Goal: Information Seeking & Learning: Learn about a topic

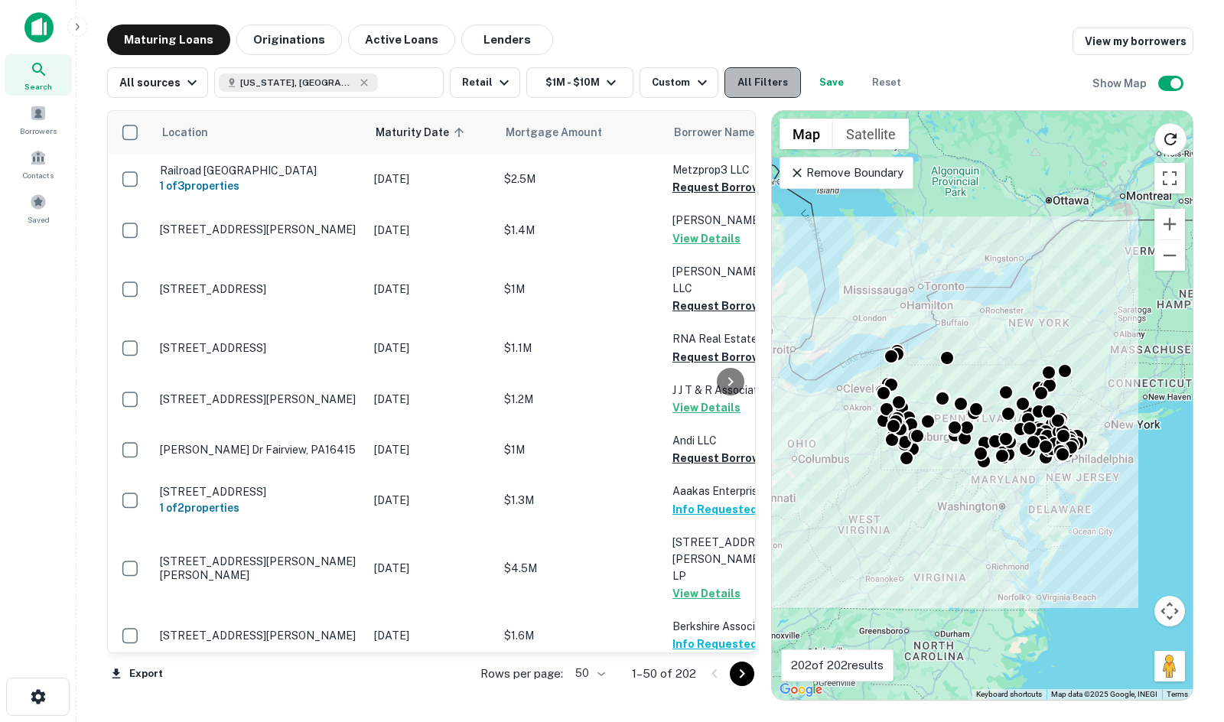
click at [724, 81] on button "All Filters" at bounding box center [762, 82] width 76 height 31
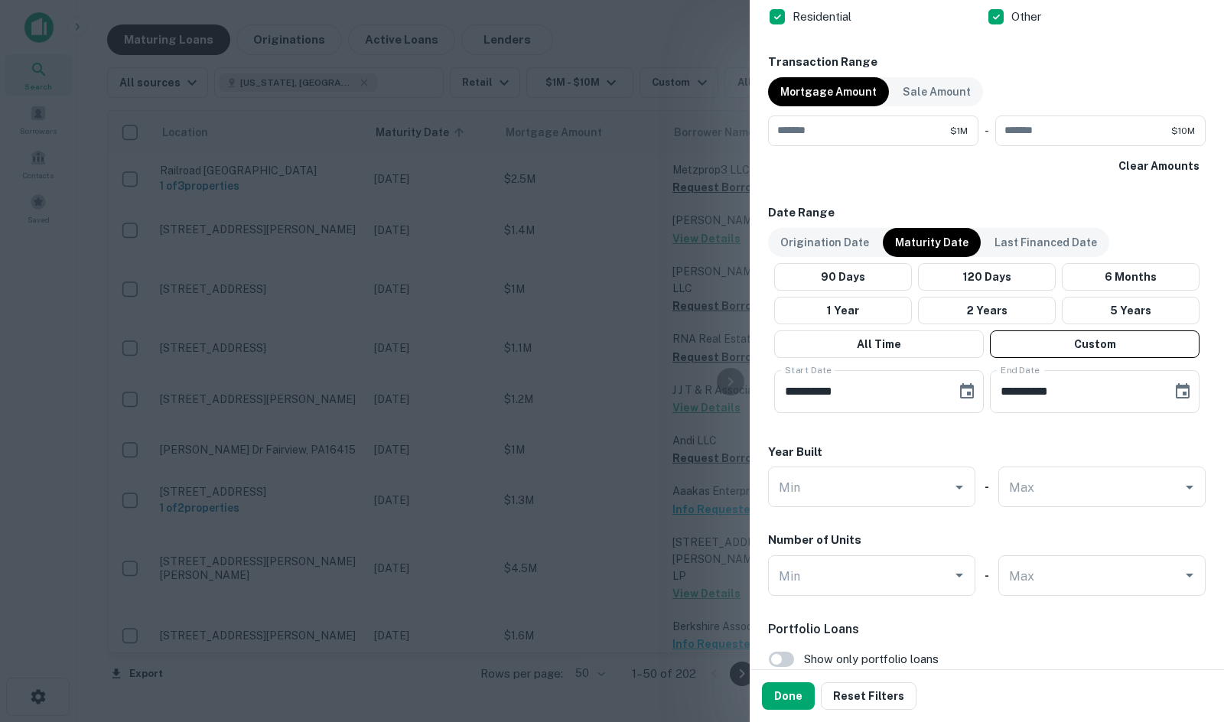
scroll to position [765, 0]
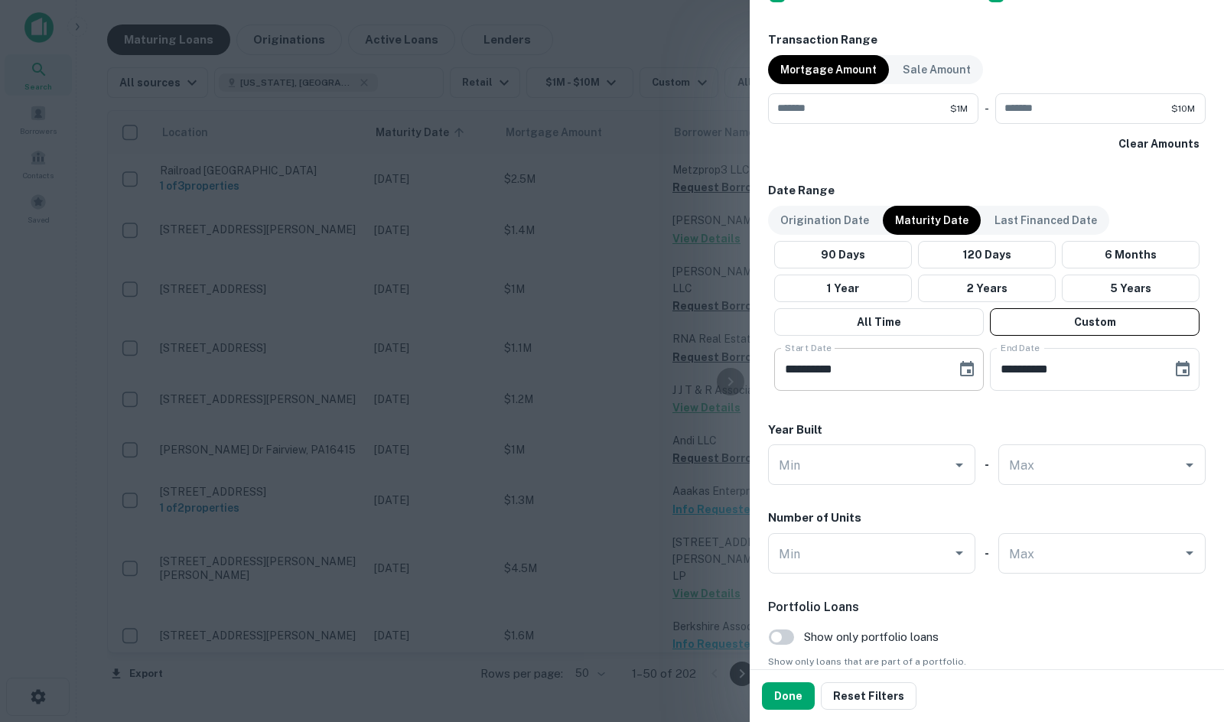
click at [964, 365] on icon "Choose date, selected date is Jun 15, 2026" at bounding box center [967, 368] width 14 height 15
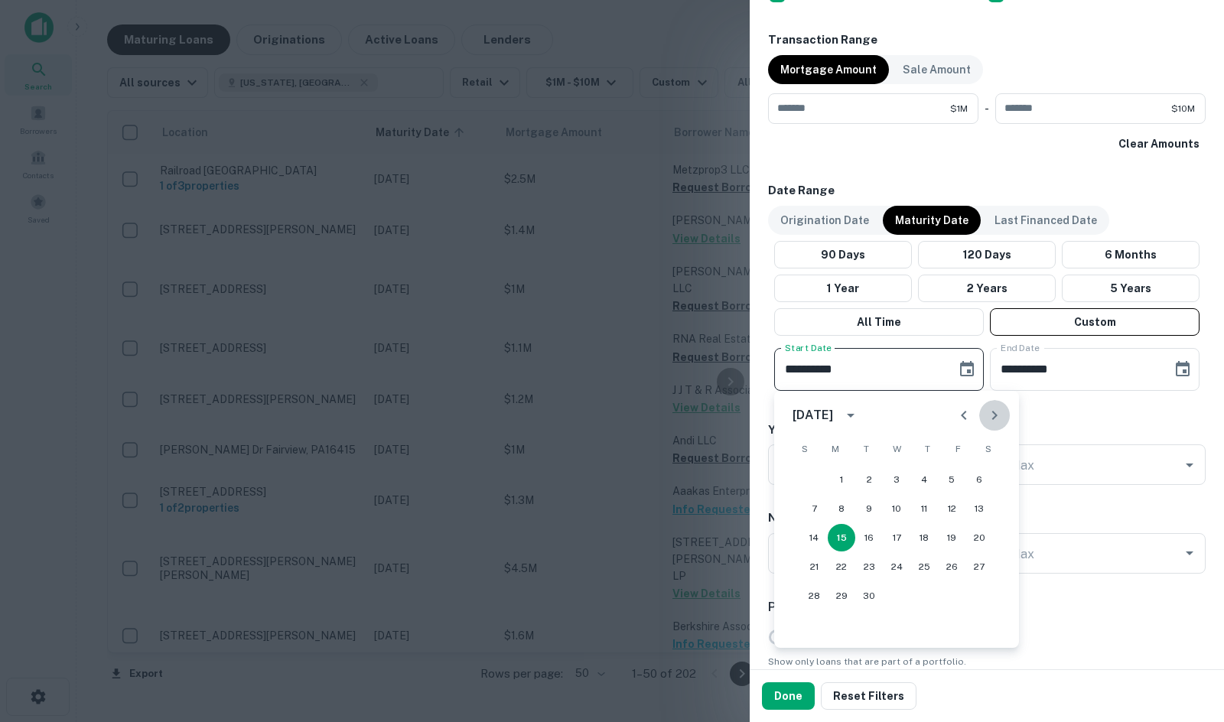
click at [964, 410] on icon "Next month" at bounding box center [994, 415] width 18 height 18
click at [964, 494] on div "1 2 3 4 5 6 7 8 9 10 11 12 13 14 15 16 17 18 19 20 21 22 23 24 25 26 27 28 29 3…" at bounding box center [896, 537] width 245 height 147
click at [964, 511] on button "11" at bounding box center [979, 509] width 28 height 28
type input "**********"
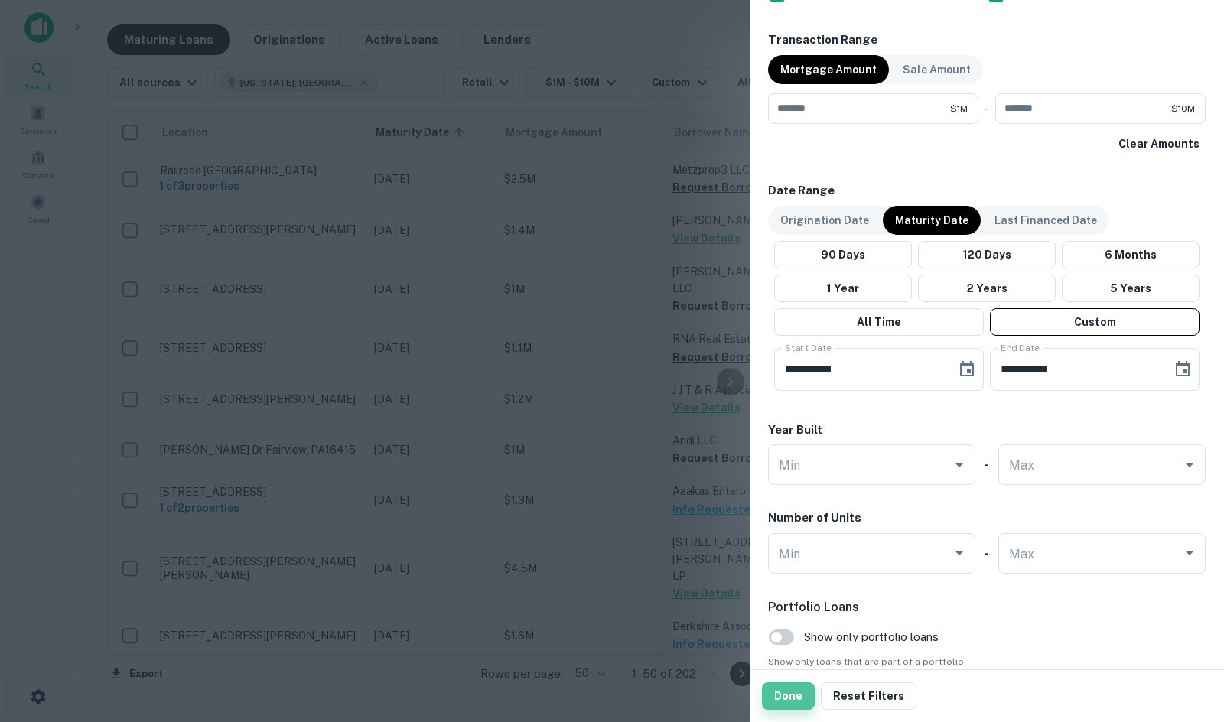
click at [794, 693] on button "Done" at bounding box center [788, 696] width 53 height 28
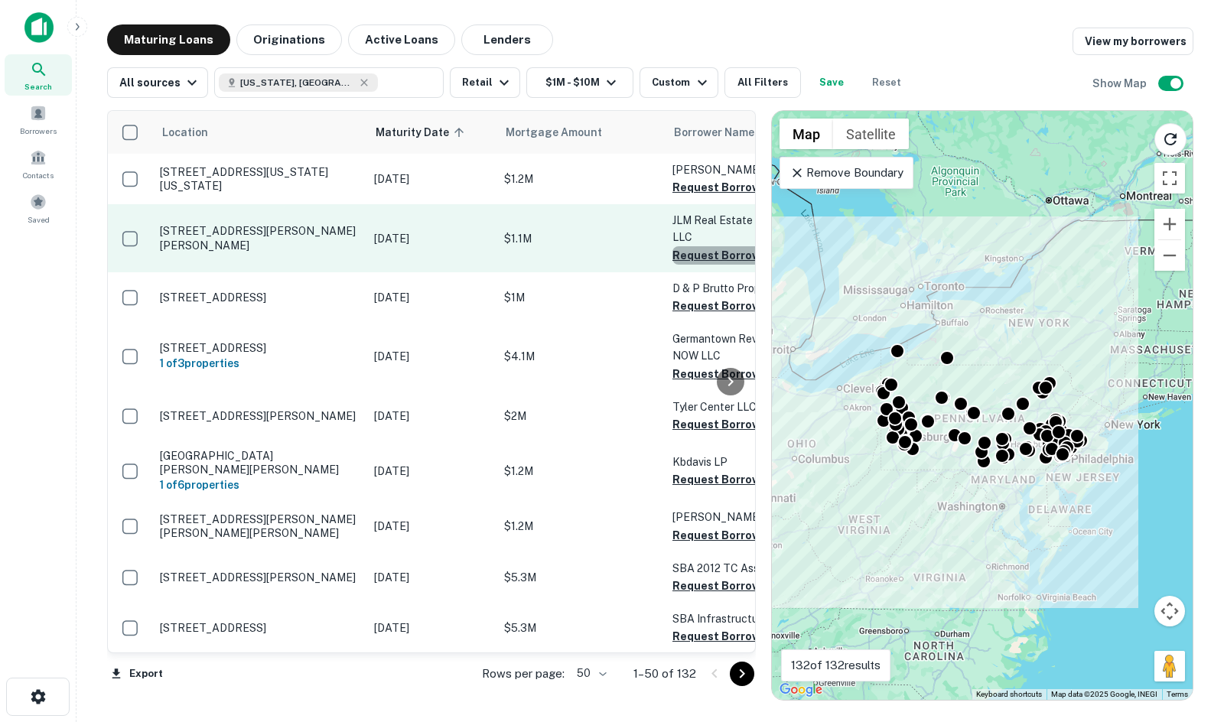
click at [701, 256] on button "Request Borrower Info" at bounding box center [734, 255] width 124 height 18
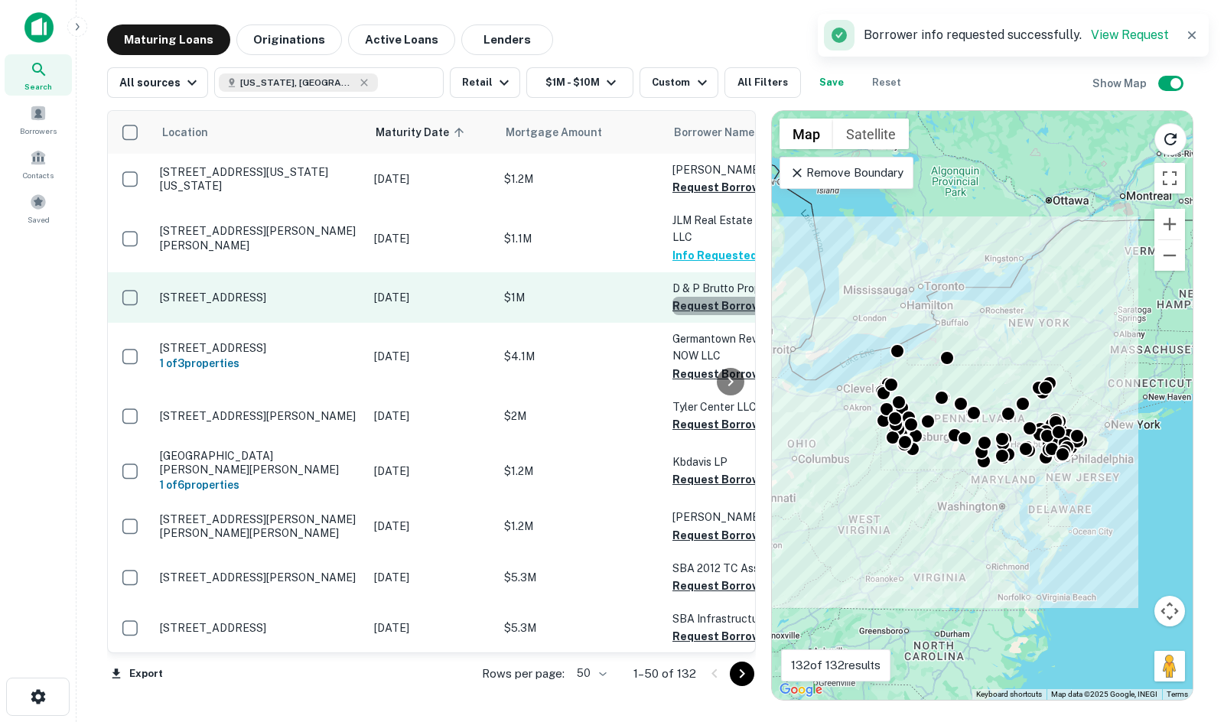
click at [680, 305] on button "Request Borrower Info" at bounding box center [734, 306] width 124 height 18
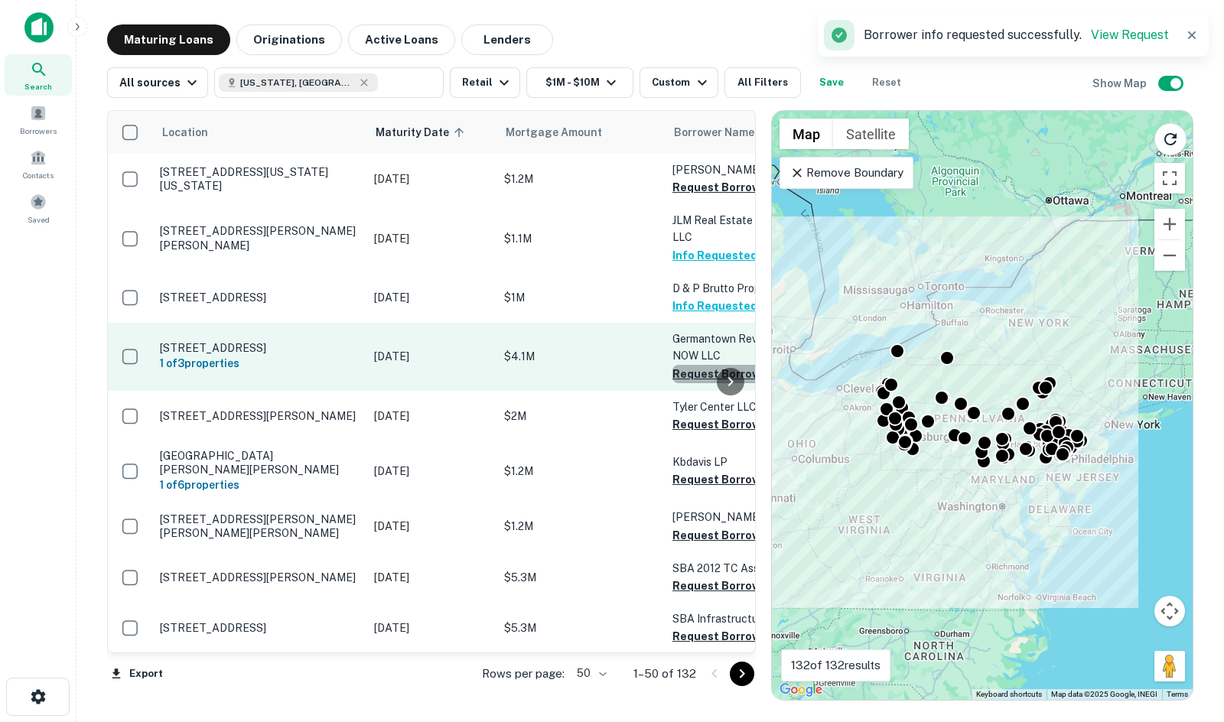
click at [678, 370] on button "Request Borrower Info" at bounding box center [734, 374] width 124 height 18
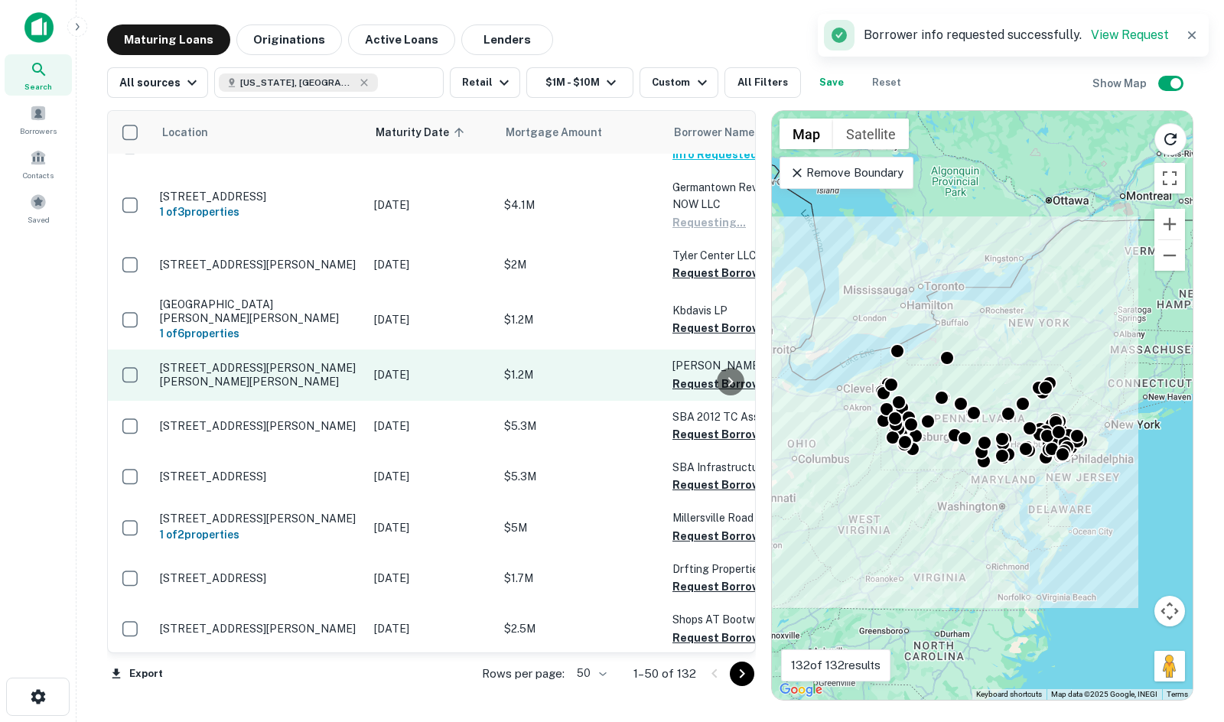
scroll to position [153, 0]
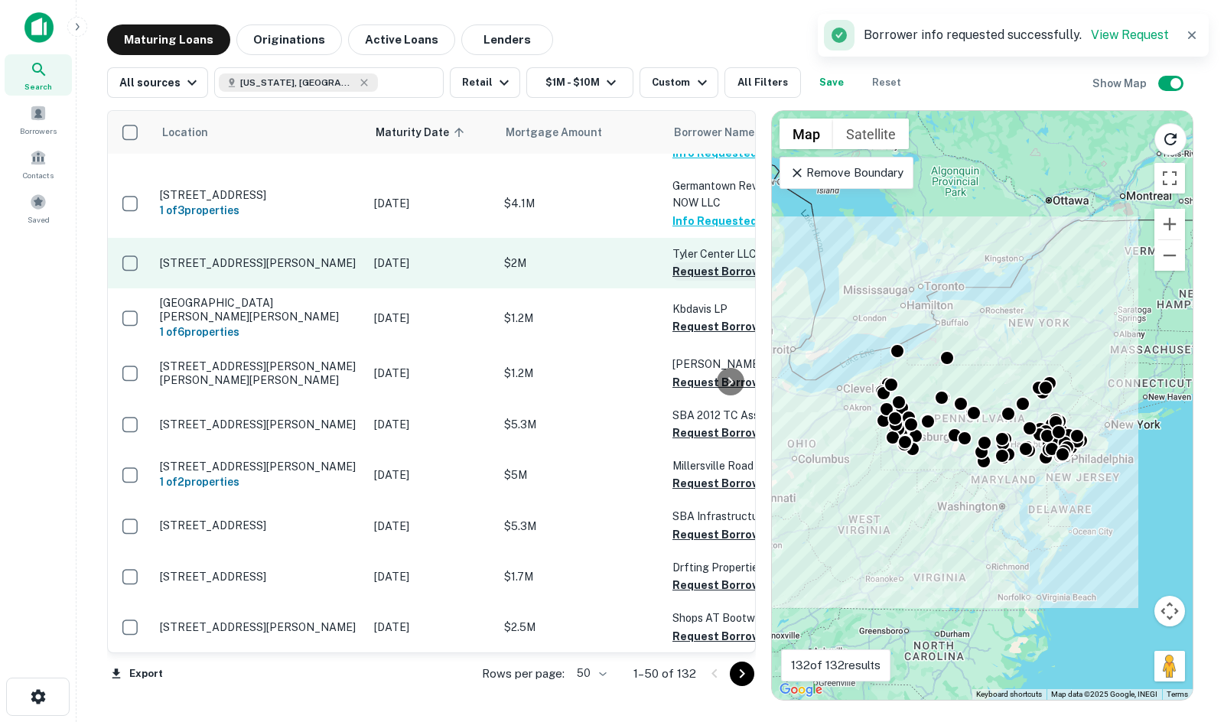
click at [713, 269] on button "Request Borrower Info" at bounding box center [734, 271] width 124 height 18
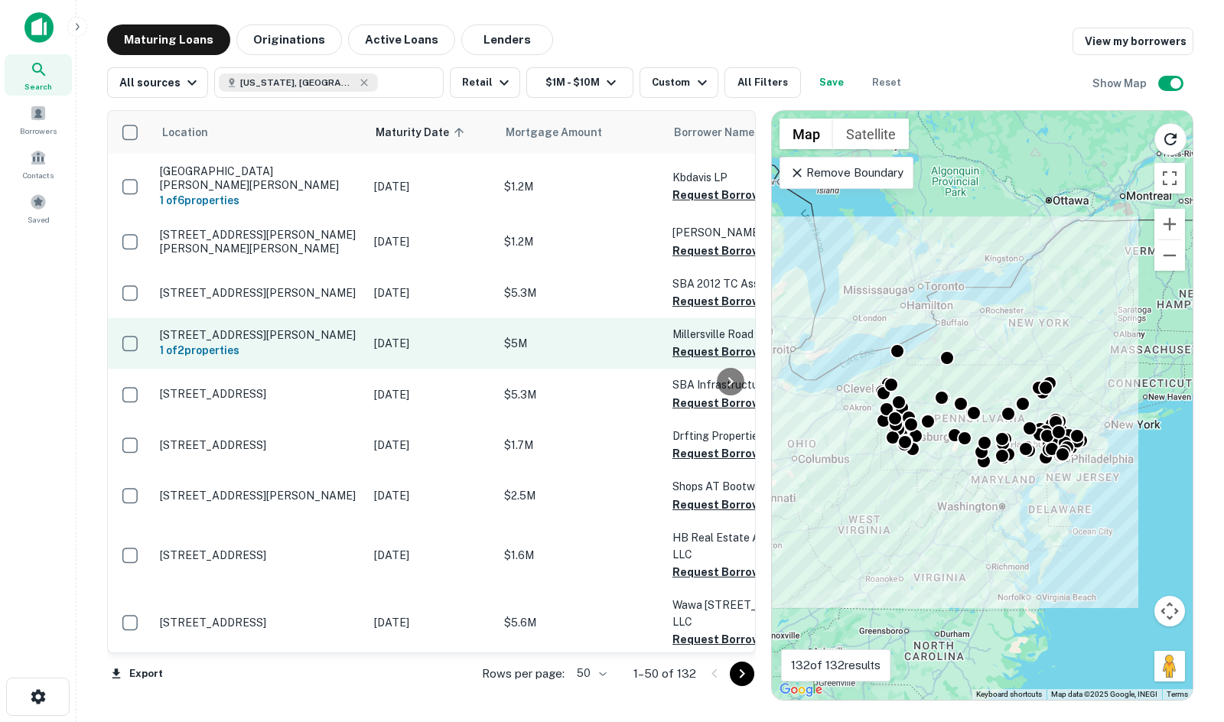
scroll to position [306, 0]
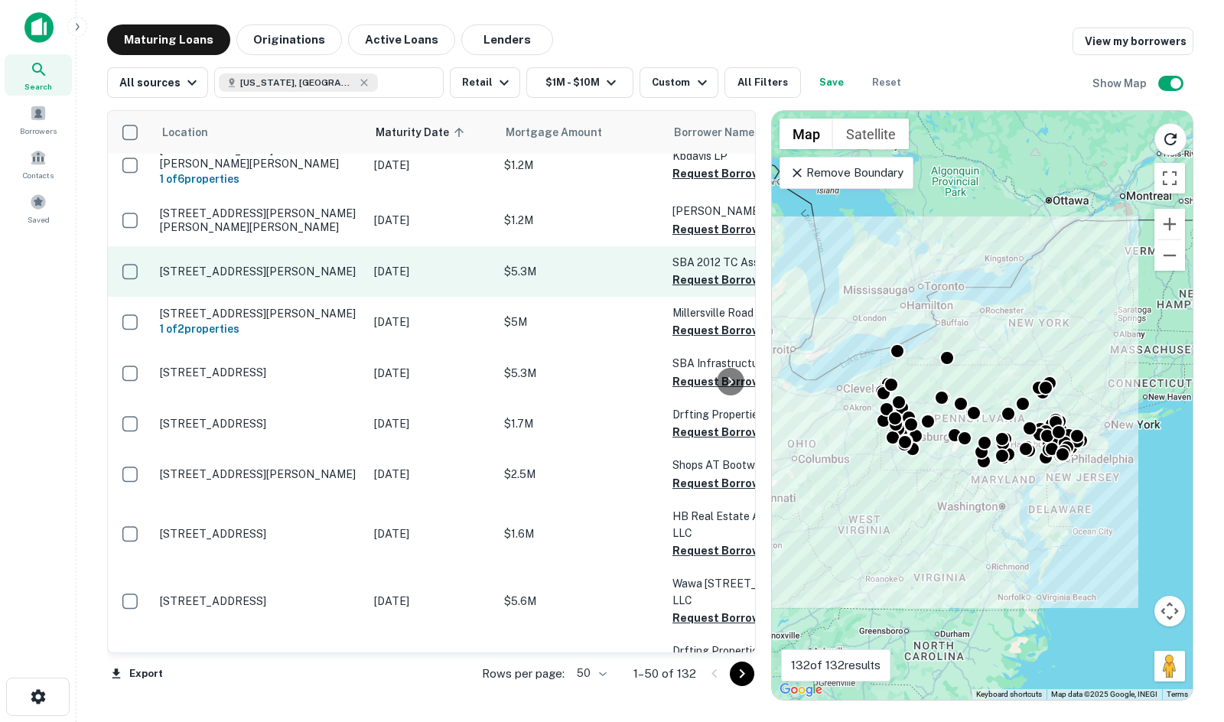
drag, startPoint x: 372, startPoint y: 303, endPoint x: 356, endPoint y: 272, distance: 35.2
click at [691, 285] on button "Request Borrower Info" at bounding box center [734, 280] width 124 height 18
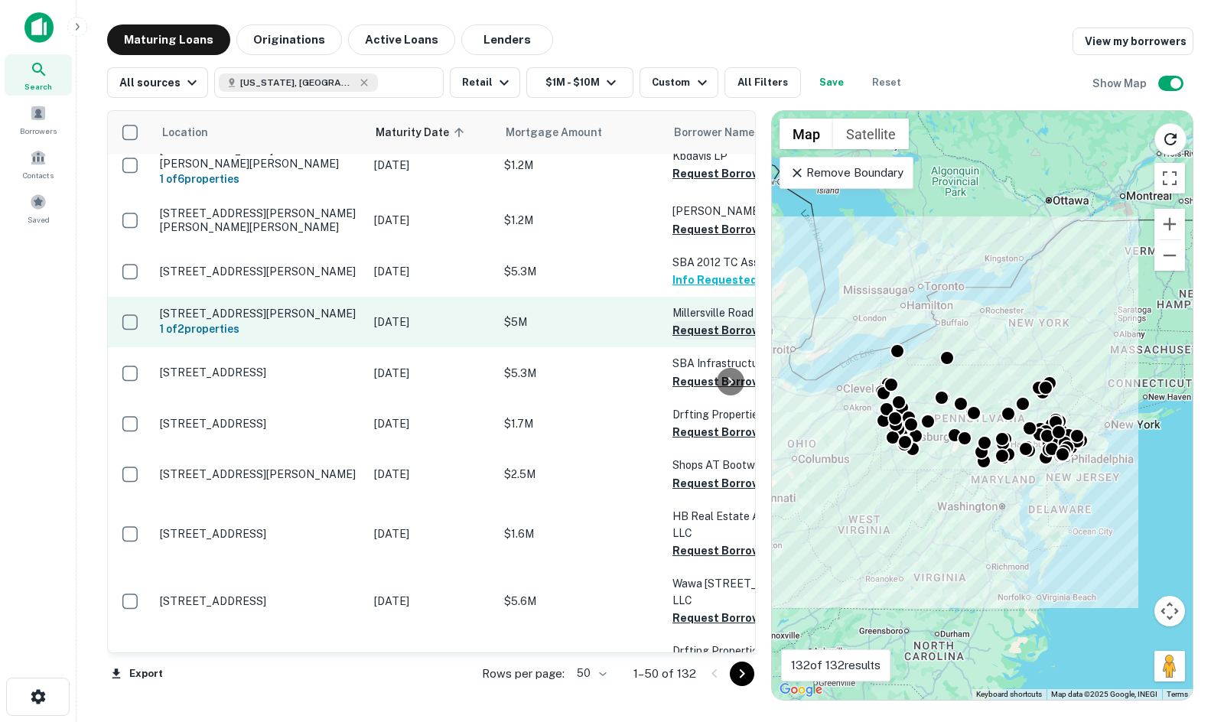
click at [694, 327] on button "Request Borrower Info" at bounding box center [734, 330] width 124 height 18
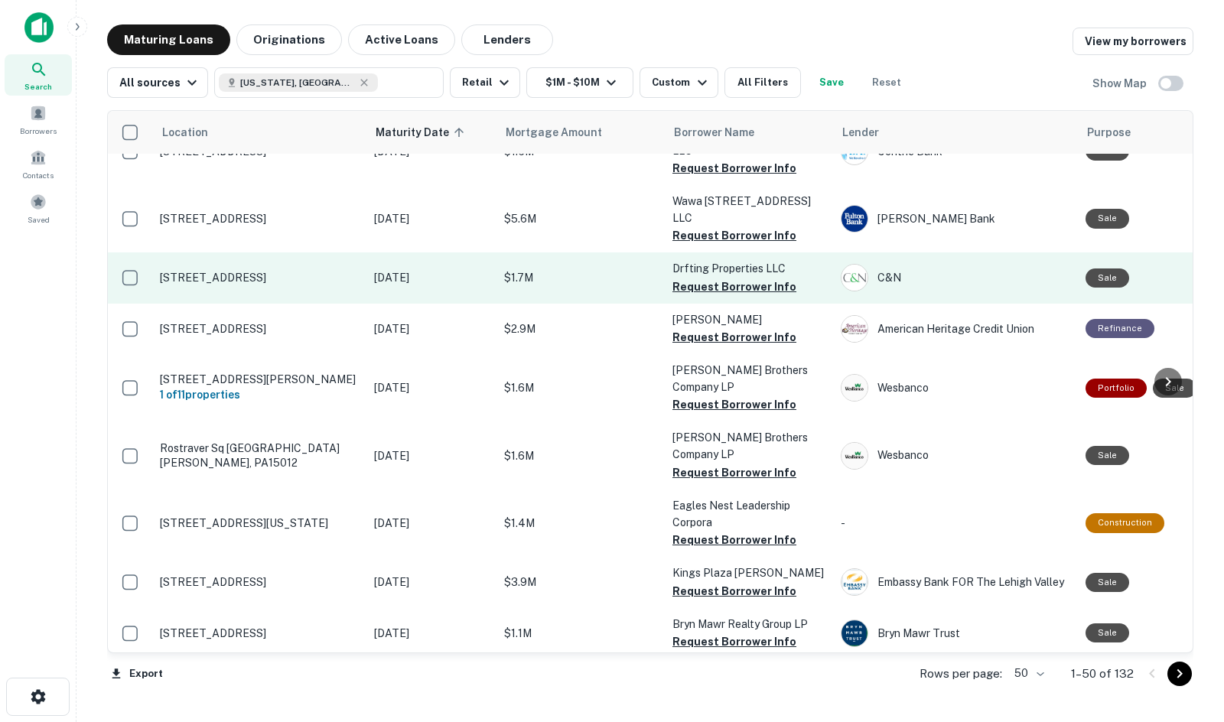
scroll to position [612, 0]
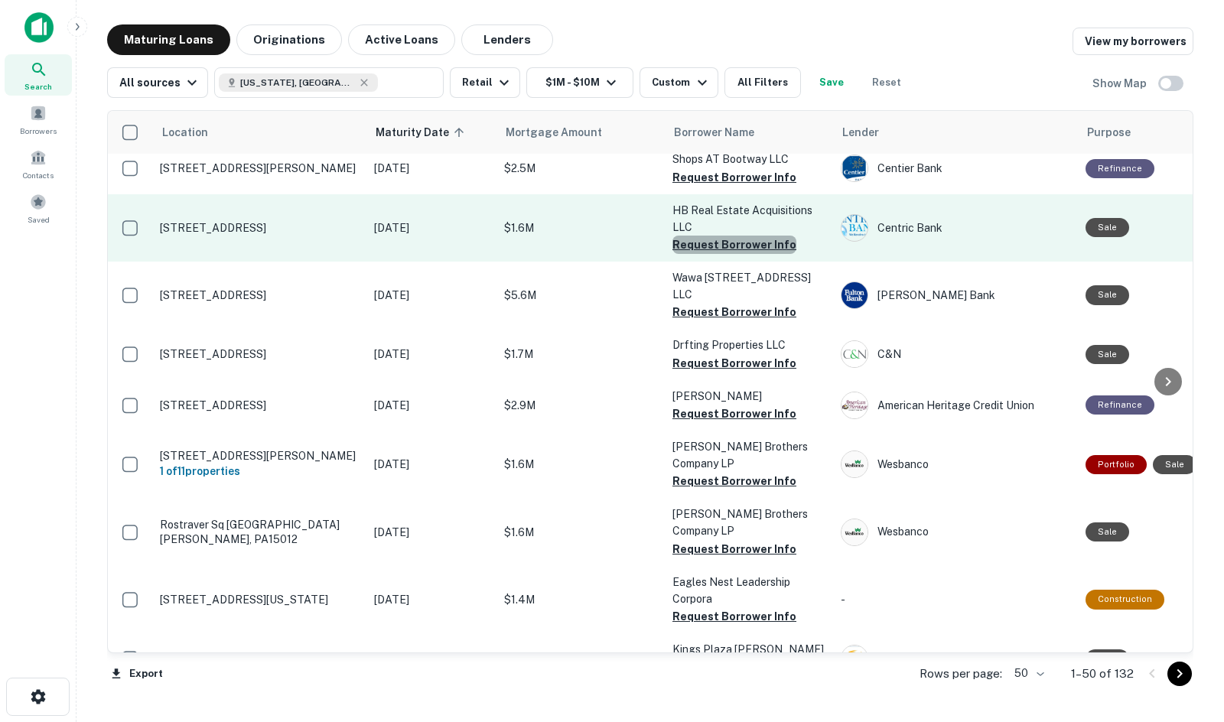
click at [757, 248] on button "Request Borrower Info" at bounding box center [734, 245] width 124 height 18
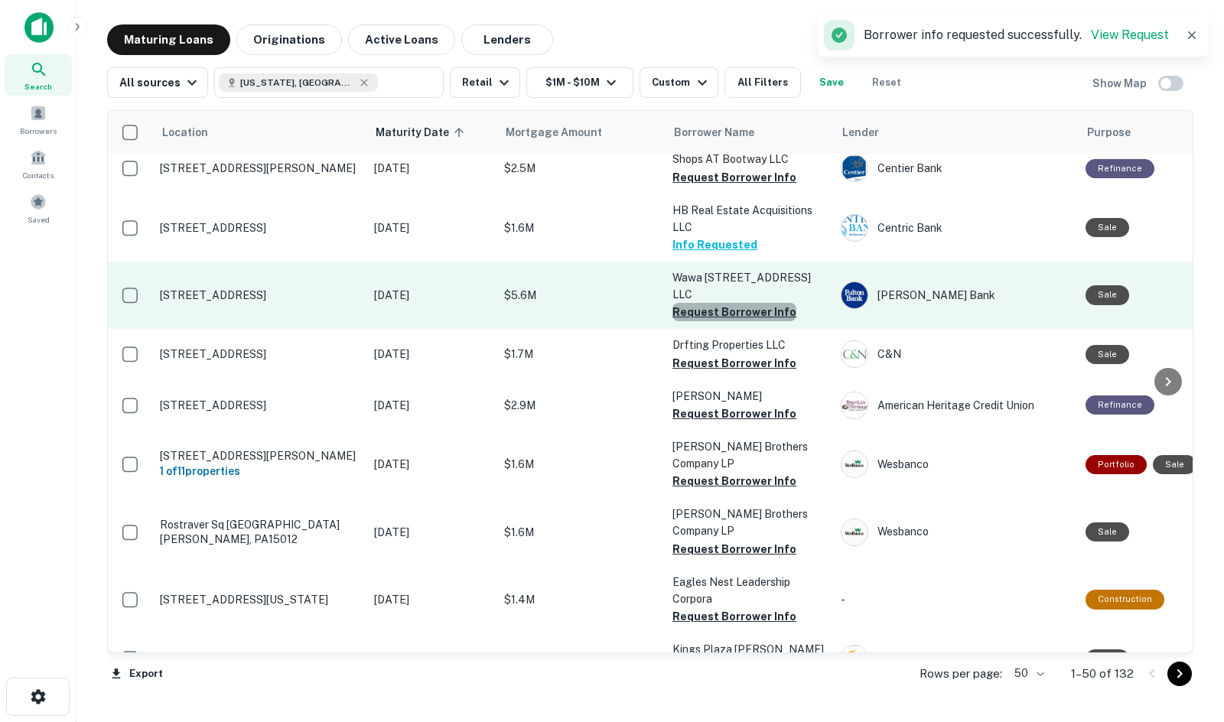
click at [736, 303] on button "Request Borrower Info" at bounding box center [734, 312] width 124 height 18
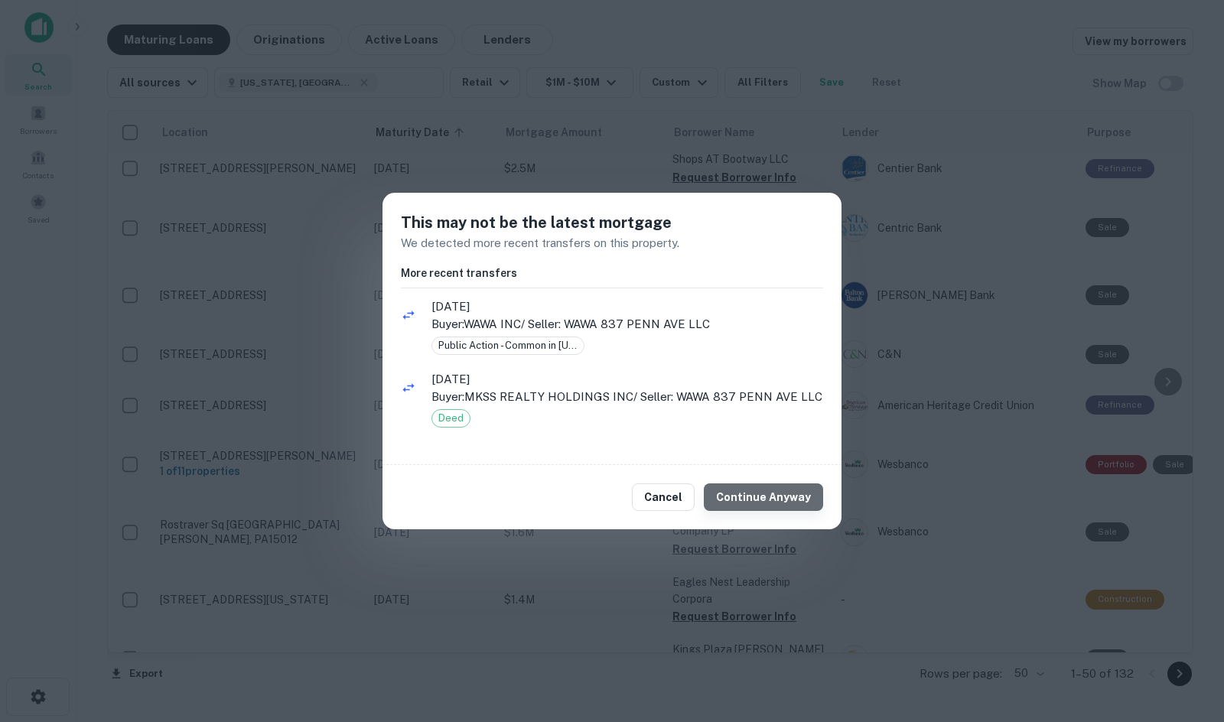
click at [782, 489] on button "Continue Anyway" at bounding box center [763, 497] width 119 height 28
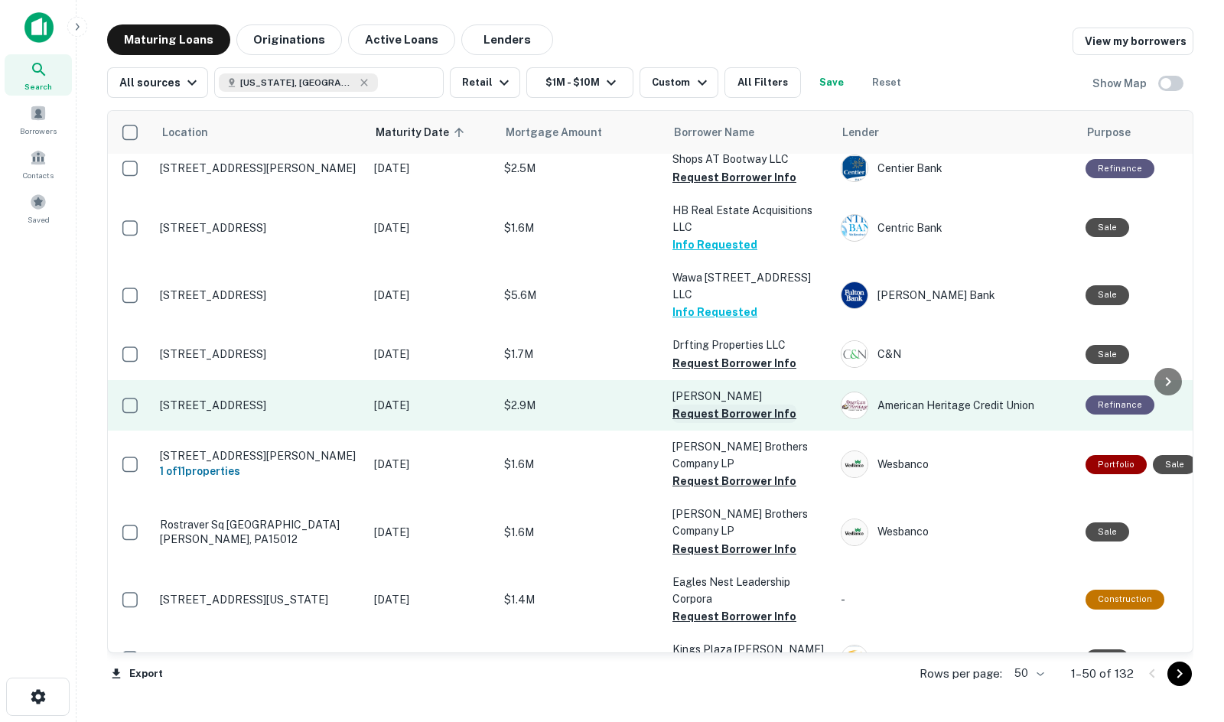
click at [736, 405] on button "Request Borrower Info" at bounding box center [734, 414] width 124 height 18
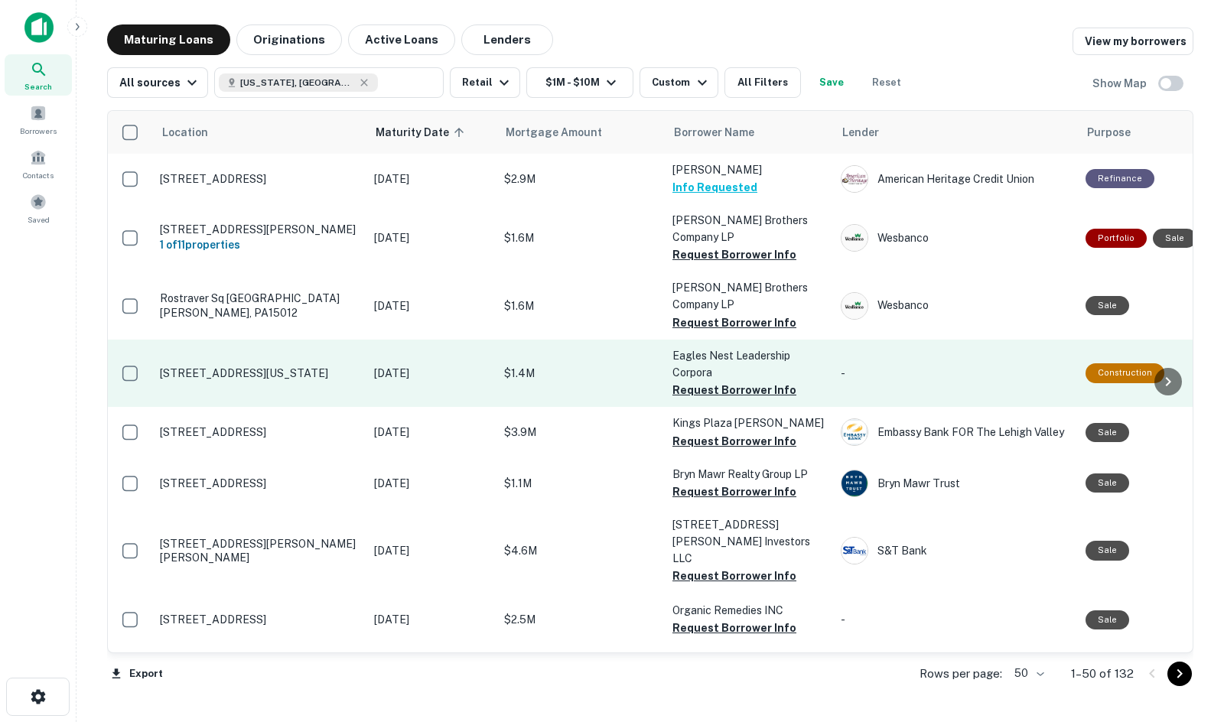
scroll to position [841, 0]
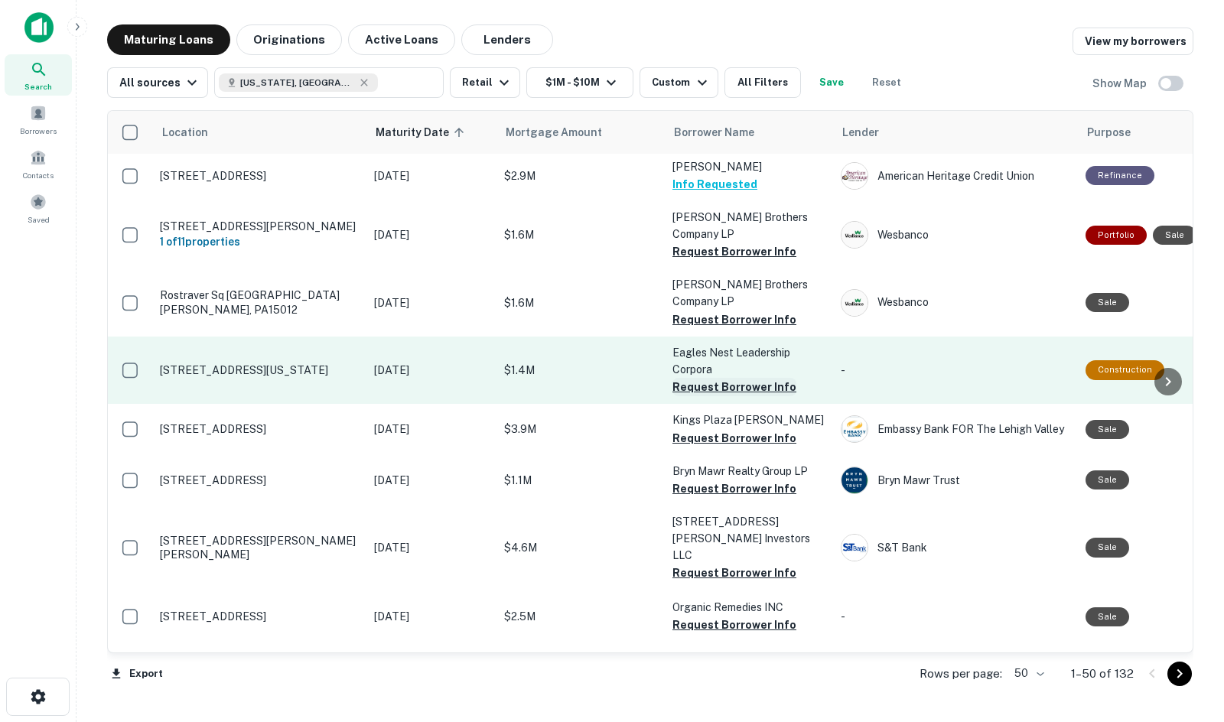
click at [723, 378] on button "Request Borrower Info" at bounding box center [734, 387] width 124 height 18
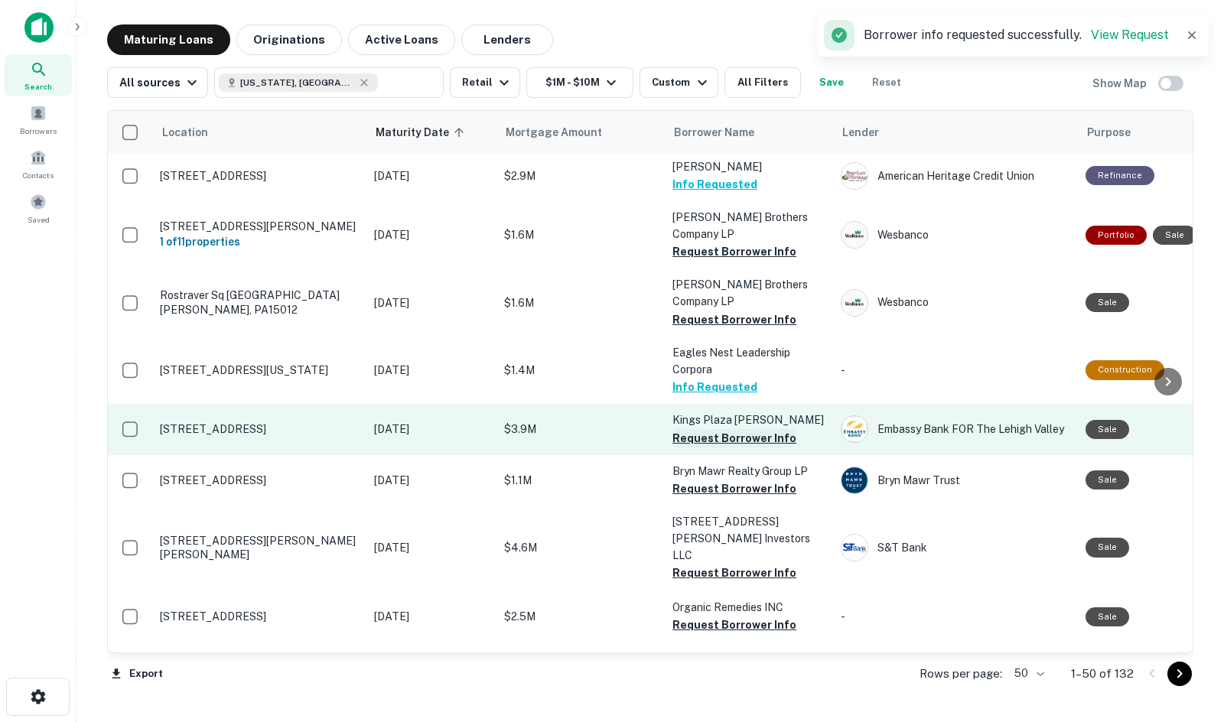
click at [738, 429] on button "Request Borrower Info" at bounding box center [734, 438] width 124 height 18
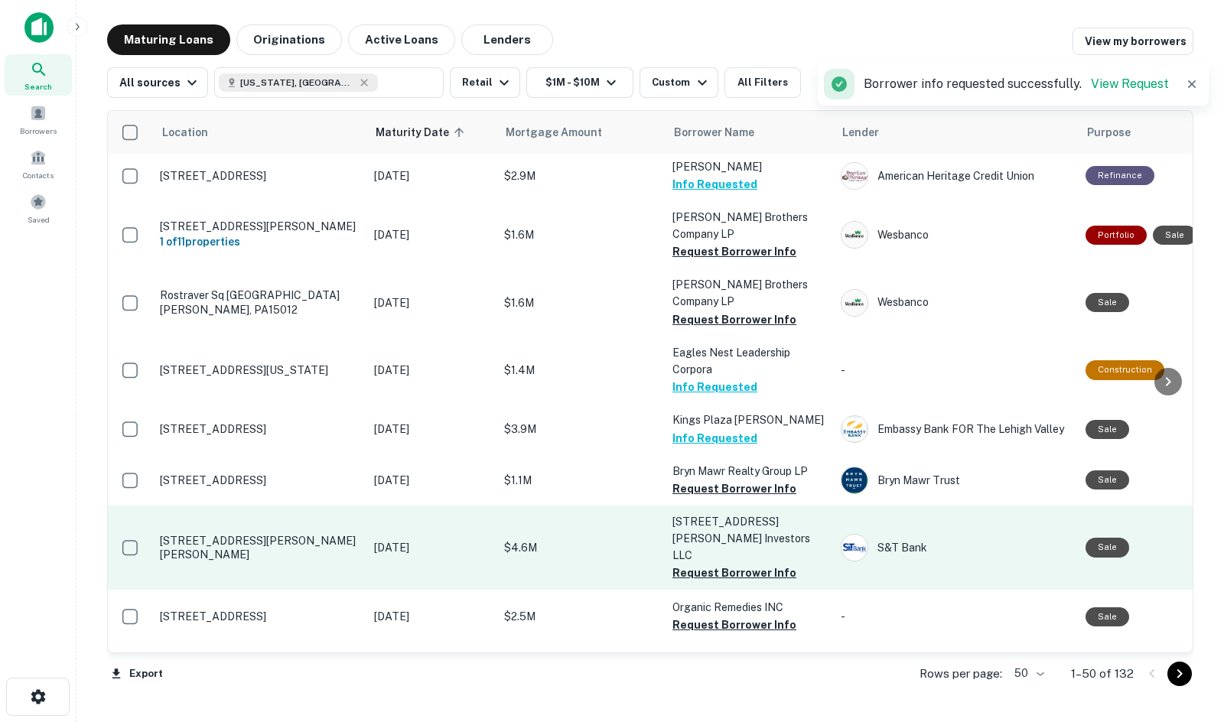
scroll to position [994, 0]
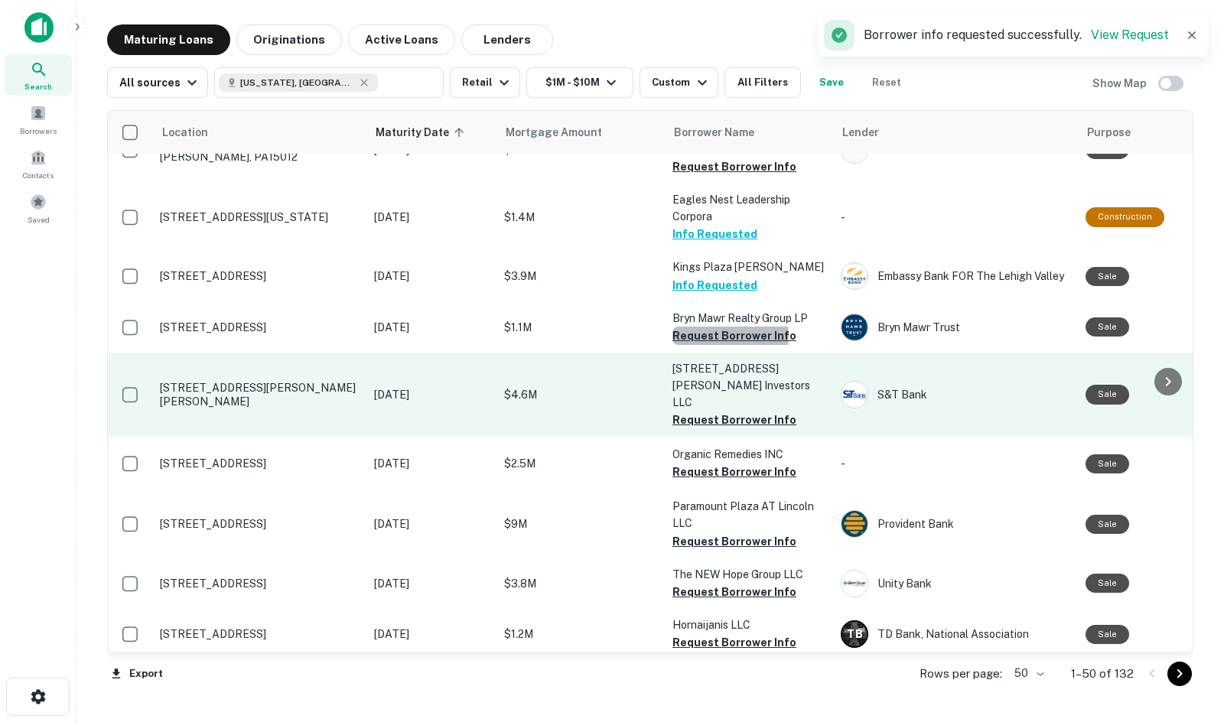
drag, startPoint x: 717, startPoint y: 286, endPoint x: 708, endPoint y: 305, distance: 21.2
click at [717, 327] on button "Request Borrower Info" at bounding box center [734, 336] width 124 height 18
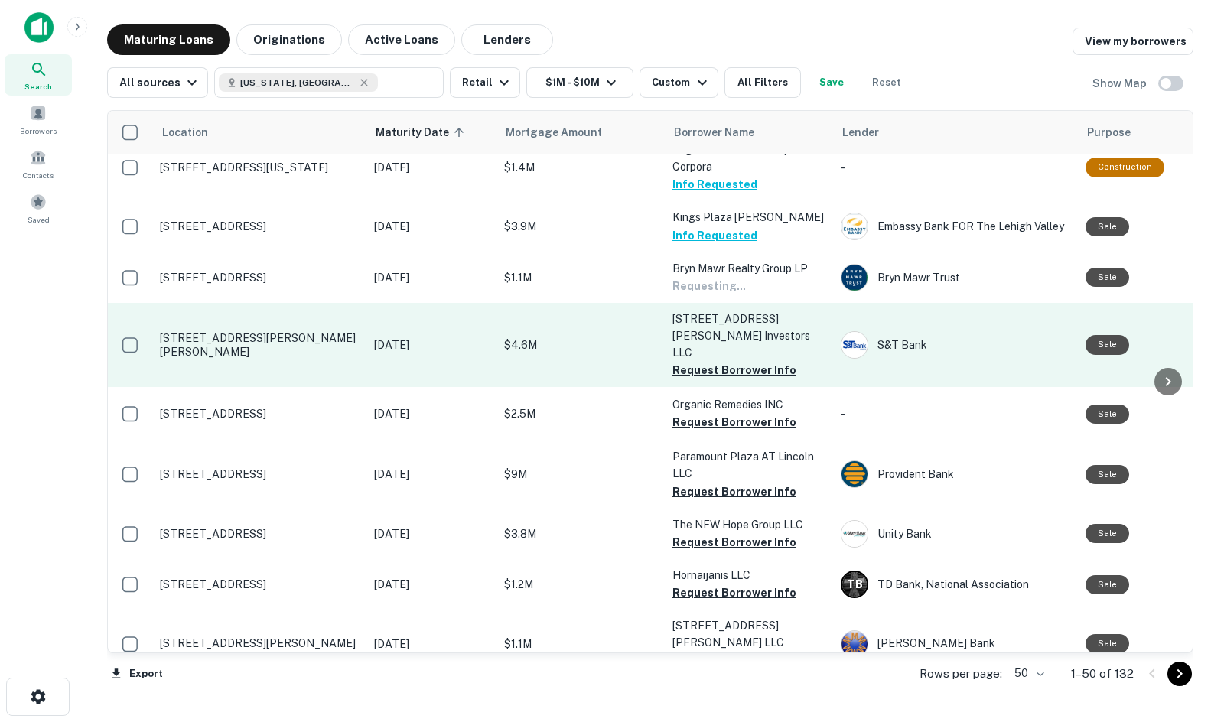
scroll to position [1071, 0]
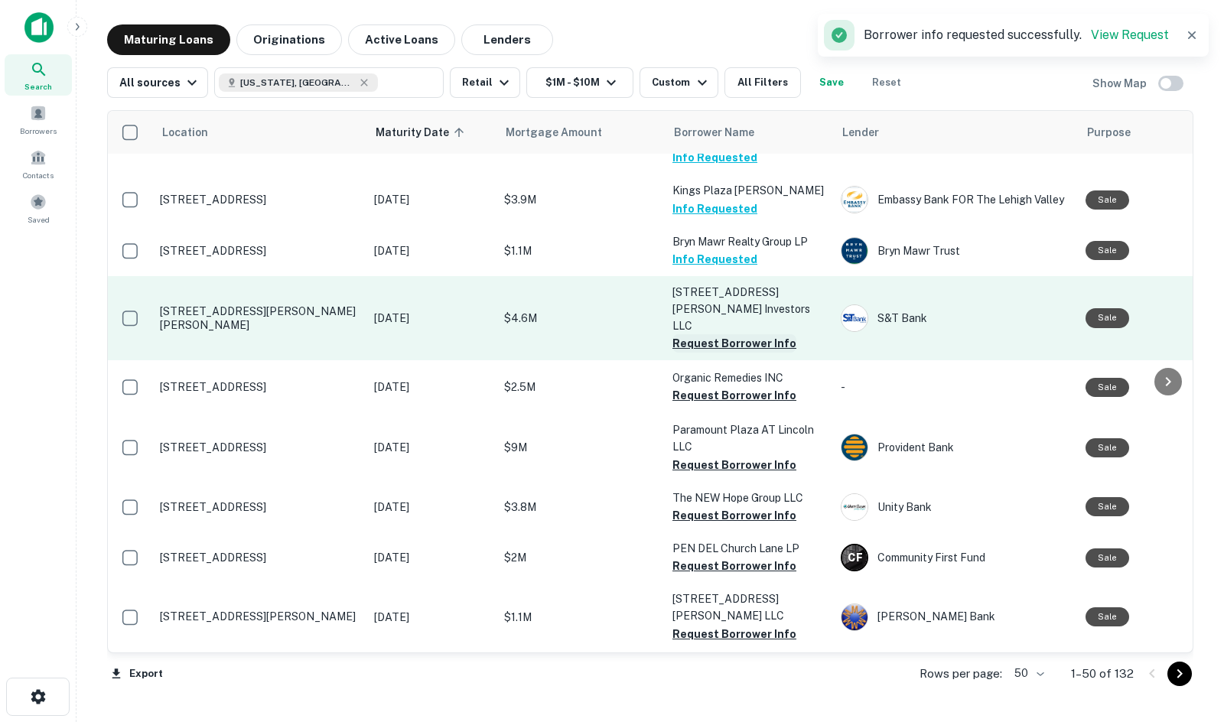
click at [686, 334] on button "Request Borrower Info" at bounding box center [734, 343] width 124 height 18
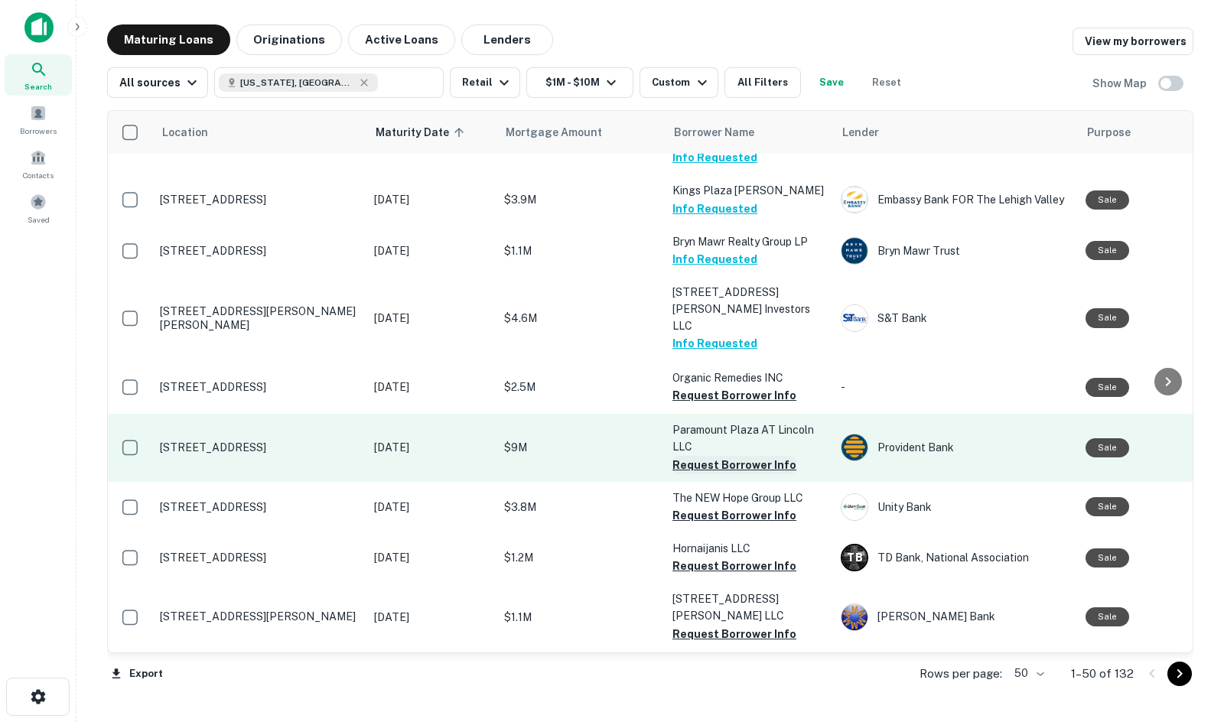
click at [695, 456] on button "Request Borrower Info" at bounding box center [734, 465] width 124 height 18
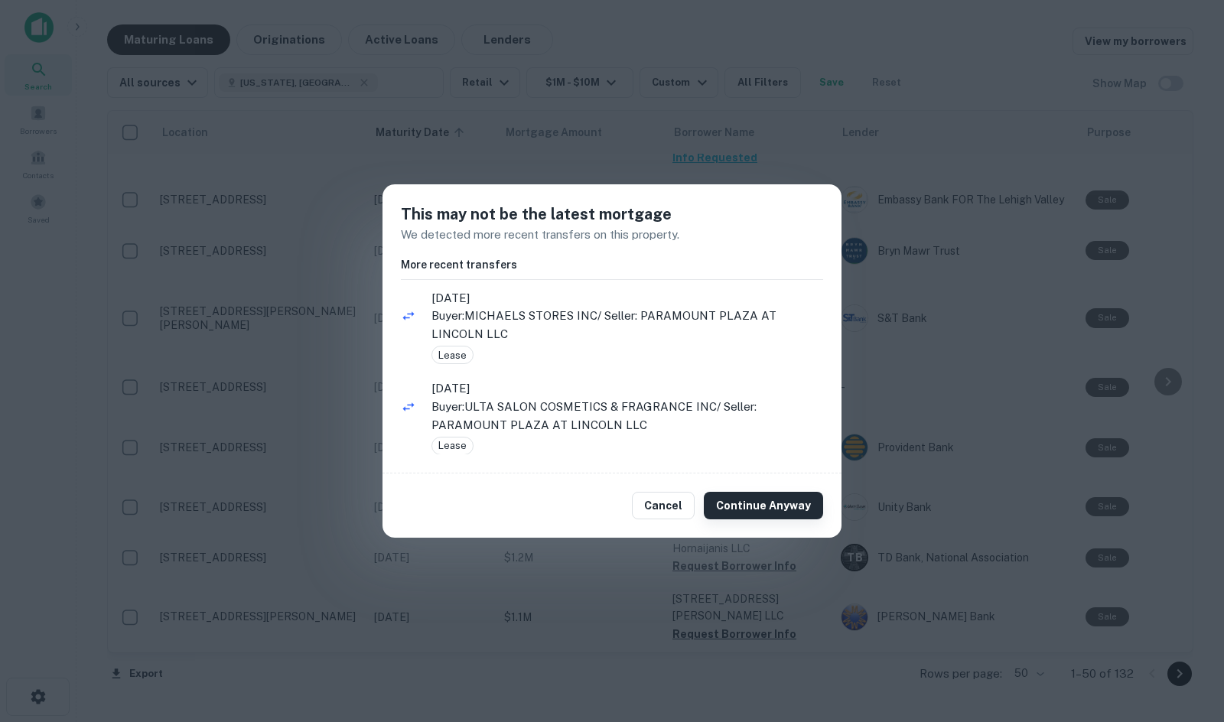
click at [805, 506] on button "Continue Anyway" at bounding box center [763, 506] width 119 height 28
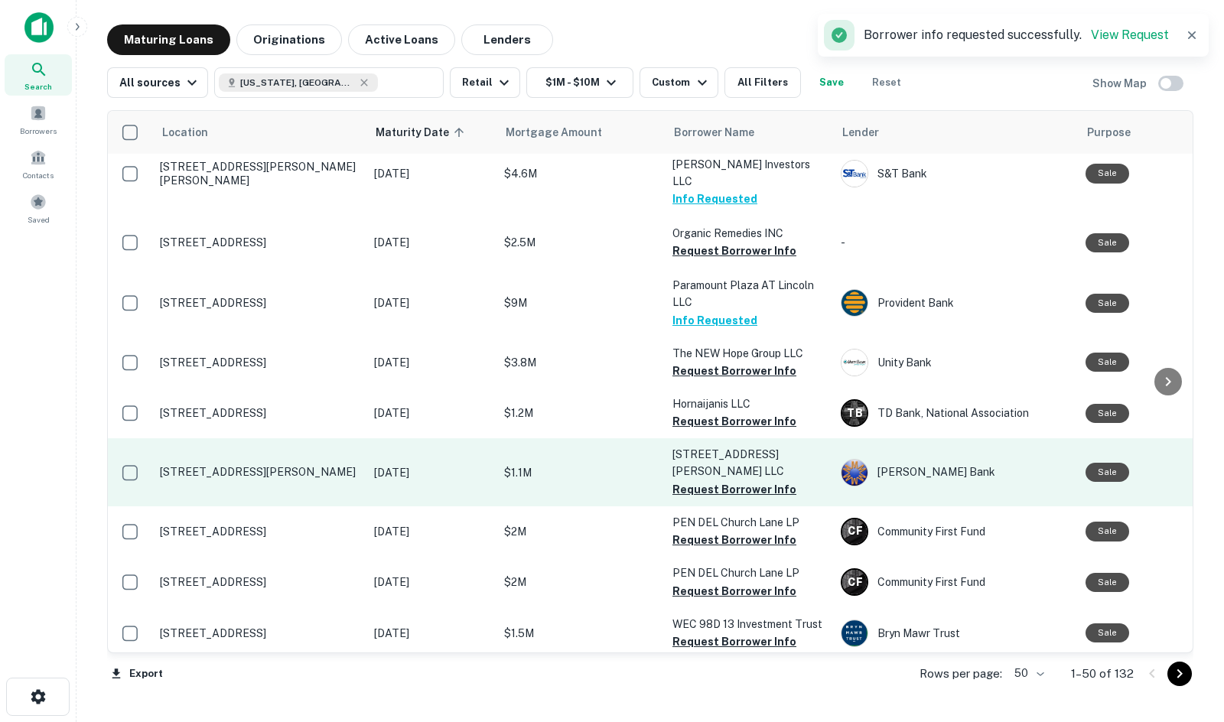
scroll to position [1224, 0]
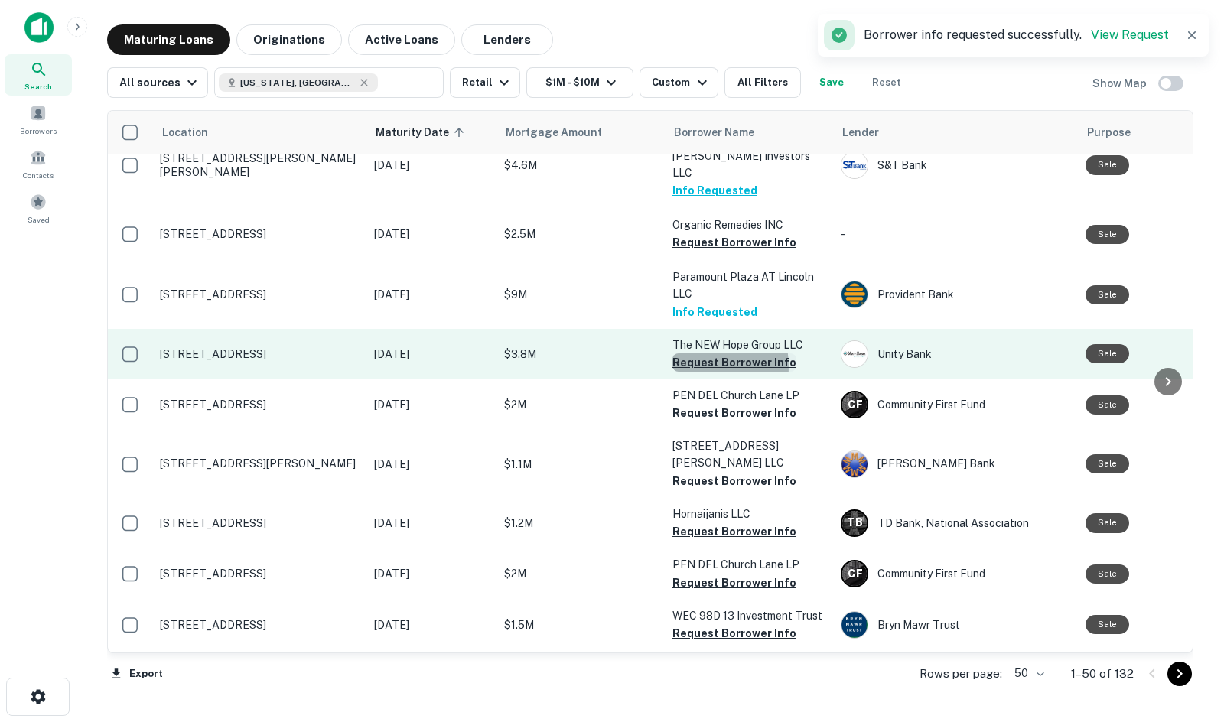
click at [691, 353] on button "Request Borrower Info" at bounding box center [734, 362] width 124 height 18
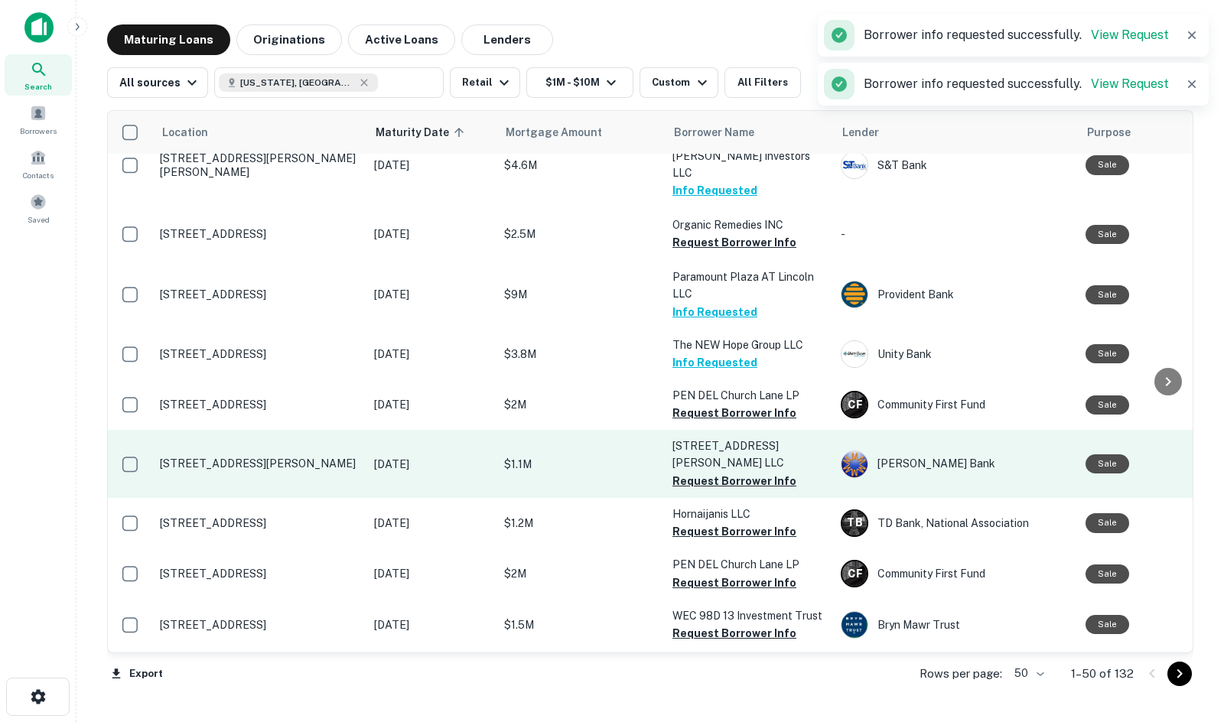
scroll to position [1300, 0]
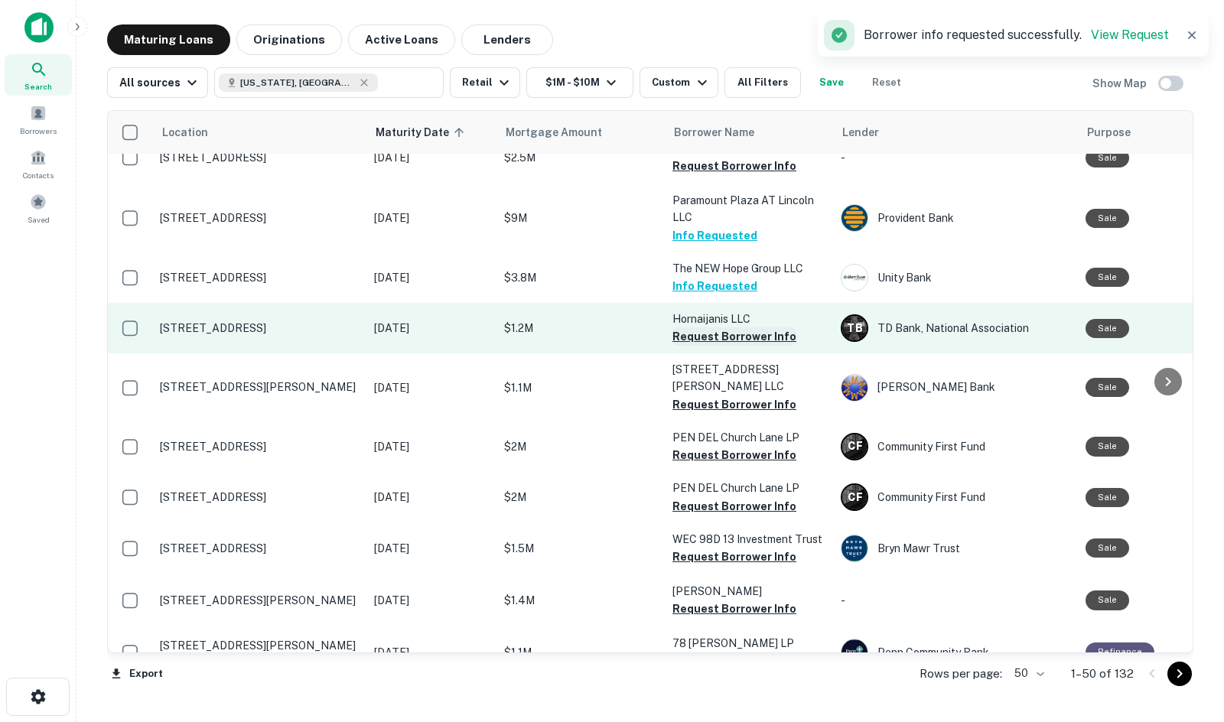
click at [685, 327] on button "Request Borrower Info" at bounding box center [734, 336] width 124 height 18
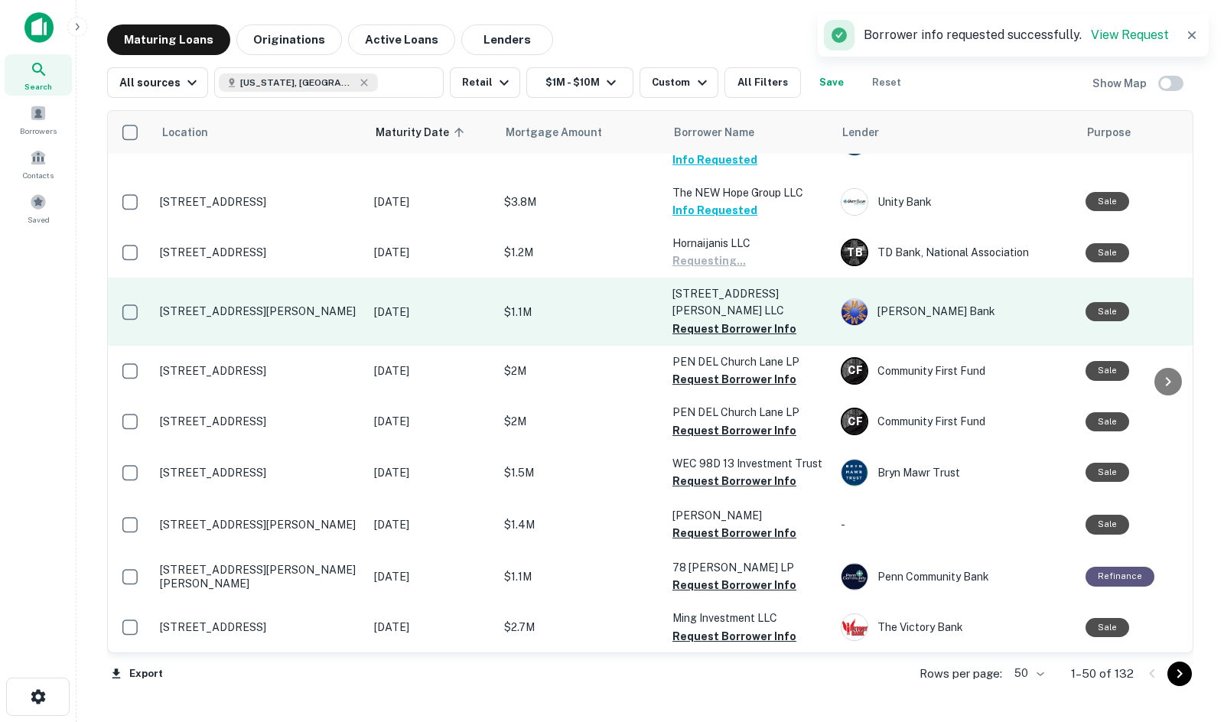
scroll to position [1377, 0]
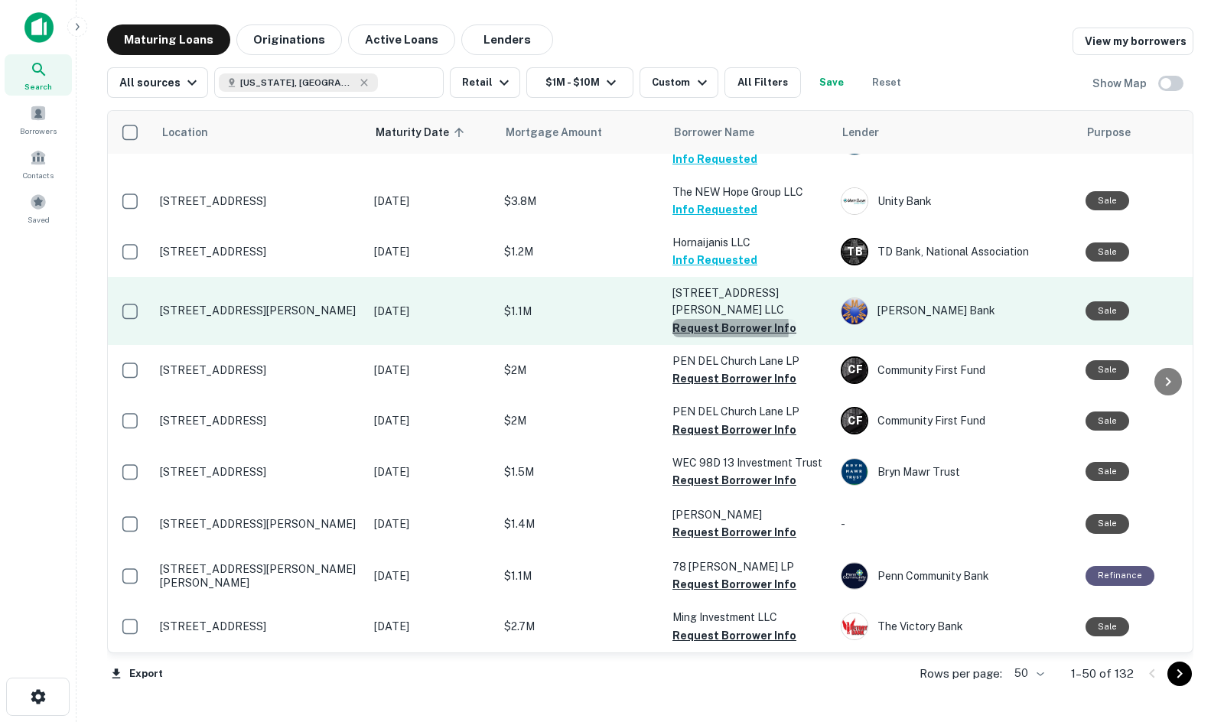
click at [685, 319] on button "Request Borrower Info" at bounding box center [734, 328] width 124 height 18
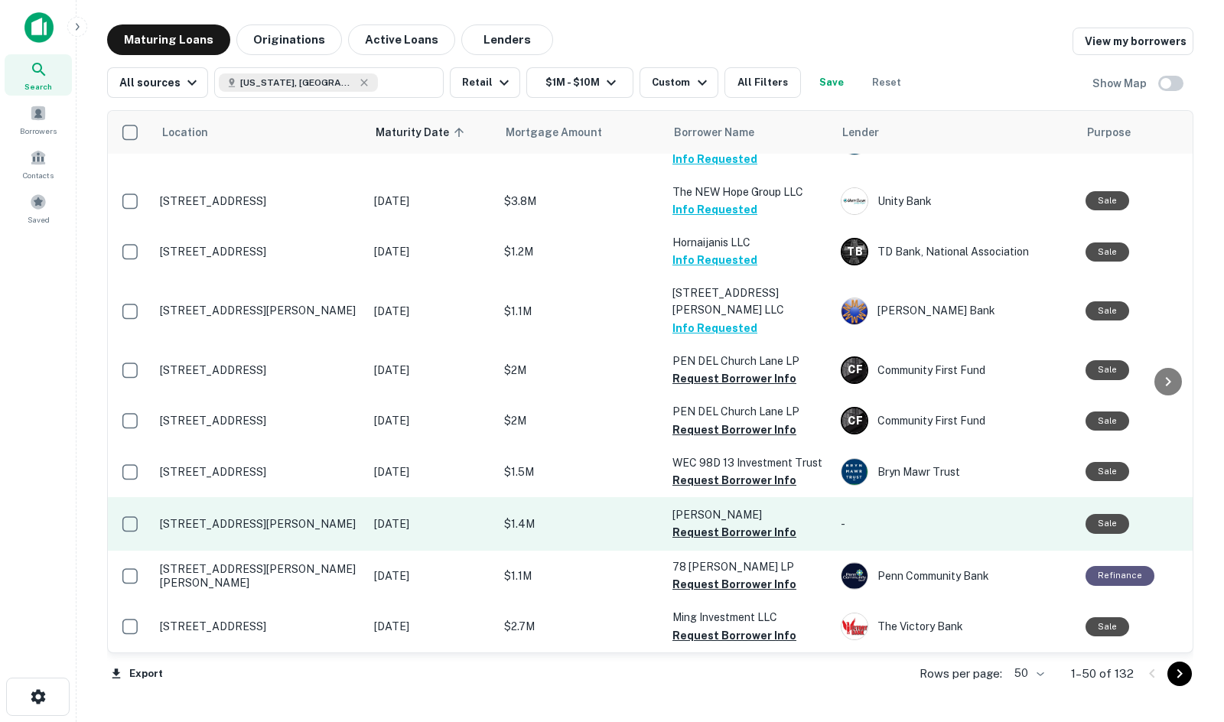
drag, startPoint x: 717, startPoint y: 415, endPoint x: 706, endPoint y: 434, distance: 22.6
click at [717, 471] on button "Request Borrower Info" at bounding box center [734, 480] width 124 height 18
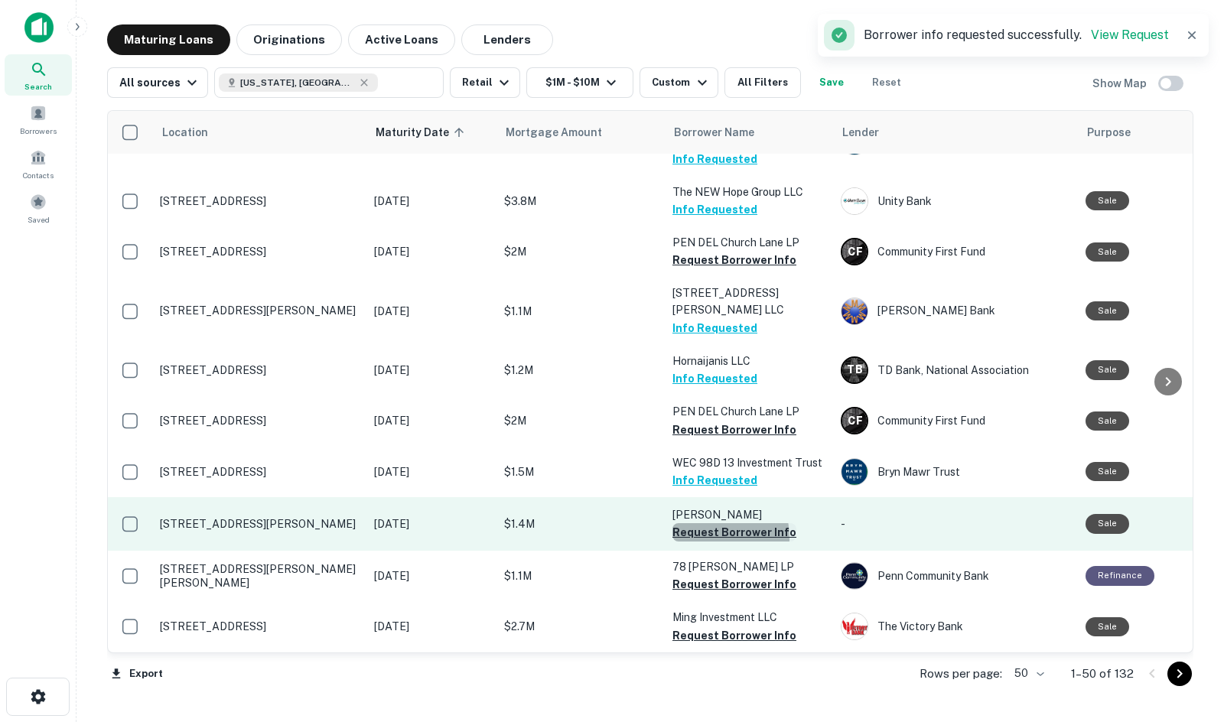
click at [693, 523] on button "Request Borrower Info" at bounding box center [734, 532] width 124 height 18
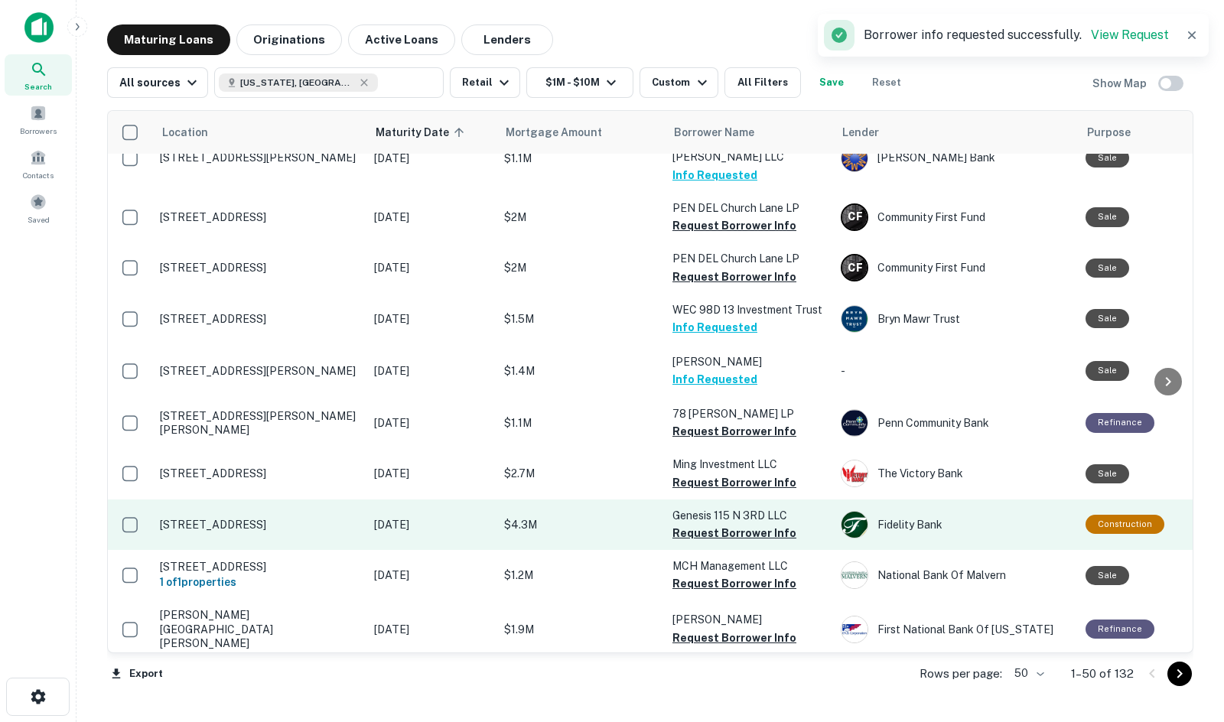
scroll to position [1606, 0]
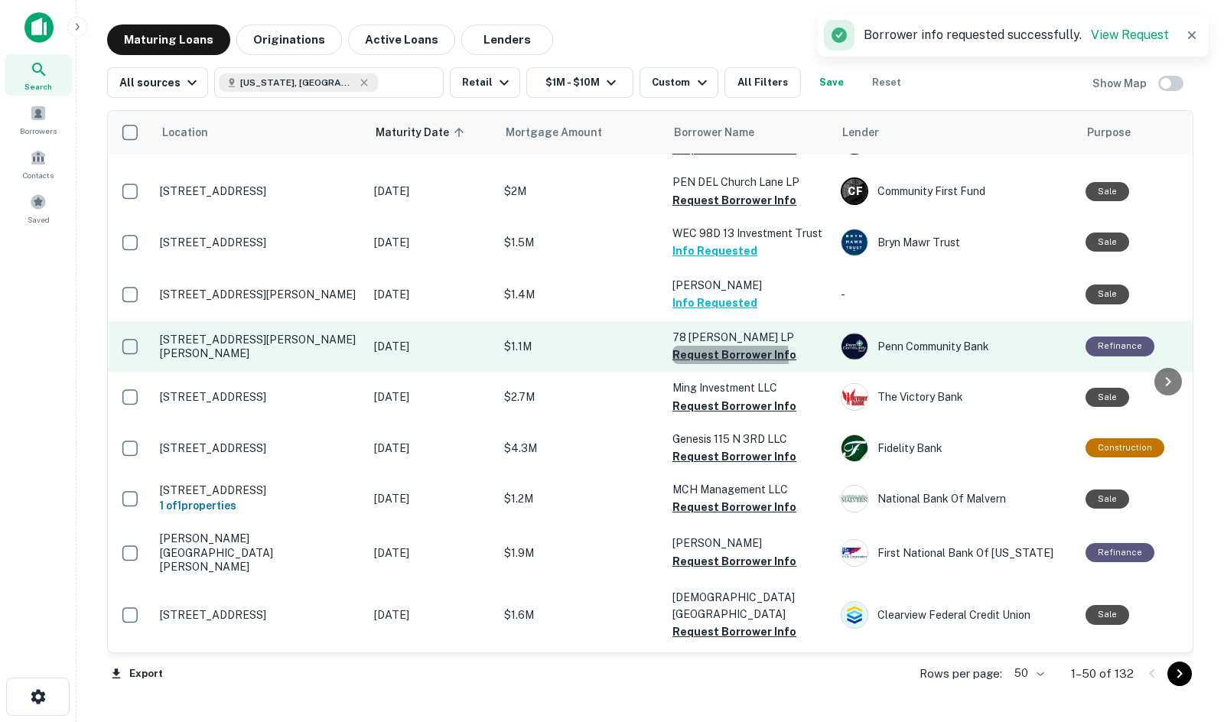
click at [689, 346] on button "Request Borrower Info" at bounding box center [734, 355] width 124 height 18
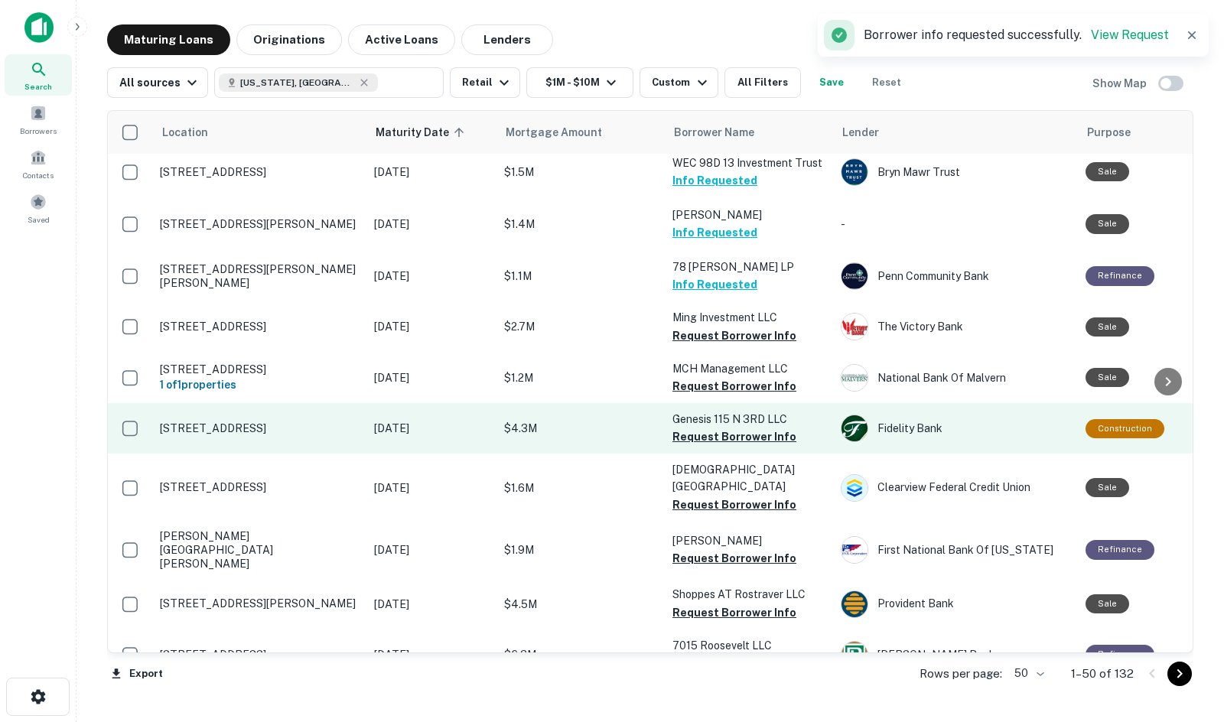
scroll to position [1683, 0]
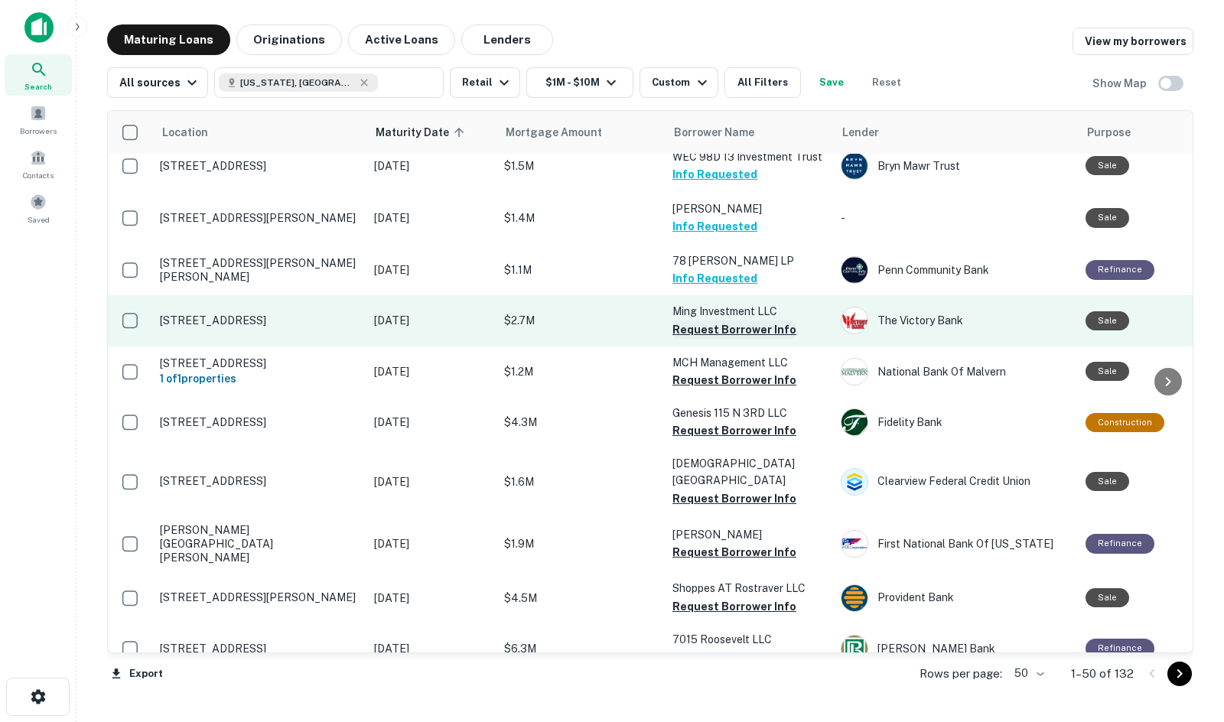
click at [722, 320] on button "Request Borrower Info" at bounding box center [734, 329] width 124 height 18
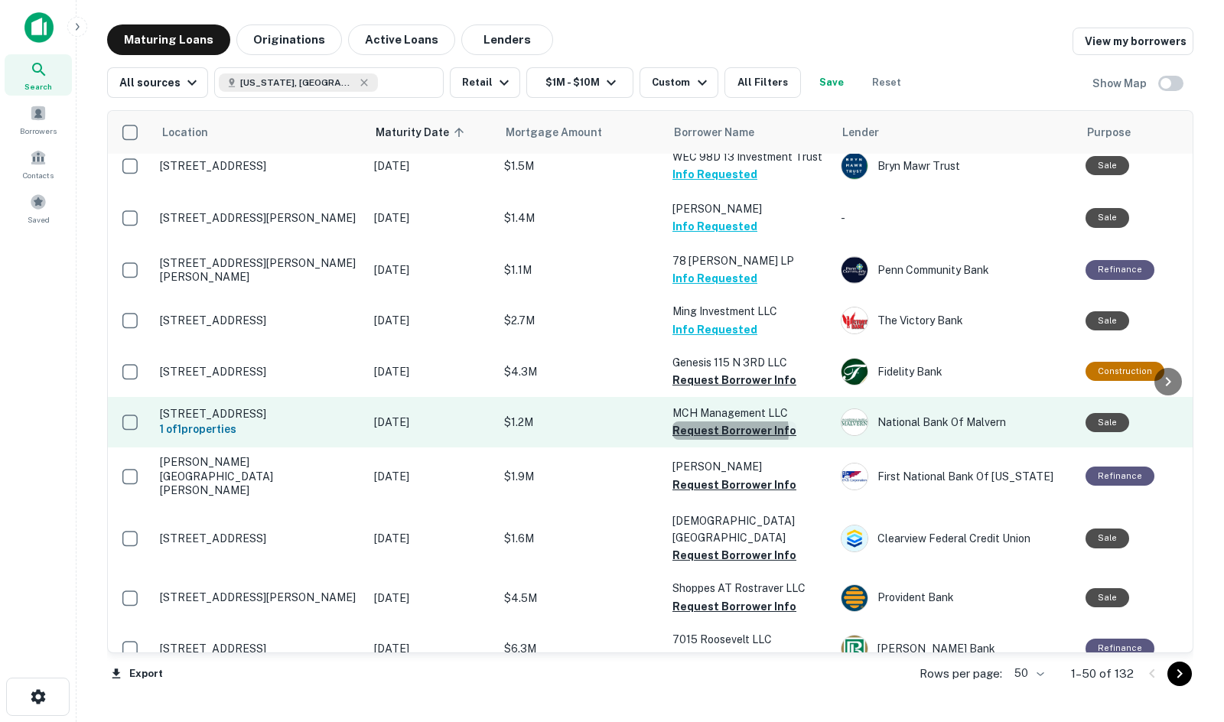
click at [725, 421] on button "Request Borrower Info" at bounding box center [734, 430] width 124 height 18
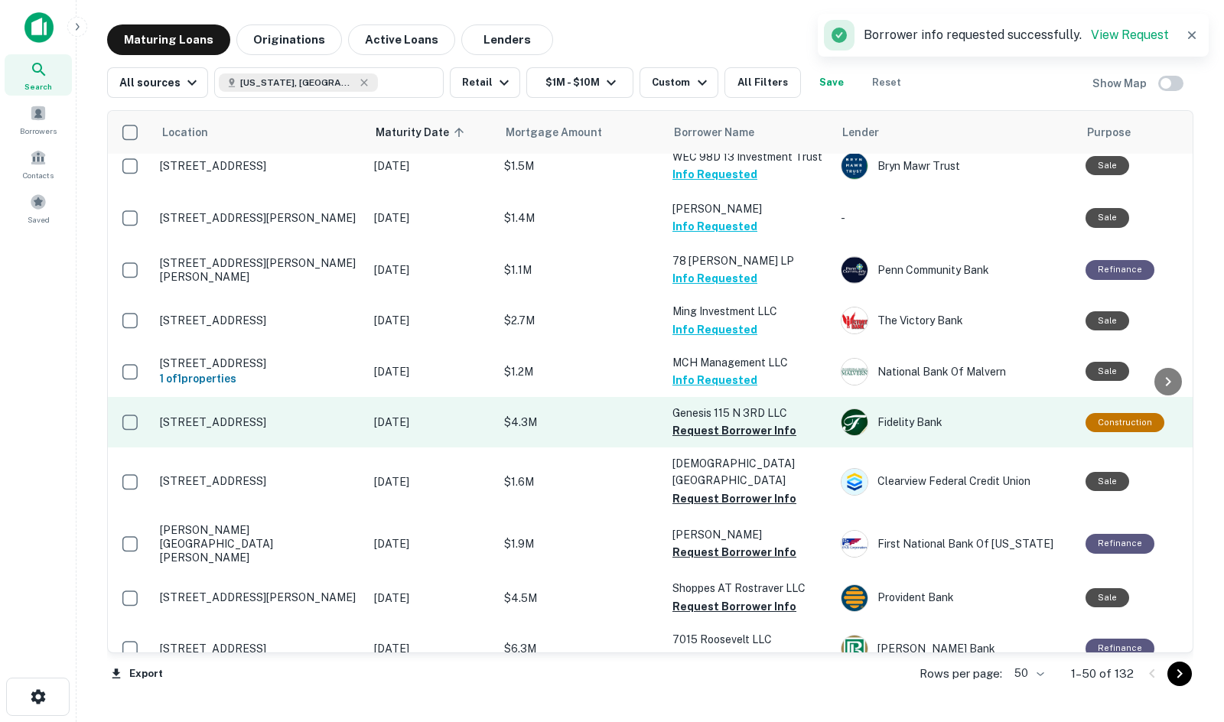
drag, startPoint x: 559, startPoint y: 418, endPoint x: 555, endPoint y: 364, distance: 54.4
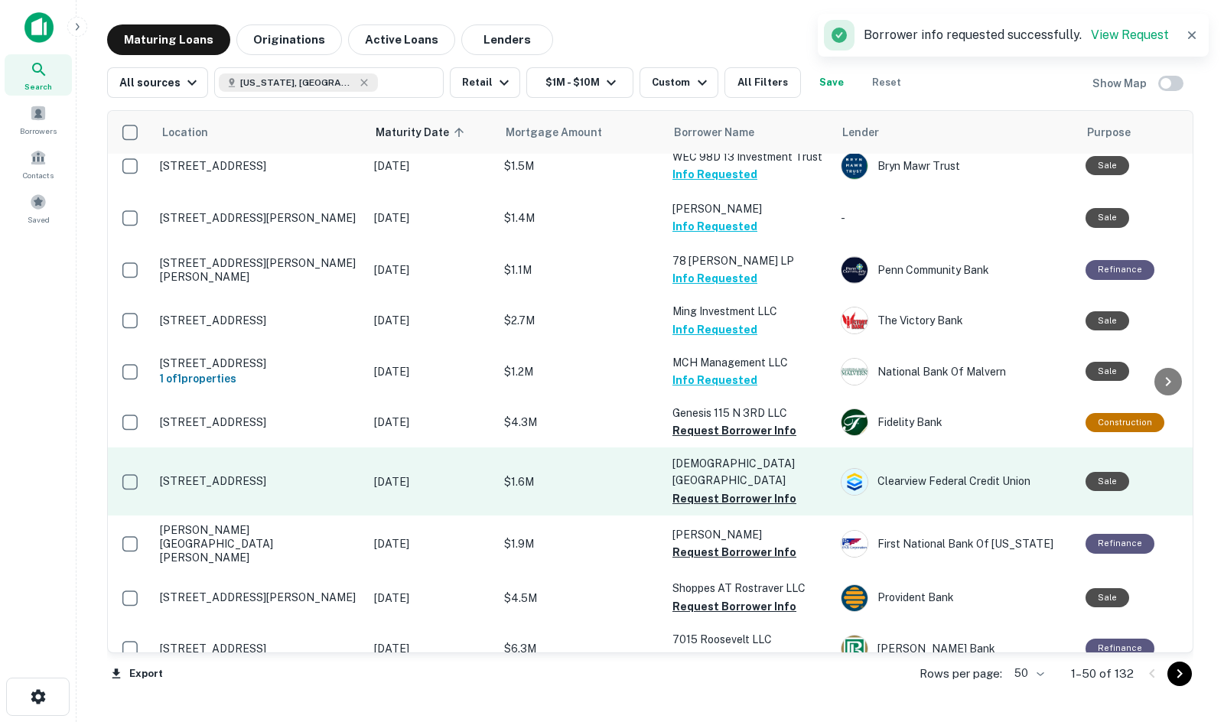
drag, startPoint x: 555, startPoint y: 364, endPoint x: 429, endPoint y: 402, distance: 131.9
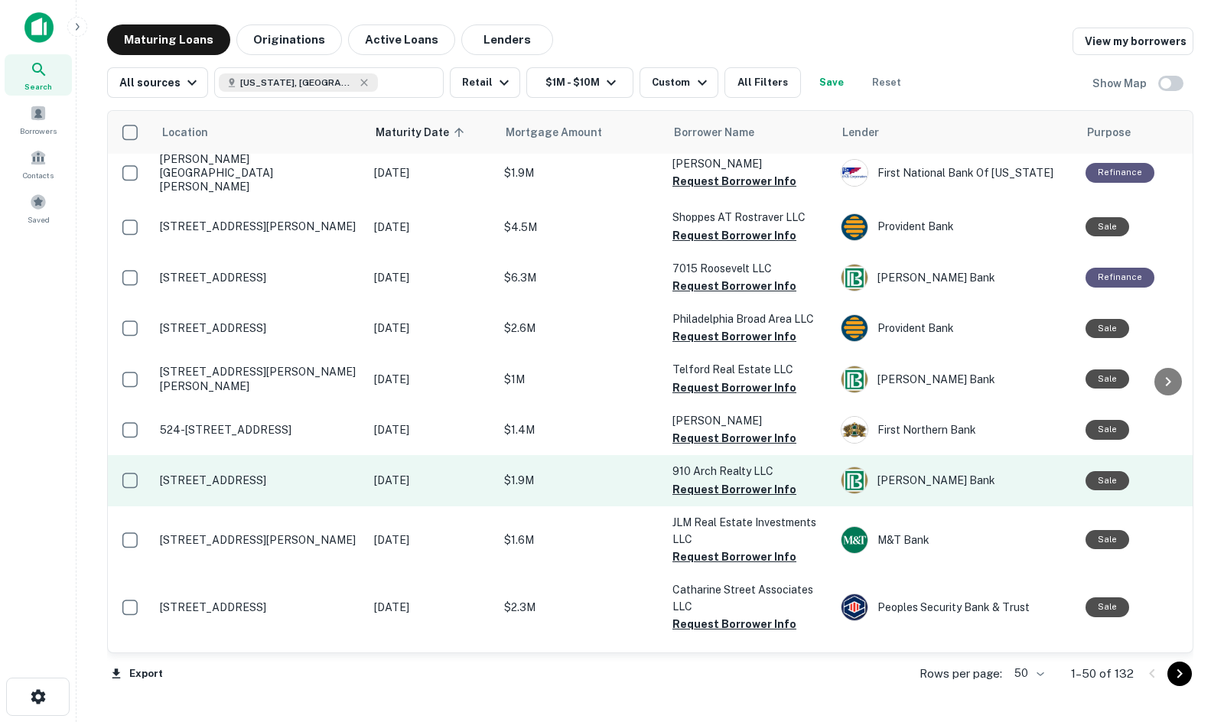
scroll to position [2065, 0]
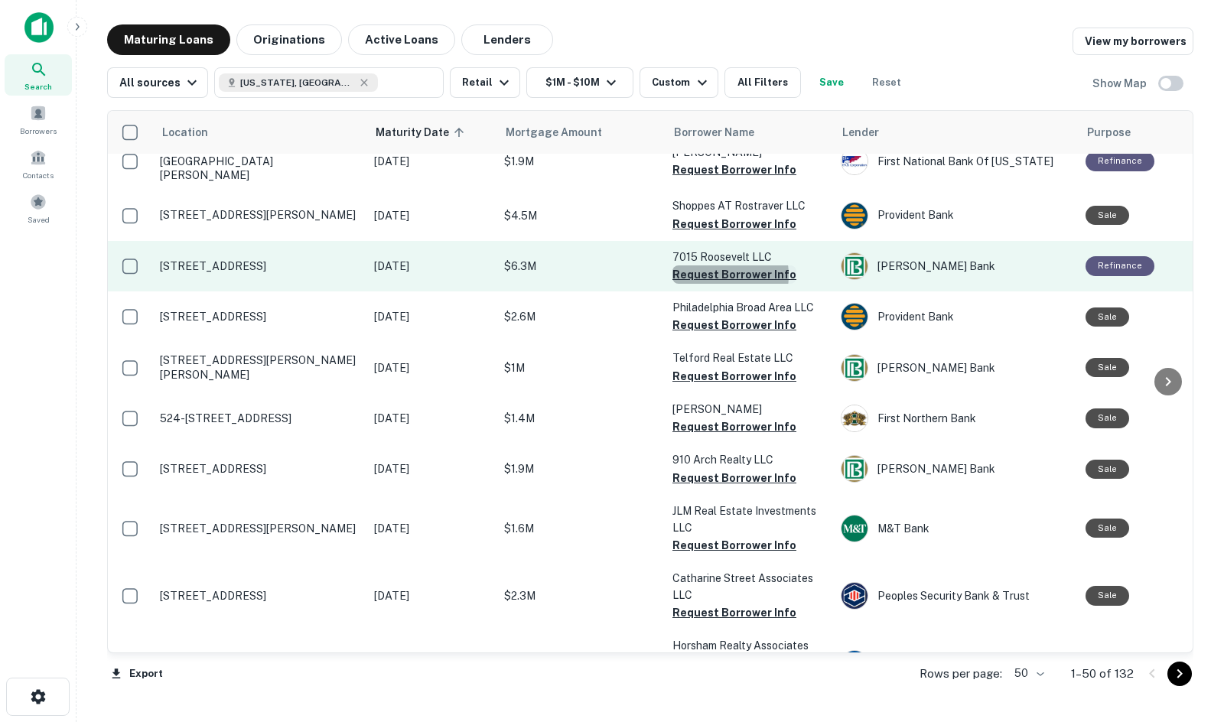
click at [712, 265] on button "Request Borrower Info" at bounding box center [734, 274] width 124 height 18
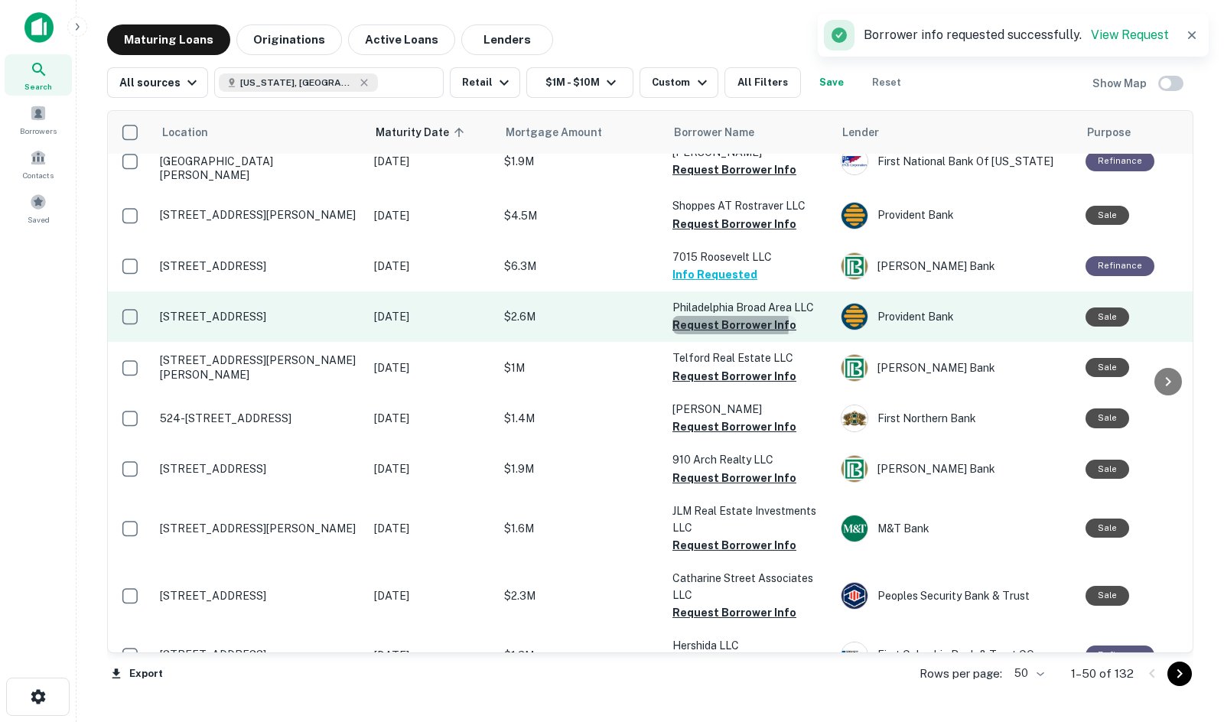
click at [676, 316] on button "Request Borrower Info" at bounding box center [734, 325] width 124 height 18
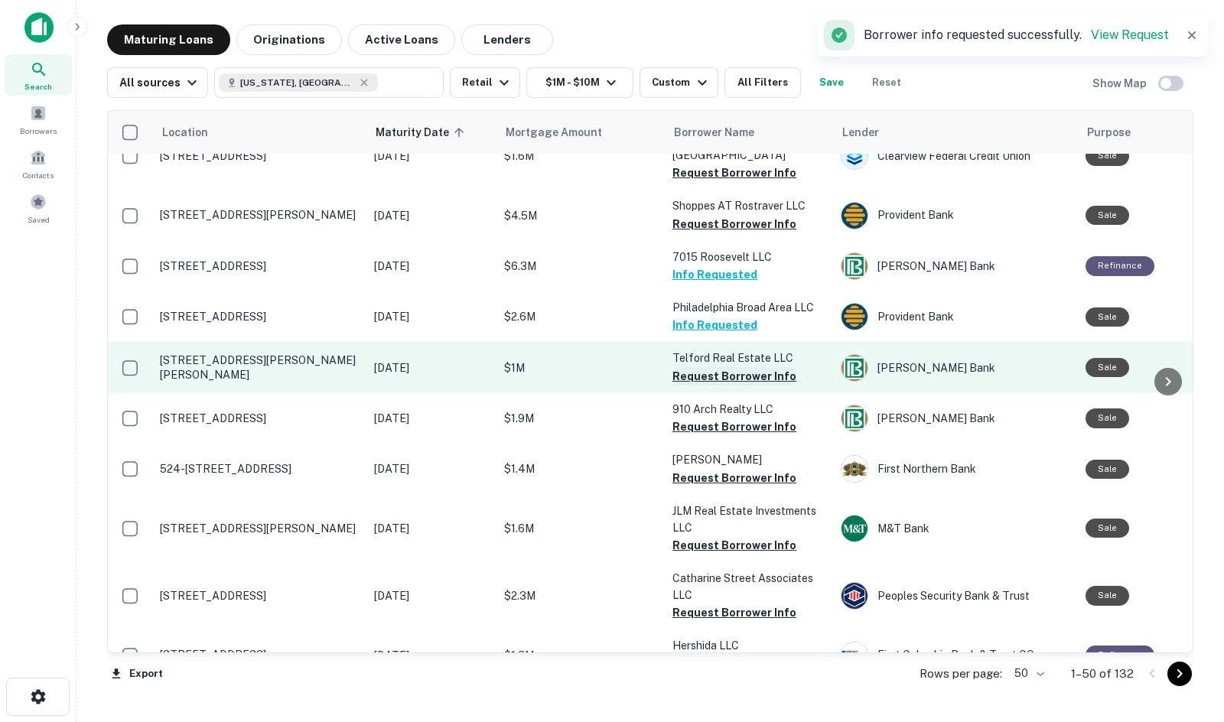
click at [678, 367] on button "Request Borrower Info" at bounding box center [734, 376] width 124 height 18
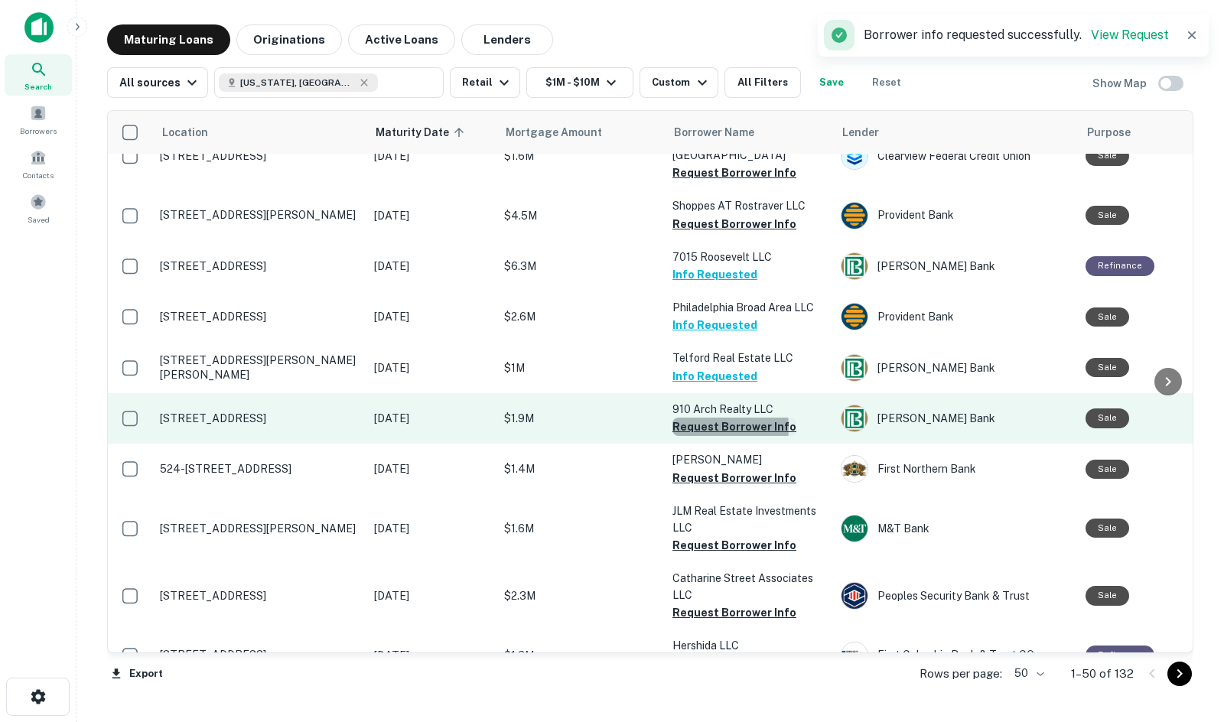
click at [691, 418] on button "Request Borrower Info" at bounding box center [734, 427] width 124 height 18
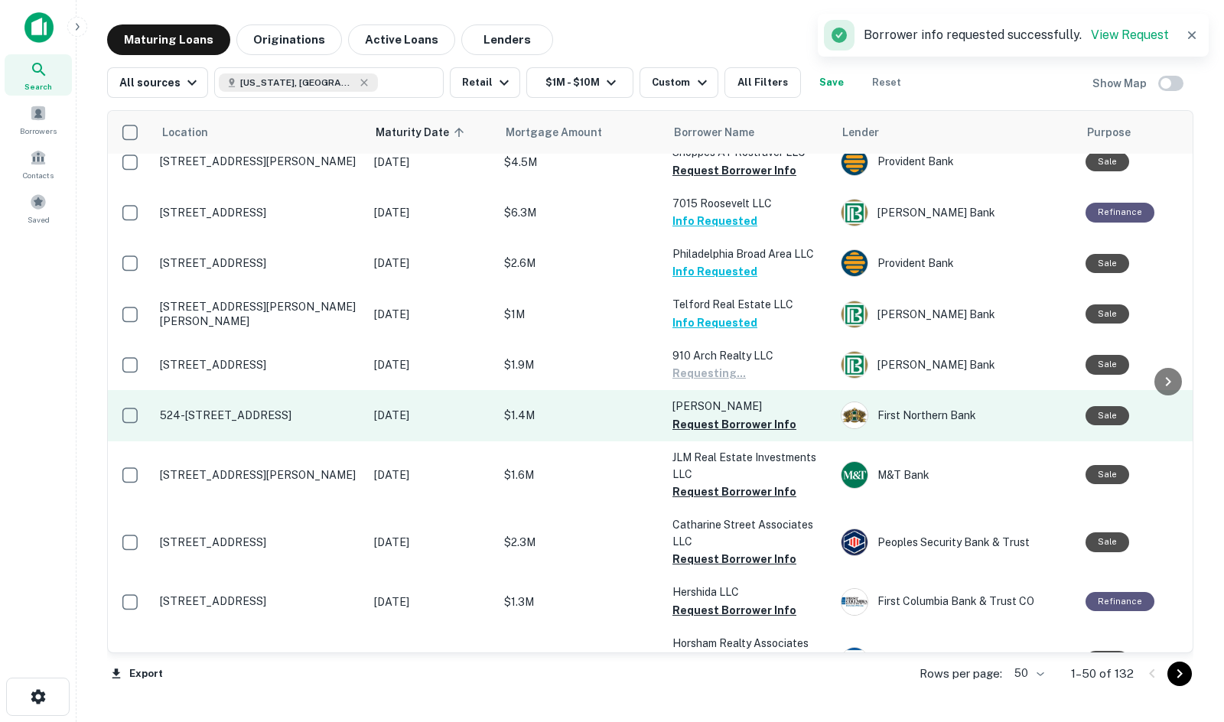
scroll to position [2141, 0]
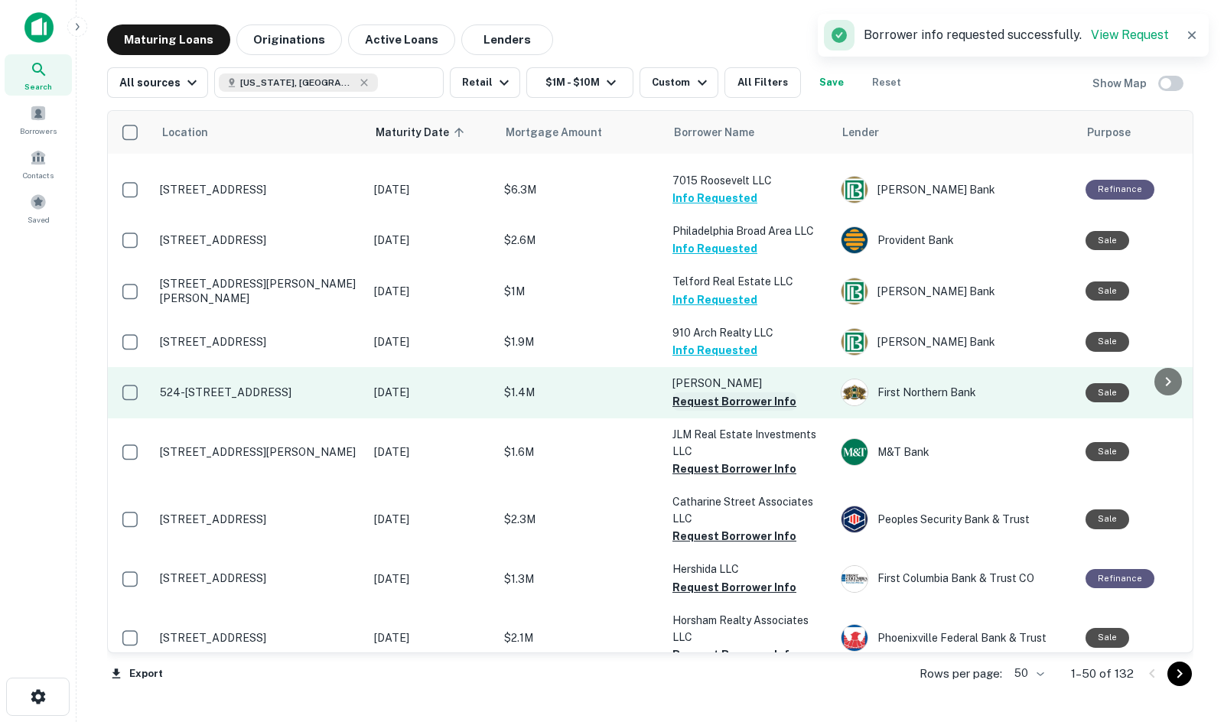
click at [752, 392] on button "Request Borrower Info" at bounding box center [734, 401] width 124 height 18
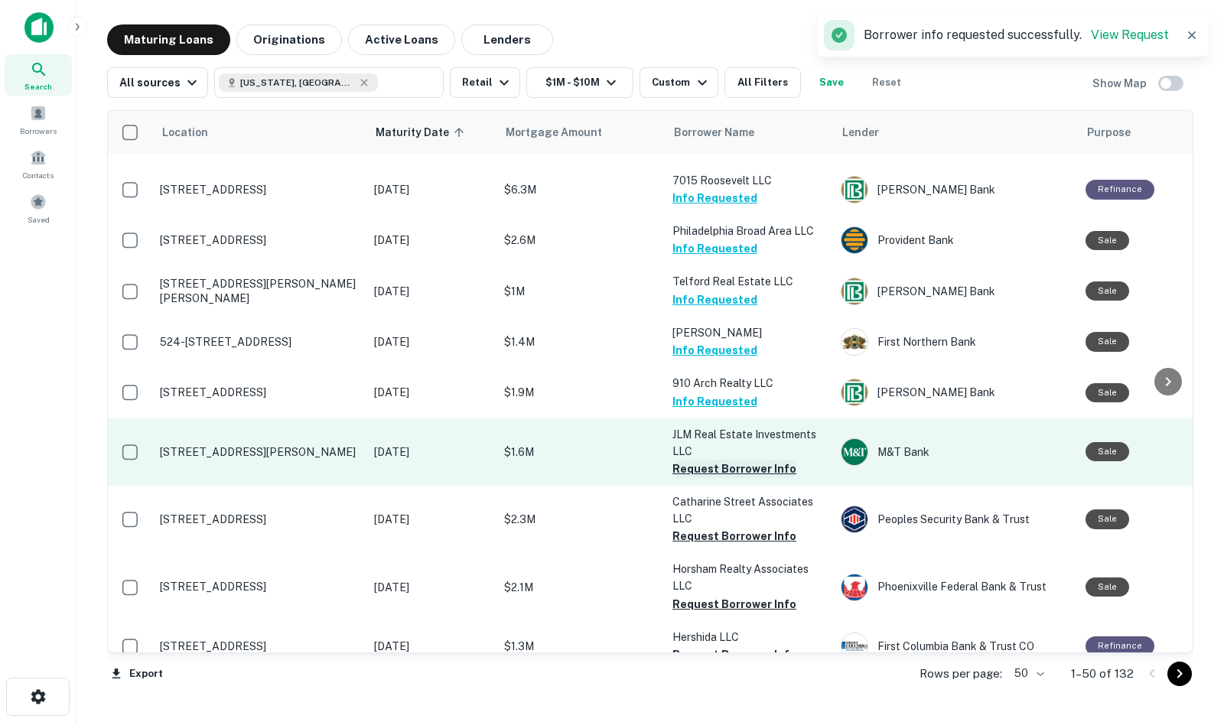
click at [761, 460] on button "Request Borrower Info" at bounding box center [734, 469] width 124 height 18
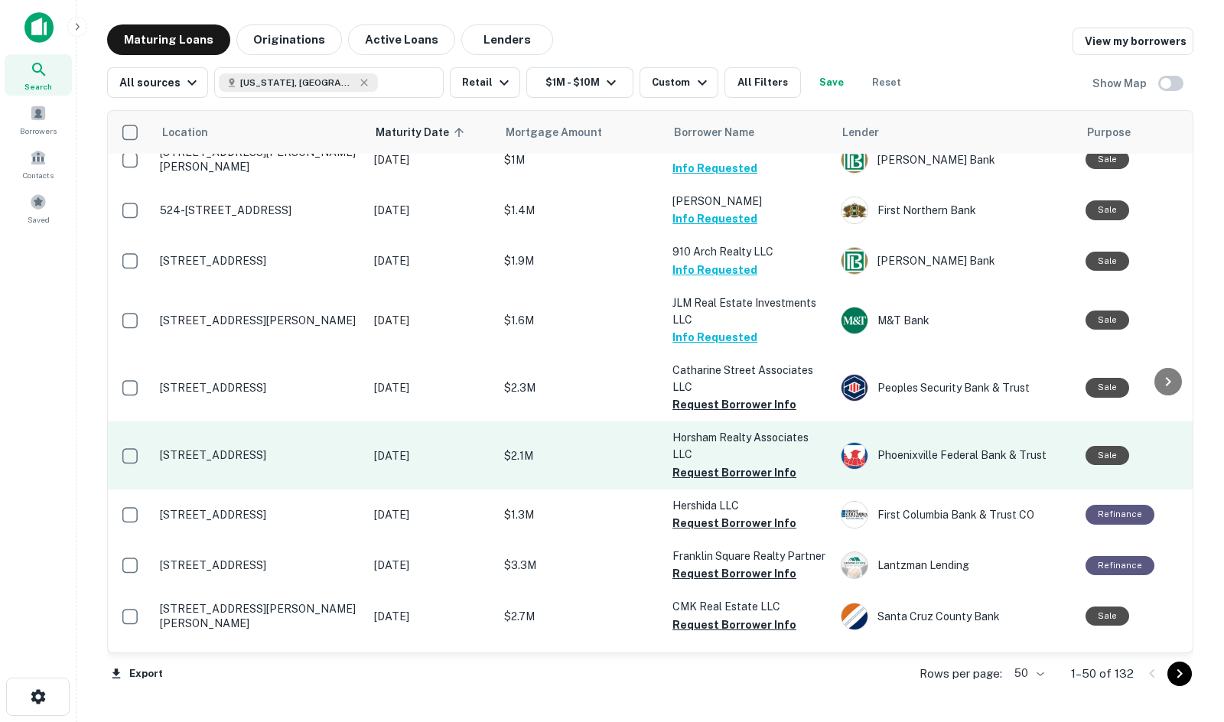
scroll to position [2277, 0]
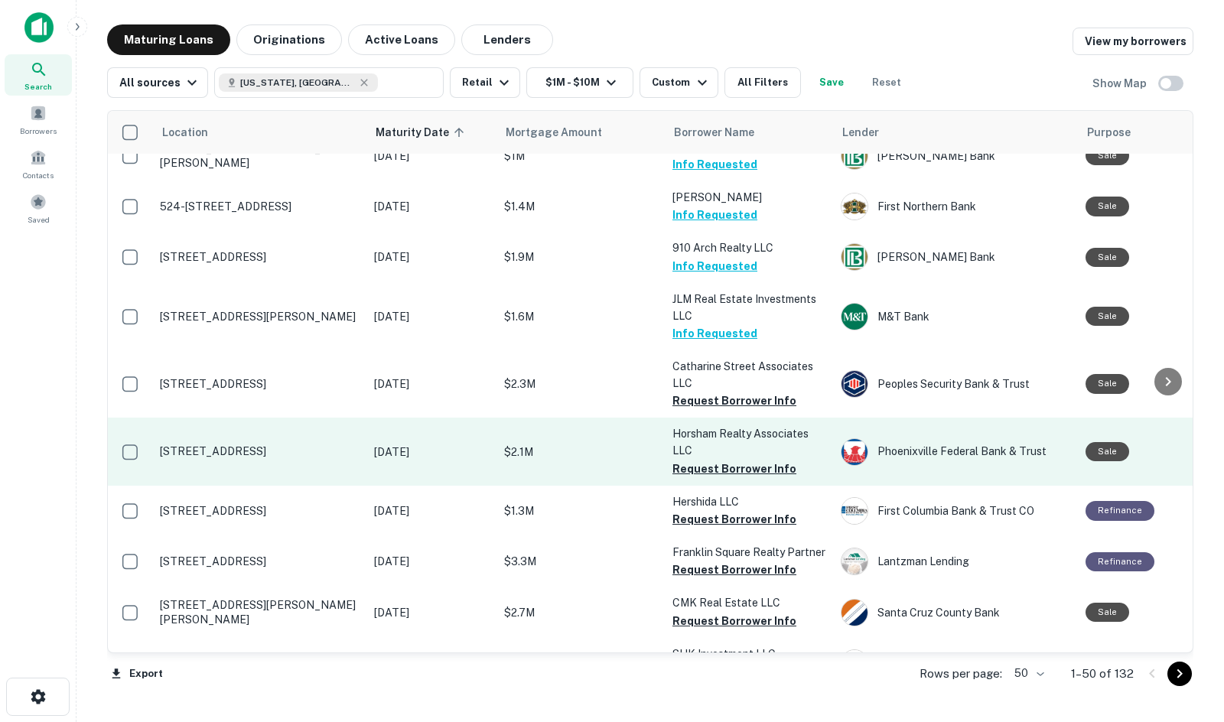
click at [711, 460] on button "Request Borrower Info" at bounding box center [734, 469] width 124 height 18
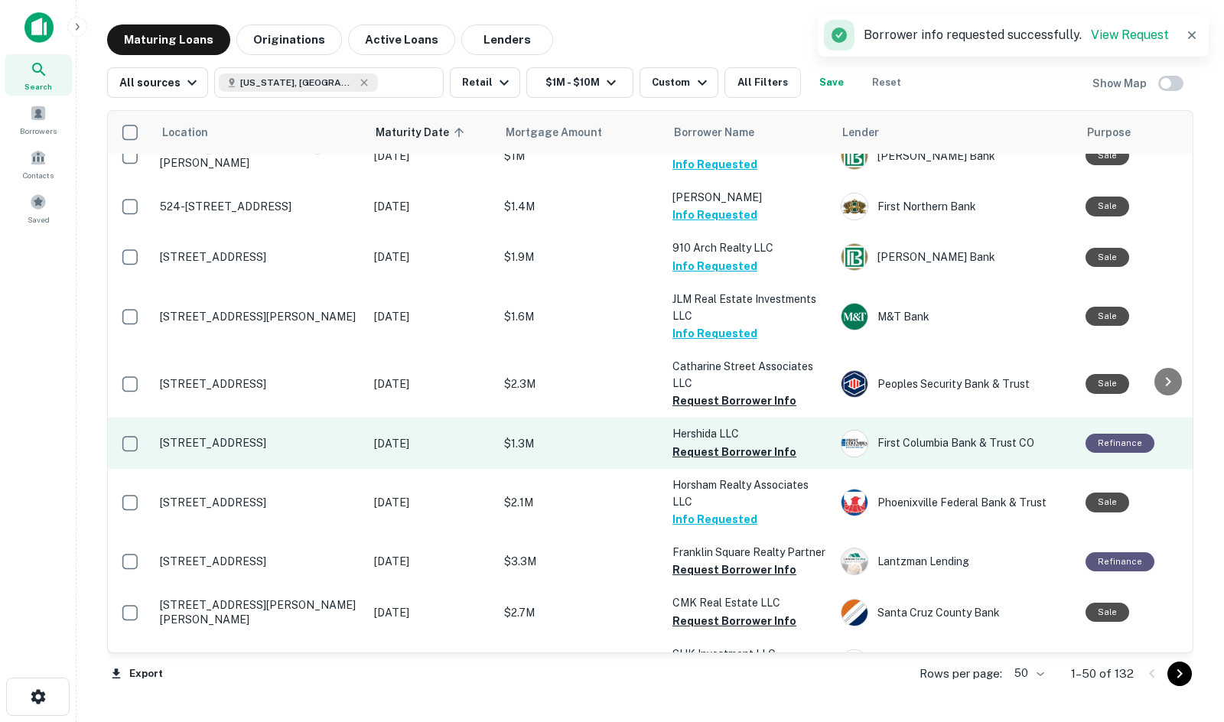
drag, startPoint x: 589, startPoint y: 445, endPoint x: 570, endPoint y: 371, distance: 76.6
click at [722, 443] on button "Request Borrower Info" at bounding box center [734, 452] width 124 height 18
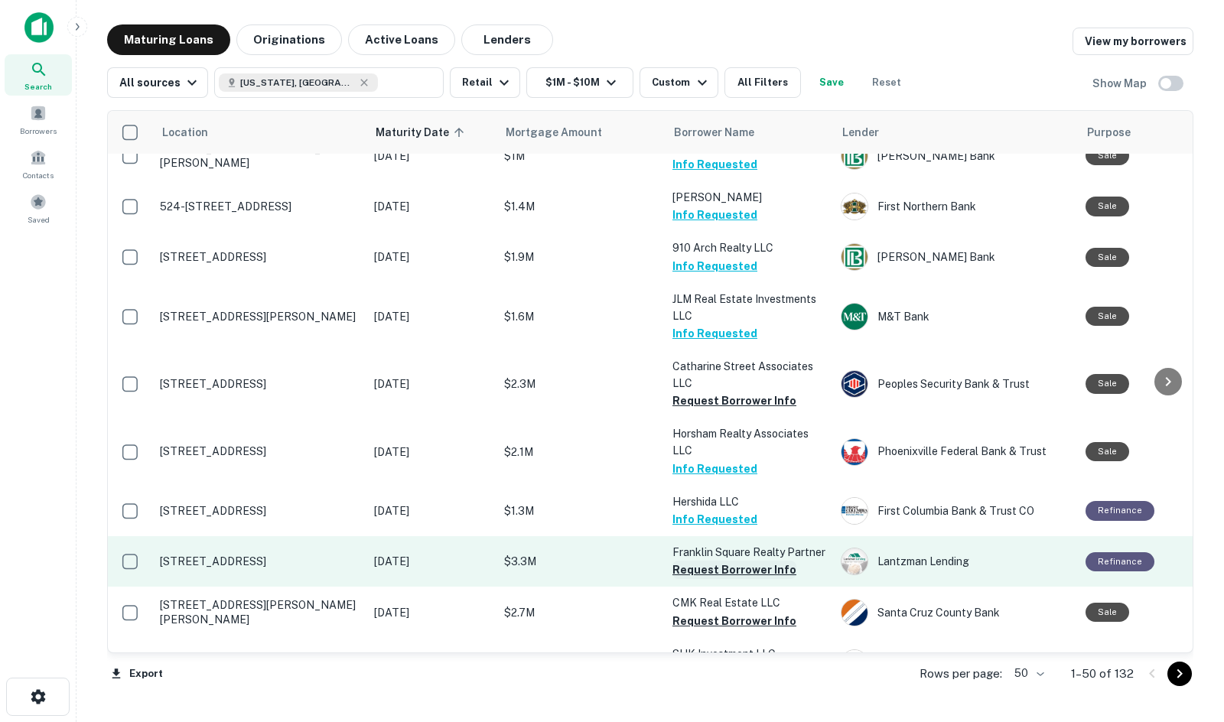
click at [707, 561] on button "Request Borrower Info" at bounding box center [734, 570] width 124 height 18
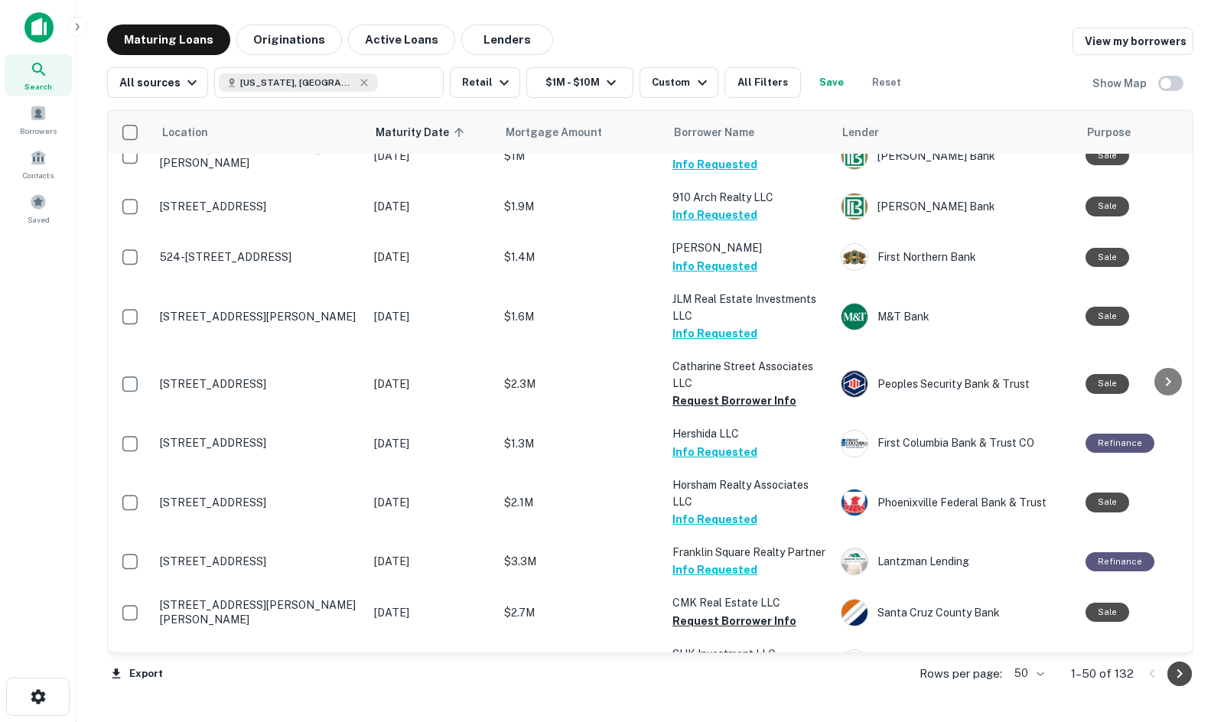
click at [964, 675] on icon "Go to next page" at bounding box center [1179, 674] width 18 height 18
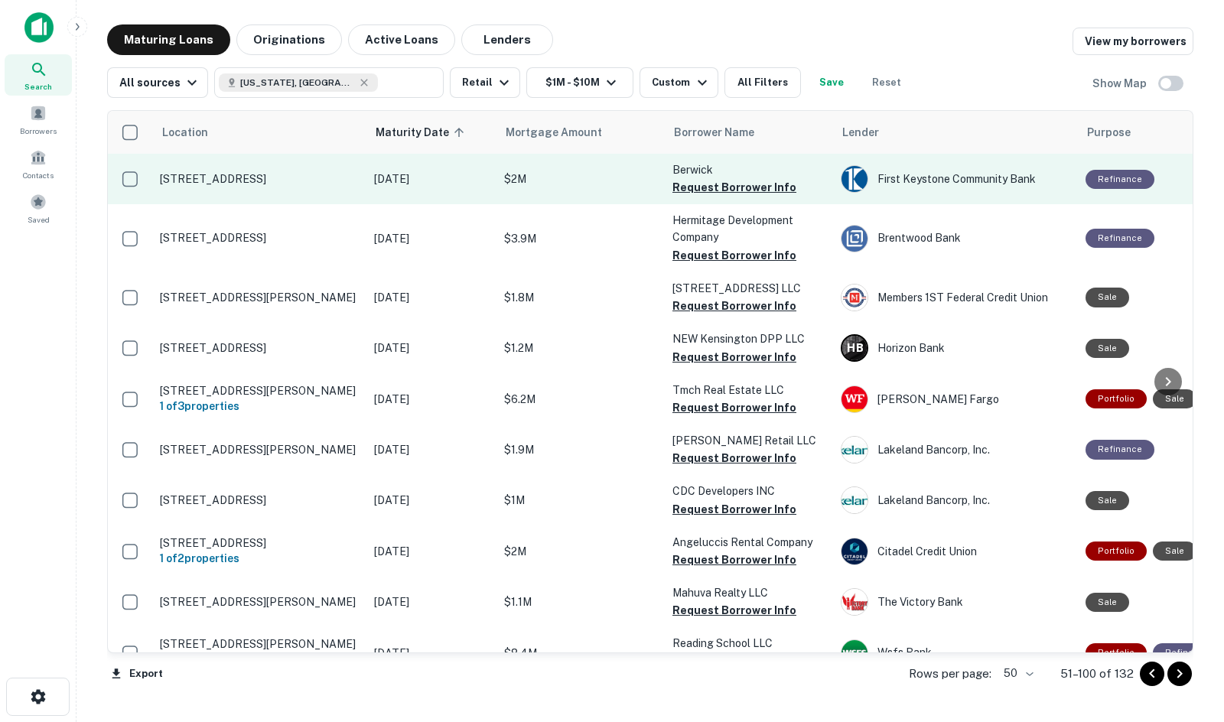
drag, startPoint x: 484, startPoint y: 204, endPoint x: 482, endPoint y: 194, distance: 10.2
click at [714, 187] on button "Request Borrower Info" at bounding box center [734, 187] width 124 height 18
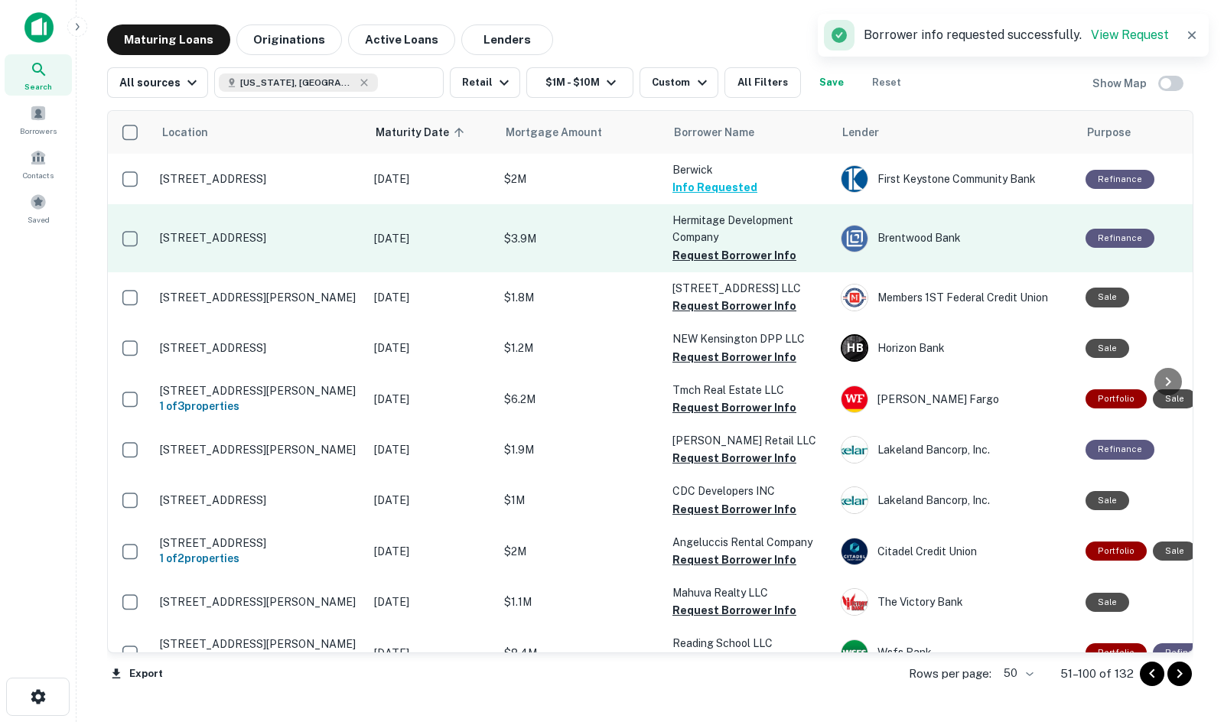
click at [712, 255] on button "Request Borrower Info" at bounding box center [734, 255] width 124 height 18
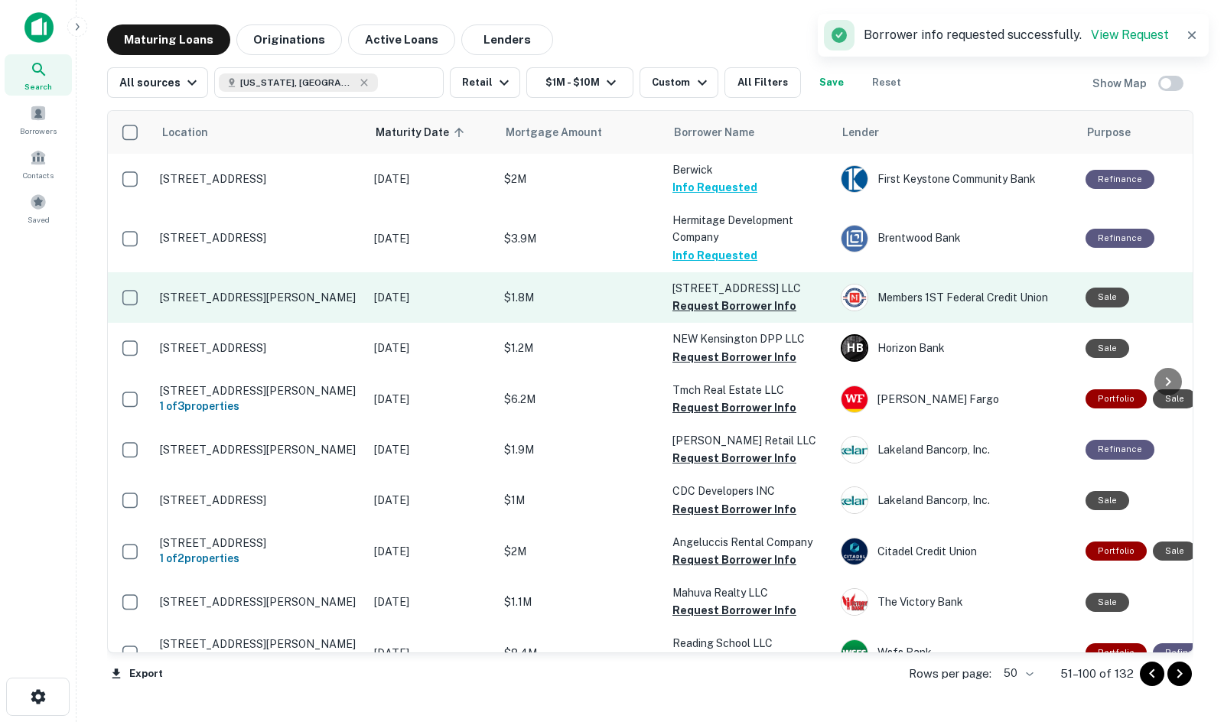
drag, startPoint x: 714, startPoint y: 304, endPoint x: 704, endPoint y: 310, distance: 10.6
click at [714, 304] on button "Request Borrower Info" at bounding box center [734, 306] width 124 height 18
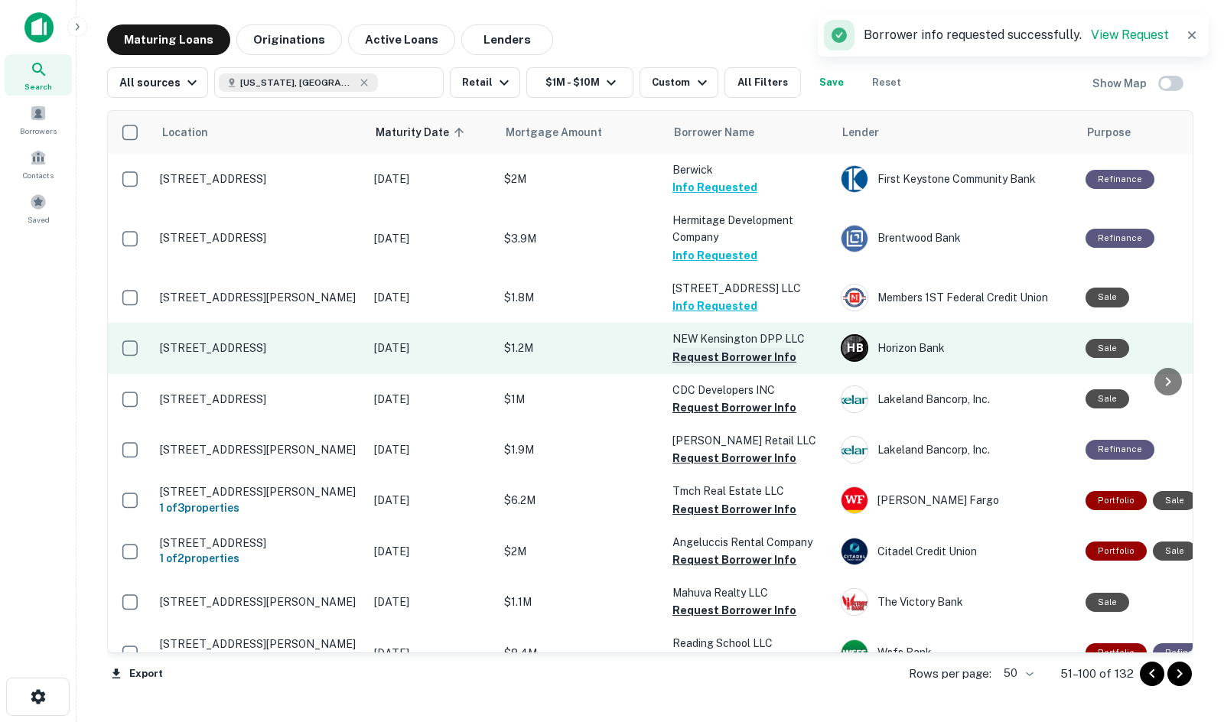
click at [700, 361] on button "Request Borrower Info" at bounding box center [734, 357] width 124 height 18
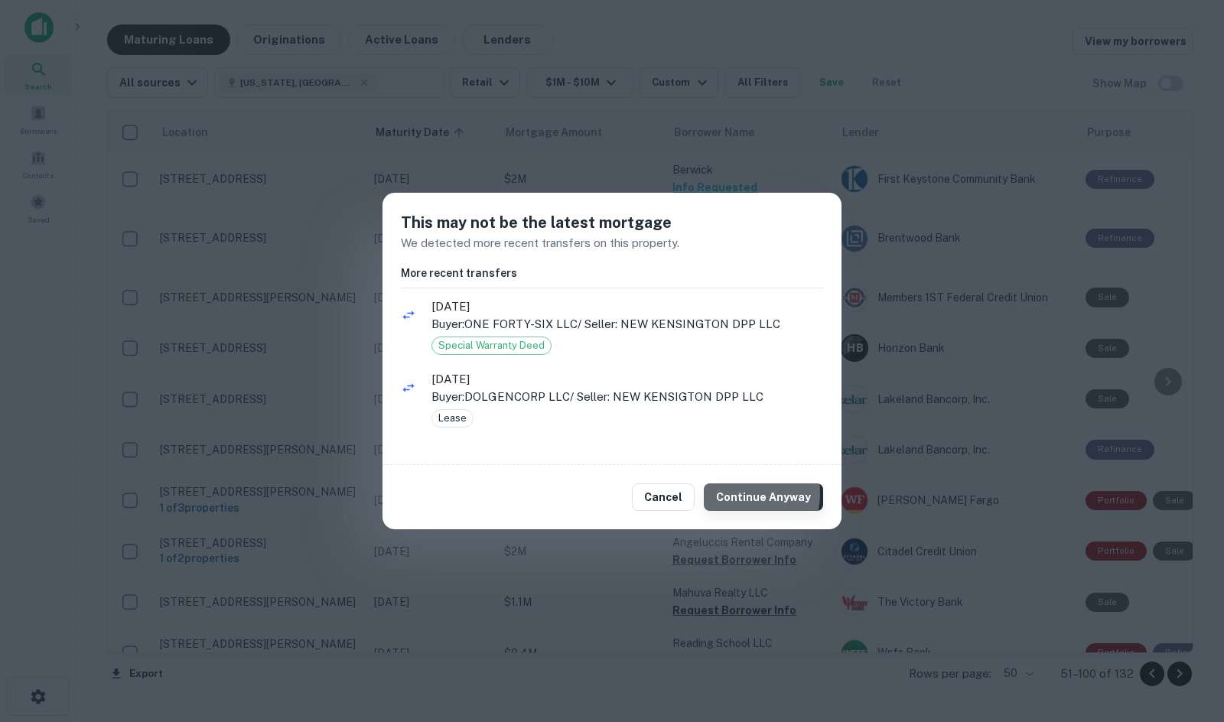
click at [740, 493] on button "Continue Anyway" at bounding box center [763, 497] width 119 height 28
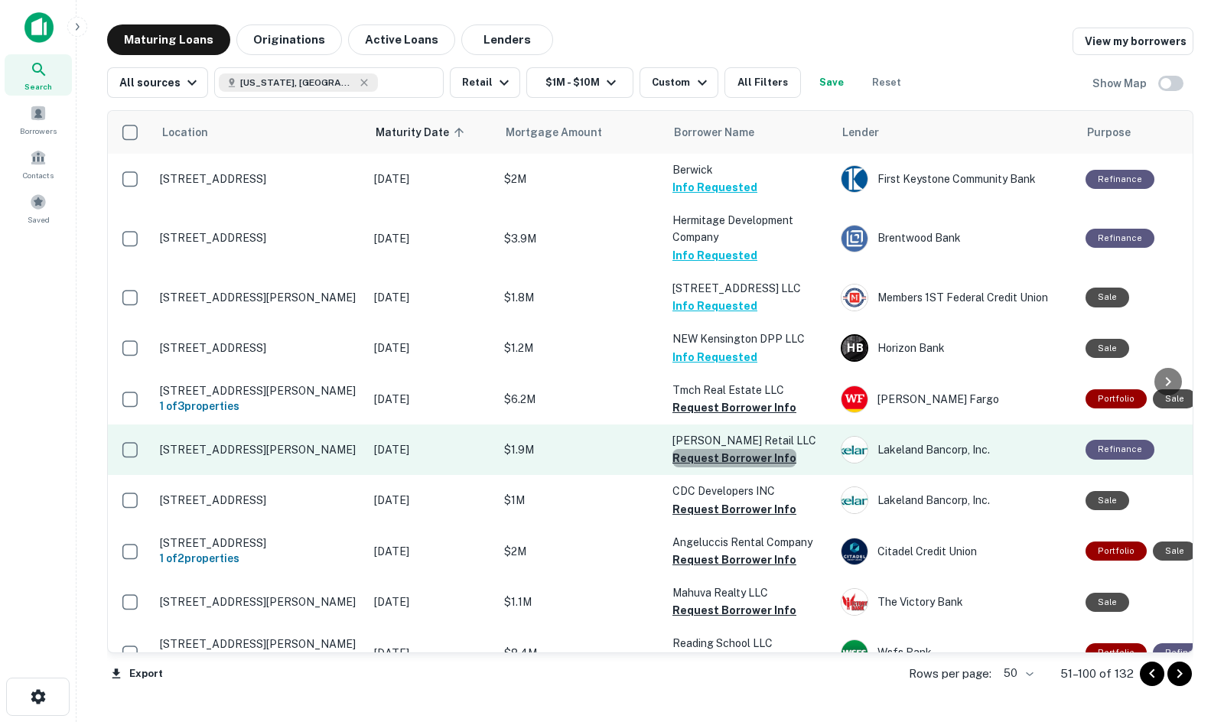
click at [733, 465] on button "Request Borrower Info" at bounding box center [734, 458] width 124 height 18
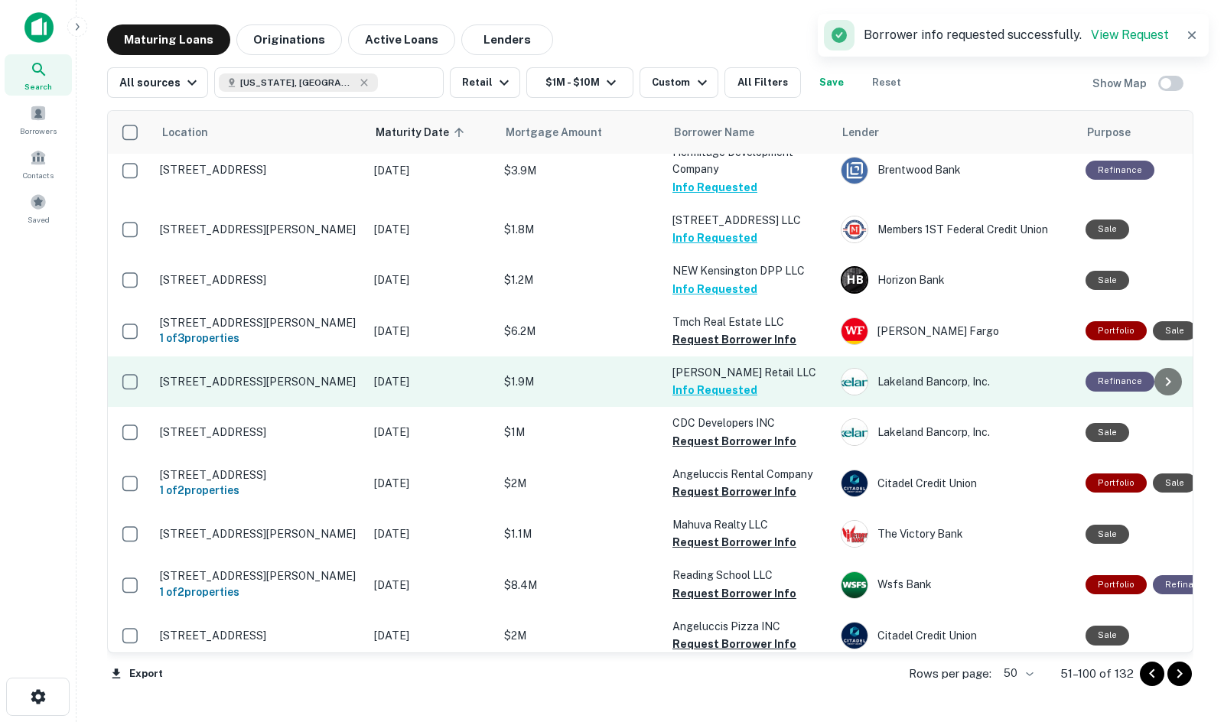
scroll to position [229, 0]
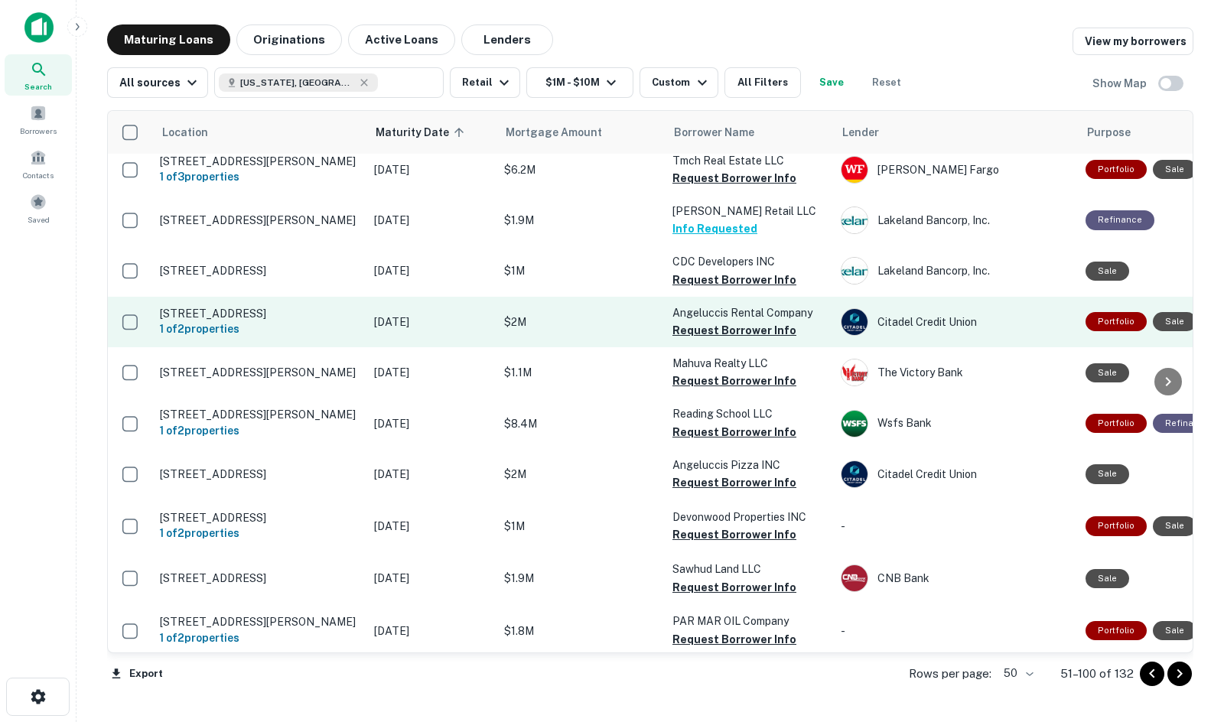
drag, startPoint x: 459, startPoint y: 338, endPoint x: 468, endPoint y: 333, distance: 10.3
click at [707, 340] on button "Request Borrower Info" at bounding box center [734, 330] width 124 height 18
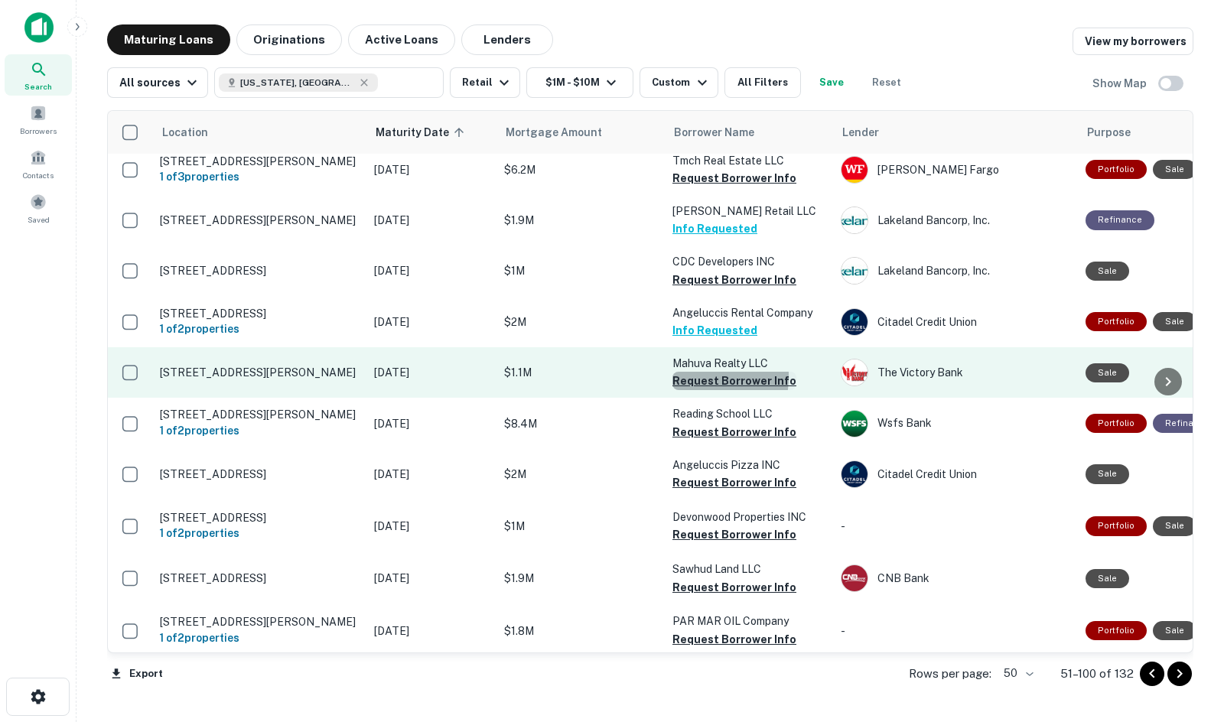
click at [677, 390] on button "Request Borrower Info" at bounding box center [734, 381] width 124 height 18
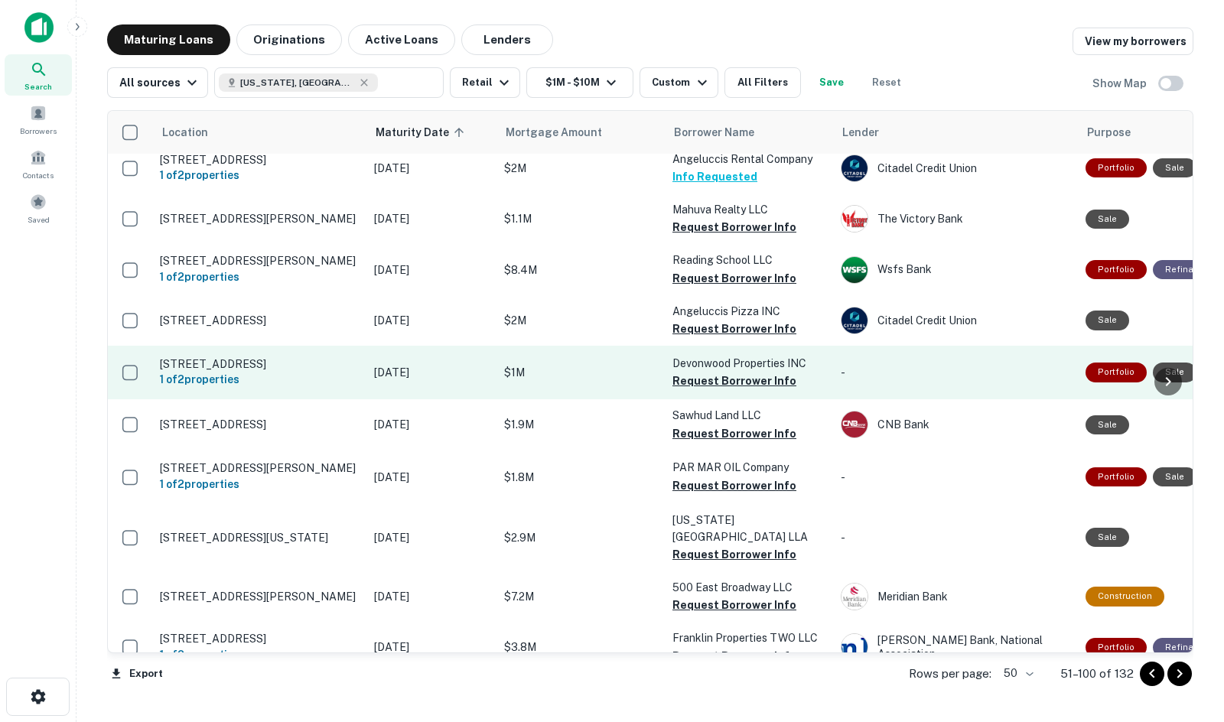
scroll to position [382, 0]
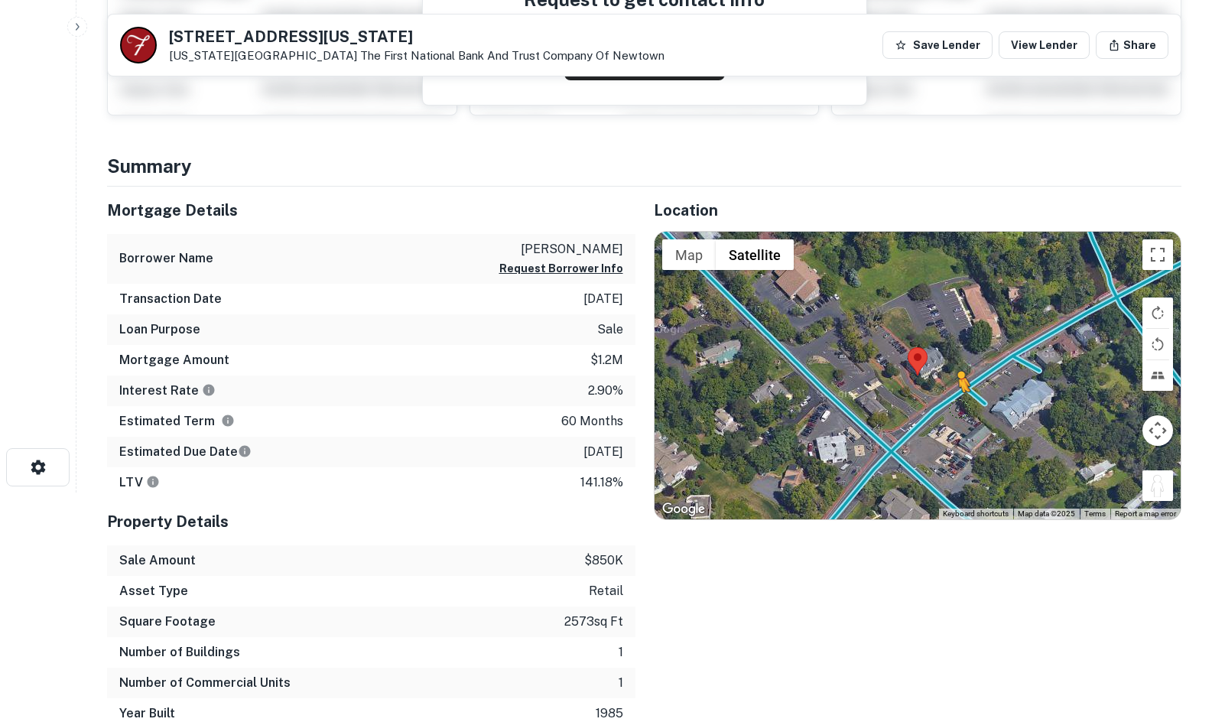
drag, startPoint x: 1165, startPoint y: 499, endPoint x: 942, endPoint y: 394, distance: 246.3
click at [942, 394] on div "To activate drag with keyboard, press Alt + Enter. Once in keyboard drag state,…" at bounding box center [918, 376] width 527 height 288
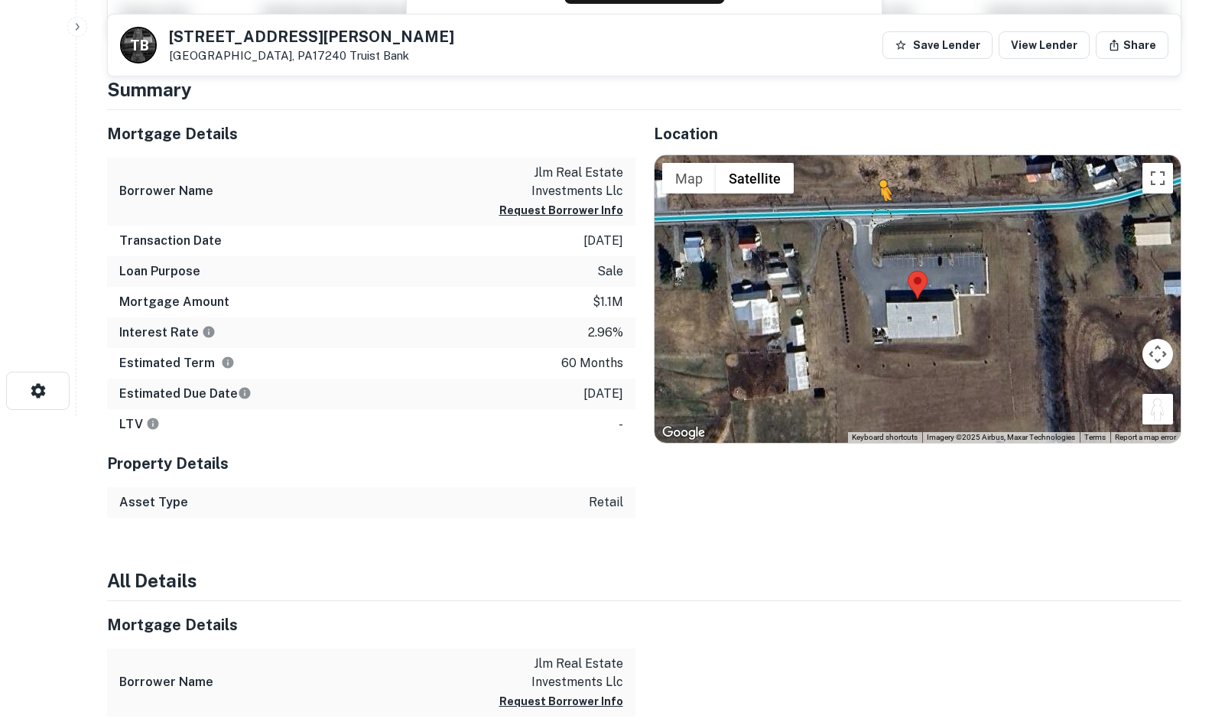
drag, startPoint x: 1169, startPoint y: 416, endPoint x: 879, endPoint y: 213, distance: 354.3
click at [879, 213] on div "To activate drag with keyboard, press Alt + Enter. Once in keyboard drag state,…" at bounding box center [918, 299] width 527 height 288
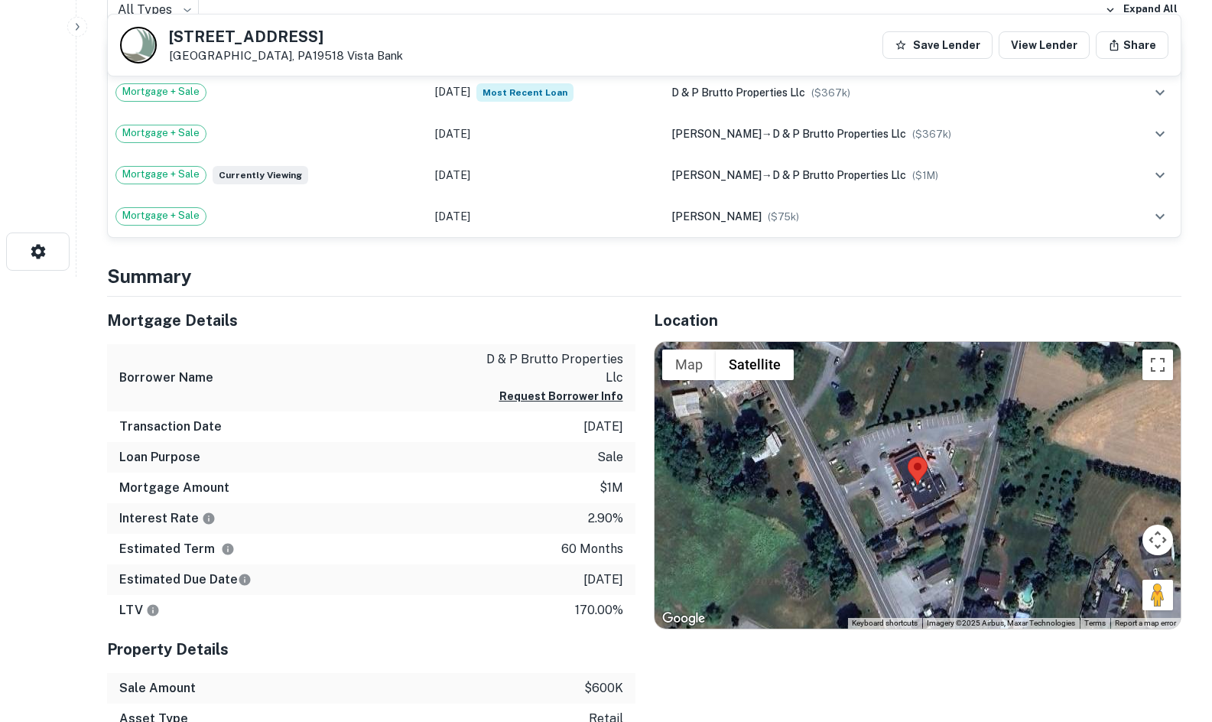
scroll to position [459, 0]
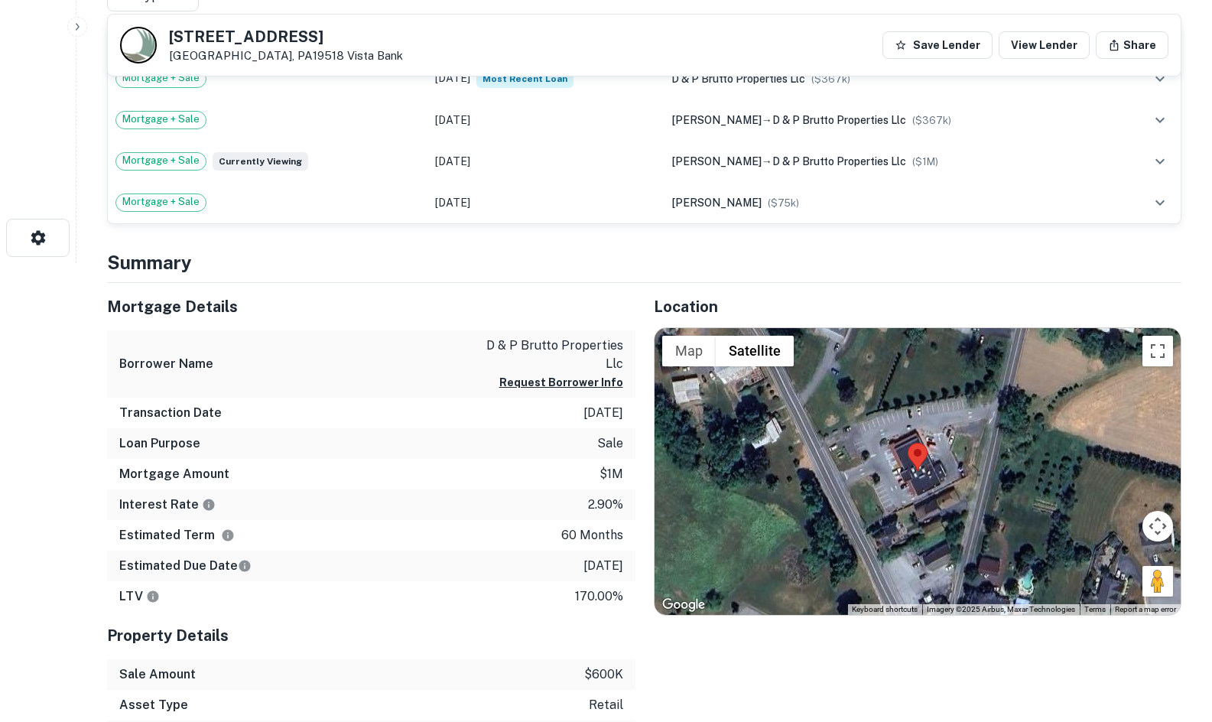
drag, startPoint x: 1152, startPoint y: 580, endPoint x: 895, endPoint y: 474, distance: 278.1
click at [895, 474] on div "Map Terrain Satellite Labels Keyboard shortcuts Map Data Imagery ©2025 Airbus, …" at bounding box center [918, 472] width 527 height 288
drag, startPoint x: 1159, startPoint y: 580, endPoint x: 828, endPoint y: 484, distance: 344.9
click at [832, 487] on div "To activate drag with keyboard, press Alt + Enter. Once in keyboard drag state,…" at bounding box center [918, 472] width 527 height 288
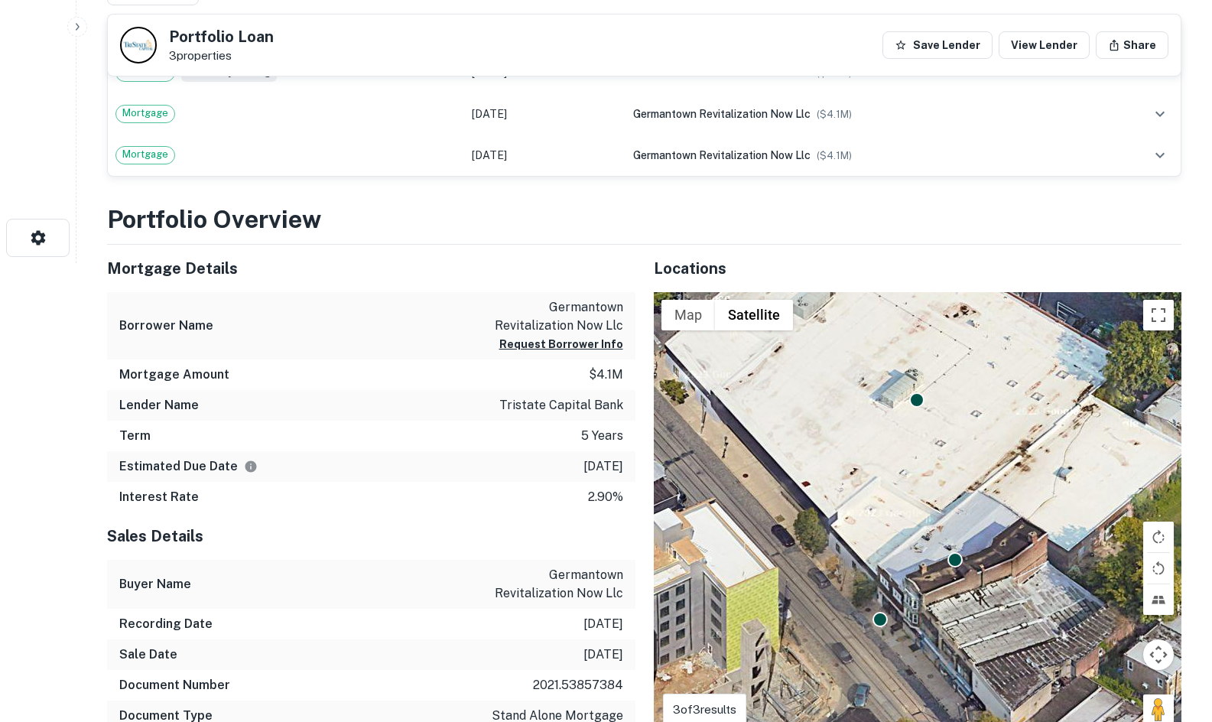
scroll to position [688, 0]
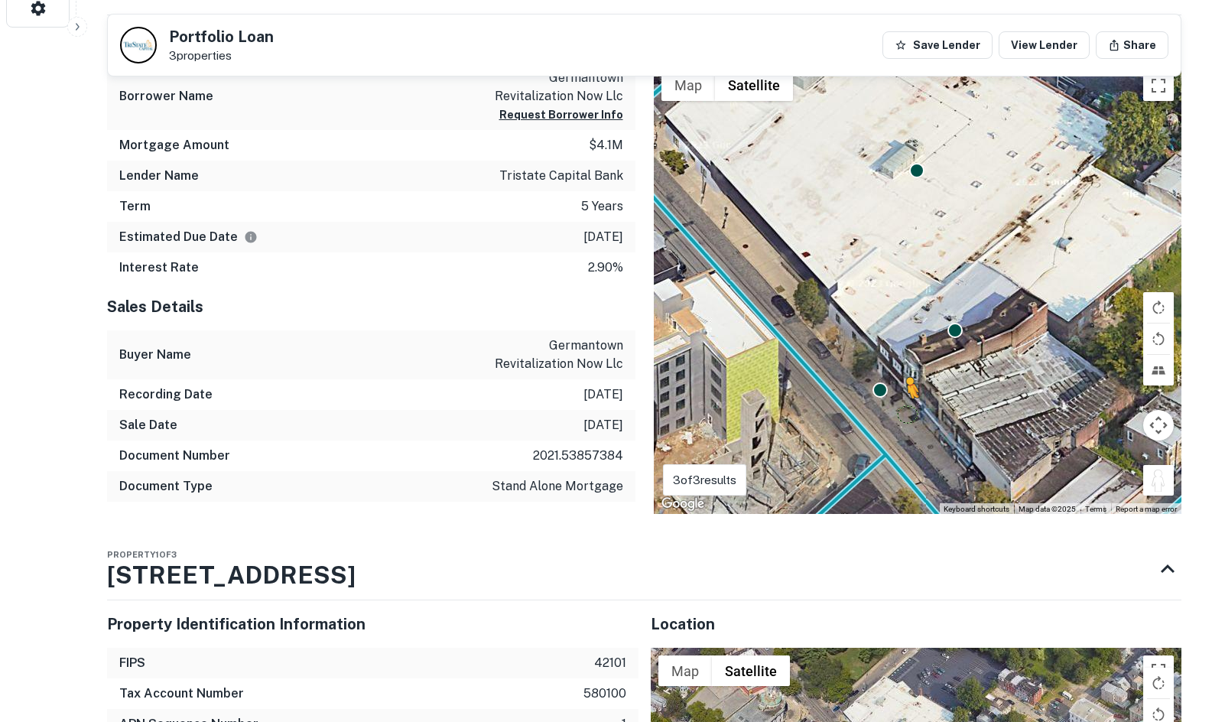
drag, startPoint x: 1164, startPoint y: 483, endPoint x: 885, endPoint y: 409, distance: 288.8
click at [888, 411] on div "To activate drag with keyboard, press Alt + Enter. Once in keyboard drag state,…" at bounding box center [918, 289] width 528 height 452
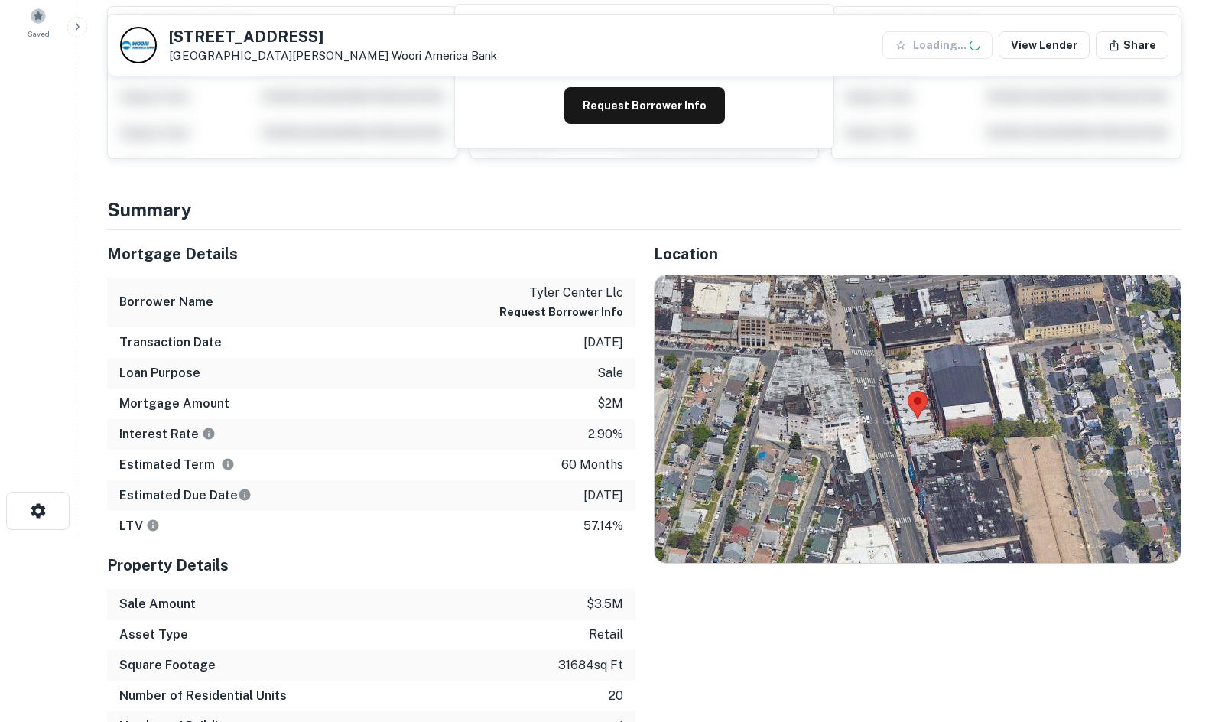
scroll to position [229, 0]
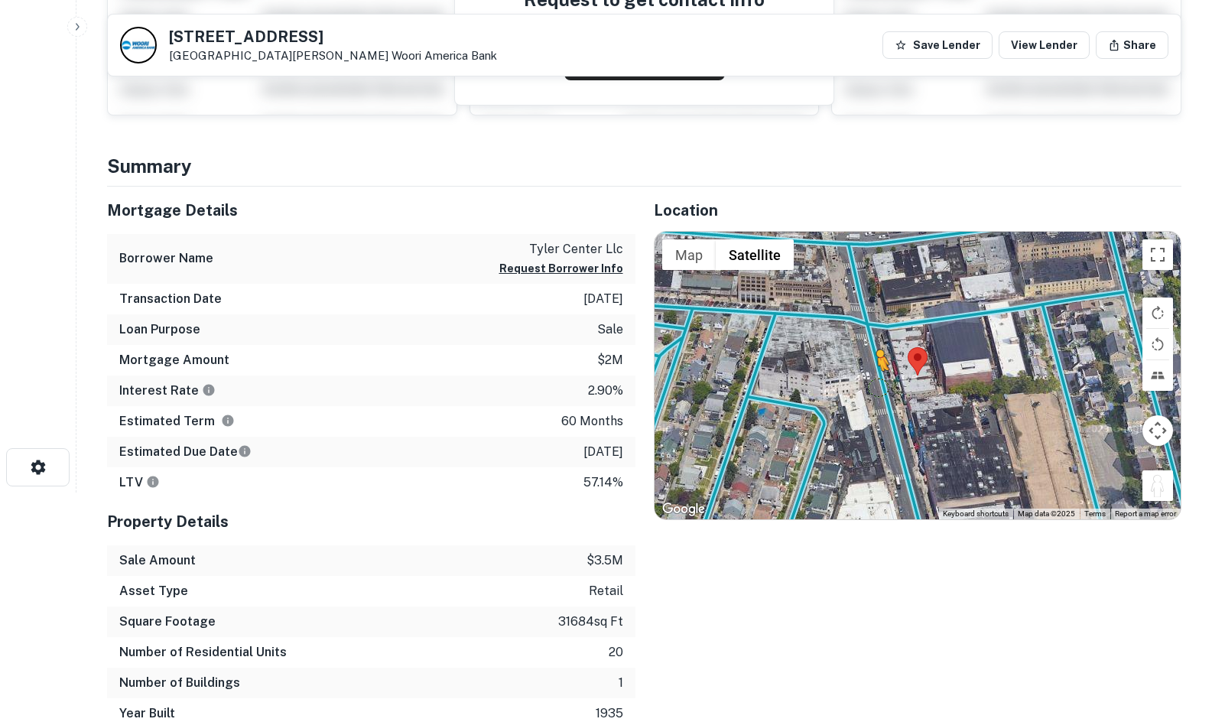
drag, startPoint x: 1153, startPoint y: 487, endPoint x: 873, endPoint y: 386, distance: 298.3
click at [873, 386] on div "To activate drag with keyboard, press Alt + Enter. Once in keyboard drag state,…" at bounding box center [918, 376] width 527 height 288
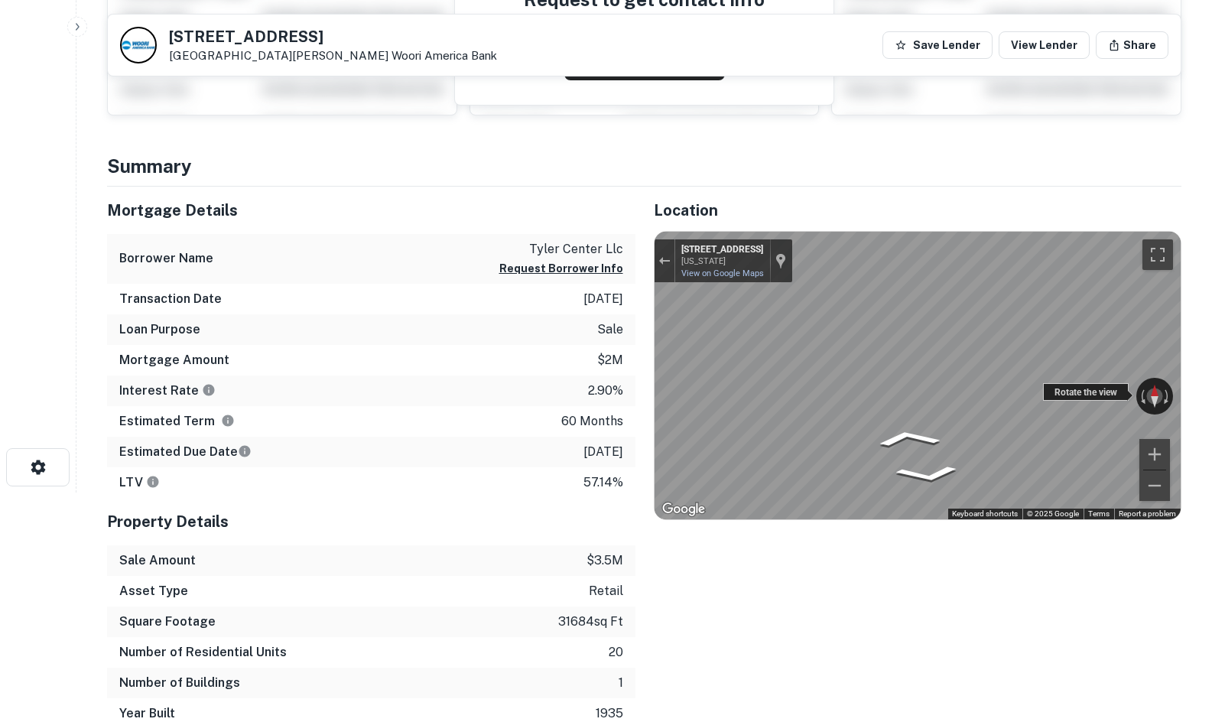
click at [726, 383] on div "← Move left → Move right ↑ Move up ↓ Move down + Zoom in - Zoom out 38 S 69th S…" at bounding box center [918, 376] width 527 height 288
drag, startPoint x: 1045, startPoint y: 385, endPoint x: 575, endPoint y: 363, distance: 470.1
click at [575, 363] on div "Mortgage Details Borrower Name tyler center llc Request Borrower Info Transacti…" at bounding box center [635, 458] width 1093 height 542
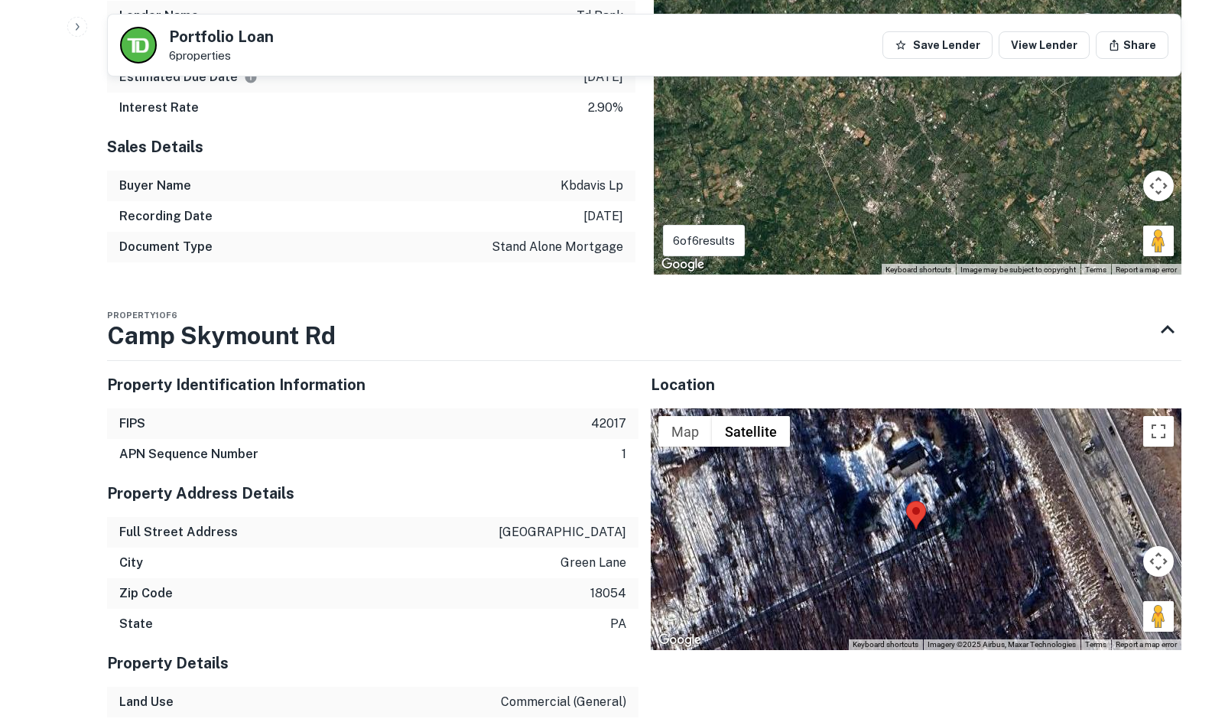
scroll to position [1453, 0]
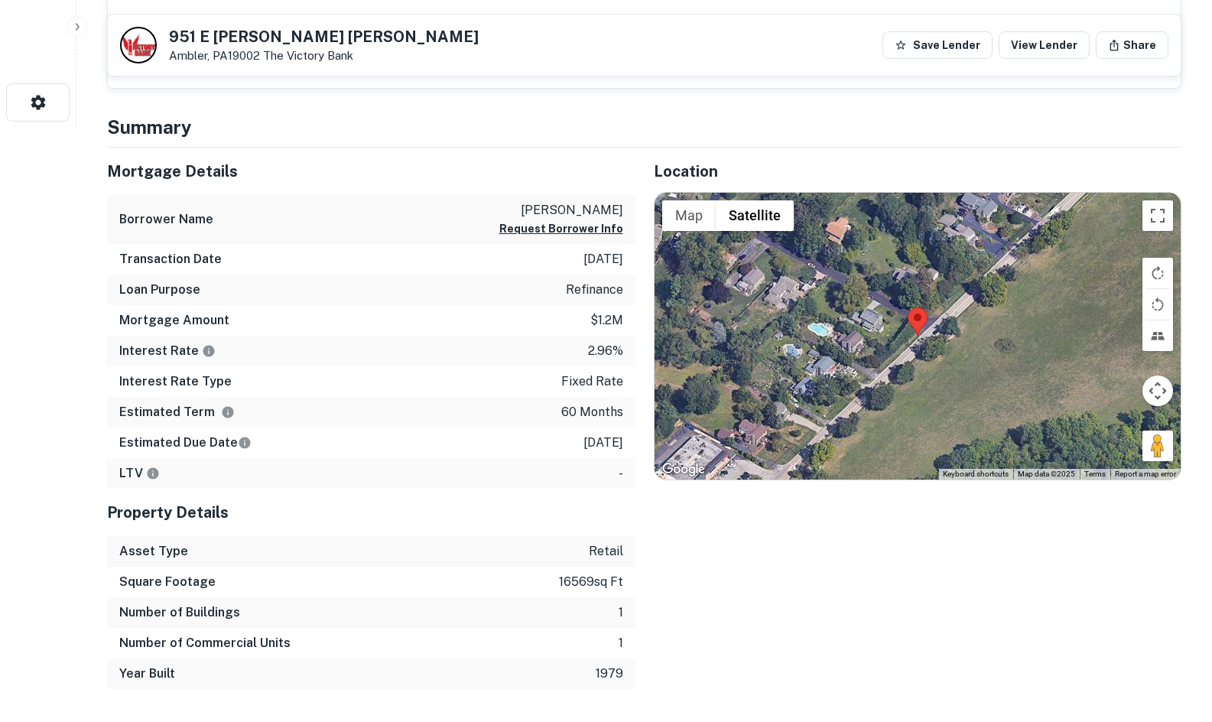
scroll to position [688, 0]
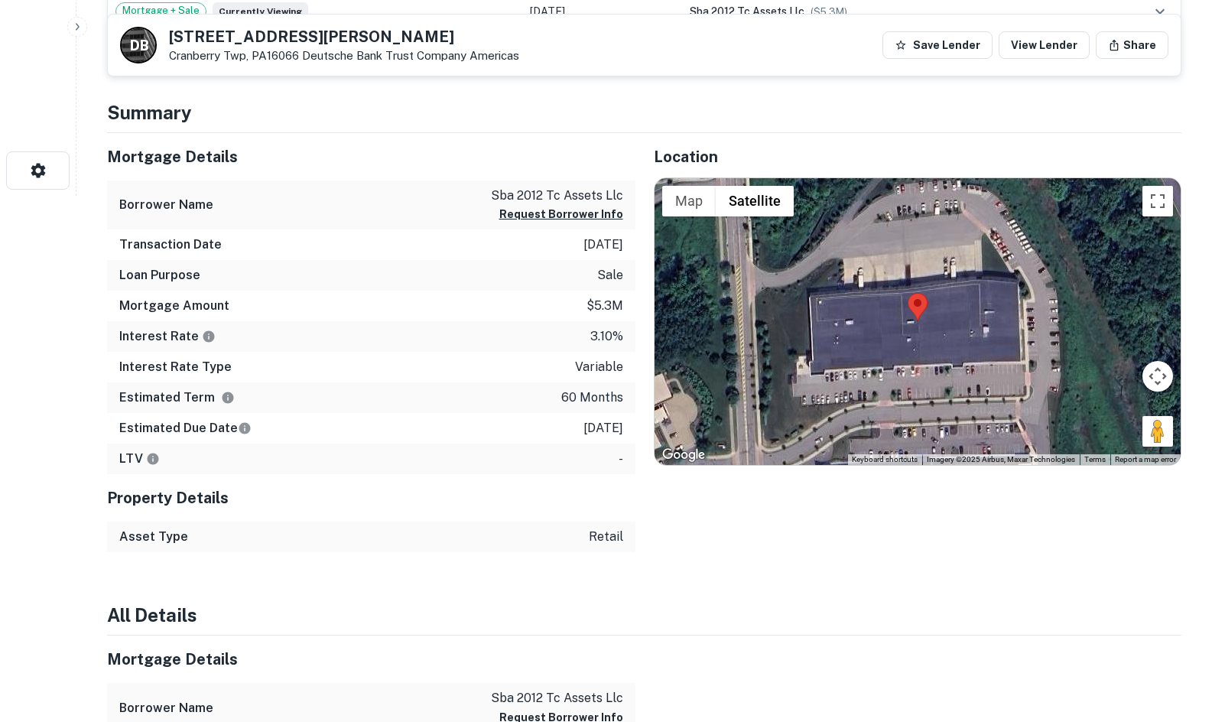
scroll to position [535, 0]
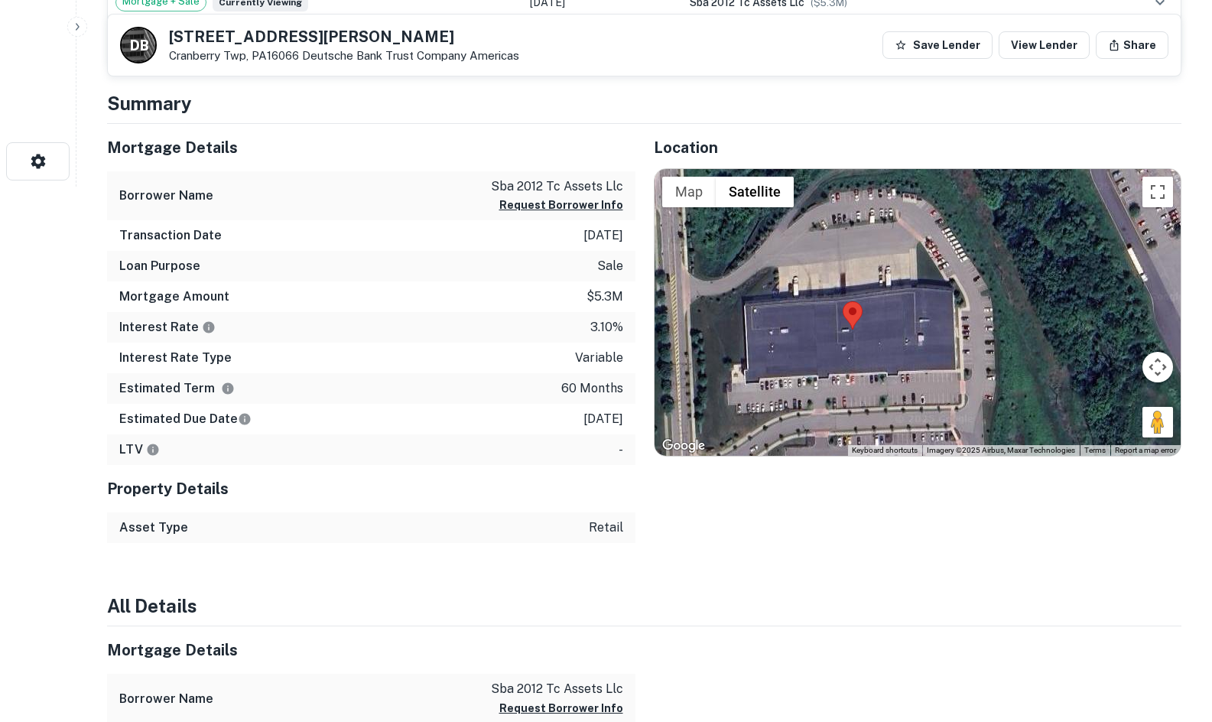
drag, startPoint x: 1142, startPoint y: 421, endPoint x: 1114, endPoint y: 421, distance: 27.5
click at [1075, 431] on div at bounding box center [918, 313] width 527 height 288
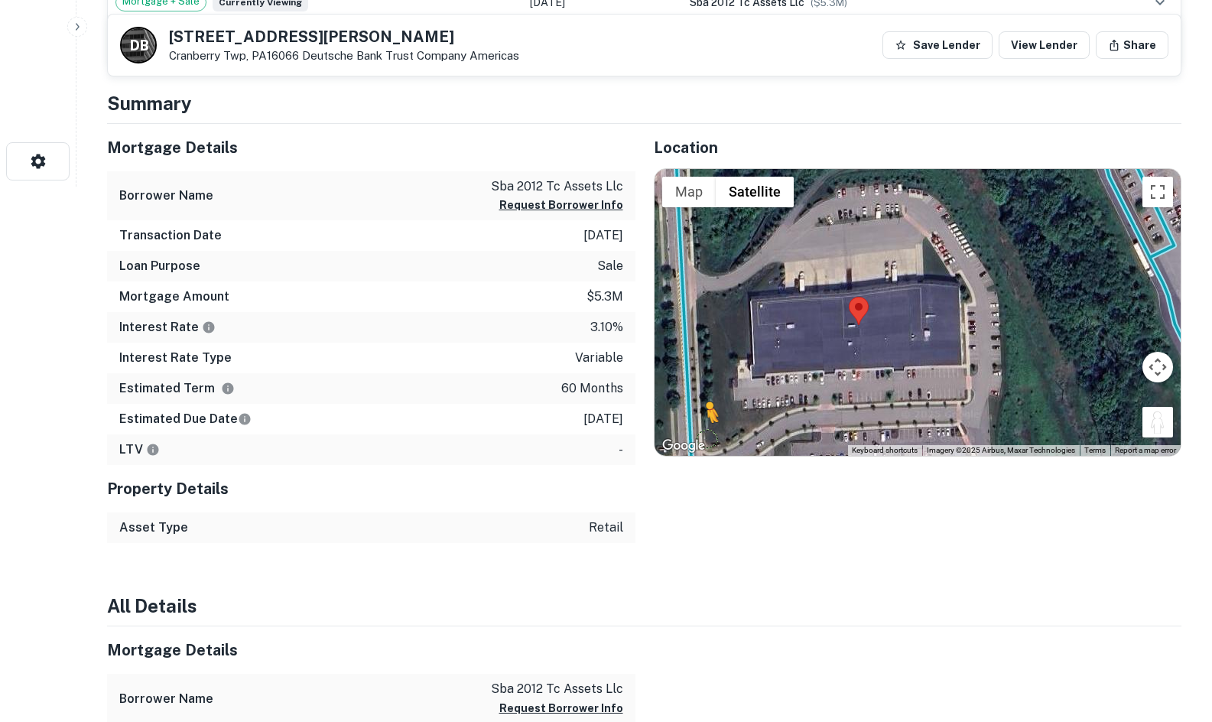
drag, startPoint x: 1159, startPoint y: 424, endPoint x: 704, endPoint y: 447, distance: 455.6
click at [704, 447] on div "To activate drag with keyboard, press Alt + Enter. Once in keyboard drag state,…" at bounding box center [918, 313] width 527 height 288
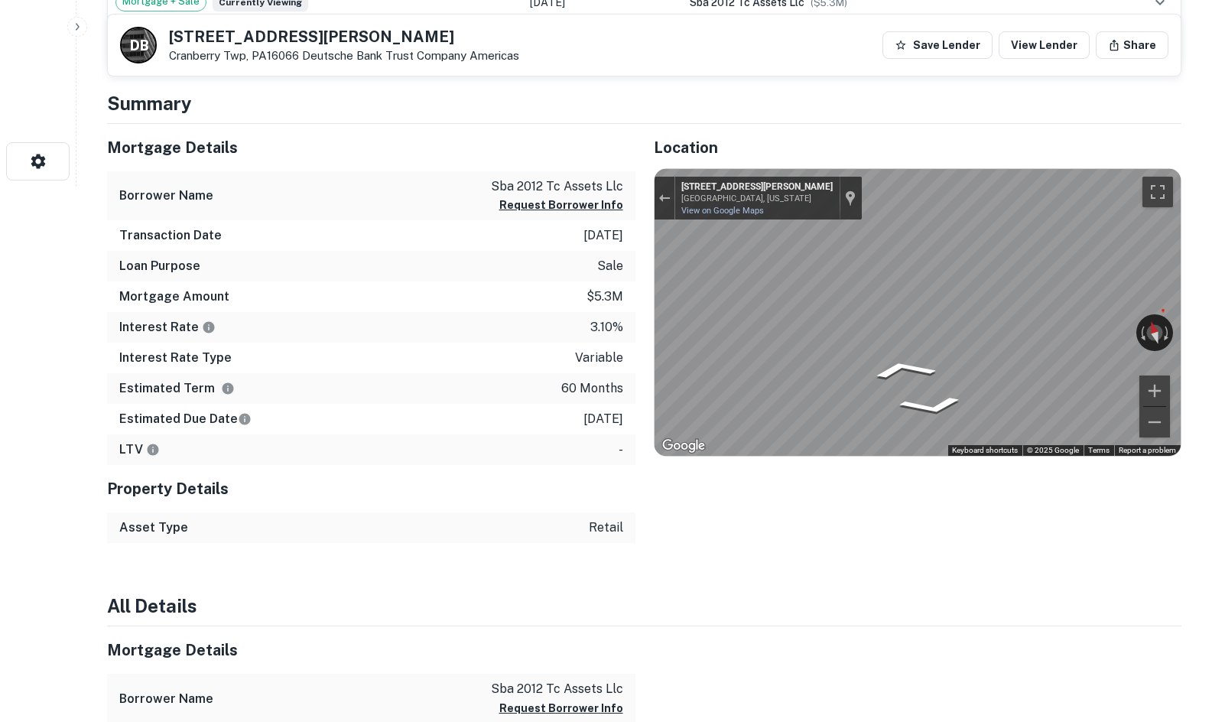
click at [647, 356] on div "Location ← Move left → Move right ↑ Move up ↓ Move down + Zoom in - Zoom out Ho…" at bounding box center [909, 334] width 547 height 420
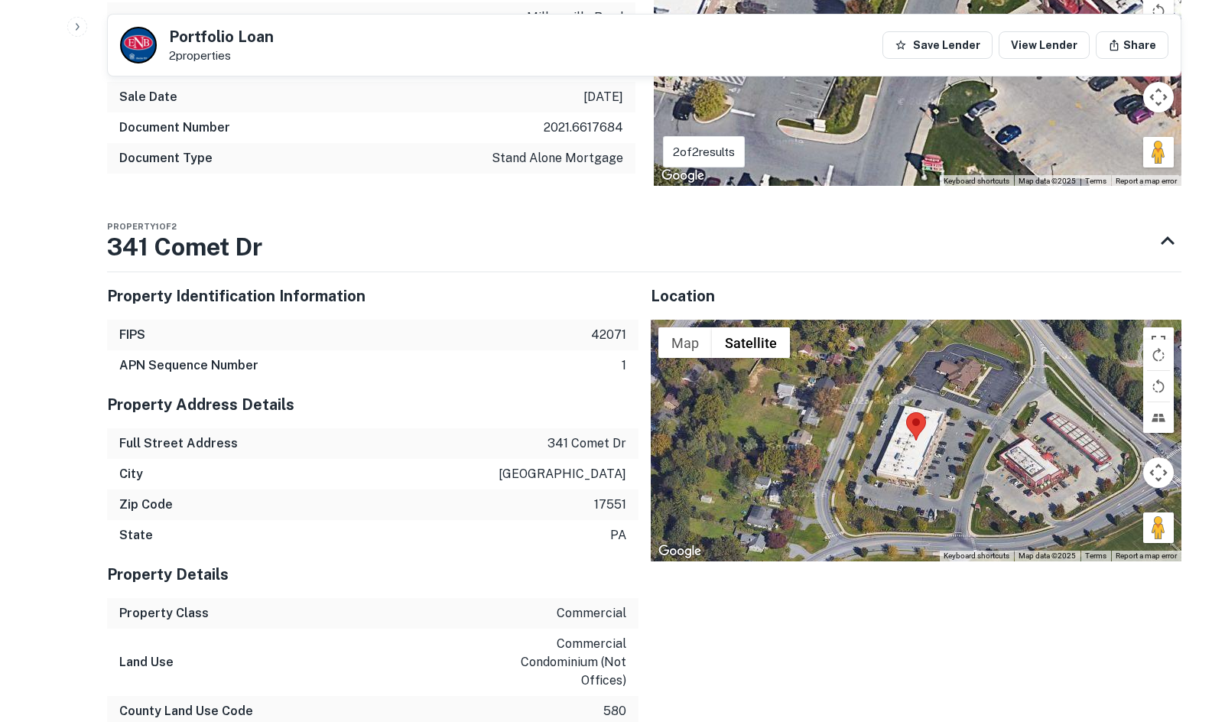
scroll to position [994, 0]
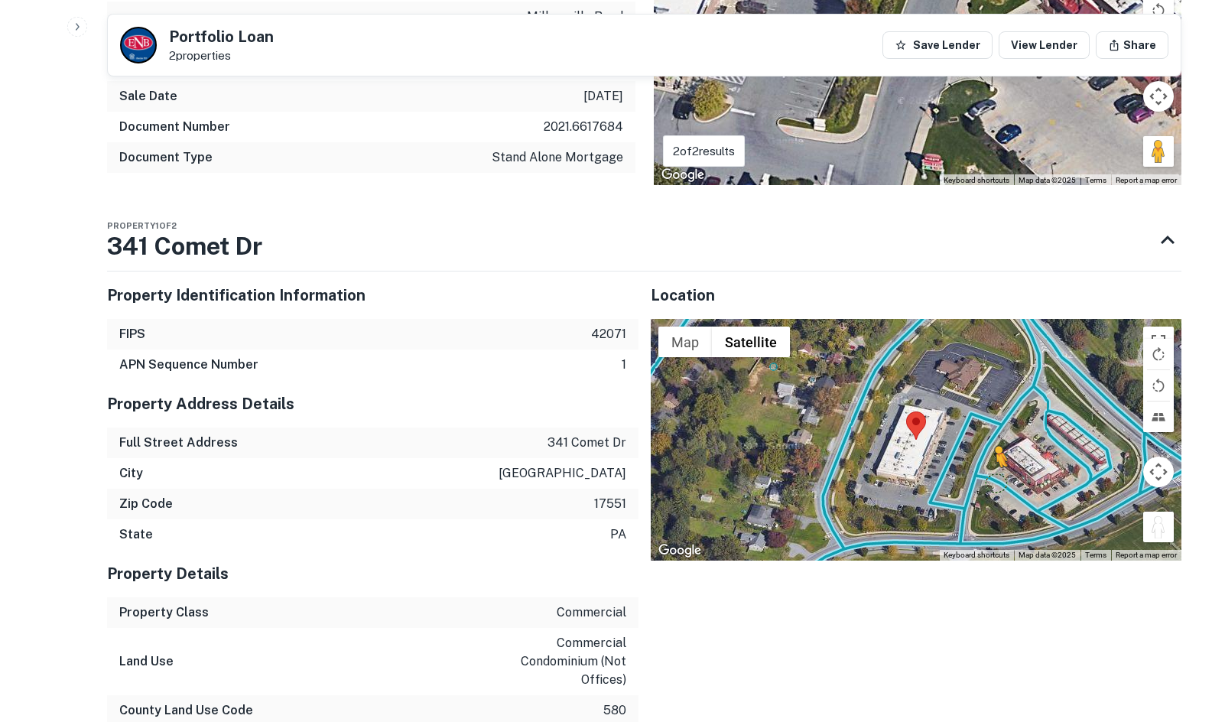
drag, startPoint x: 1164, startPoint y: 537, endPoint x: 983, endPoint y: 480, distance: 190.1
click at [987, 480] on div "To activate drag with keyboard, press Alt + Enter. Once in keyboard drag state,…" at bounding box center [917, 440] width 532 height 242
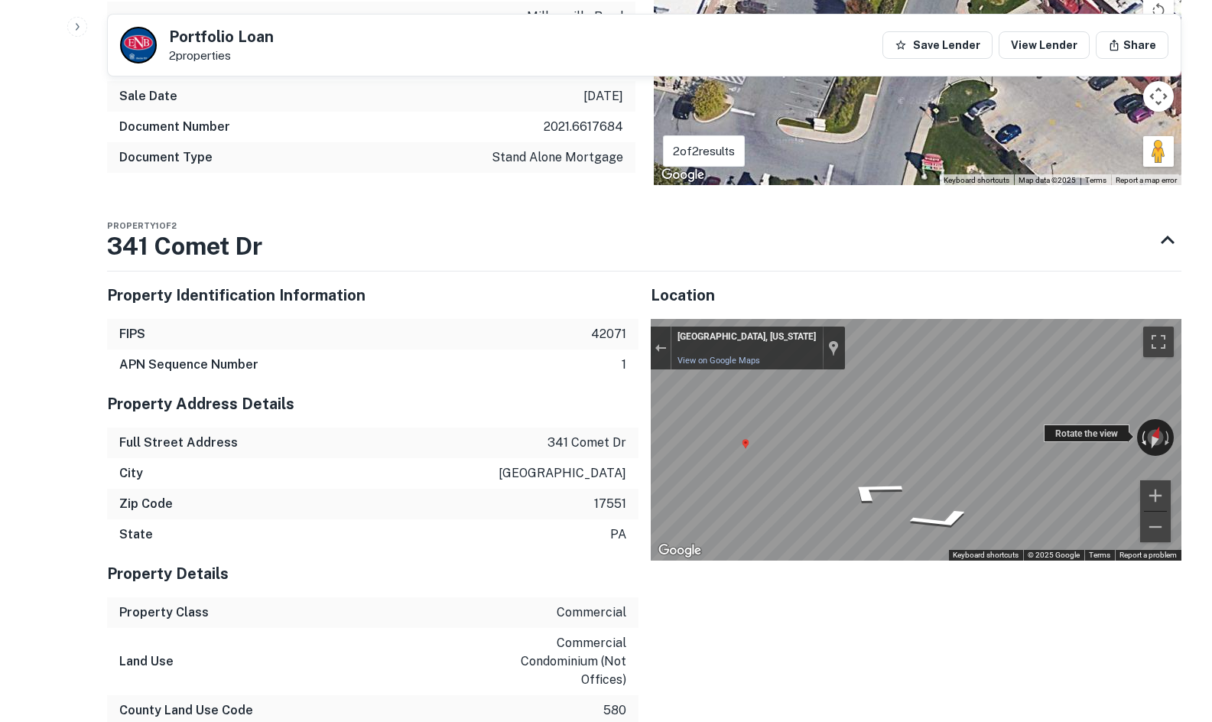
click at [1146, 428] on div "← Move left → Move right ↑ Move up ↓ Move down + Zoom in - Zoom out Lancaster, …" at bounding box center [917, 440] width 532 height 242
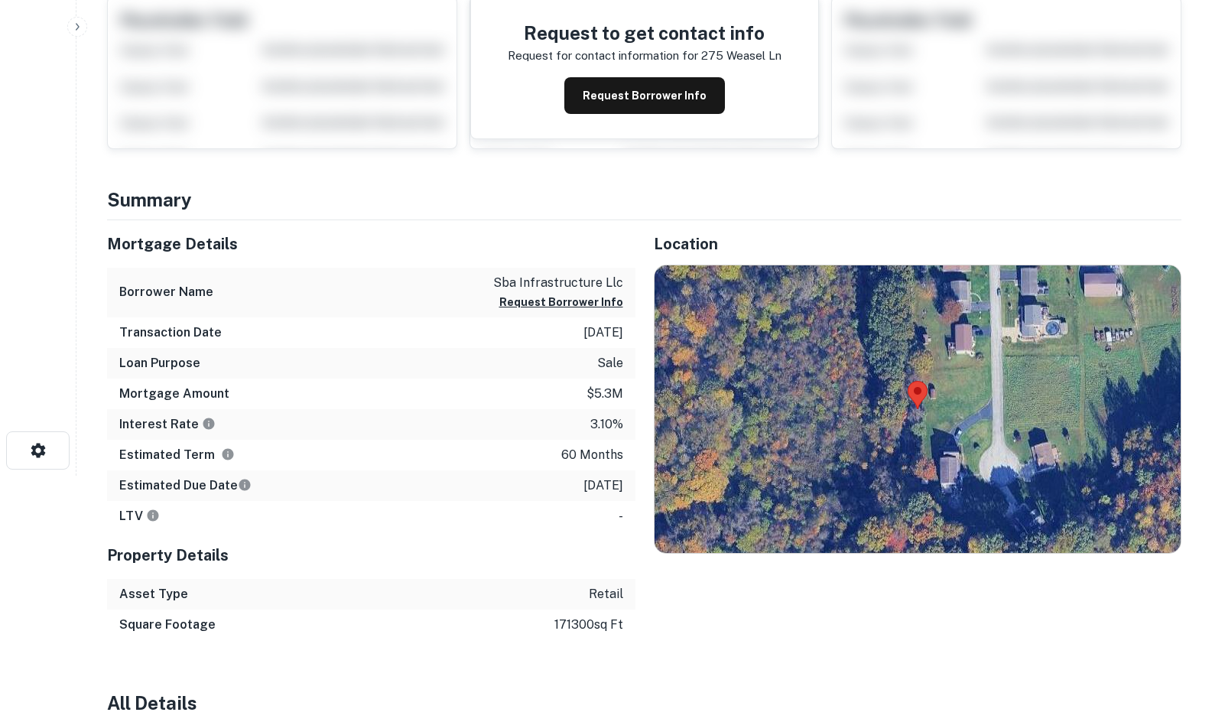
scroll to position [306, 0]
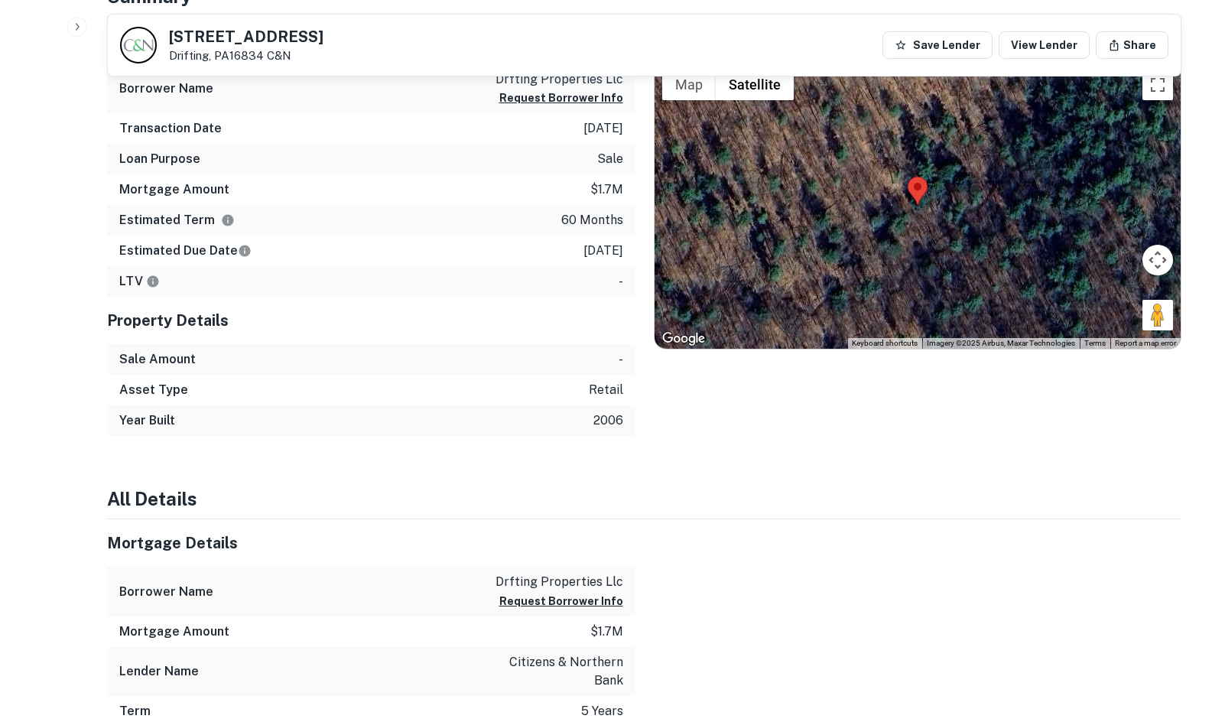
scroll to position [918, 0]
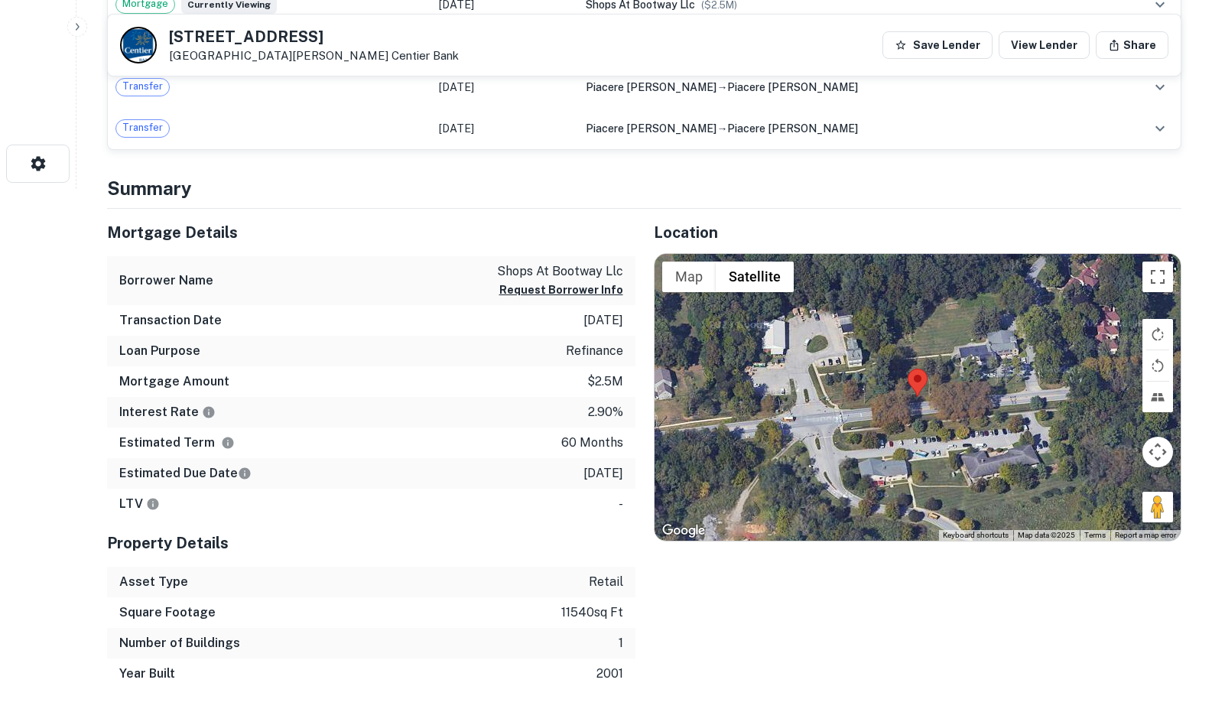
scroll to position [535, 0]
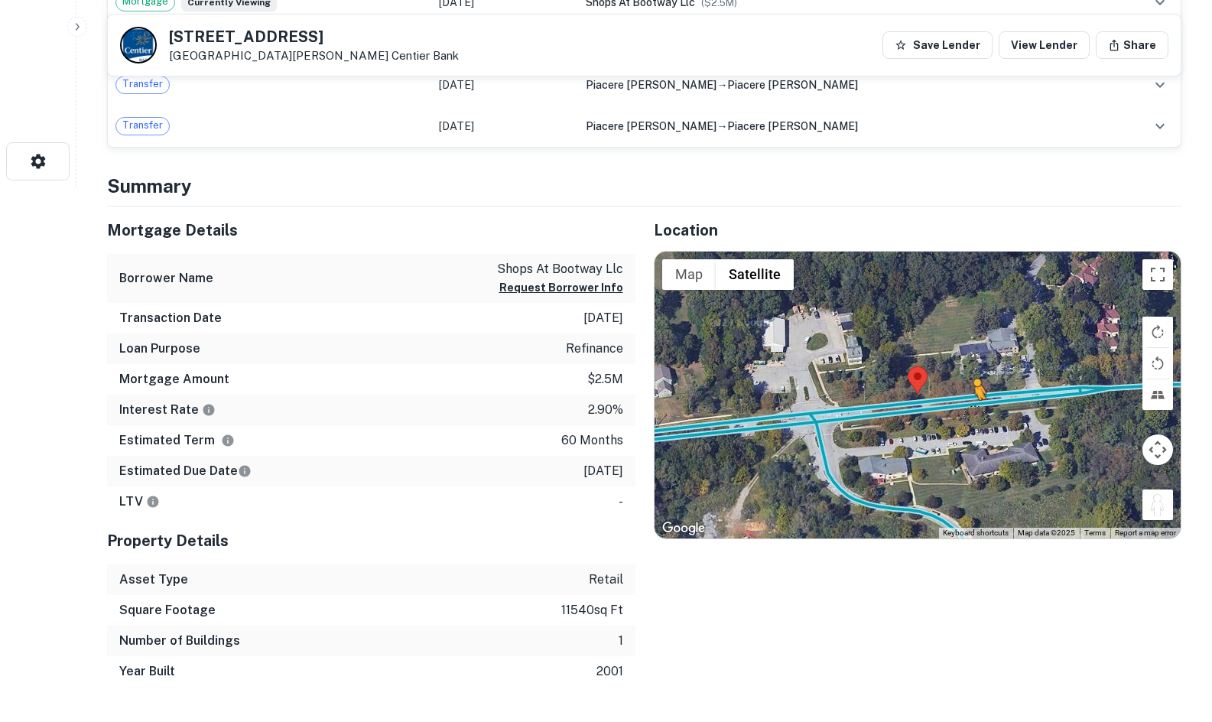
drag, startPoint x: 1163, startPoint y: 509, endPoint x: 929, endPoint y: 414, distance: 252.8
click at [929, 414] on div "To activate drag with keyboard, press Alt + Enter. Once in keyboard drag state,…" at bounding box center [918, 396] width 527 height 288
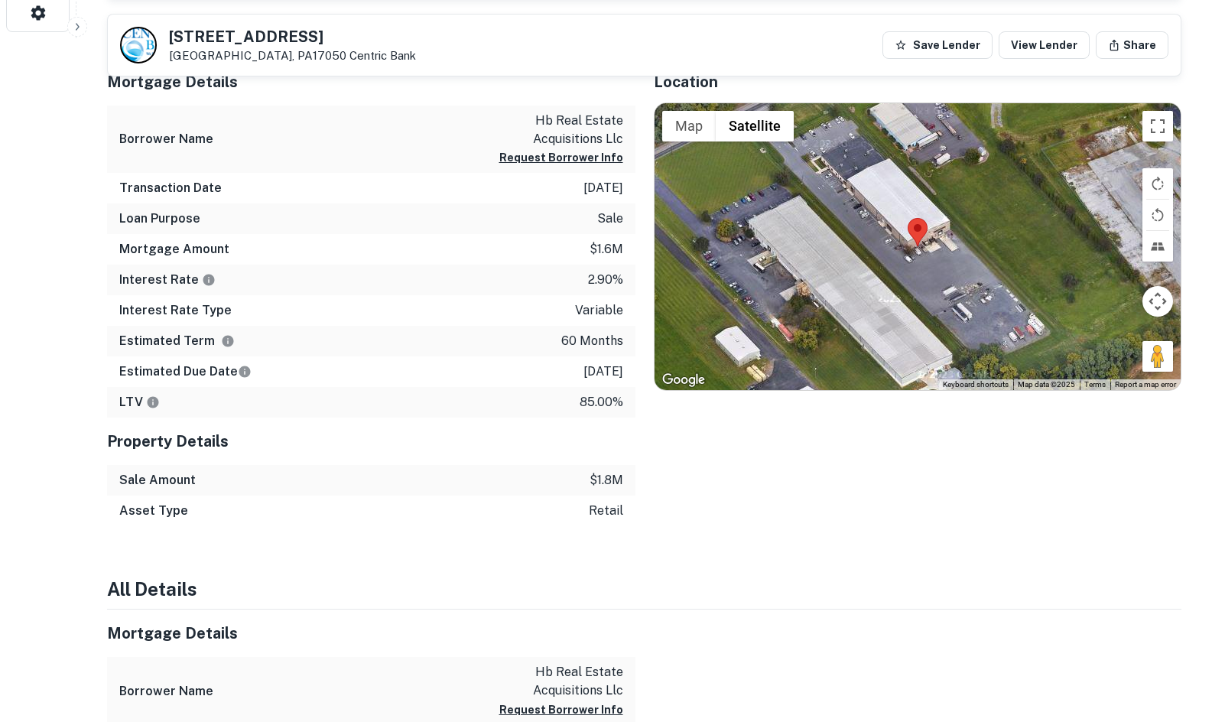
scroll to position [688, 0]
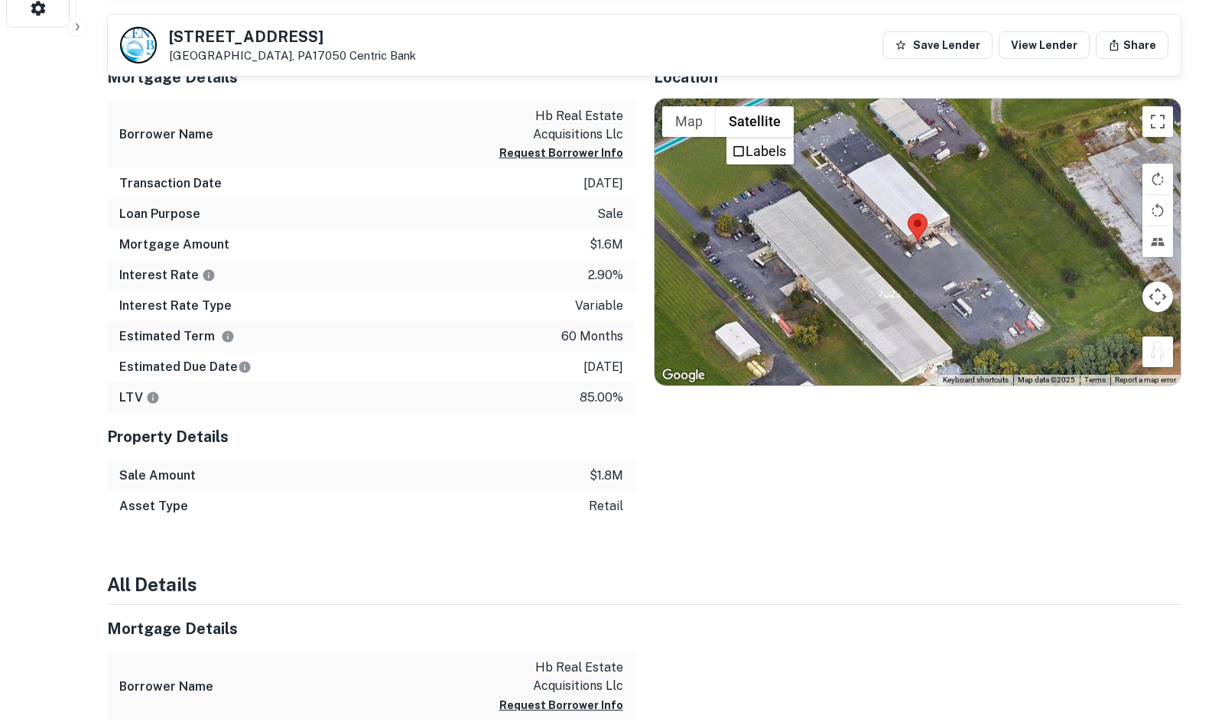
drag, startPoint x: 1147, startPoint y: 346, endPoint x: 771, endPoint y: 95, distance: 452.7
click at [771, 95] on div "Location ← Move left → Move right ↑ Move up ↓ Move down + Zoom in - Zoom out Ho…" at bounding box center [909, 288] width 547 height 469
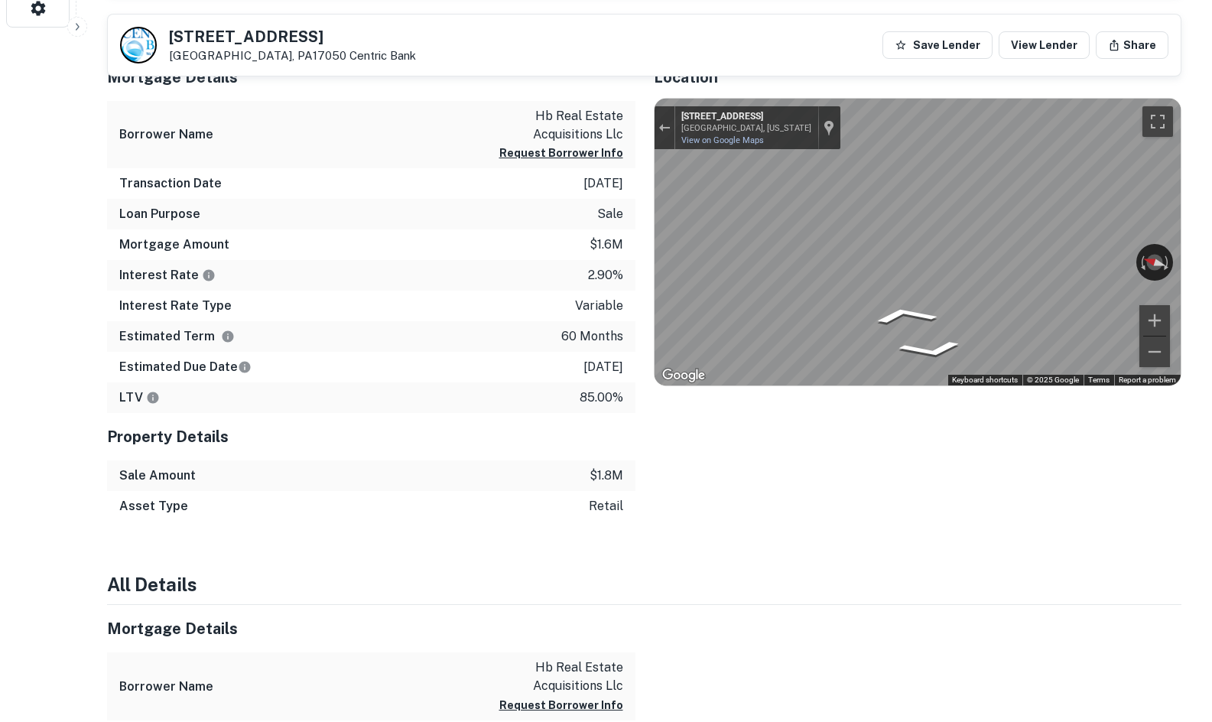
click at [531, 217] on div "Mortgage Details Borrower Name hb real estate acquisitions llc Request Borrower…" at bounding box center [635, 288] width 1093 height 469
click at [890, 314] on icon "Go Northeast, Texaco Rd" at bounding box center [874, 315] width 112 height 36
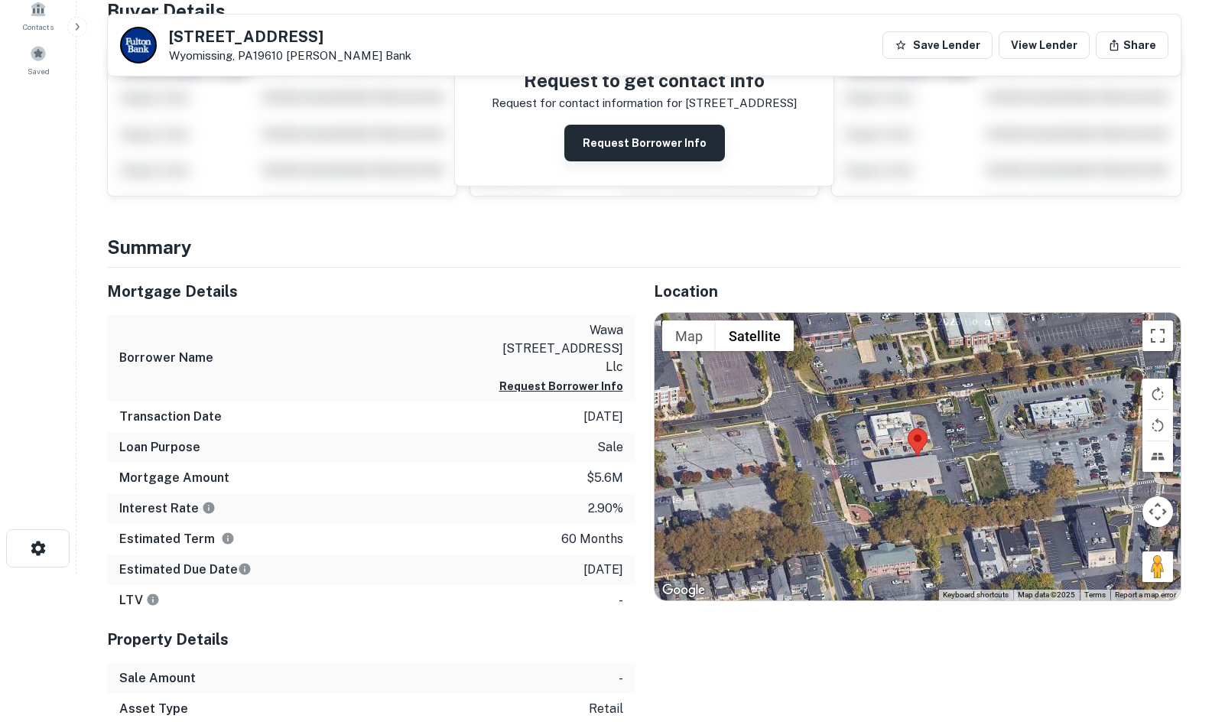
scroll to position [382, 0]
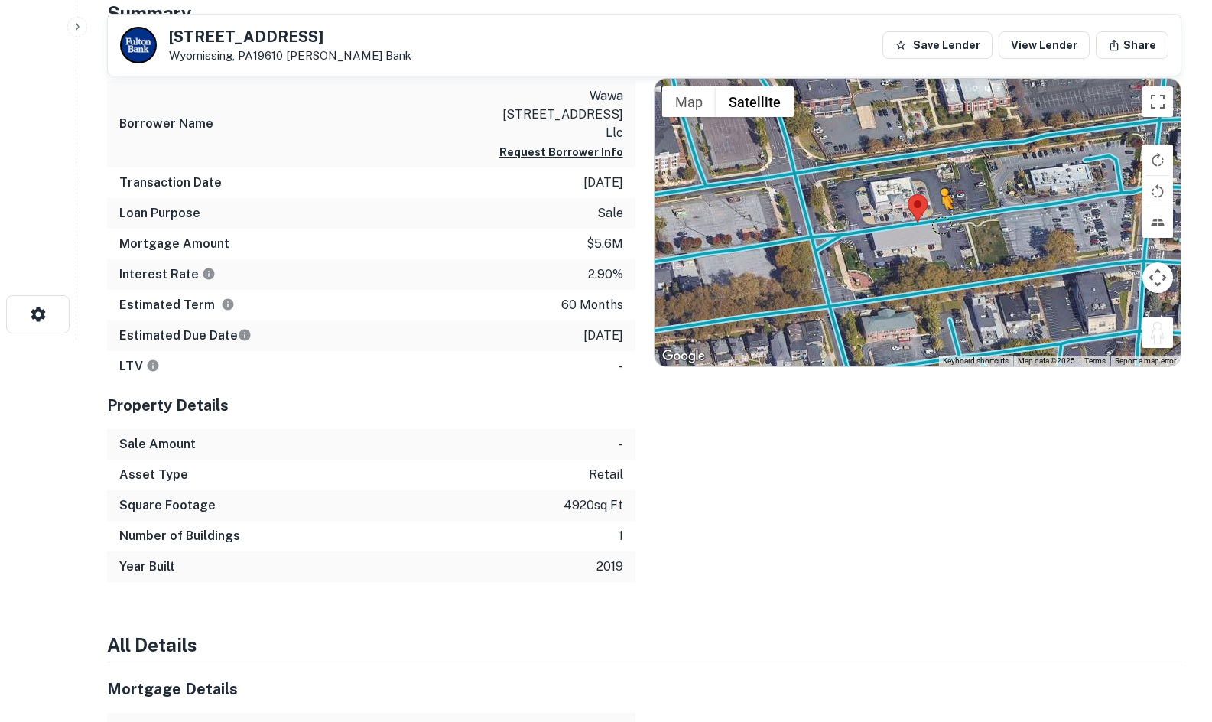
drag, startPoint x: 1149, startPoint y: 336, endPoint x: 932, endPoint y: 218, distance: 247.8
click at [932, 218] on div "To activate drag with keyboard, press Alt + Enter. Once in keyboard drag state,…" at bounding box center [918, 223] width 527 height 288
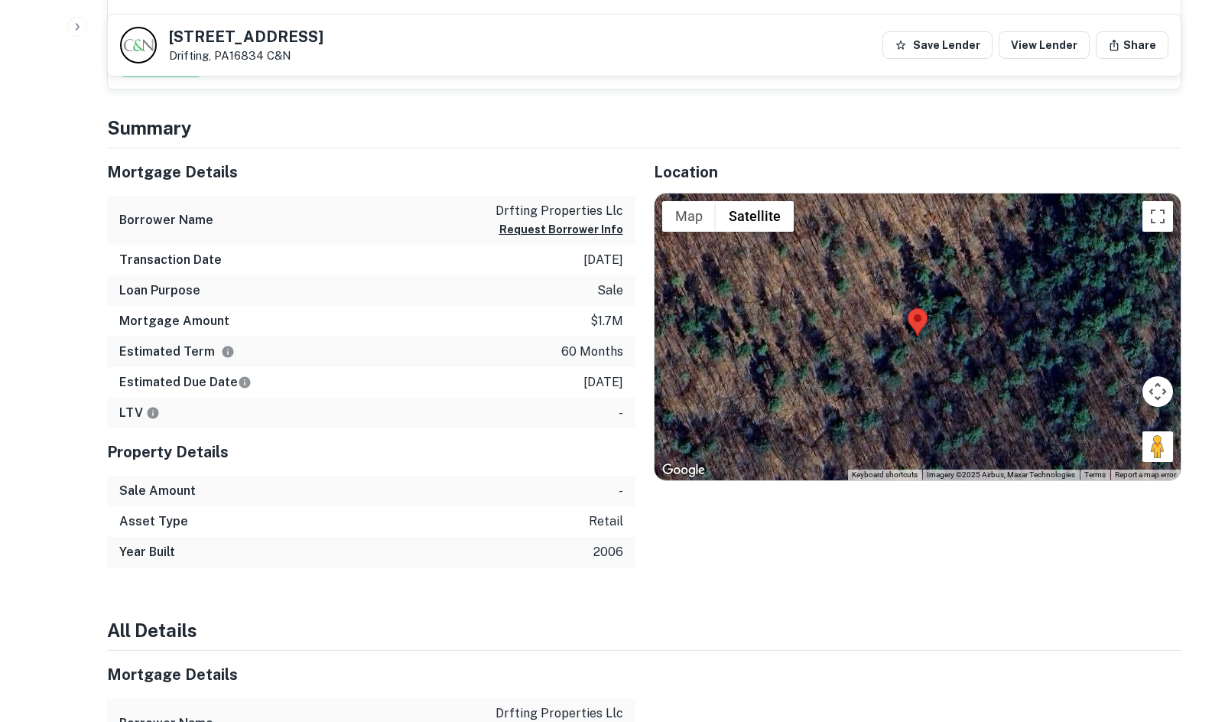
scroll to position [765, 0]
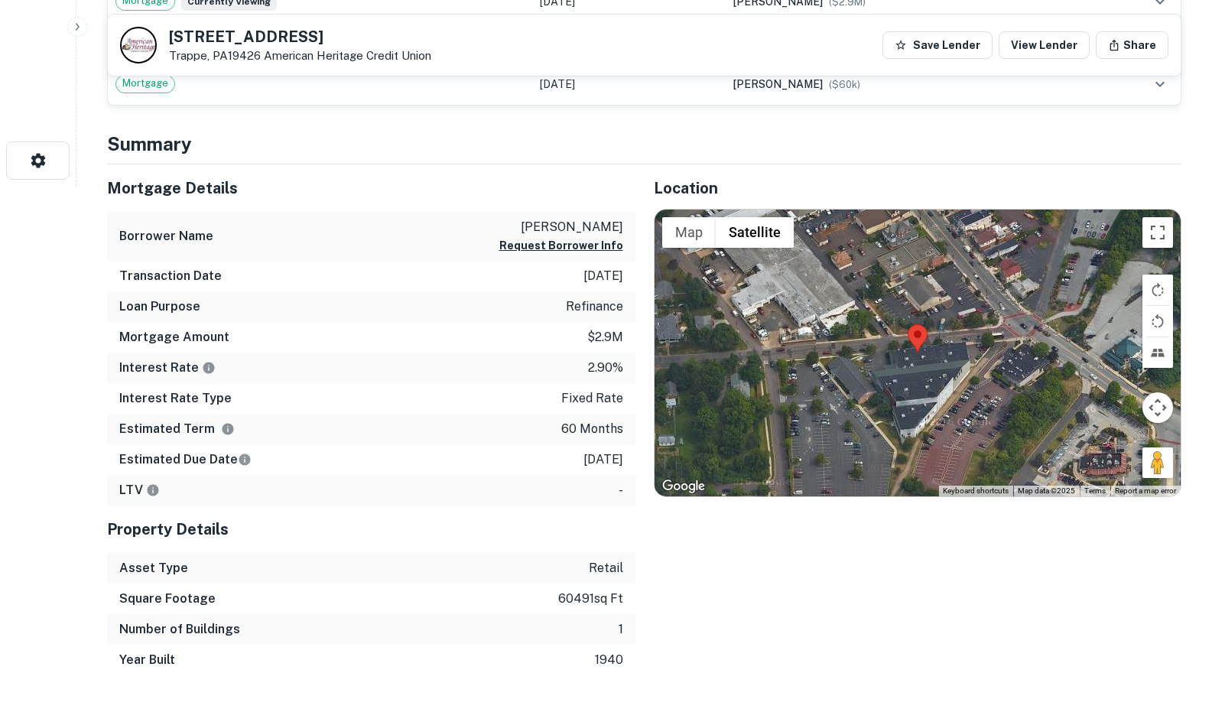
scroll to position [535, 0]
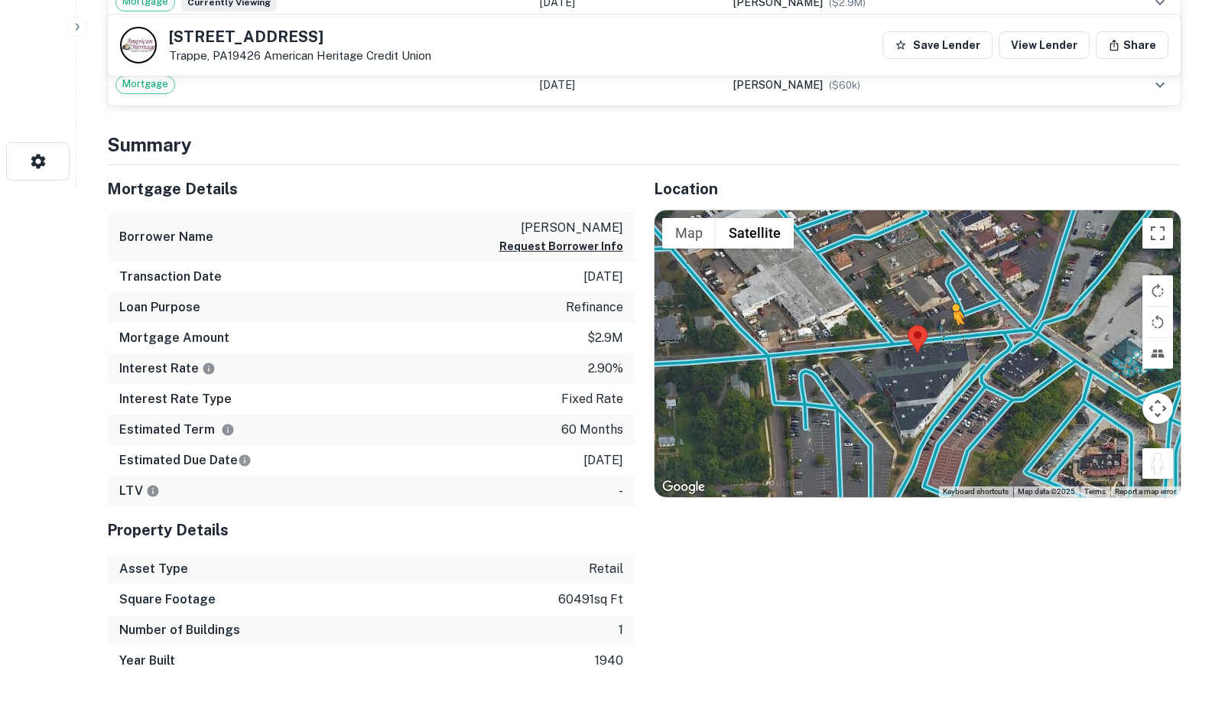
drag, startPoint x: 1156, startPoint y: 460, endPoint x: 948, endPoint y: 336, distance: 241.5
click at [948, 336] on div "To activate drag with keyboard, press Alt + Enter. Once in keyboard drag state,…" at bounding box center [918, 354] width 527 height 288
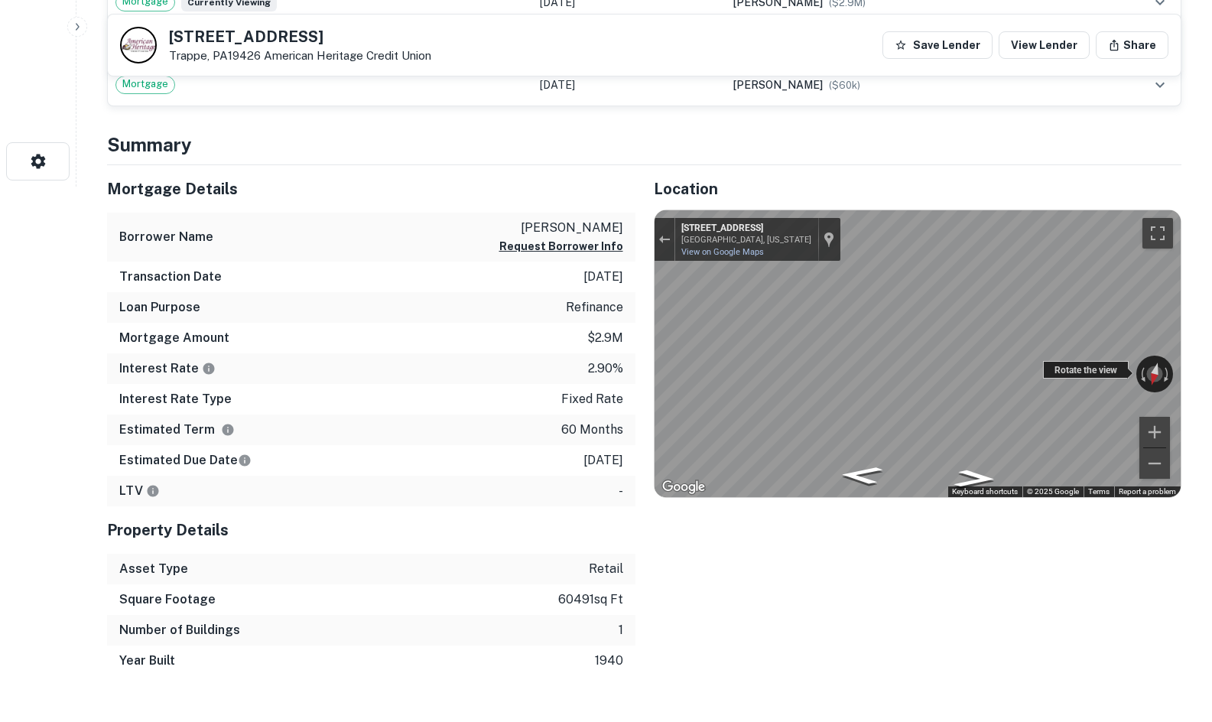
click at [1080, 366] on div "← Move left → Move right ↑ Move up ↓ Move down + Zoom in - Zoom out [STREET_ADD…" at bounding box center [918, 354] width 527 height 288
click at [947, 445] on icon "Go West, W Third Ave" at bounding box center [958, 451] width 113 height 32
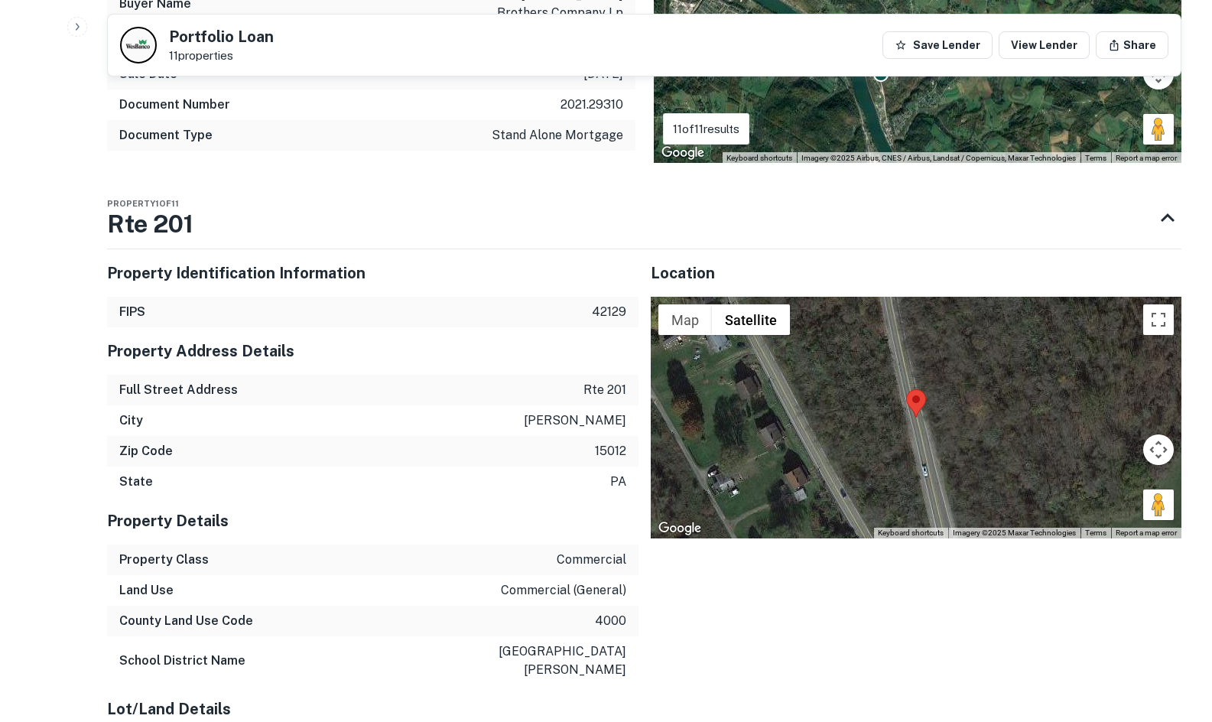
scroll to position [1377, 0]
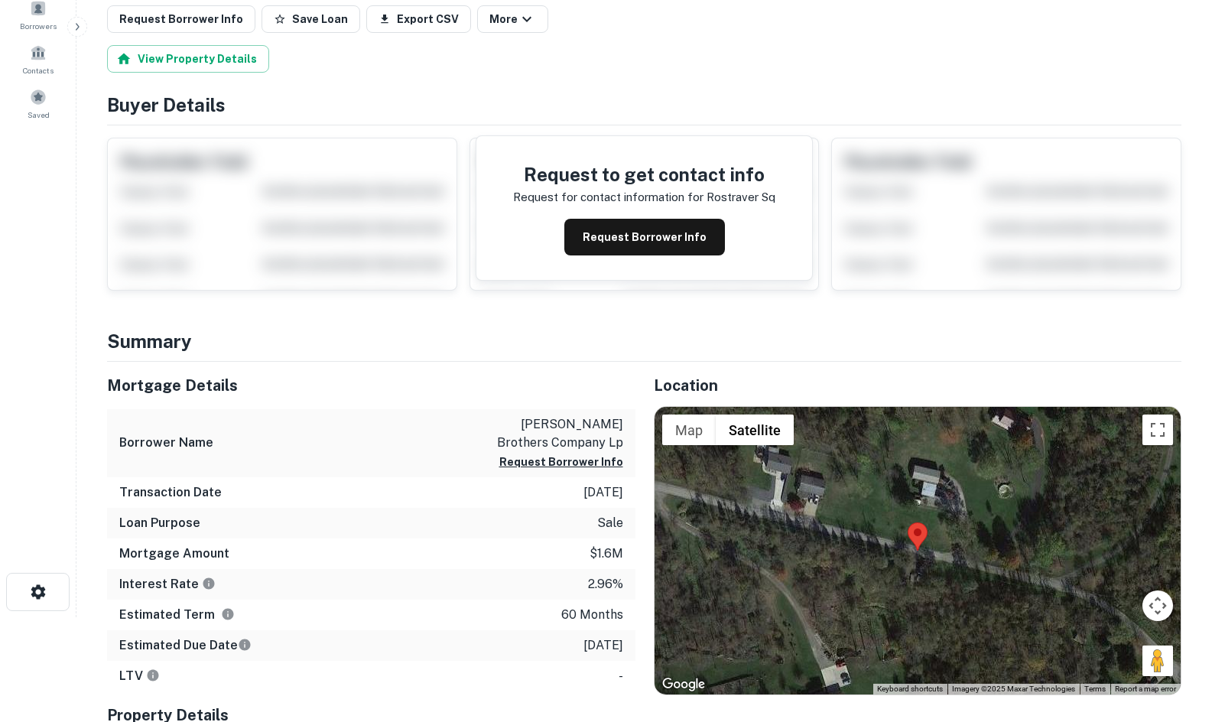
scroll to position [306, 0]
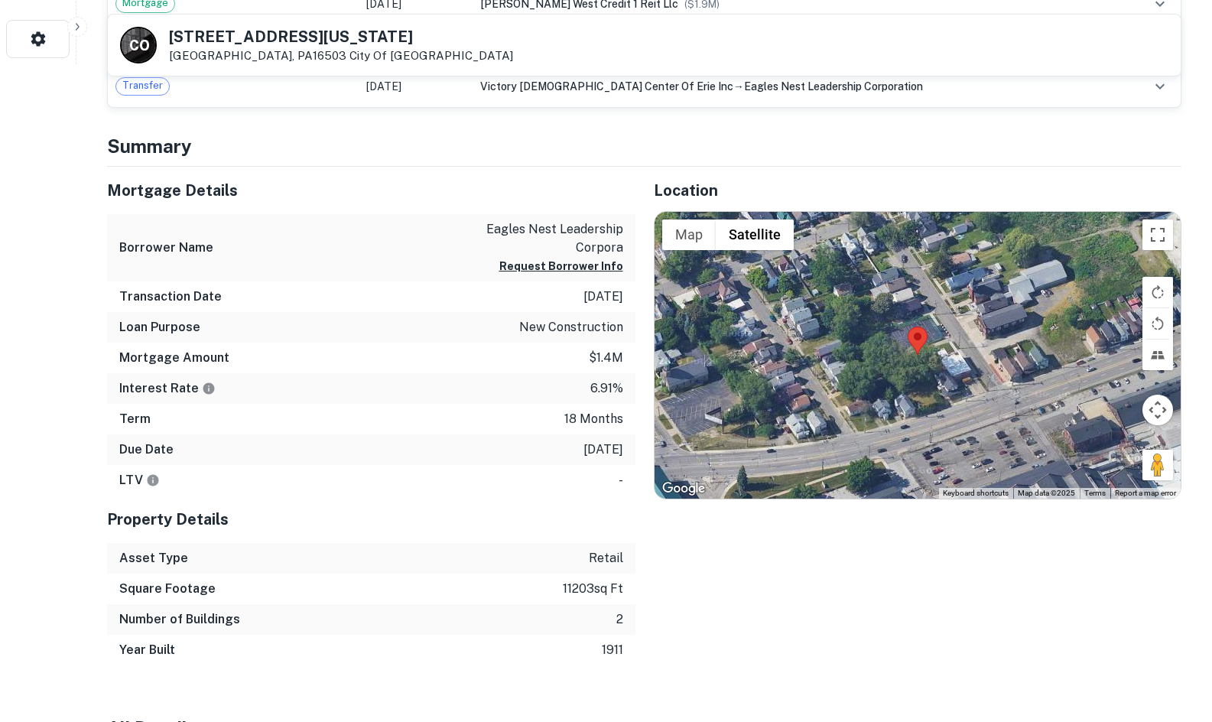
scroll to position [688, 0]
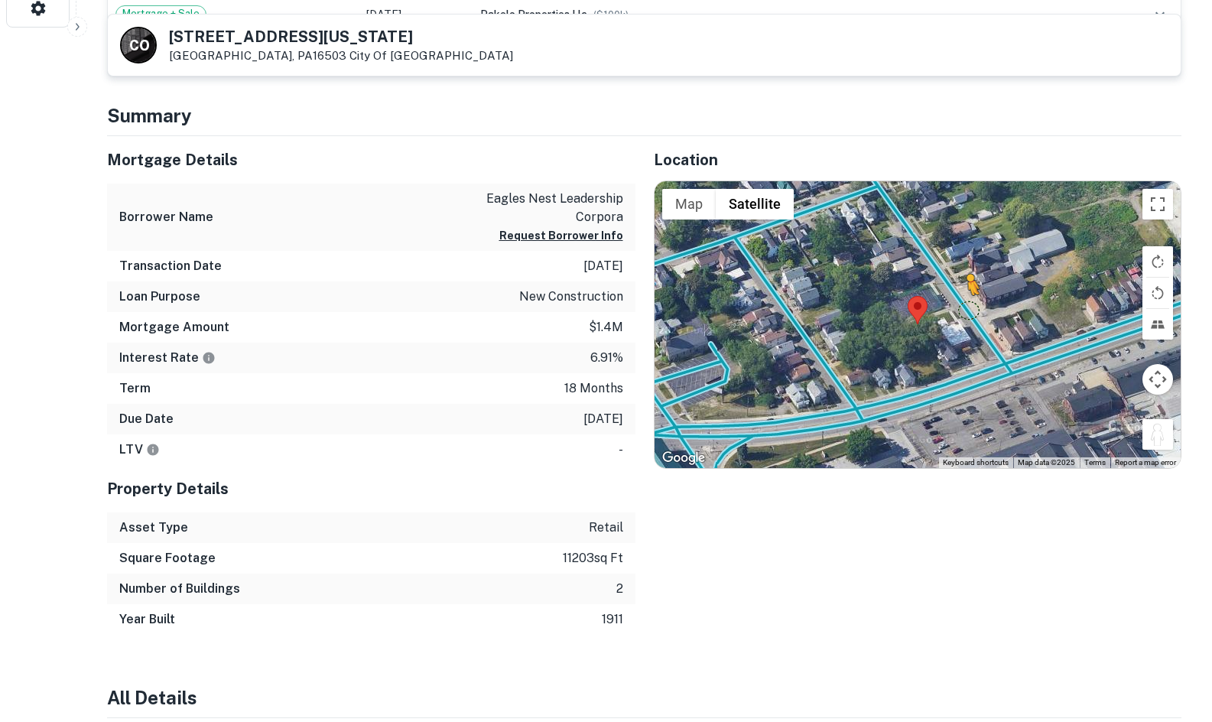
drag, startPoint x: 1172, startPoint y: 443, endPoint x: 951, endPoint y: 296, distance: 265.4
click at [951, 296] on div "To activate drag with keyboard, press Alt + Enter. Once in keyboard drag state,…" at bounding box center [918, 325] width 527 height 288
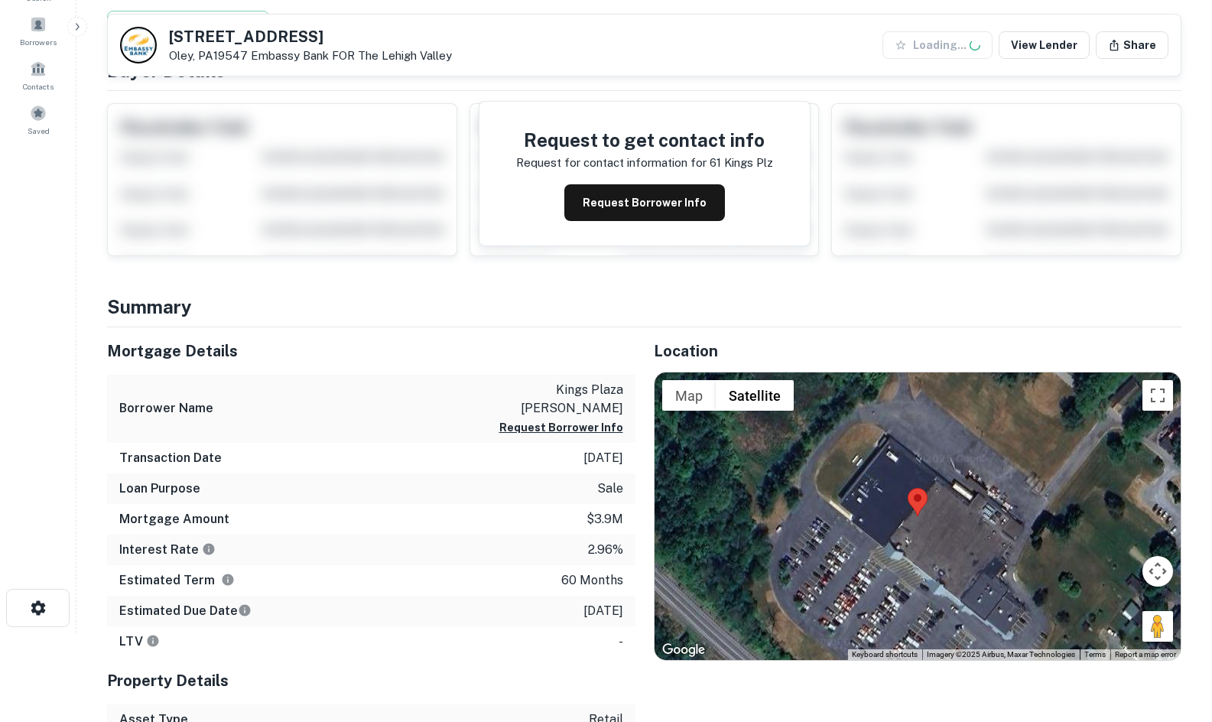
scroll to position [306, 0]
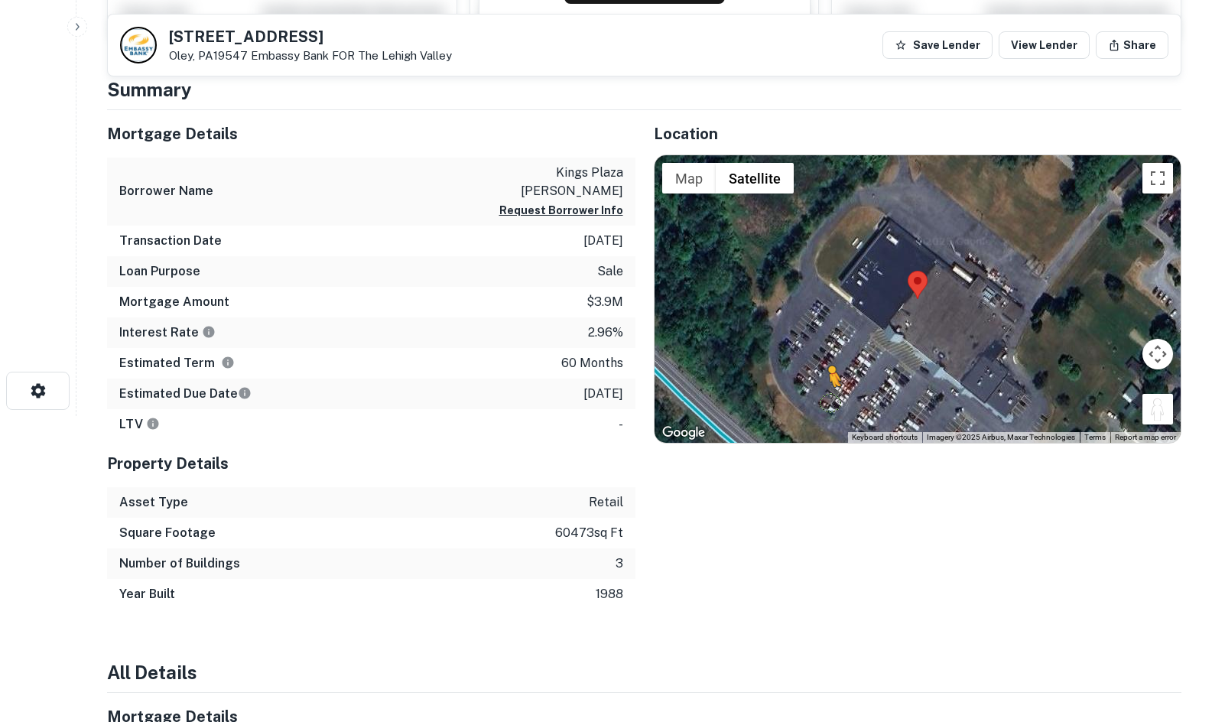
drag, startPoint x: 1146, startPoint y: 409, endPoint x: 816, endPoint y: 411, distance: 330.4
click at [816, 411] on div "To activate drag with keyboard, press Alt + Enter. Once in keyboard drag state,…" at bounding box center [918, 299] width 527 height 288
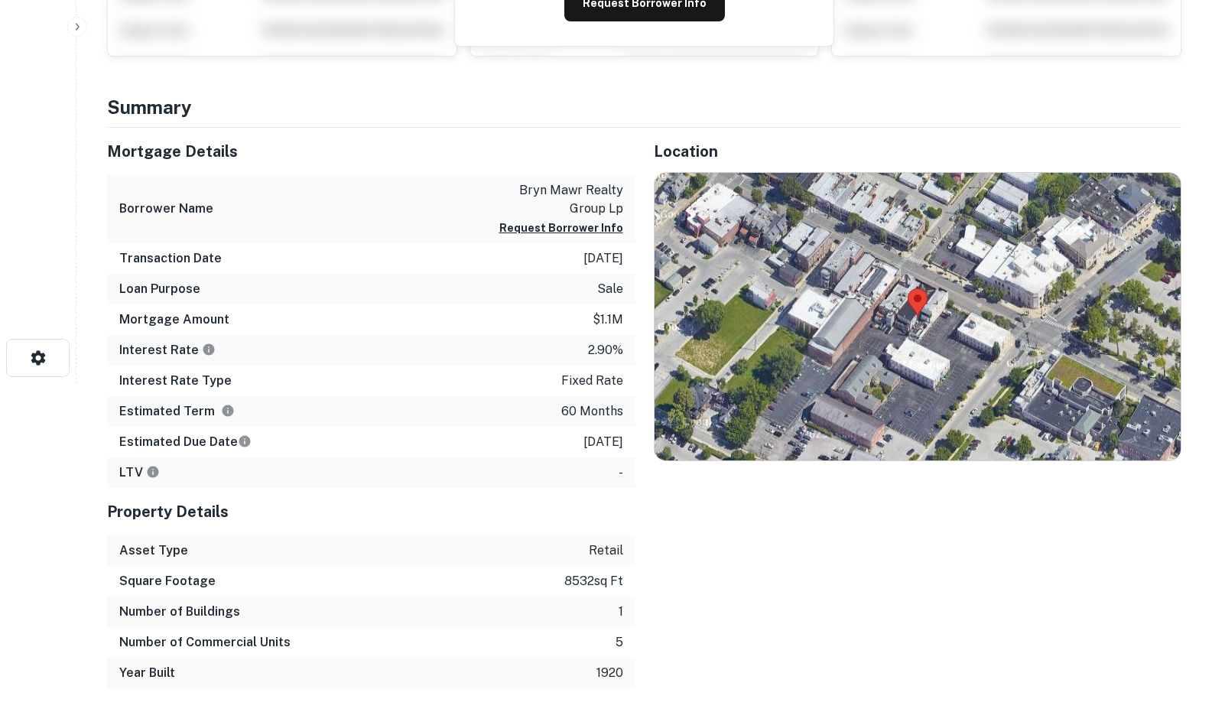
scroll to position [382, 0]
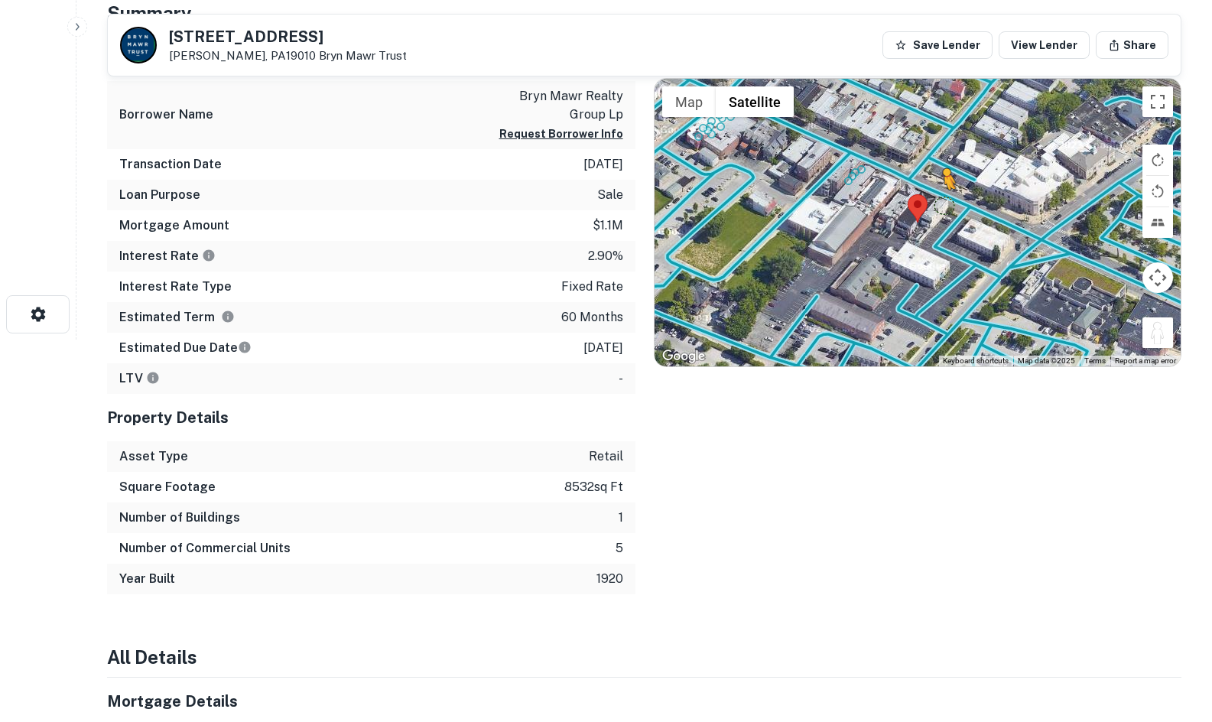
drag, startPoint x: 1162, startPoint y: 342, endPoint x: 942, endPoint y: 204, distance: 259.7
click at [942, 204] on div "To activate drag with keyboard, press Alt + Enter. Once in keyboard drag state,…" at bounding box center [918, 223] width 527 height 288
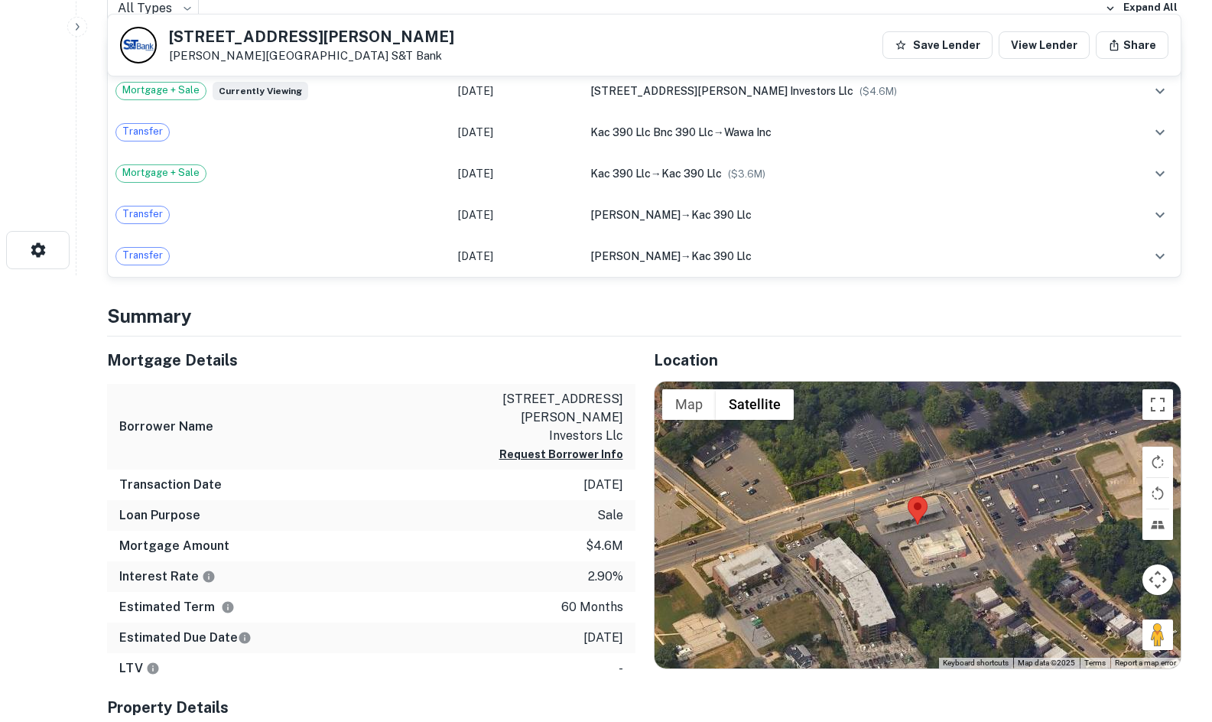
scroll to position [535, 0]
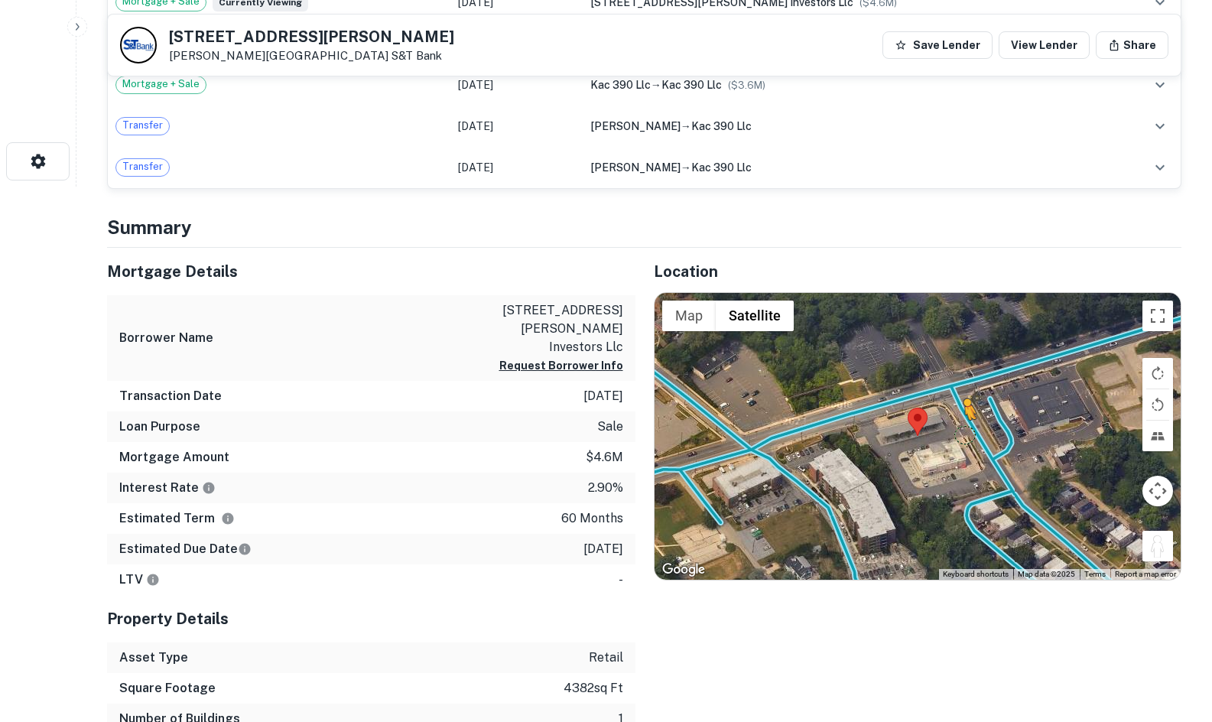
drag, startPoint x: 1169, startPoint y: 552, endPoint x: 964, endPoint y: 432, distance: 238.2
click at [964, 432] on div "To activate drag with keyboard, press Alt + Enter. Once in keyboard drag state,…" at bounding box center [918, 437] width 527 height 288
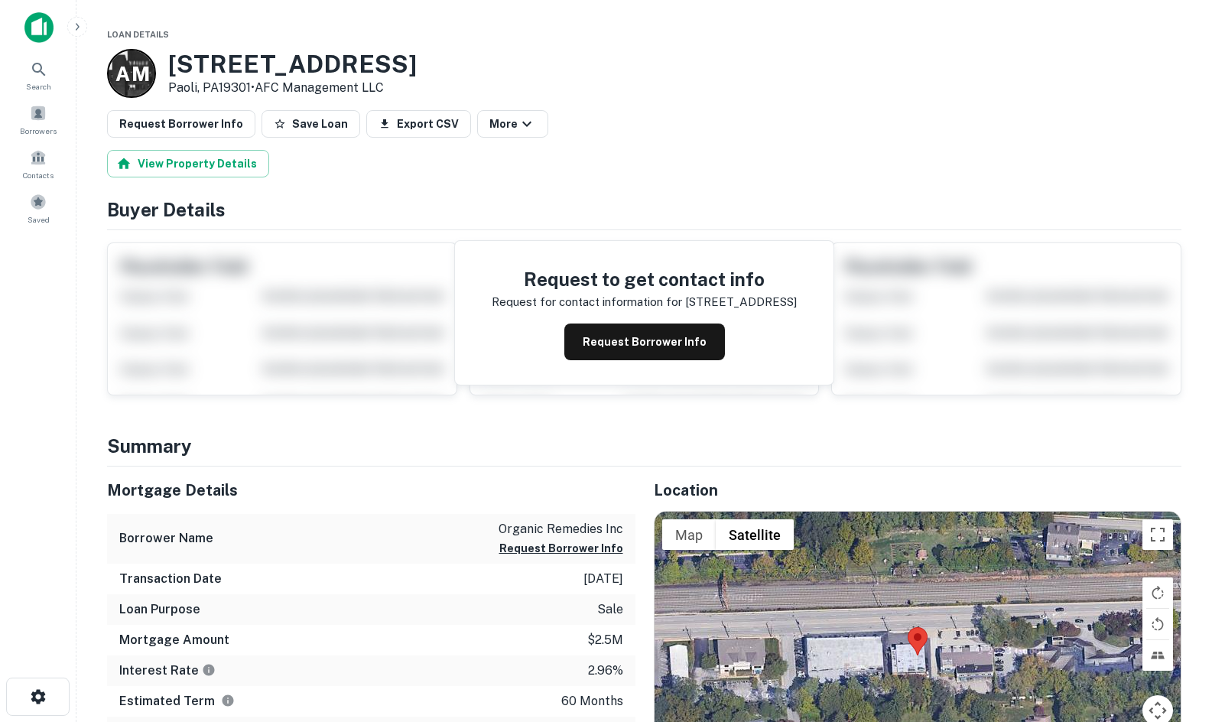
scroll to position [306, 0]
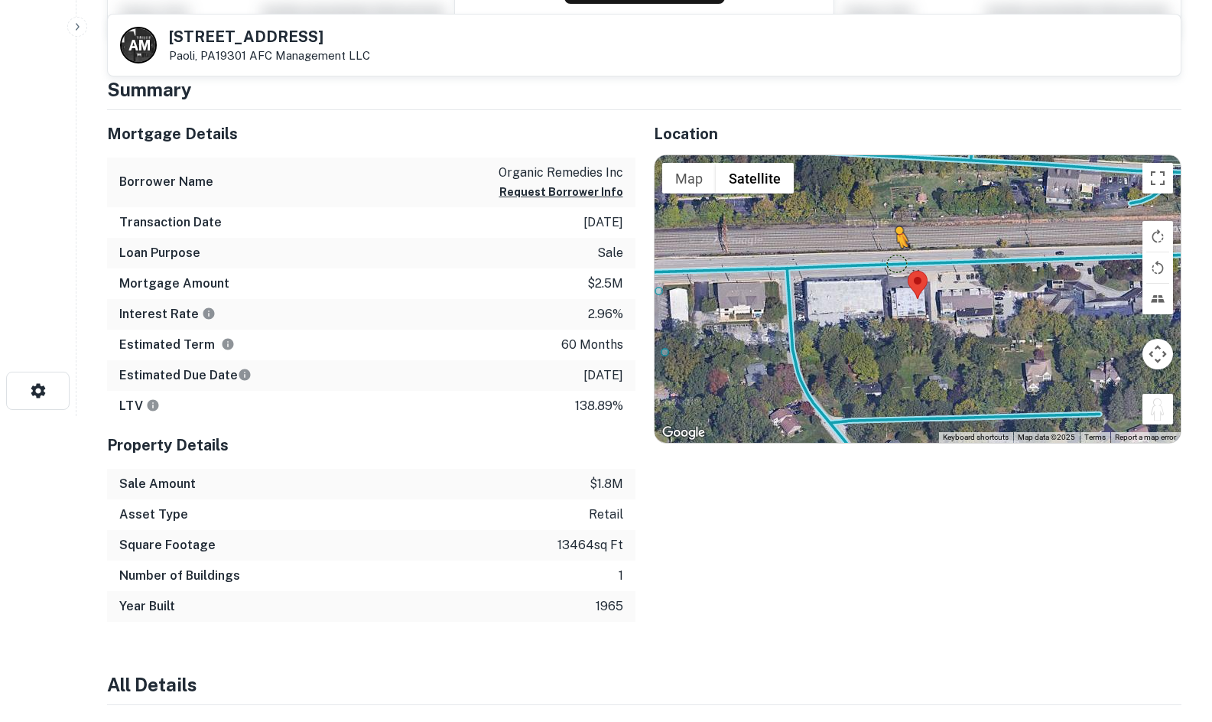
drag, startPoint x: 1166, startPoint y: 408, endPoint x: 901, endPoint y: 269, distance: 299.7
click at [901, 269] on div "To activate drag with keyboard, press Alt + Enter. Once in keyboard drag state,…" at bounding box center [918, 299] width 527 height 288
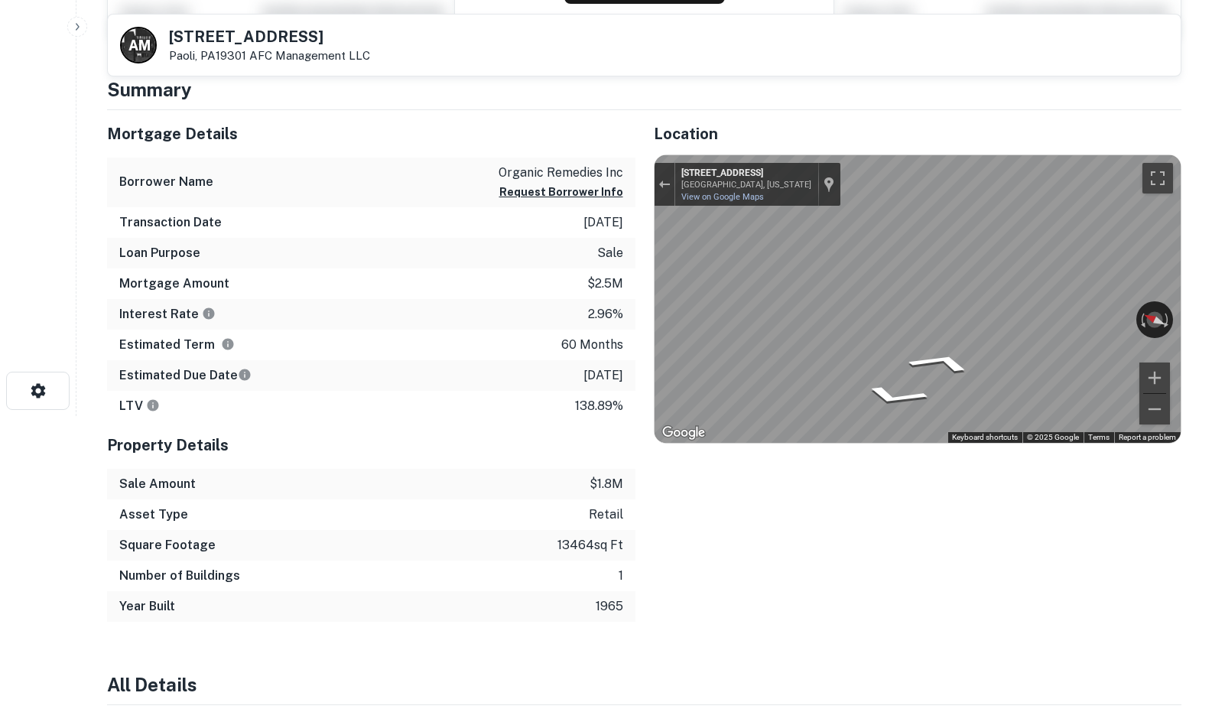
click at [624, 279] on div "Mortgage Details Borrower Name organic remedies inc Request Borrower Info Trans…" at bounding box center [635, 366] width 1093 height 512
click at [495, 323] on div "Mortgage Details Borrower Name organic remedies inc Request Borrower Info Trans…" at bounding box center [635, 366] width 1093 height 512
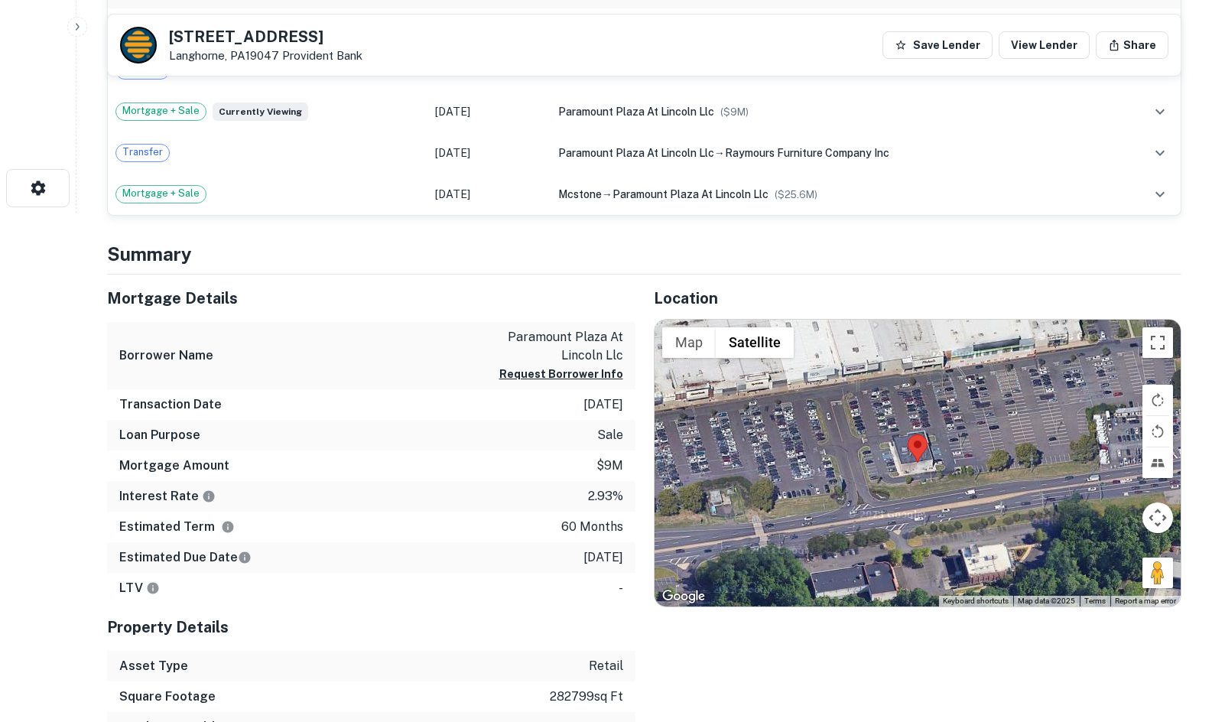
scroll to position [535, 0]
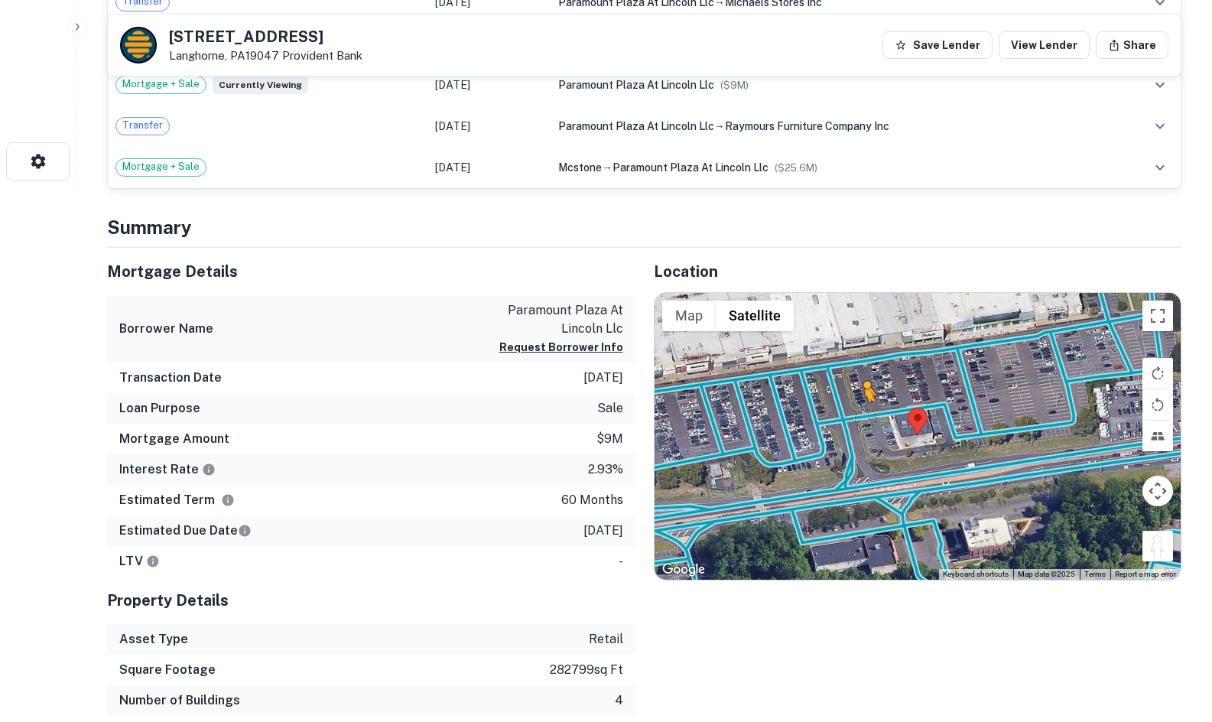
drag, startPoint x: 1108, startPoint y: 517, endPoint x: 865, endPoint y: 418, distance: 262.7
click at [865, 418] on div "To activate drag with keyboard, press Alt + Enter. Once in keyboard drag state,…" at bounding box center [918, 437] width 527 height 288
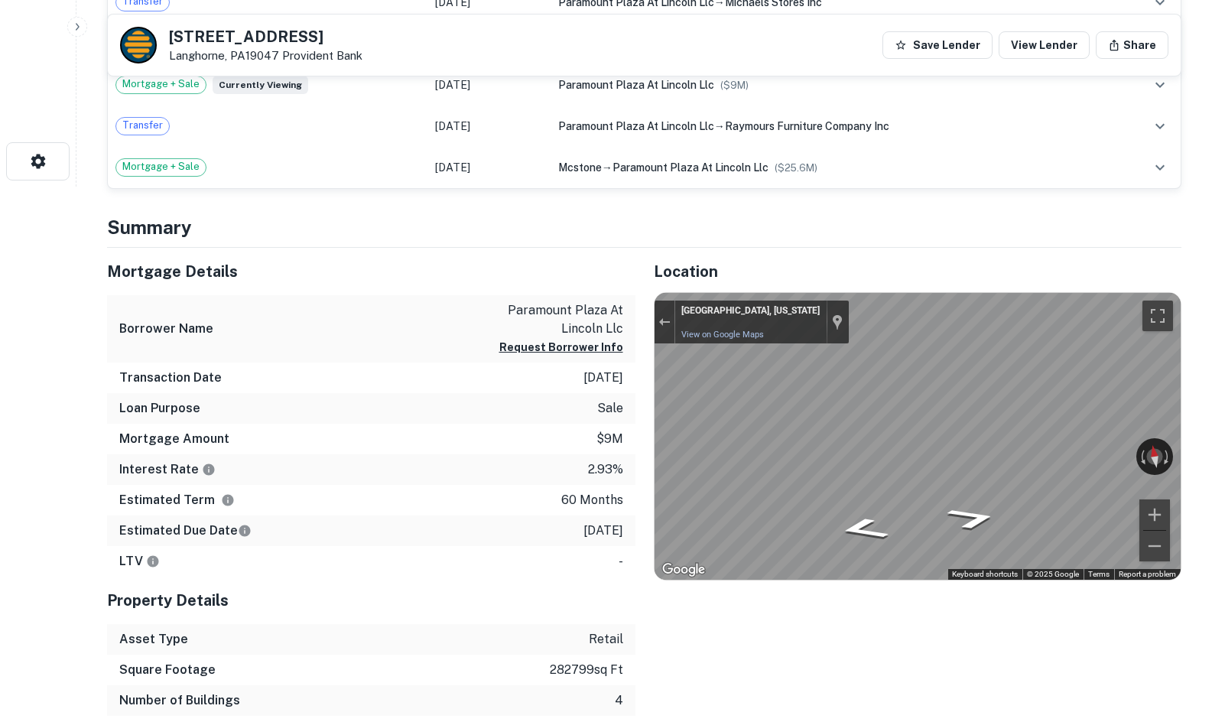
click at [565, 426] on div "Mortgage Details Borrower Name paramount plaza at lincoln llc Request Borrower …" at bounding box center [635, 497] width 1093 height 499
click at [524, 416] on div "Mortgage Details Borrower Name paramount plaza at lincoln llc Request Borrower …" at bounding box center [635, 497] width 1093 height 499
click at [571, 443] on div "Mortgage Details Borrower Name paramount plaza at lincoln llc Request Borrower …" at bounding box center [635, 497] width 1093 height 499
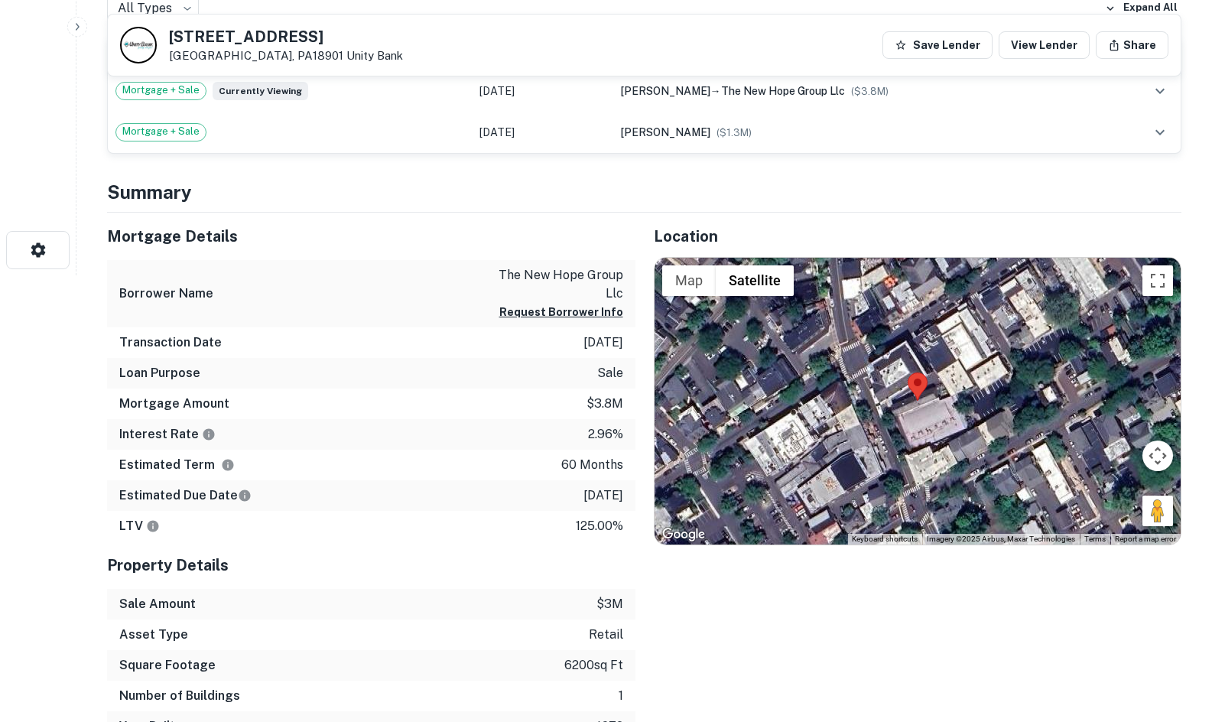
scroll to position [535, 0]
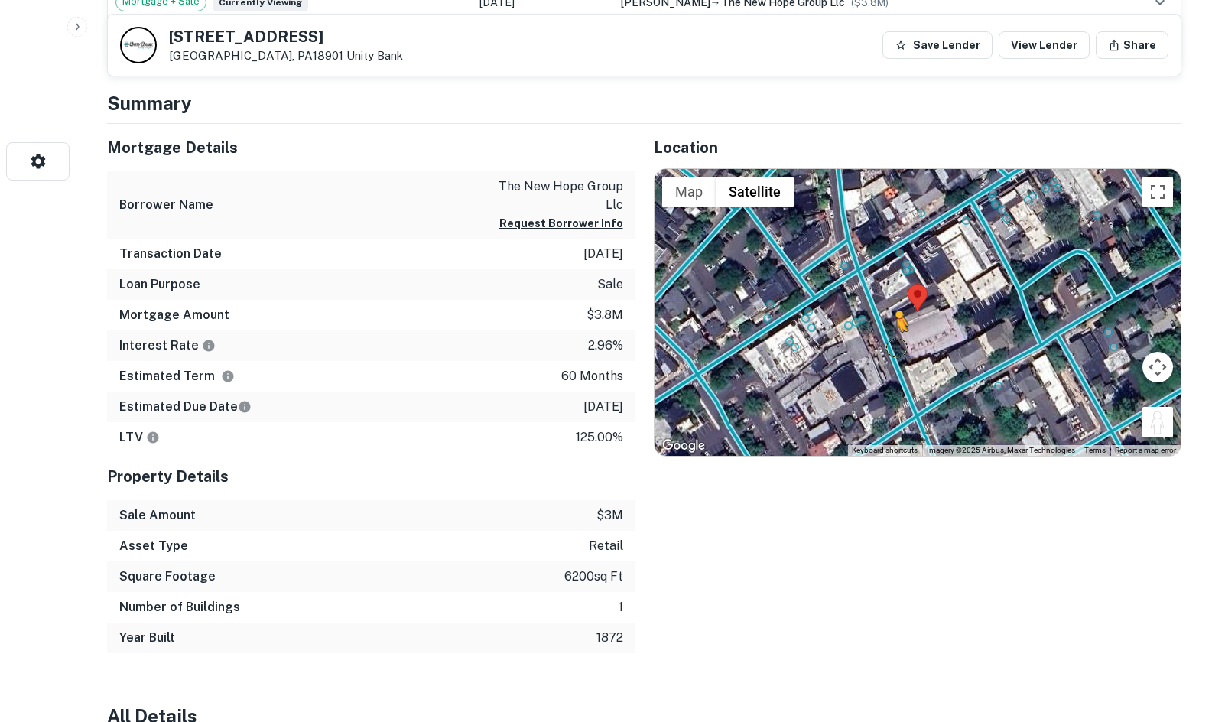
drag, startPoint x: 1166, startPoint y: 430, endPoint x: 896, endPoint y: 347, distance: 283.1
click at [896, 347] on div "To activate drag with keyboard, press Alt + Enter. Once in keyboard drag state,…" at bounding box center [918, 313] width 527 height 288
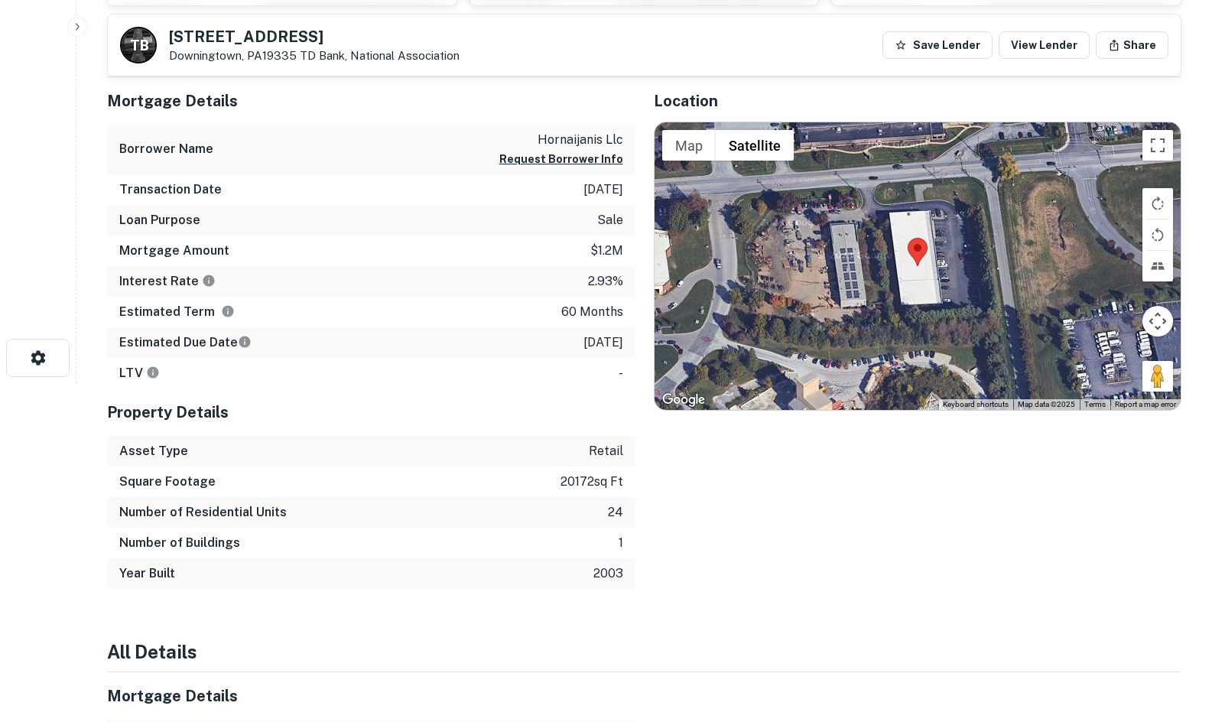
scroll to position [306, 0]
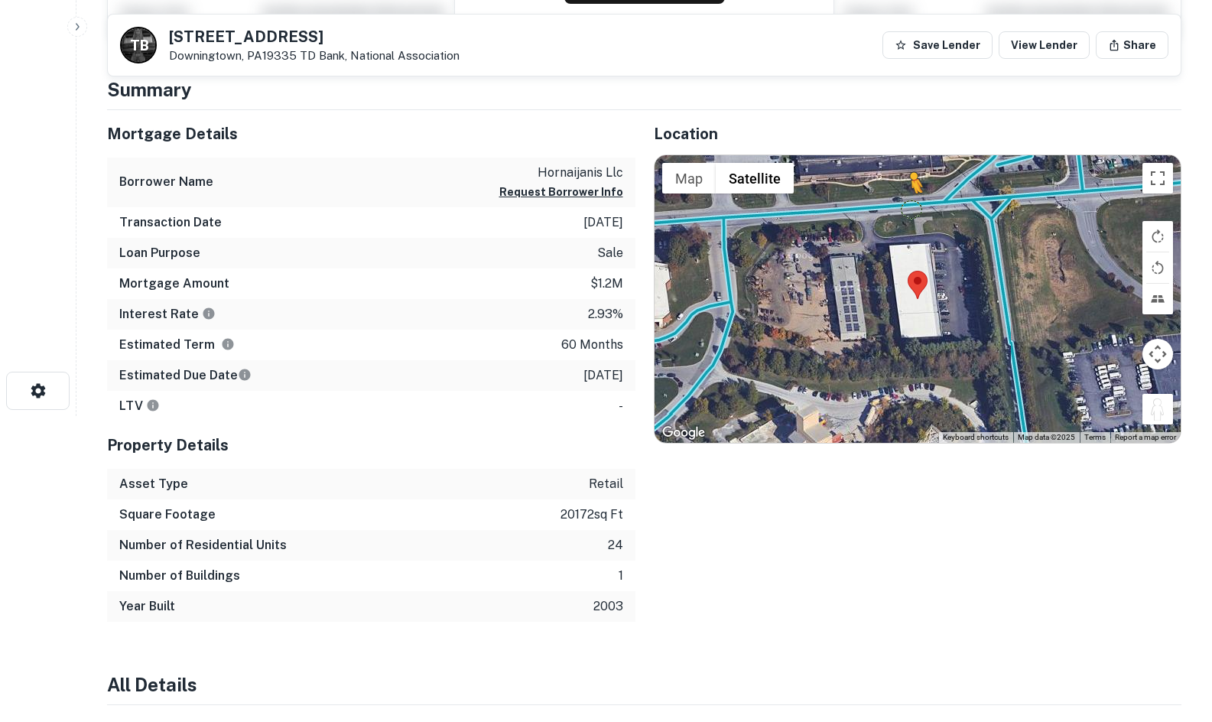
drag, startPoint x: 1160, startPoint y: 411, endPoint x: 909, endPoint y: 204, distance: 326.0
click at [909, 204] on div "To activate drag with keyboard, press Alt + Enter. Once in keyboard drag state,…" at bounding box center [918, 299] width 527 height 288
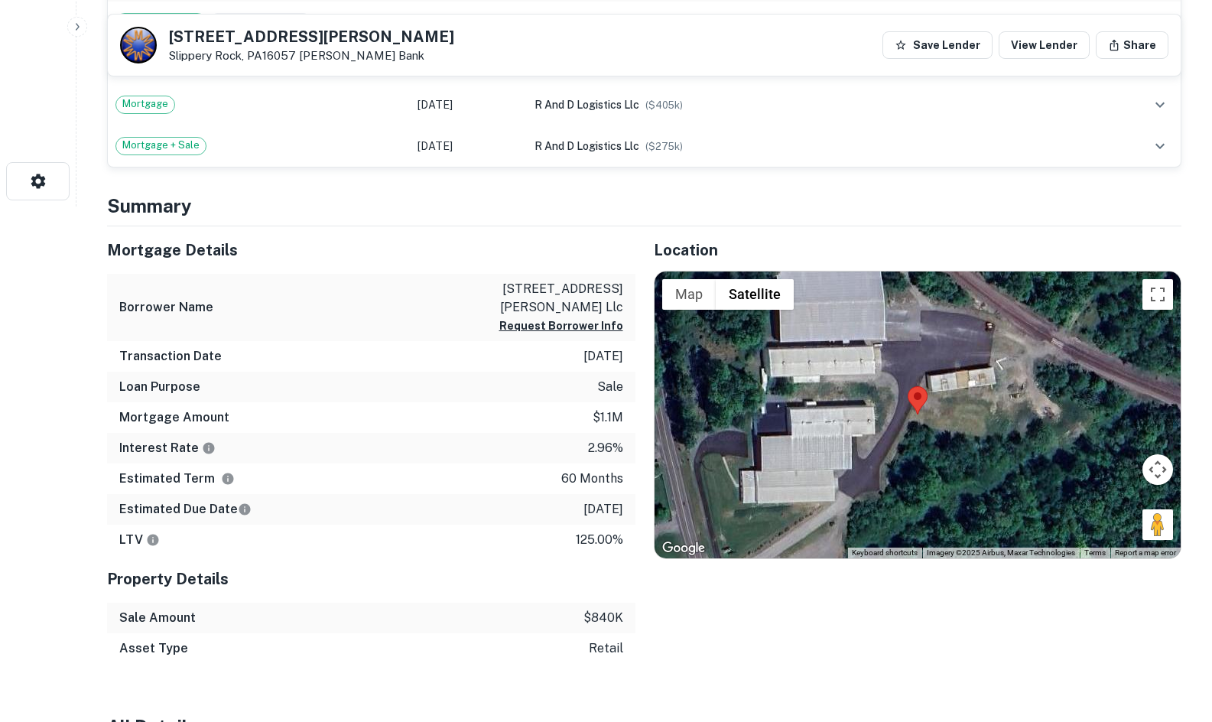
scroll to position [535, 0]
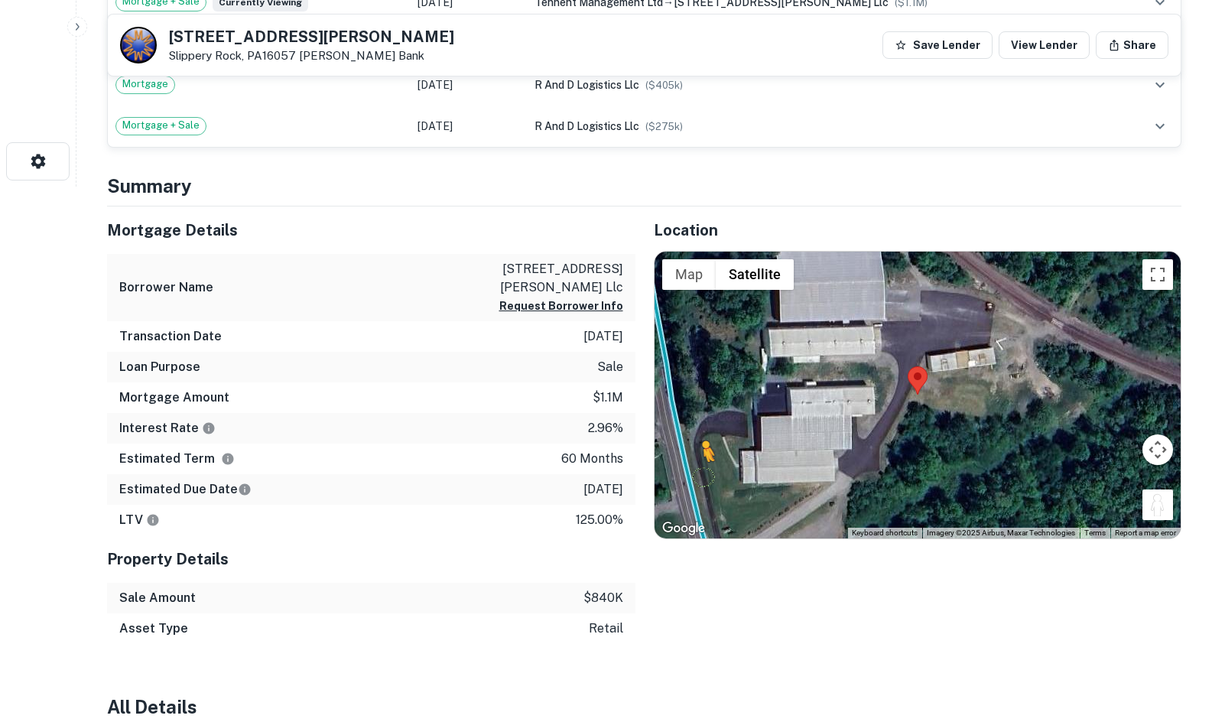
drag, startPoint x: 1152, startPoint y: 505, endPoint x: 698, endPoint y: 477, distance: 454.4
click at [699, 477] on div "To activate drag with keyboard, press Alt + Enter. Once in keyboard drag state,…" at bounding box center [918, 396] width 527 height 288
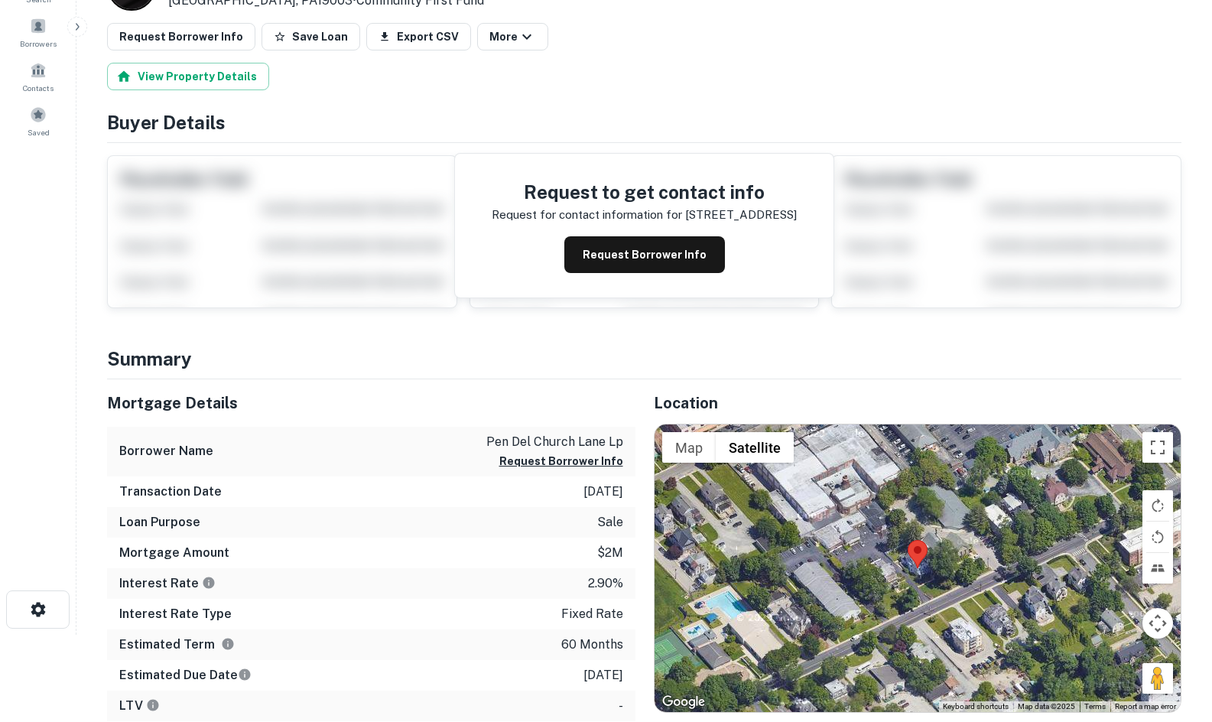
scroll to position [382, 0]
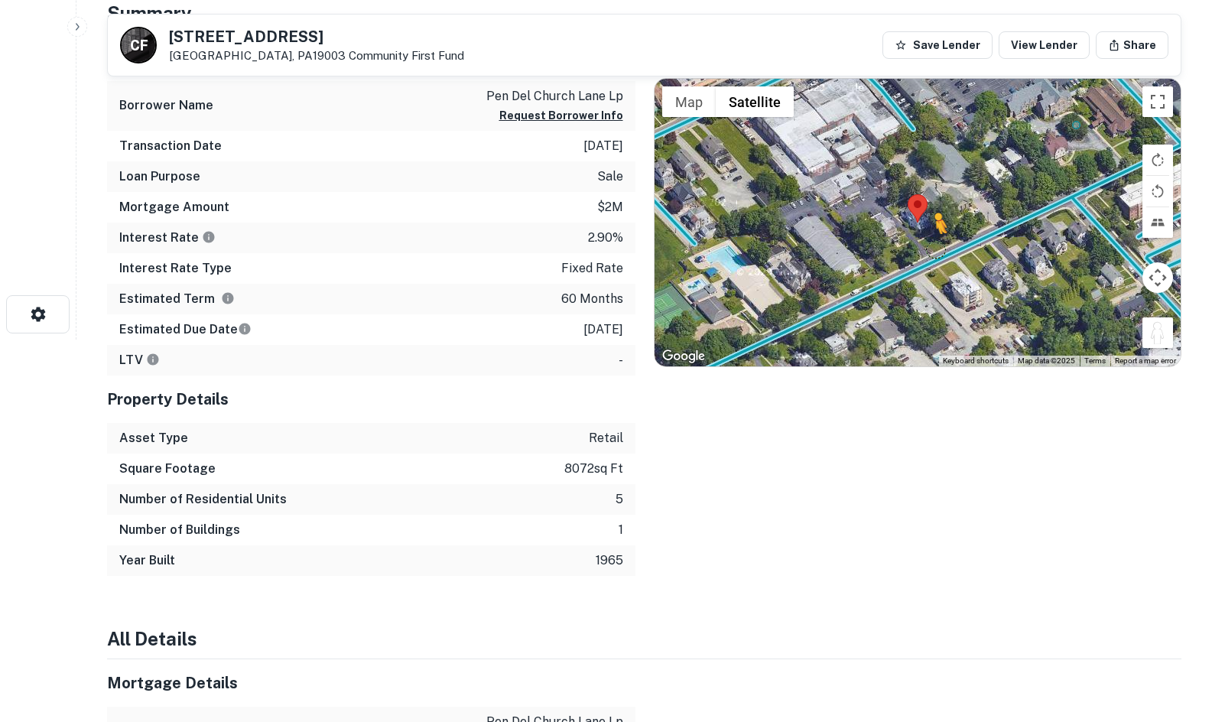
drag, startPoint x: 1152, startPoint y: 339, endPoint x: 929, endPoint y: 254, distance: 238.2
click at [929, 254] on div "To activate drag with keyboard, press Alt + Enter. Once in keyboard drag state,…" at bounding box center [918, 223] width 527 height 288
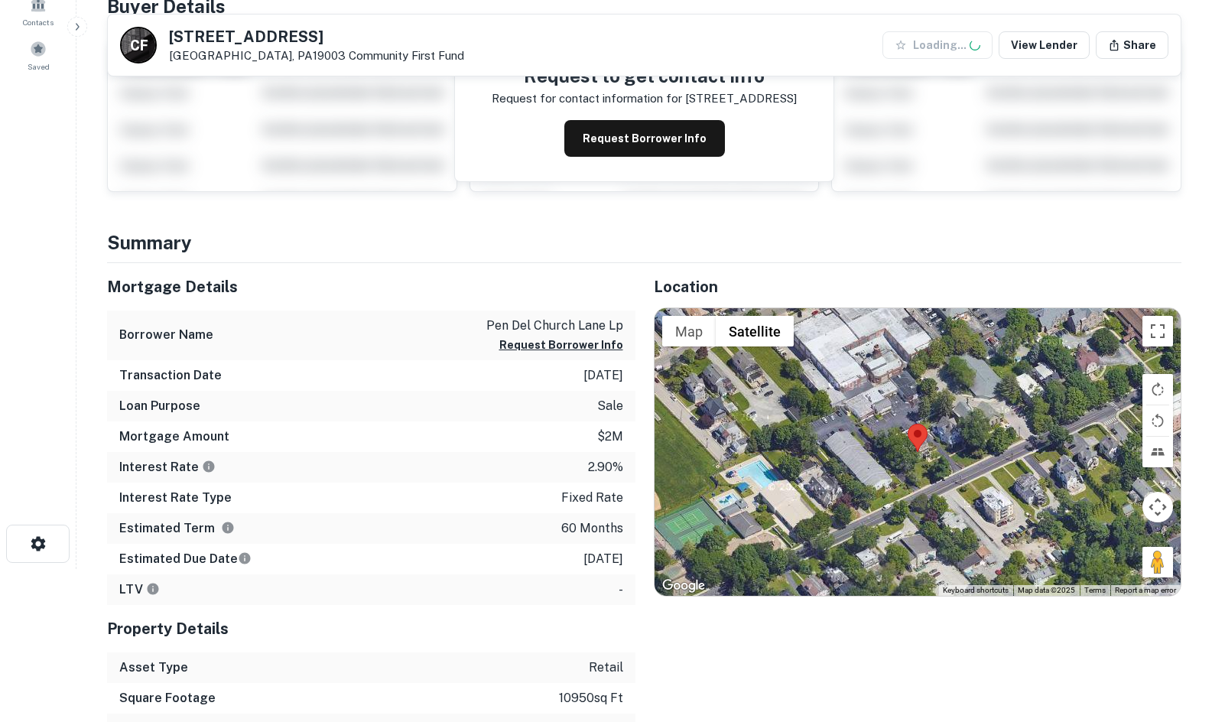
scroll to position [229, 0]
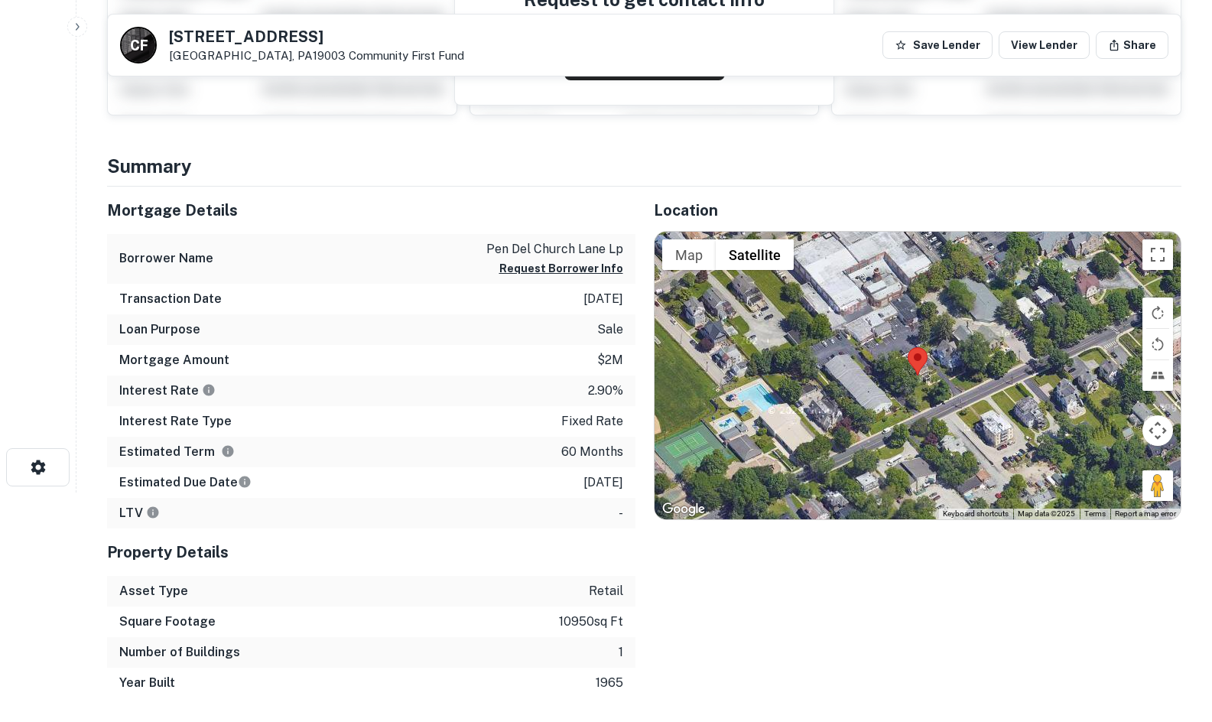
drag, startPoint x: 1154, startPoint y: 481, endPoint x: 974, endPoint y: 409, distance: 194.3
click at [974, 408] on div "Map Terrain Satellite Labels Keyboard shortcuts Map Data Map data ©2025 Map dat…" at bounding box center [918, 376] width 527 height 288
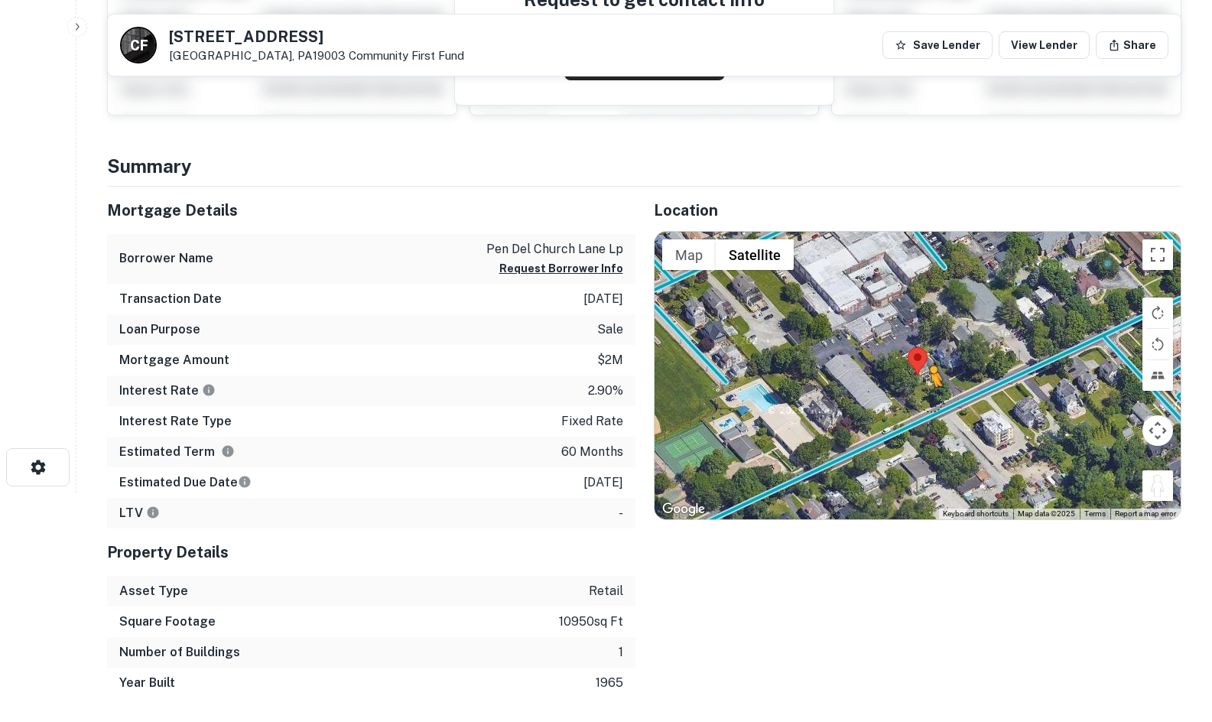
drag, startPoint x: 1163, startPoint y: 488, endPoint x: 929, endPoint y: 402, distance: 249.5
click at [929, 402] on div "To activate drag with keyboard, press Alt + Enter. Once in keyboard drag state,…" at bounding box center [918, 376] width 527 height 288
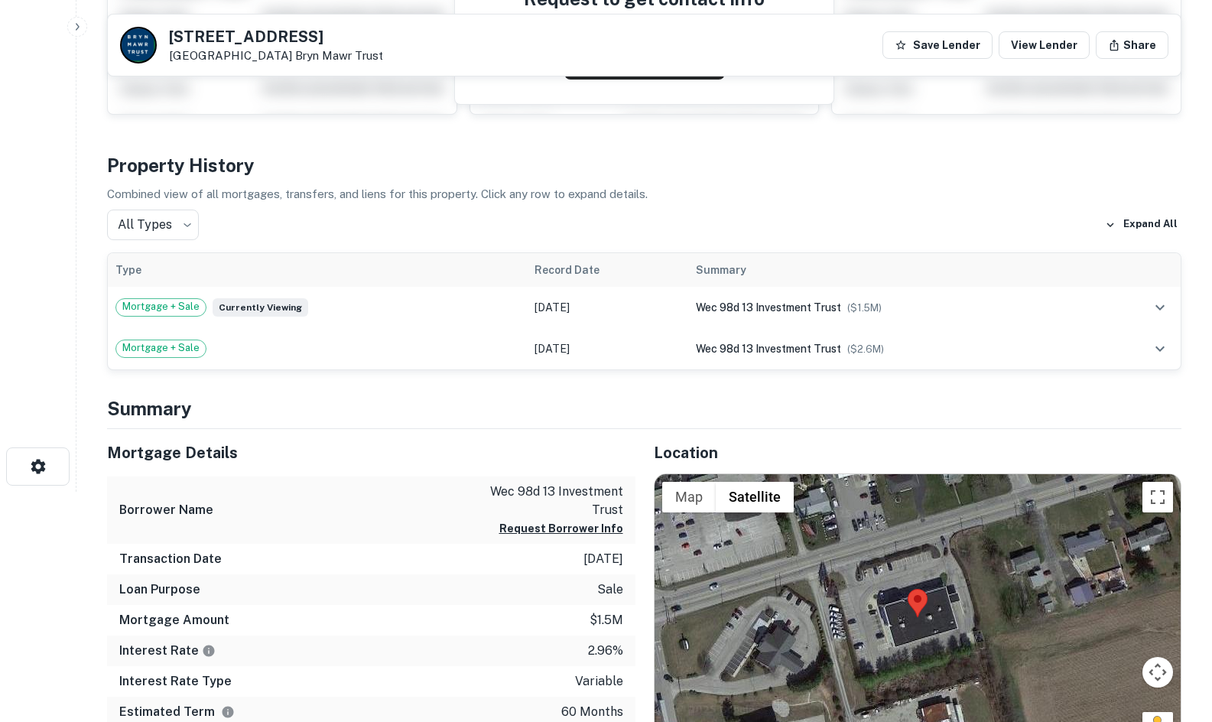
scroll to position [382, 0]
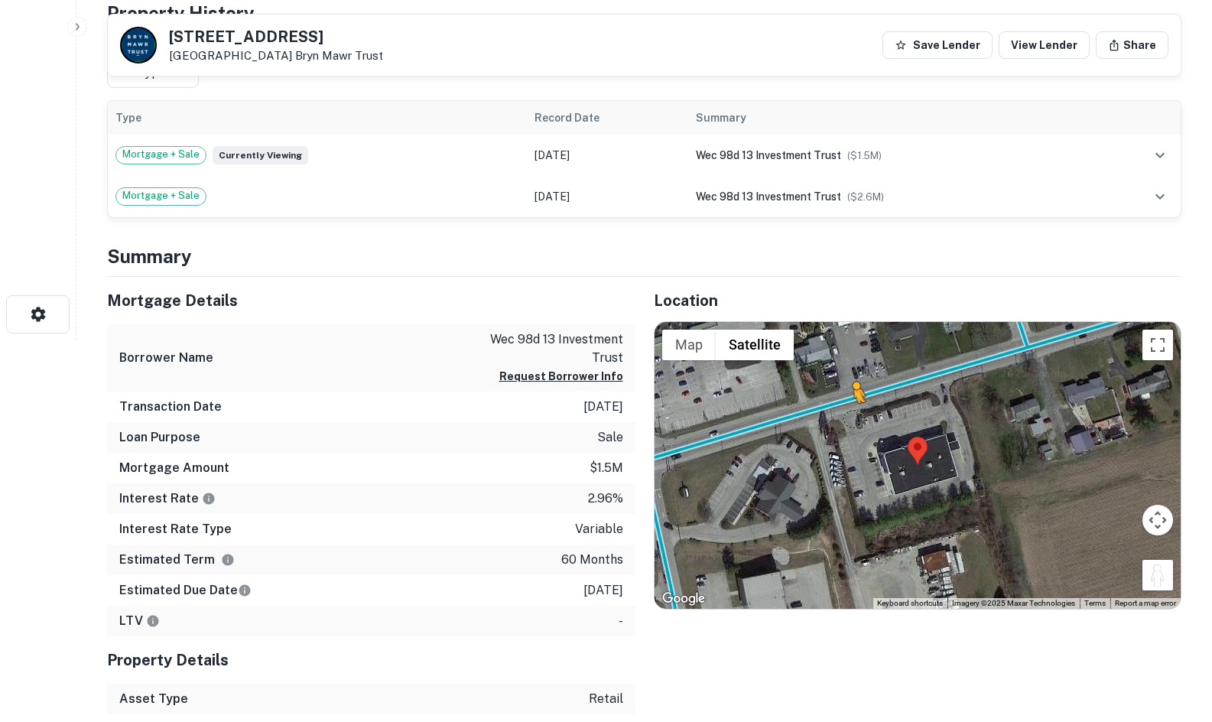
drag, startPoint x: 1154, startPoint y: 580, endPoint x: 859, endPoint y: 413, distance: 339.0
click at [859, 413] on div "To activate drag with keyboard, press Alt + Enter. Once in keyboard drag state,…" at bounding box center [918, 466] width 527 height 288
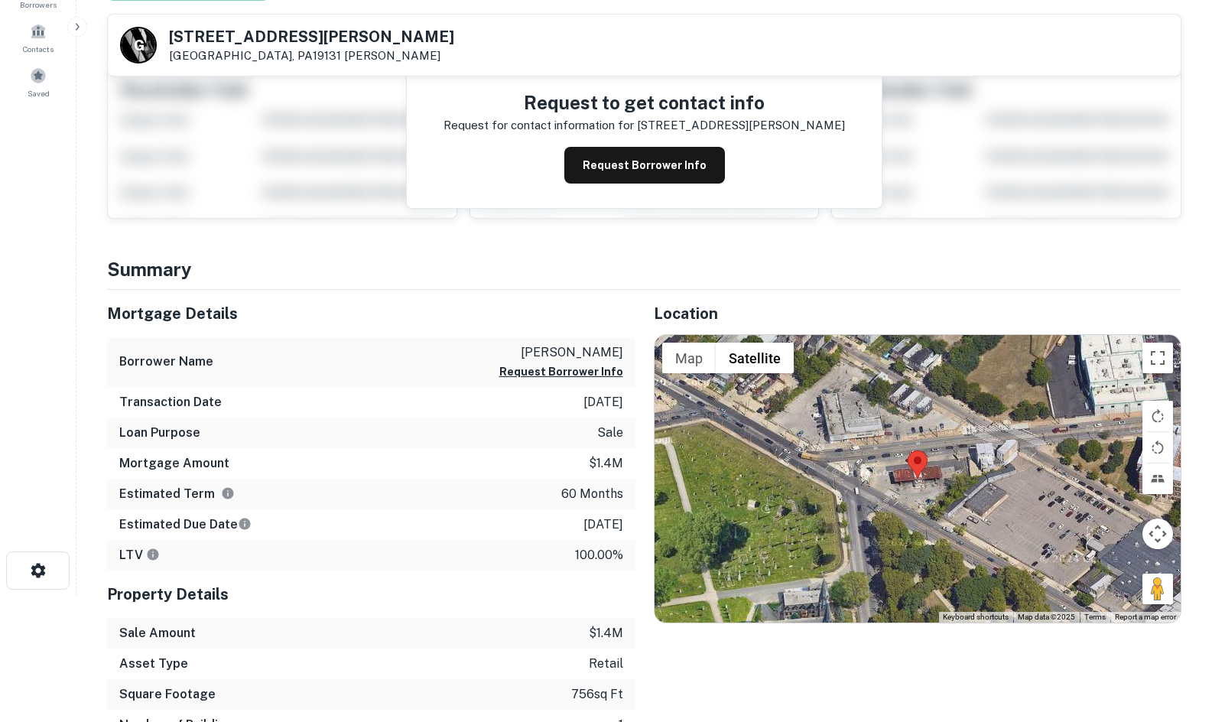
scroll to position [382, 0]
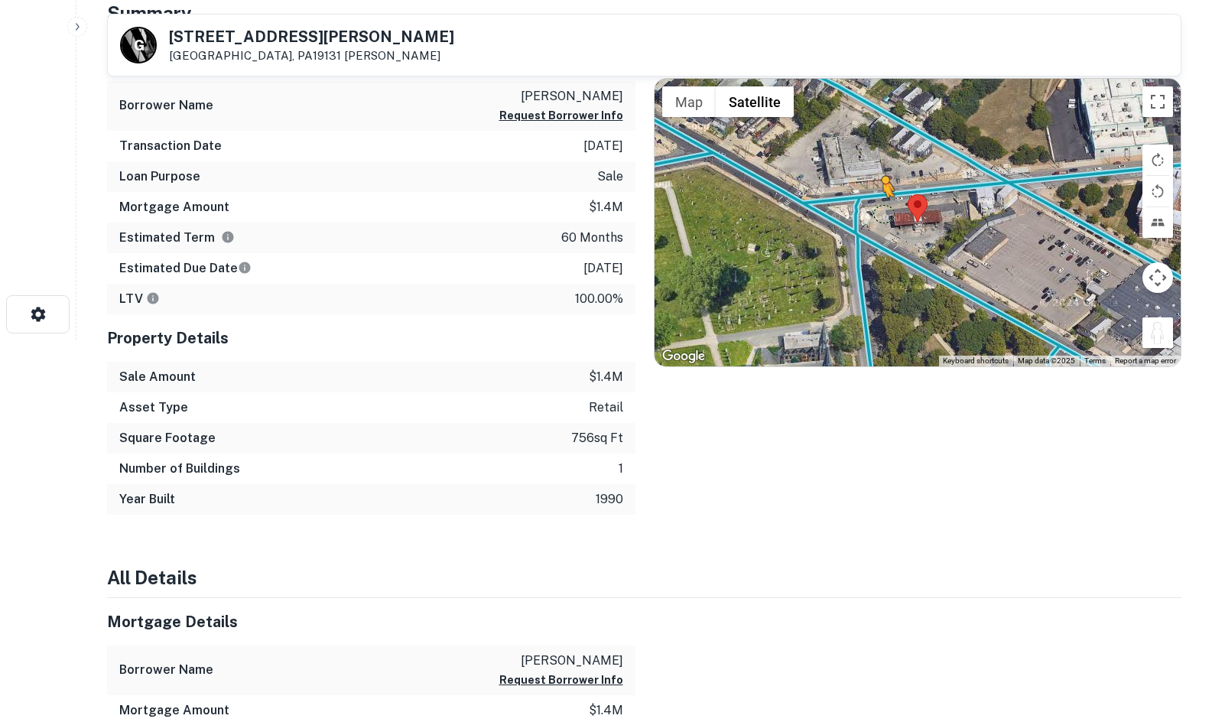
drag, startPoint x: 1162, startPoint y: 343, endPoint x: 863, endPoint y: 209, distance: 326.9
click at [863, 209] on div "To activate drag with keyboard, press Alt + Enter. Once in keyboard drag state,…" at bounding box center [918, 223] width 527 height 288
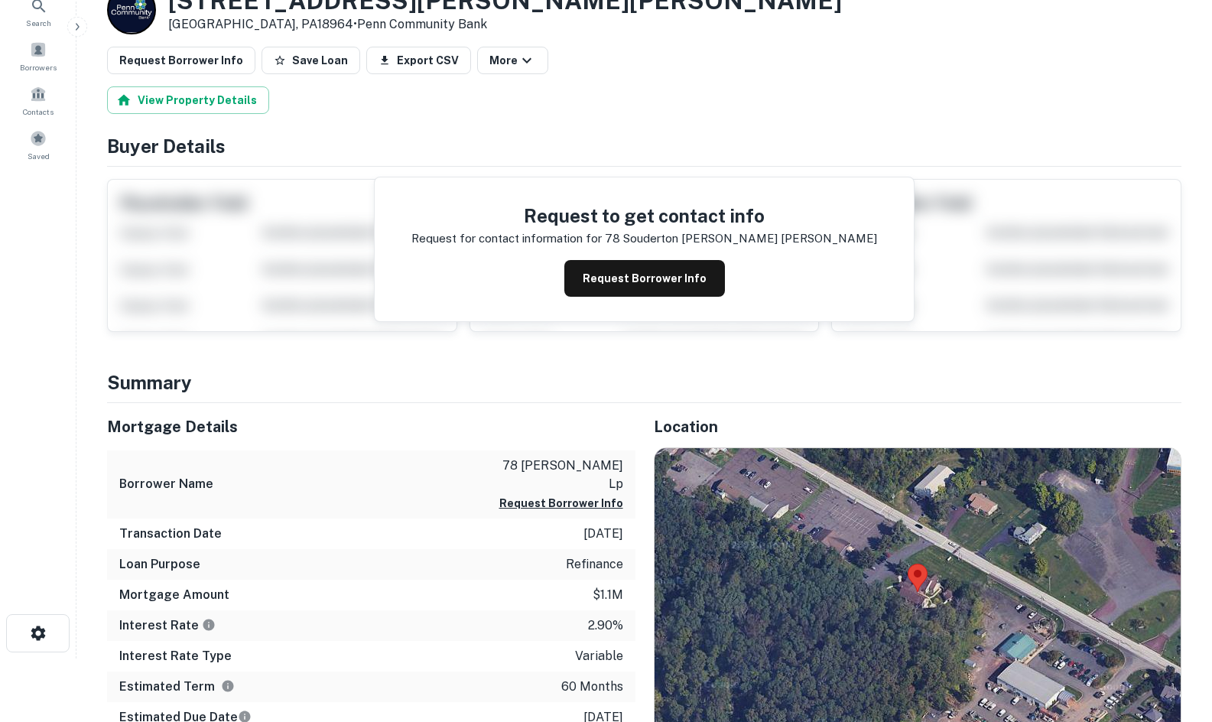
scroll to position [382, 0]
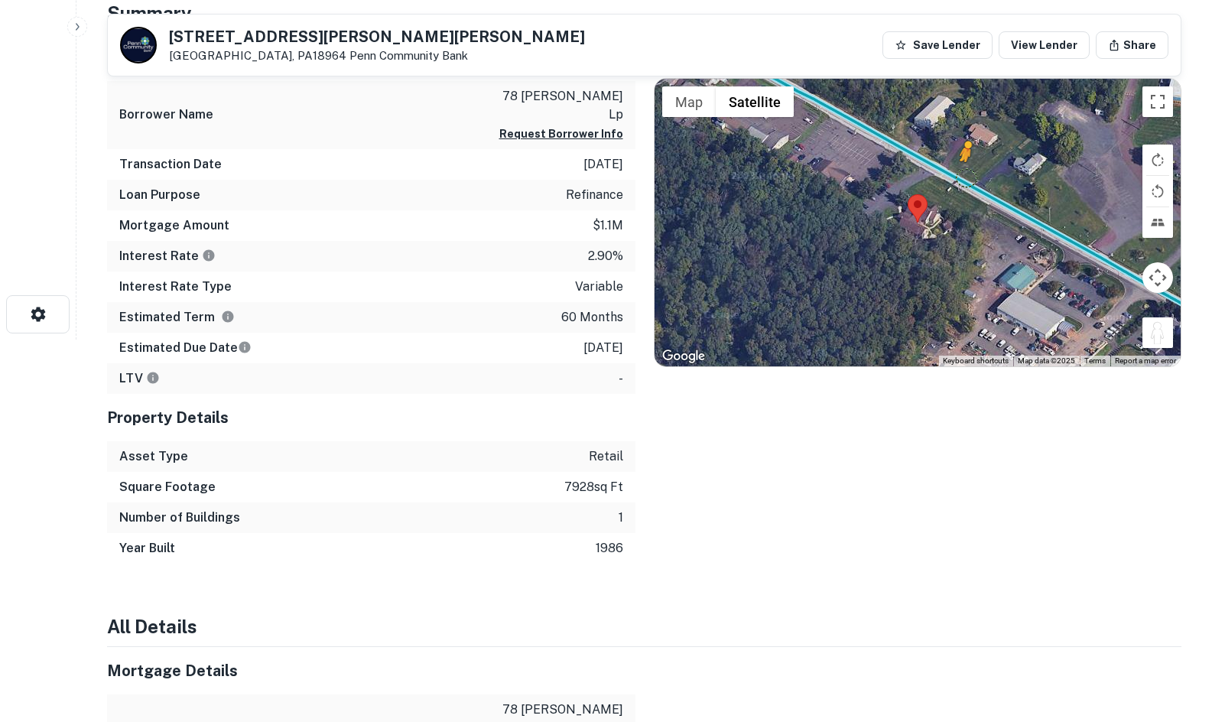
drag, startPoint x: 1161, startPoint y: 335, endPoint x: 960, endPoint y: 174, distance: 257.4
click at [960, 174] on div "To activate drag with keyboard, press Alt + Enter. Once in keyboard drag state,…" at bounding box center [918, 223] width 527 height 288
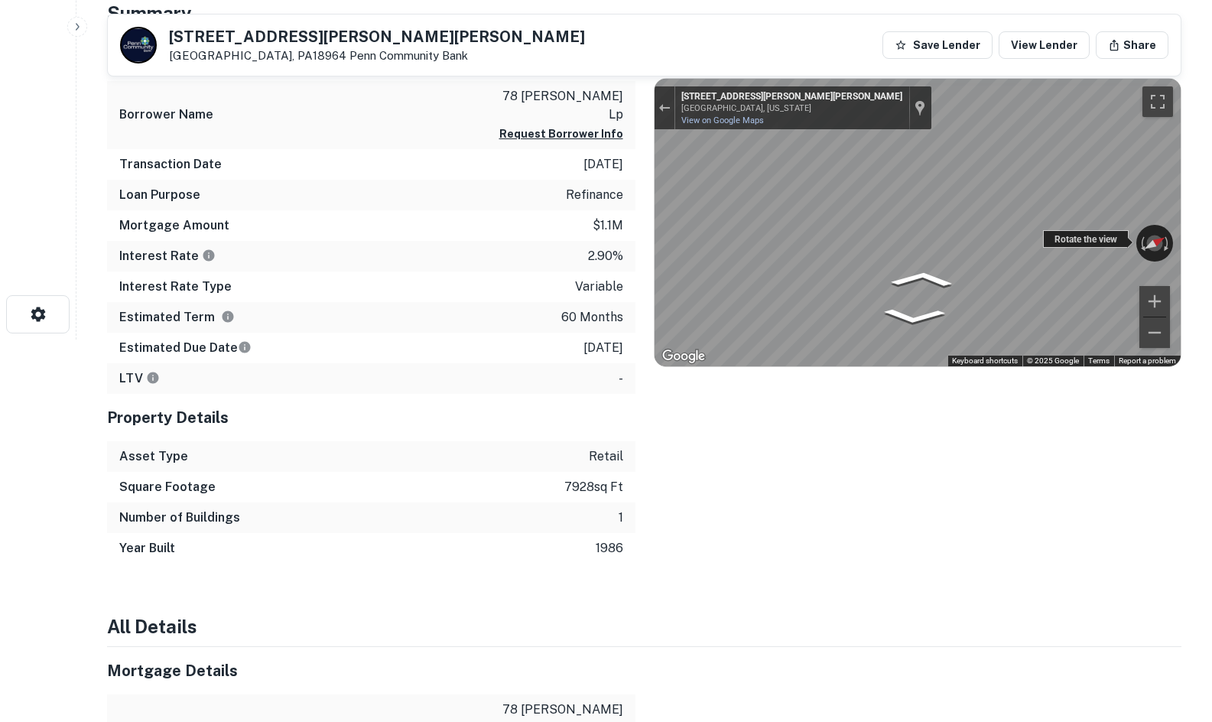
click at [1118, 242] on div "← Move left → Move right ↑ Move up ↓ Move down + Zoom in - Zoom out [STREET_ADD…" at bounding box center [918, 223] width 527 height 288
click at [972, 317] on div "Map" at bounding box center [918, 223] width 527 height 288
click at [978, 307] on icon "Go Northwest, Souderton Hatfield Pike" at bounding box center [972, 312] width 93 height 32
click at [971, 307] on icon "Go Northwest, Souderton Hatfield Pike" at bounding box center [972, 312] width 93 height 32
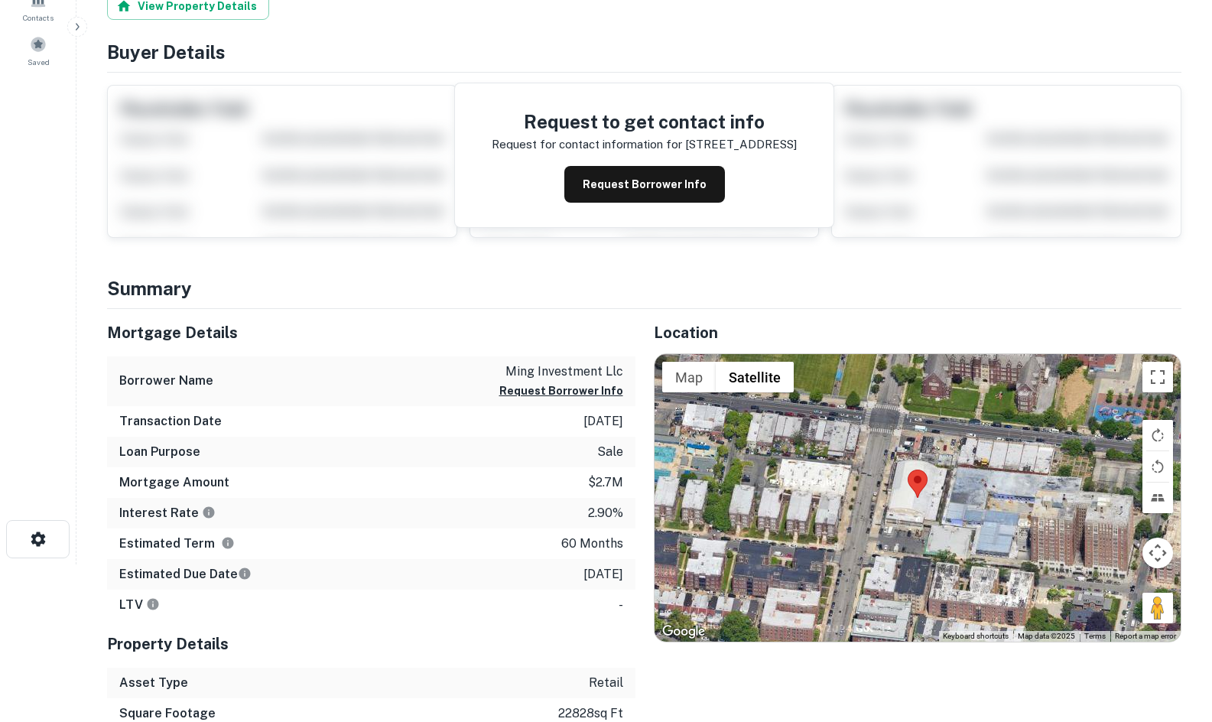
scroll to position [229, 0]
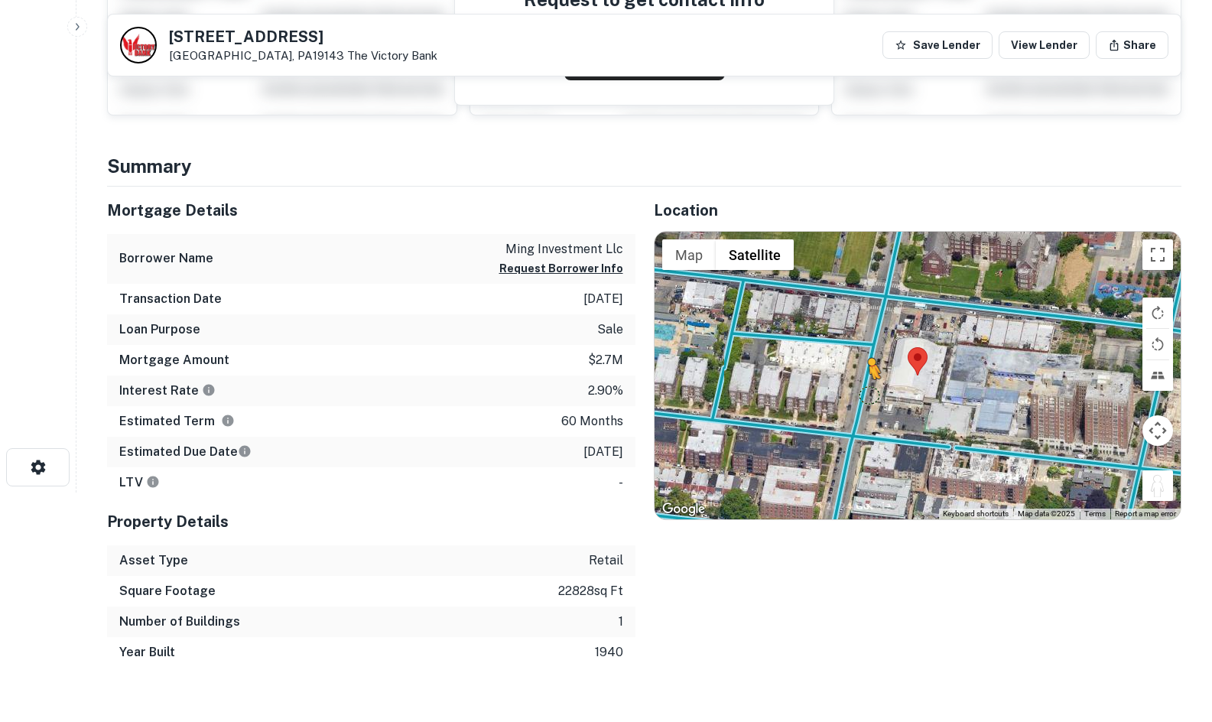
drag, startPoint x: 1166, startPoint y: 493, endPoint x: 859, endPoint y: 399, distance: 320.6
click at [859, 399] on div "To activate drag with keyboard, press Alt + Enter. Once in keyboard drag state,…" at bounding box center [918, 376] width 527 height 288
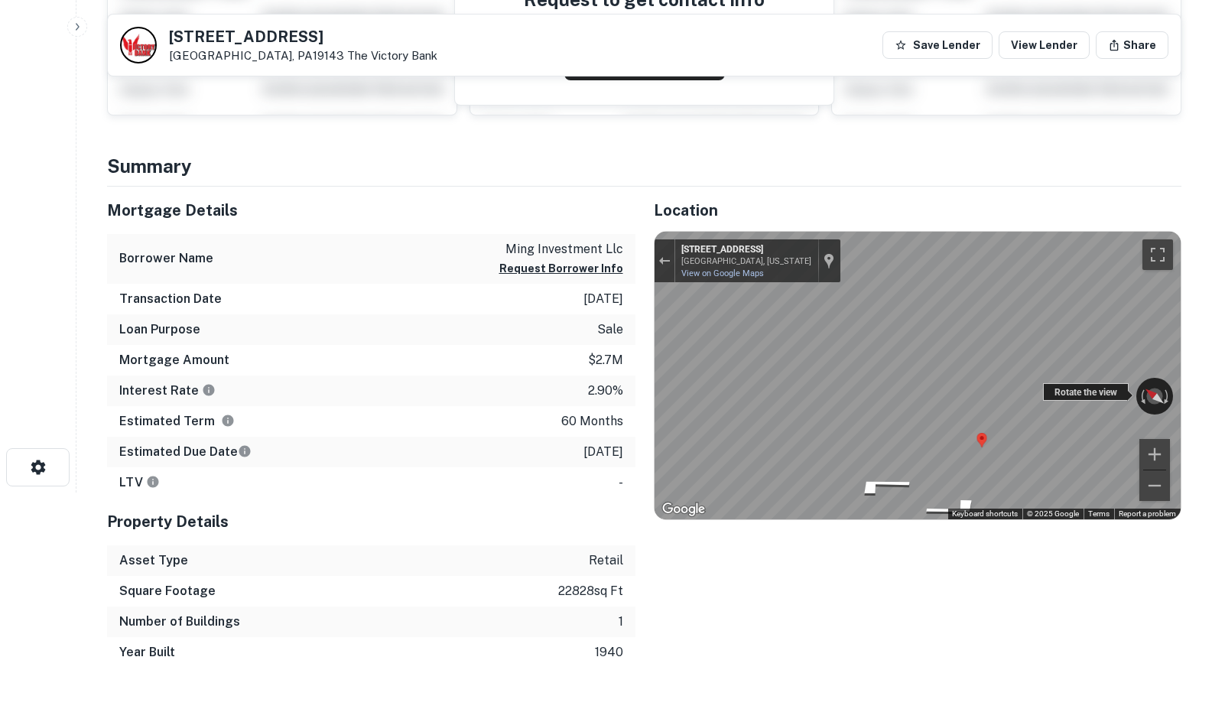
click at [1049, 387] on div "← Move left → Move right ↑ Move up ↓ Move down + Zoom in - Zoom out [STREET_ADD…" at bounding box center [918, 376] width 527 height 288
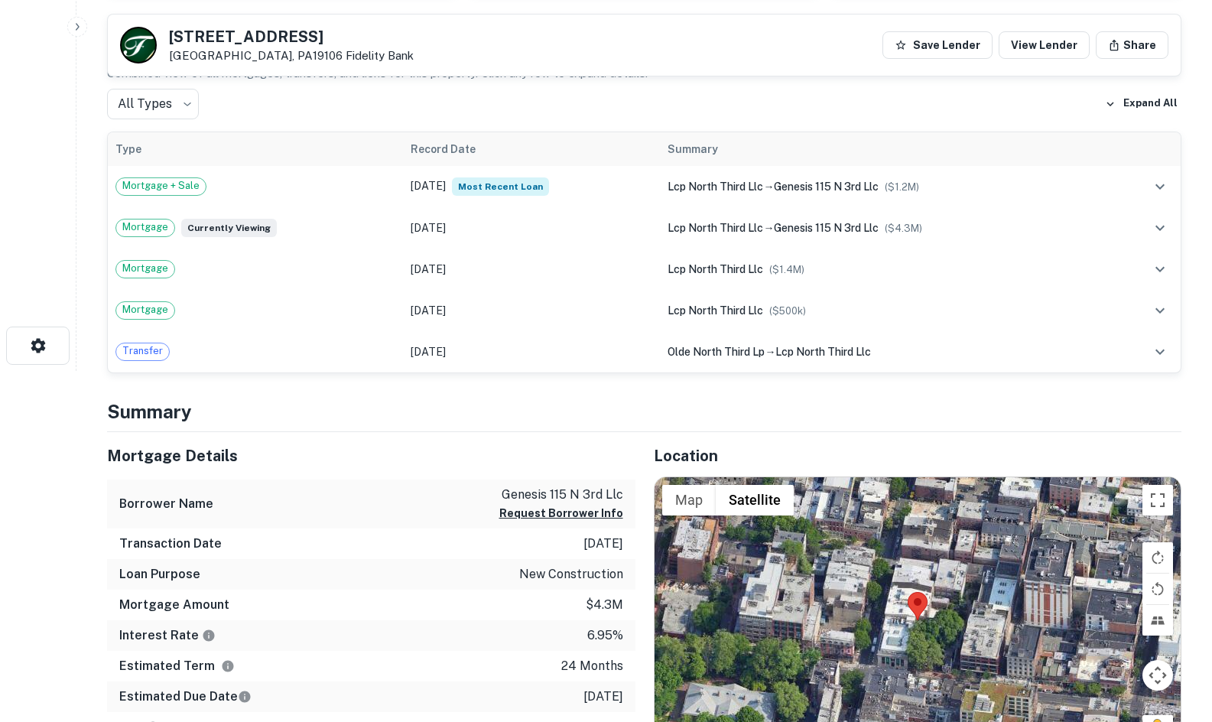
scroll to position [459, 0]
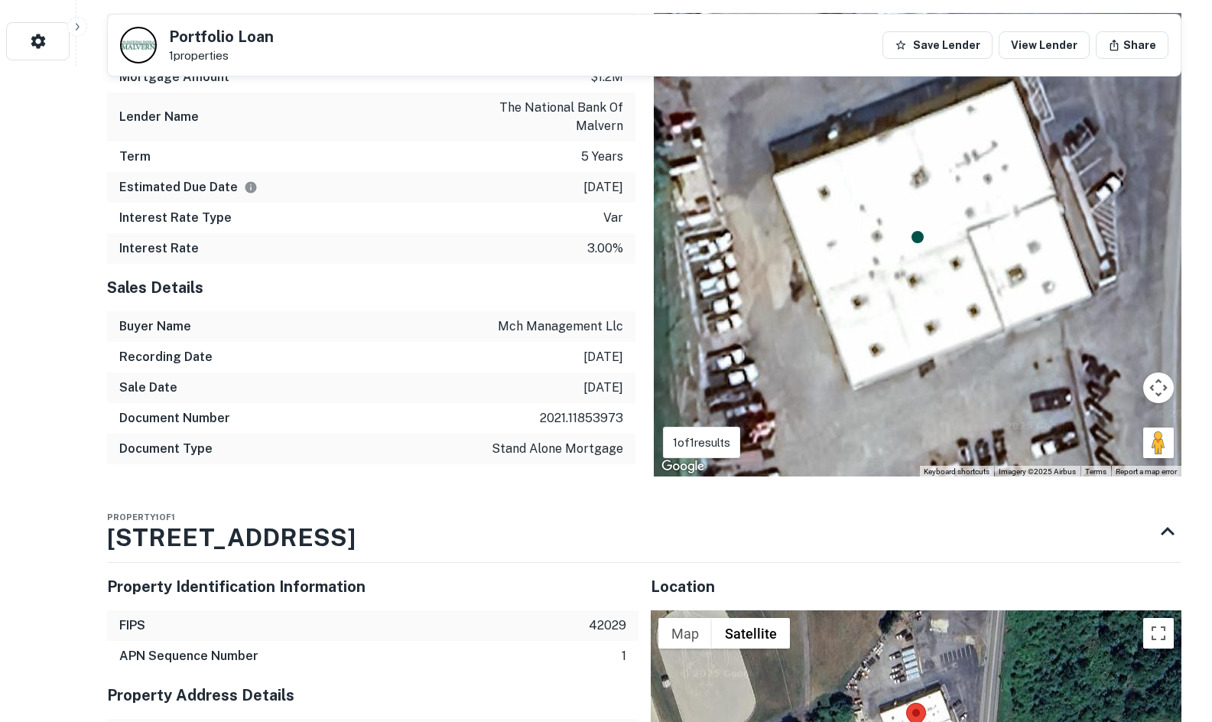
scroll to position [1071, 0]
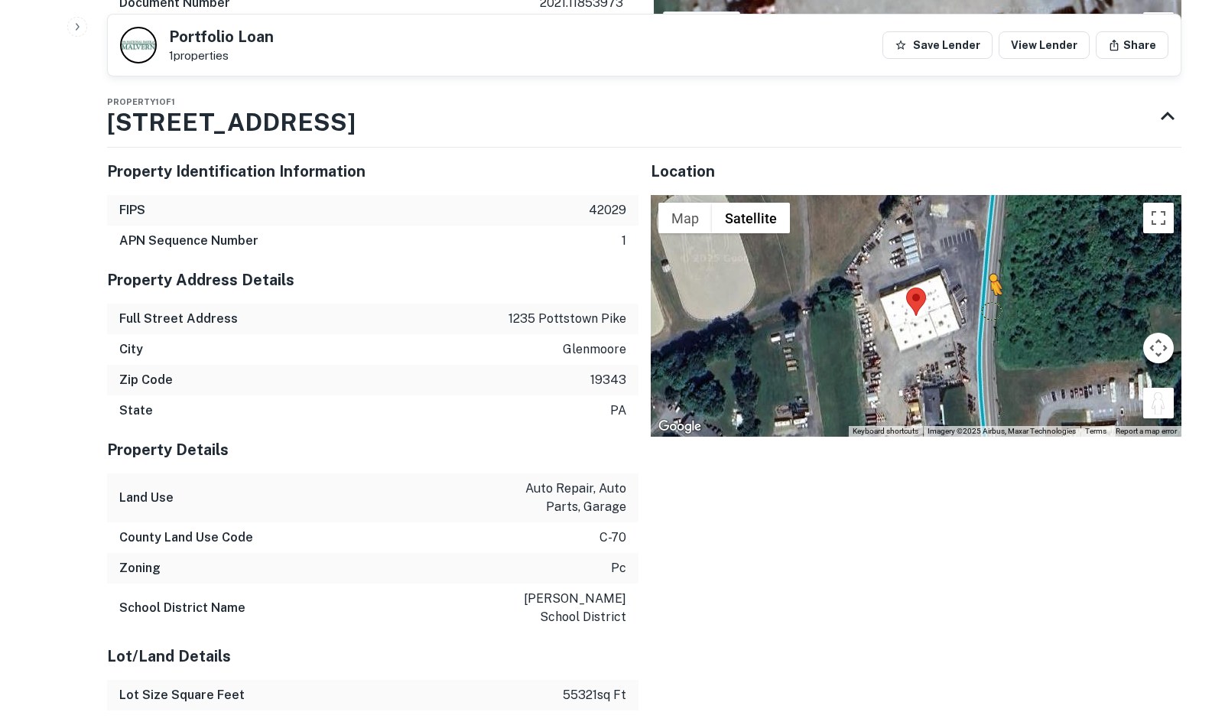
drag, startPoint x: 1167, startPoint y: 408, endPoint x: 981, endPoint y: 303, distance: 213.7
click at [981, 303] on div "To activate drag with keyboard, press Alt + Enter. Once in keyboard drag state,…" at bounding box center [917, 316] width 532 height 242
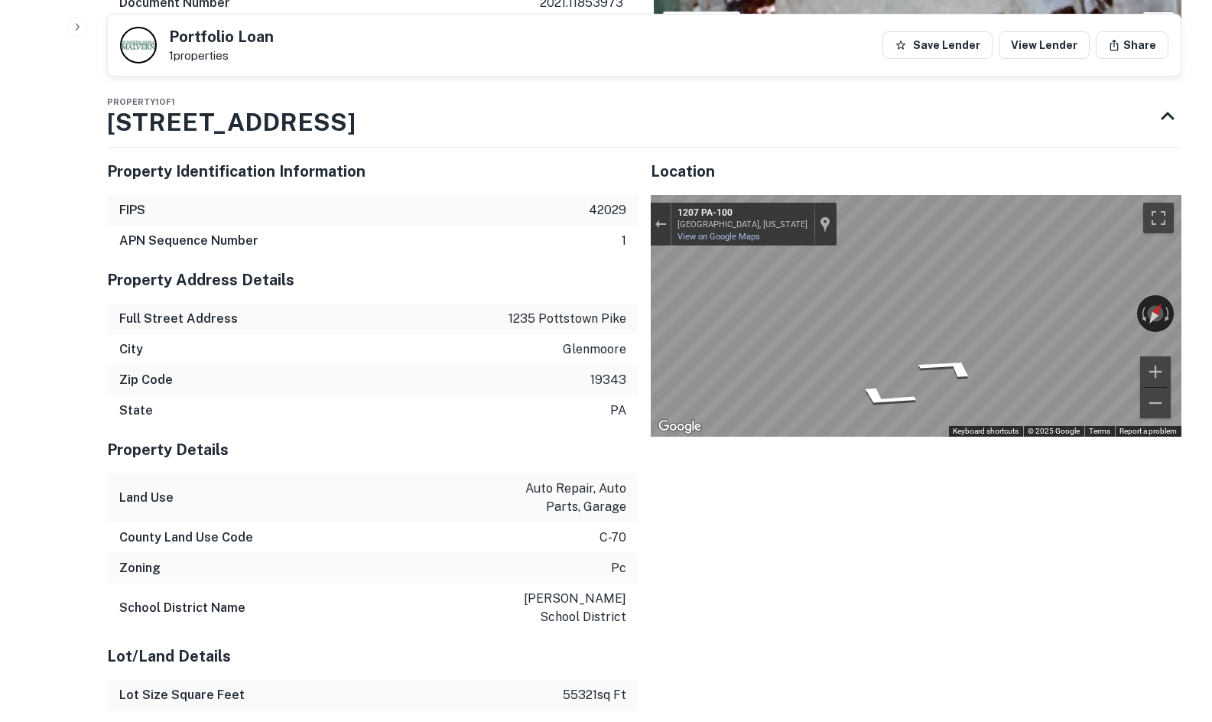
drag, startPoint x: 574, startPoint y: 301, endPoint x: 587, endPoint y: 301, distance: 13.0
click at [579, 301] on div "Property Address Details" at bounding box center [373, 279] width 532 height 47
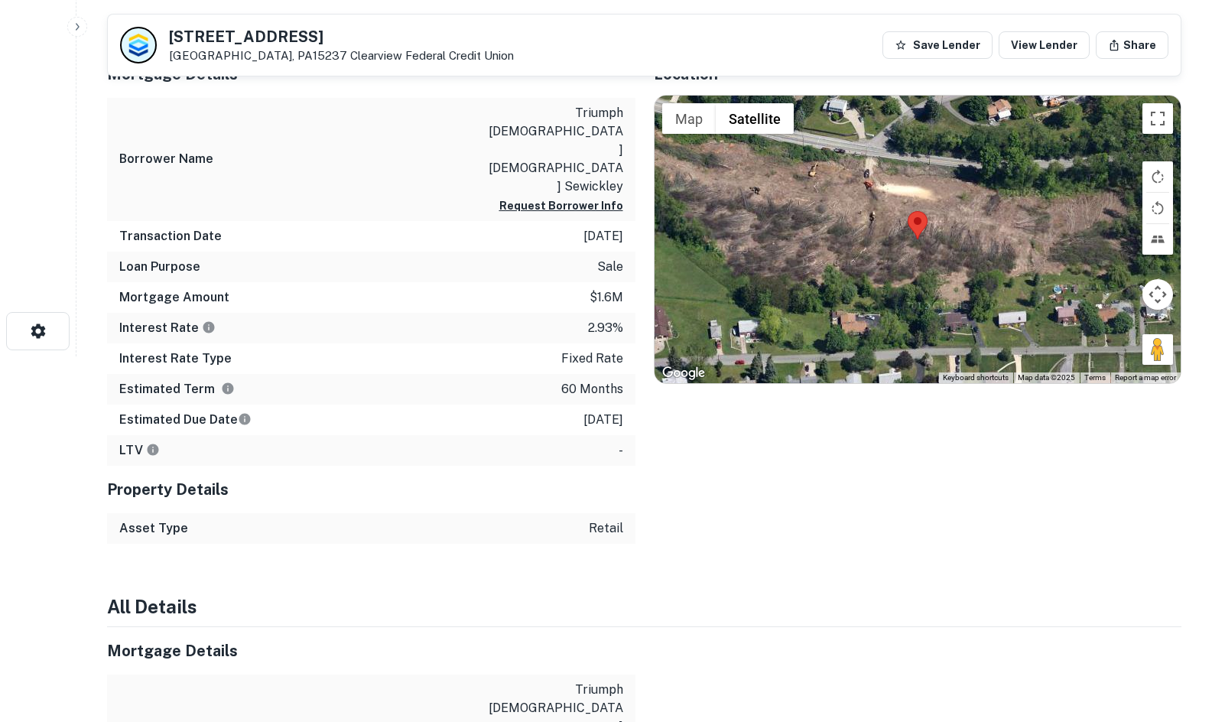
scroll to position [229, 0]
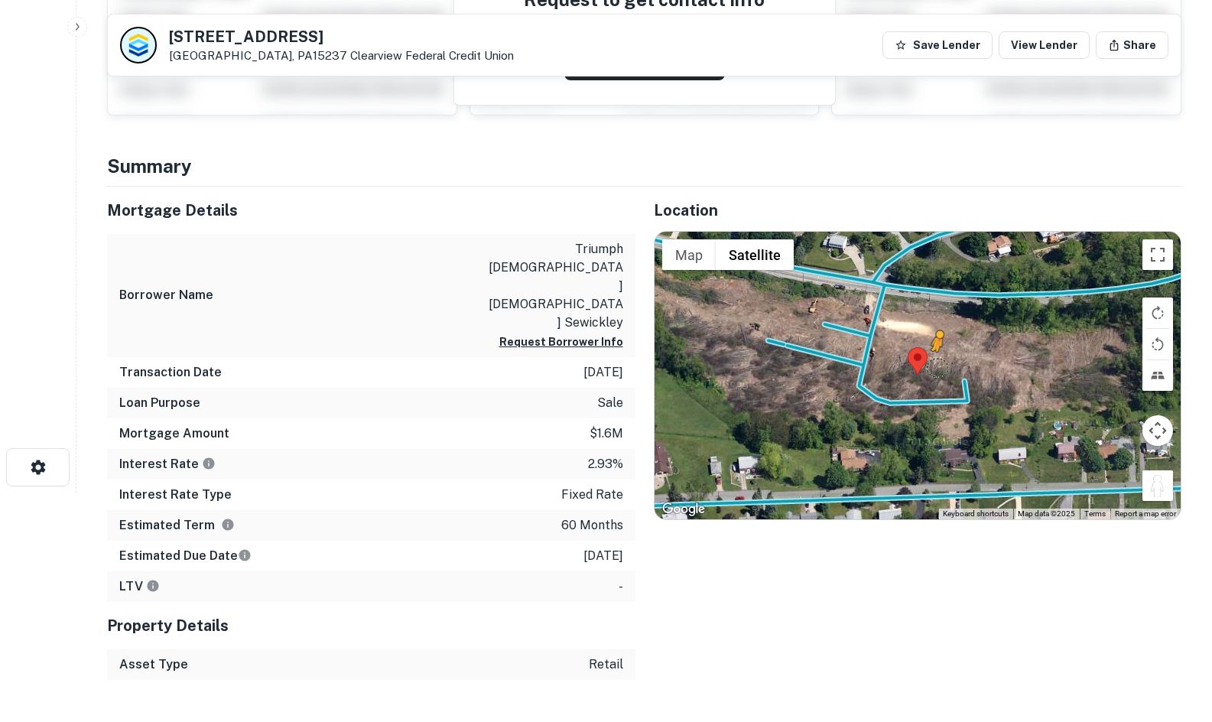
drag, startPoint x: 1156, startPoint y: 494, endPoint x: 915, endPoint y: 399, distance: 258.9
click at [915, 399] on div "To activate drag with keyboard, press Alt + Enter. Once in keyboard drag state,…" at bounding box center [918, 376] width 527 height 288
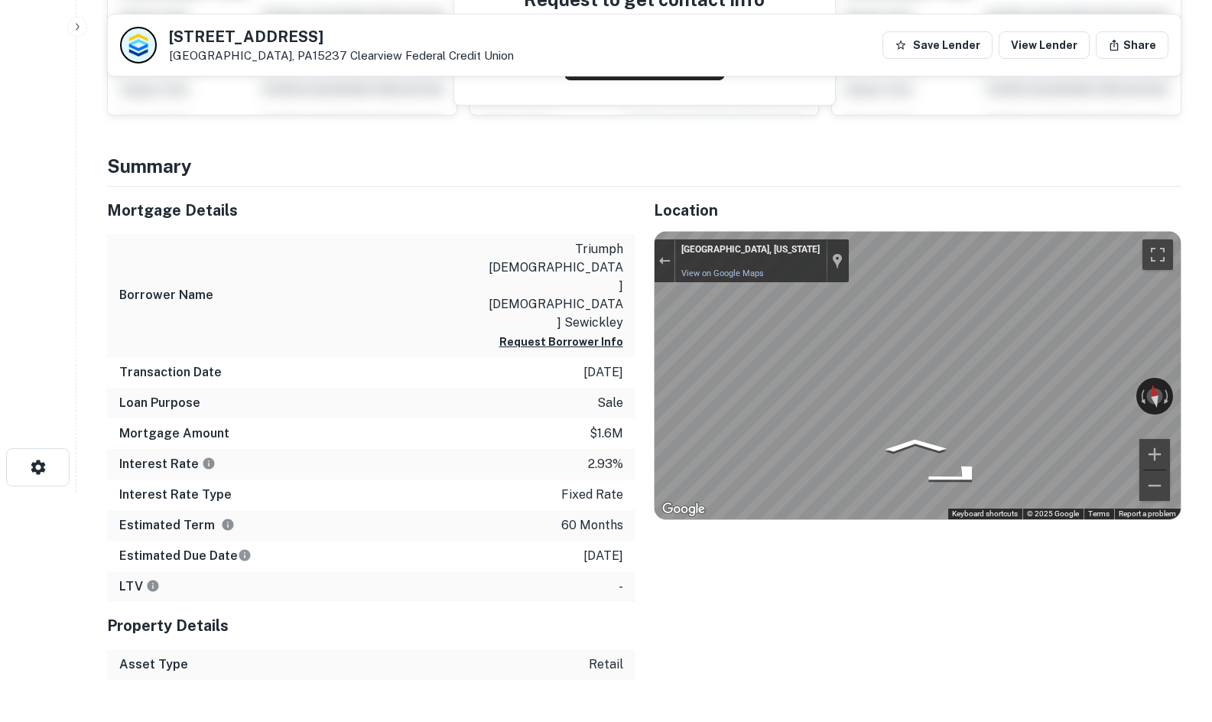
click at [629, 389] on div "Mortgage Details Borrower Name triumph baptist church sewickley Request Borrowe…" at bounding box center [635, 433] width 1093 height 493
click at [642, 408] on div "Location ← Move left → Move right ↑ Move up ↓ Move down + Zoom in - Zoom out Ho…" at bounding box center [909, 433] width 547 height 493
click at [640, 333] on div "Location ← Move left → Move right ↑ Move up ↓ Move down + Zoom in - Zoom out Ho…" at bounding box center [909, 433] width 547 height 493
click at [580, 341] on div "Mortgage Details Borrower Name triumph baptist church sewickley Request Borrowe…" at bounding box center [635, 433] width 1093 height 493
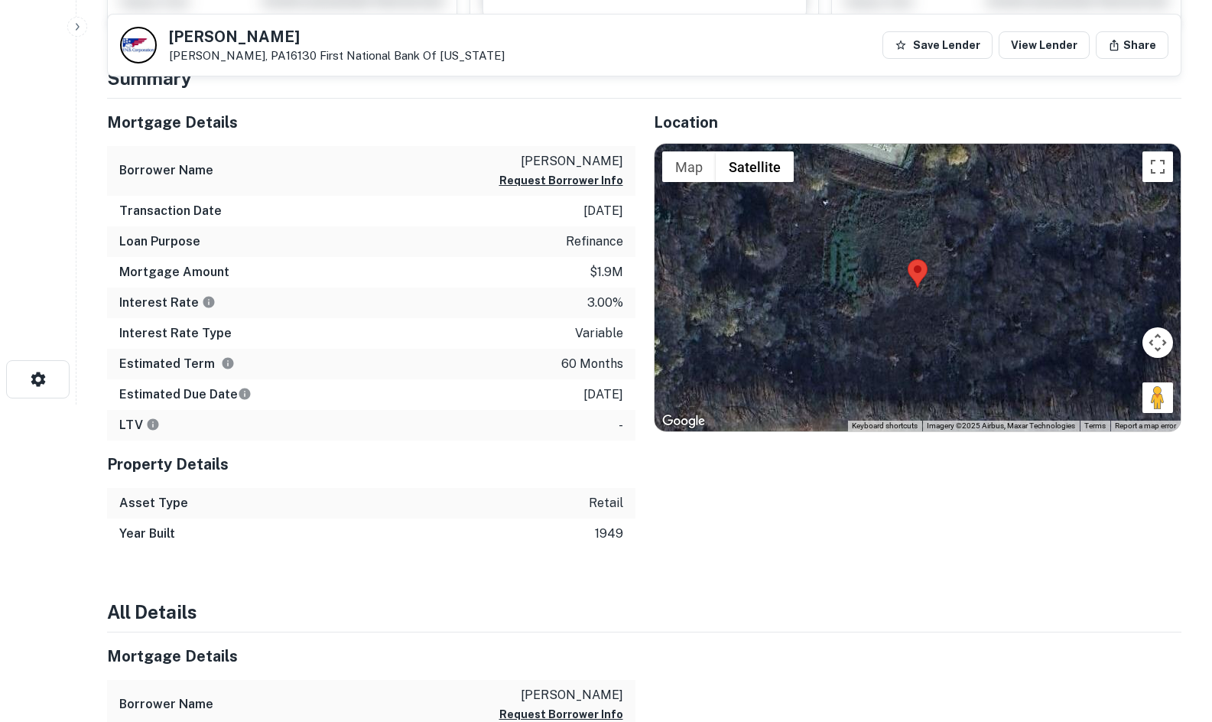
scroll to position [306, 0]
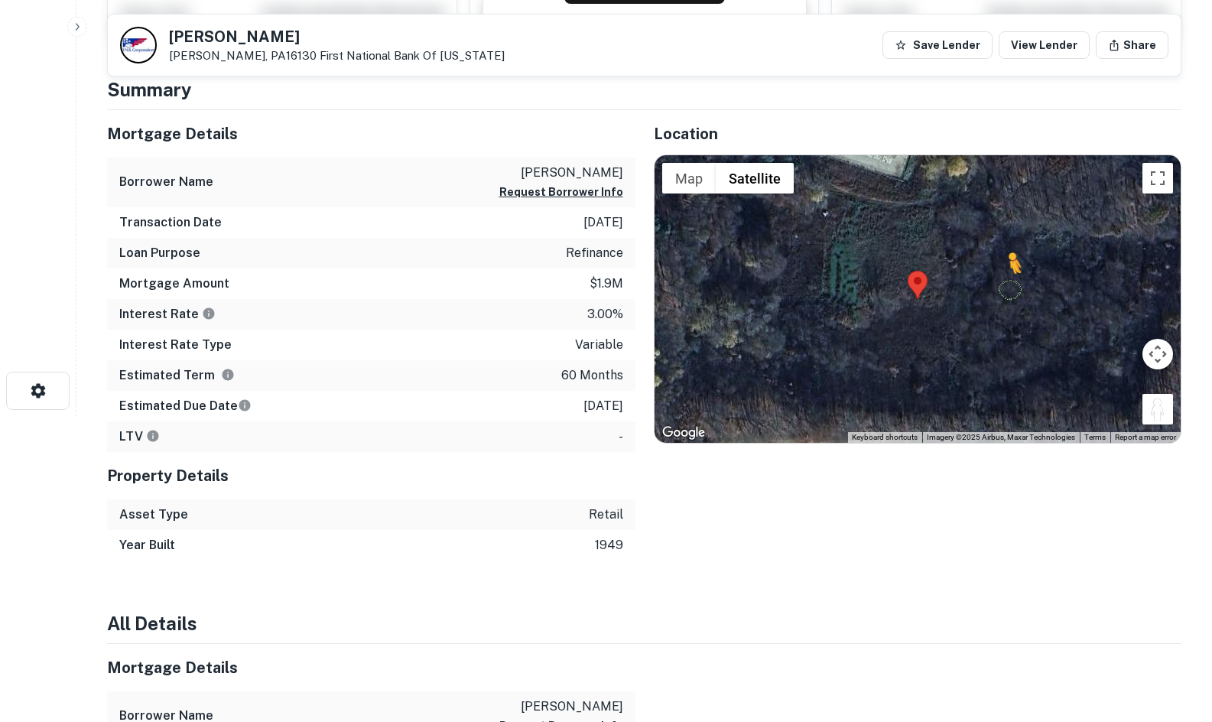
drag, startPoint x: 1161, startPoint y: 420, endPoint x: 940, endPoint y: 247, distance: 280.6
click at [941, 247] on div "To activate drag with keyboard, press Alt + Enter. Once in keyboard drag state,…" at bounding box center [918, 299] width 527 height 288
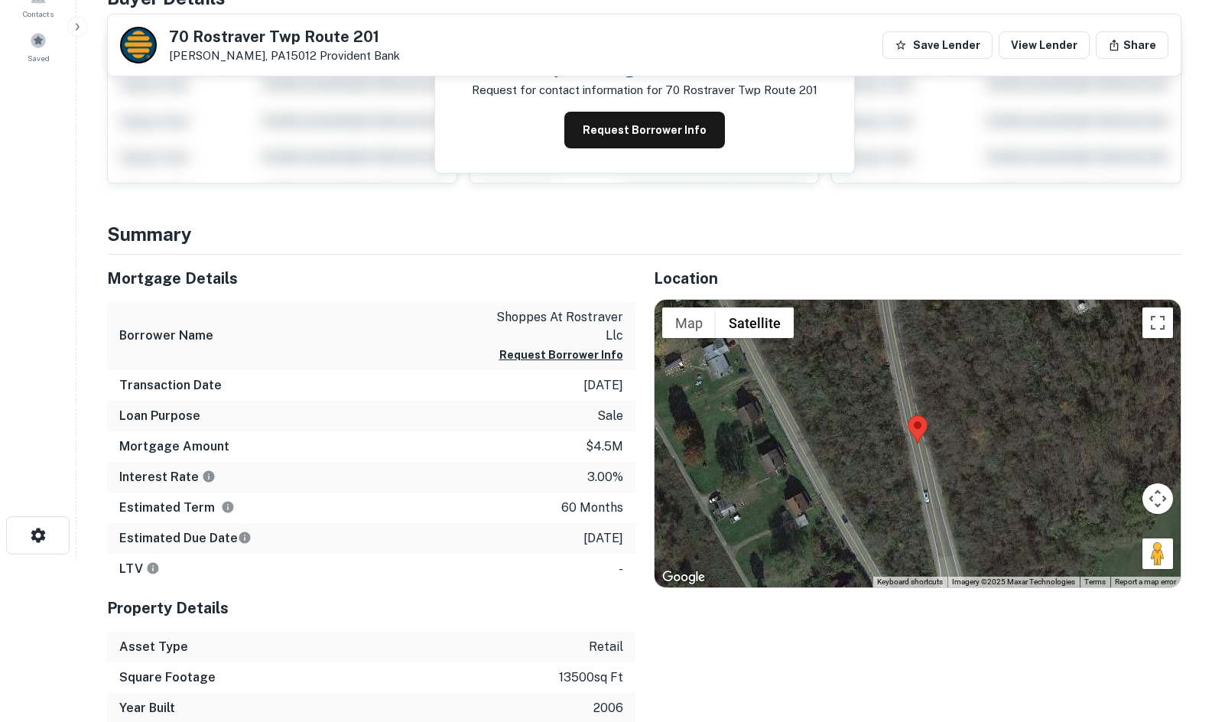
scroll to position [153, 0]
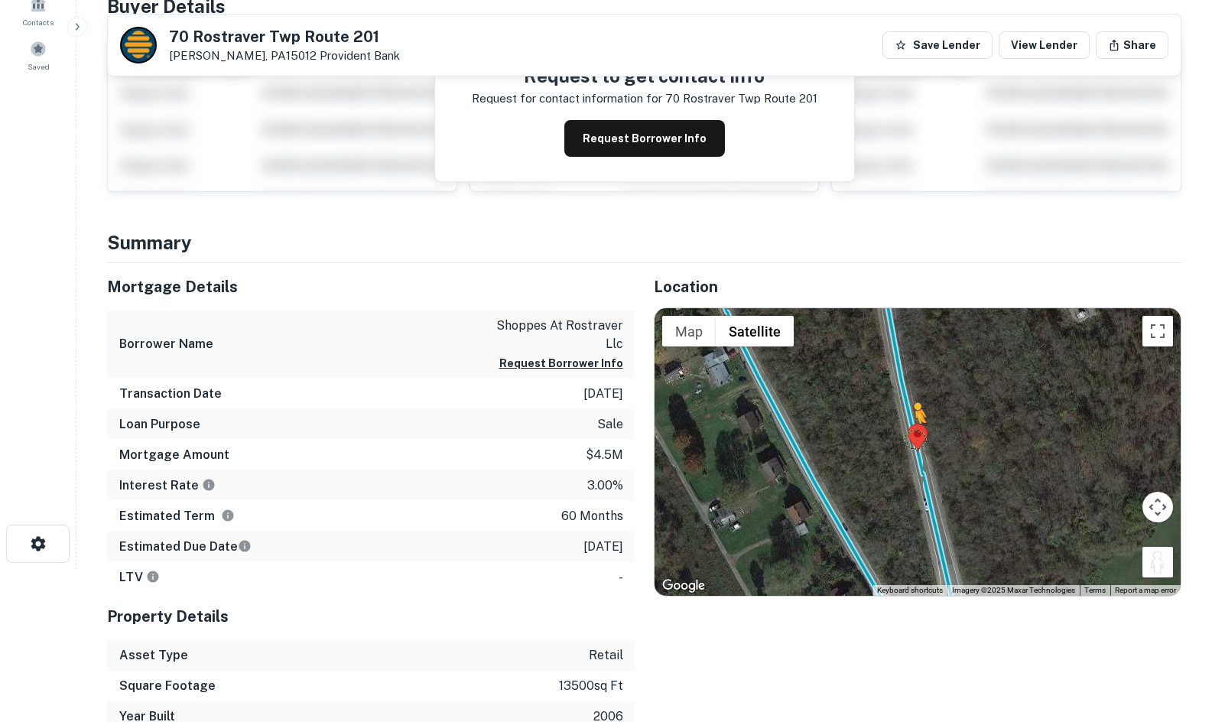
drag, startPoint x: 1160, startPoint y: 566, endPoint x: 912, endPoint y: 441, distance: 278.1
click at [912, 441] on div "To activate drag with keyboard, press Alt + Enter. Once in keyboard drag state,…" at bounding box center [918, 452] width 527 height 288
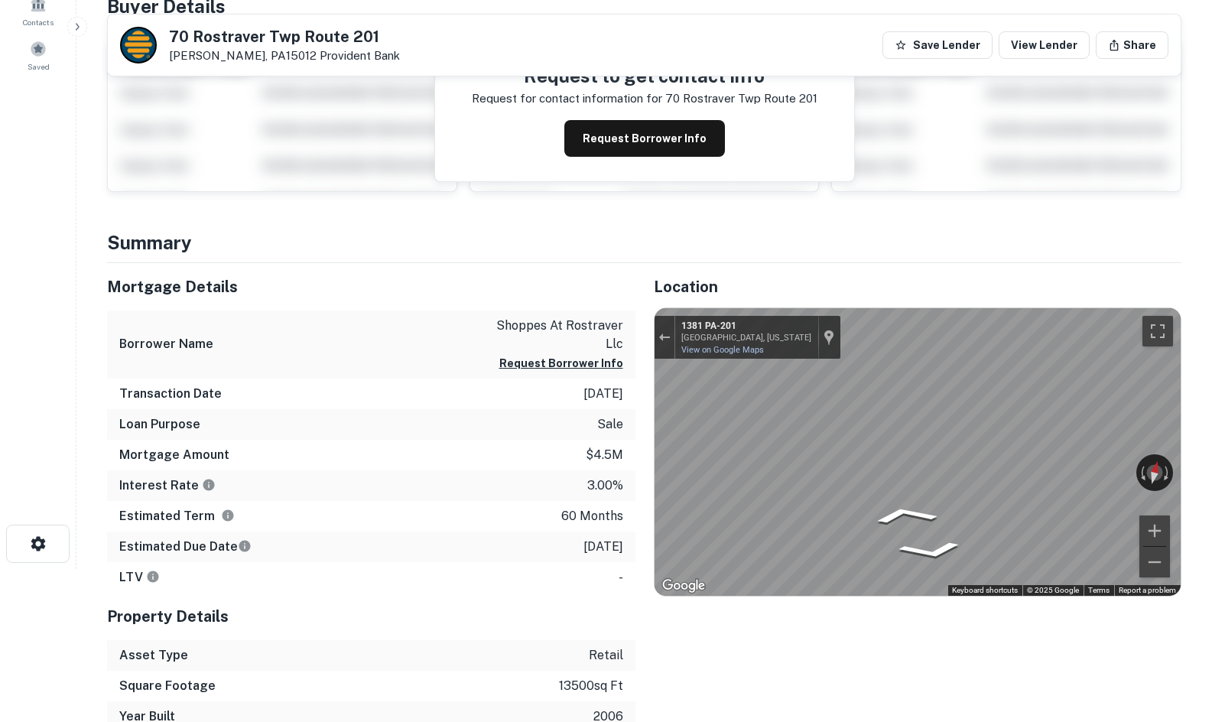
click at [1211, 428] on html "Search Borrowers Contacts Saved [STREET_ADDRESS][PERSON_NAME] Provident Bank Sa…" at bounding box center [606, 208] width 1212 height 722
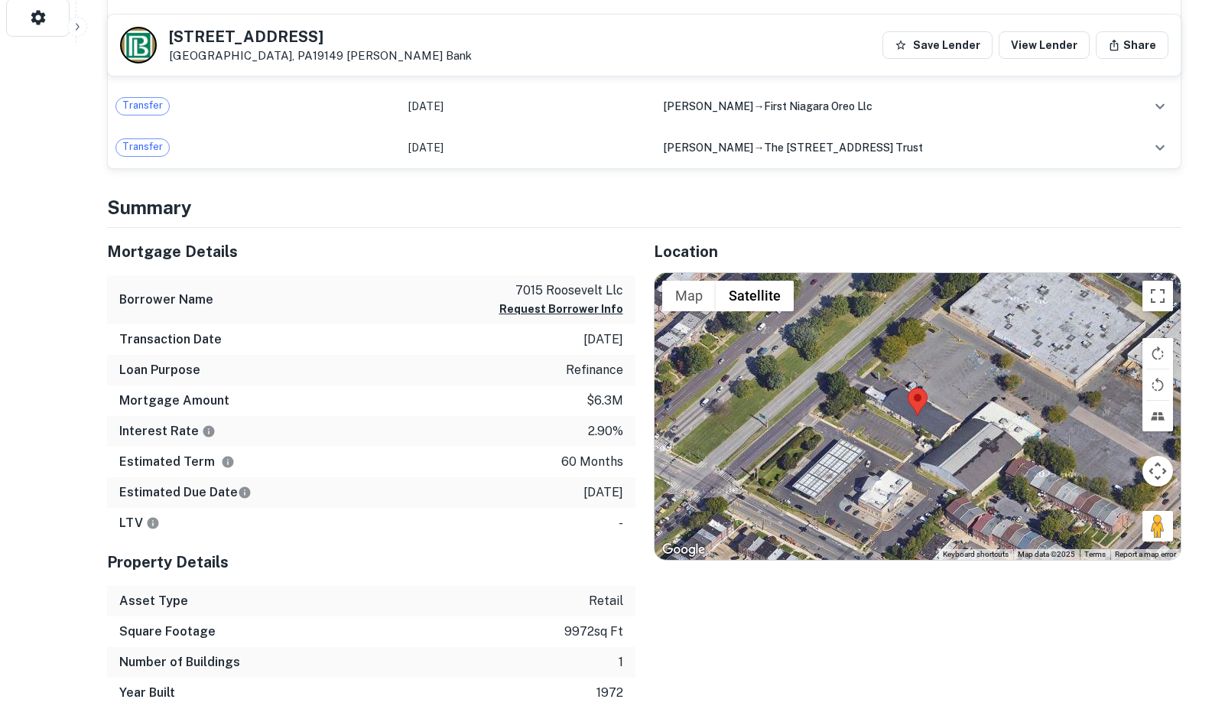
scroll to position [688, 0]
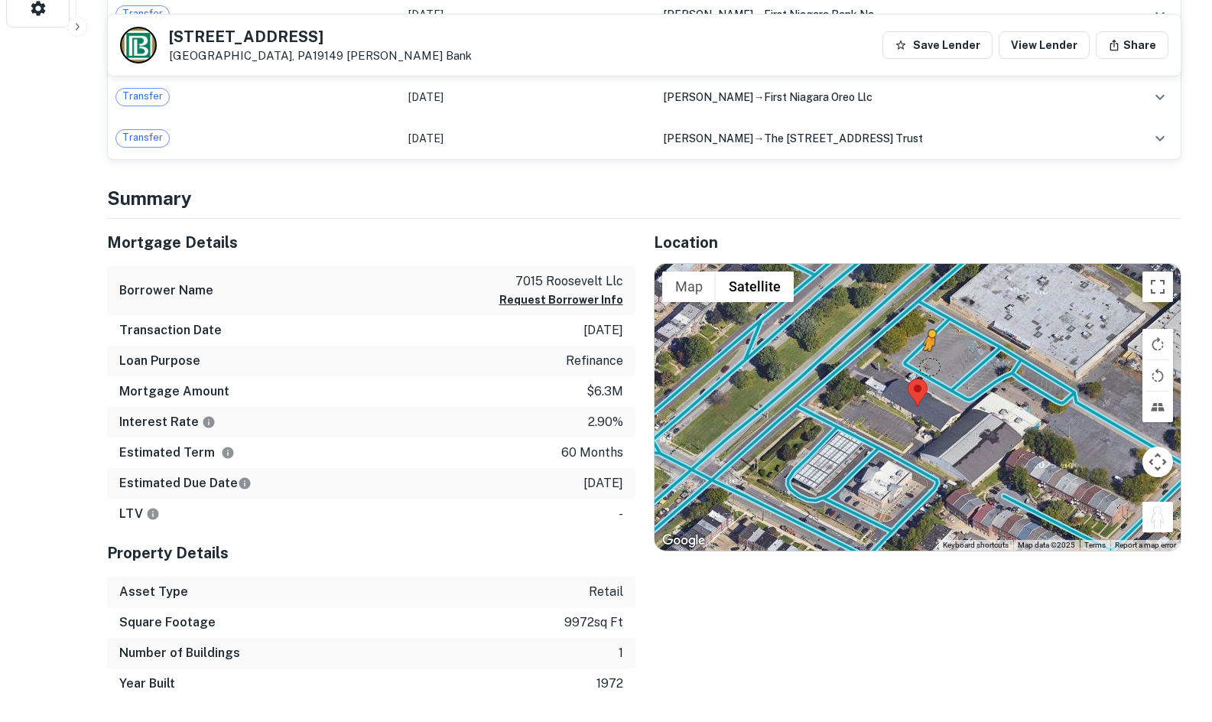
drag, startPoint x: 1163, startPoint y: 526, endPoint x: 926, endPoint y: 364, distance: 287.2
click at [926, 364] on div "To activate drag with keyboard, press Alt + Enter. Once in keyboard drag state,…" at bounding box center [918, 408] width 527 height 288
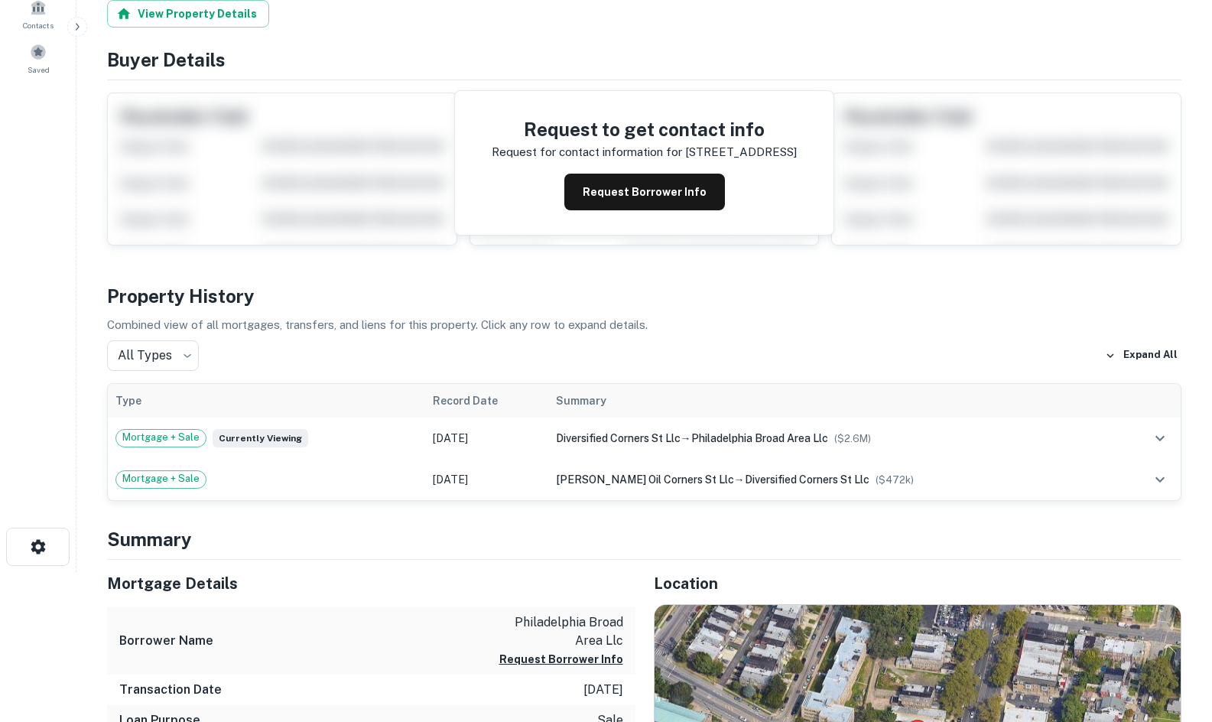
scroll to position [535, 0]
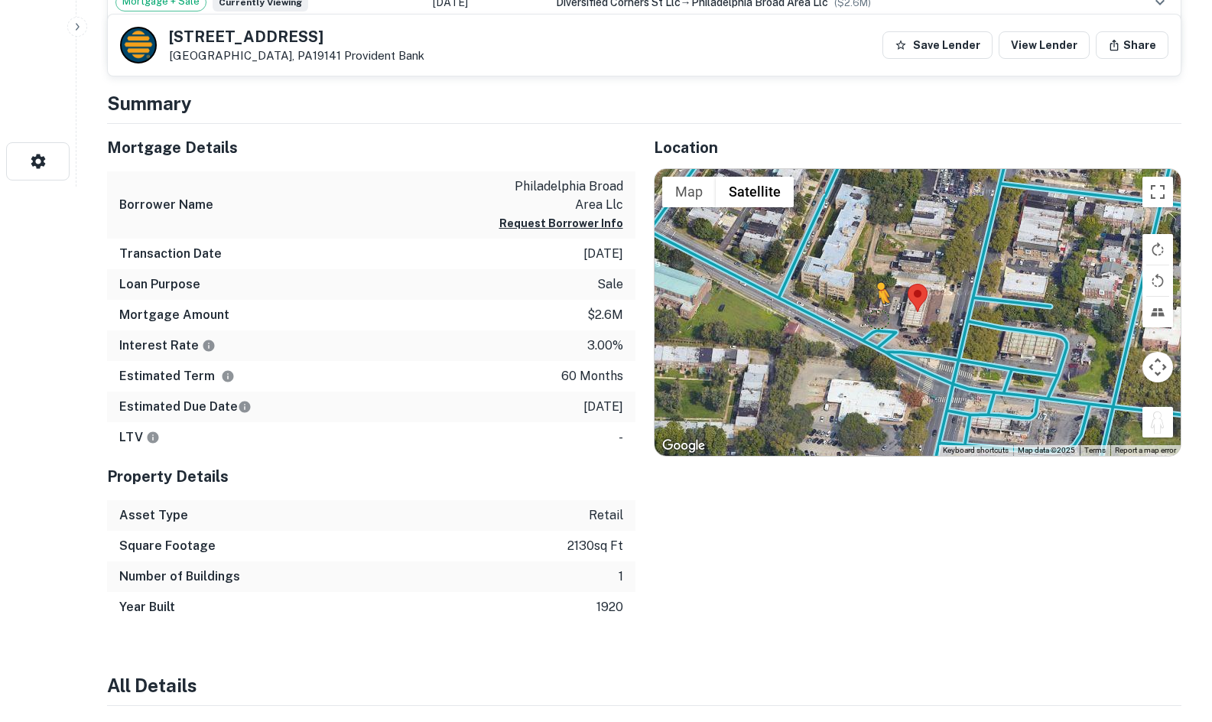
drag, startPoint x: 1155, startPoint y: 416, endPoint x: 870, endPoint y: 325, distance: 298.7
click at [870, 325] on div "To activate drag with keyboard, press Alt + Enter. Once in keyboard drag state,…" at bounding box center [918, 313] width 527 height 288
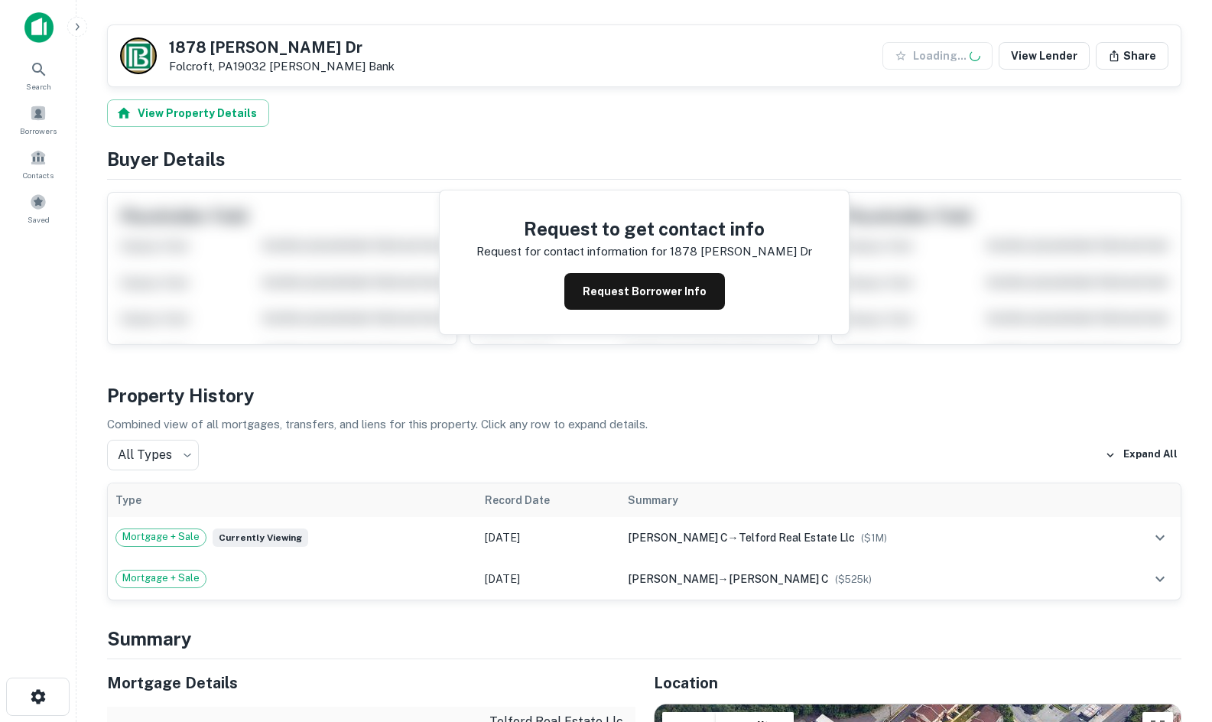
scroll to position [459, 0]
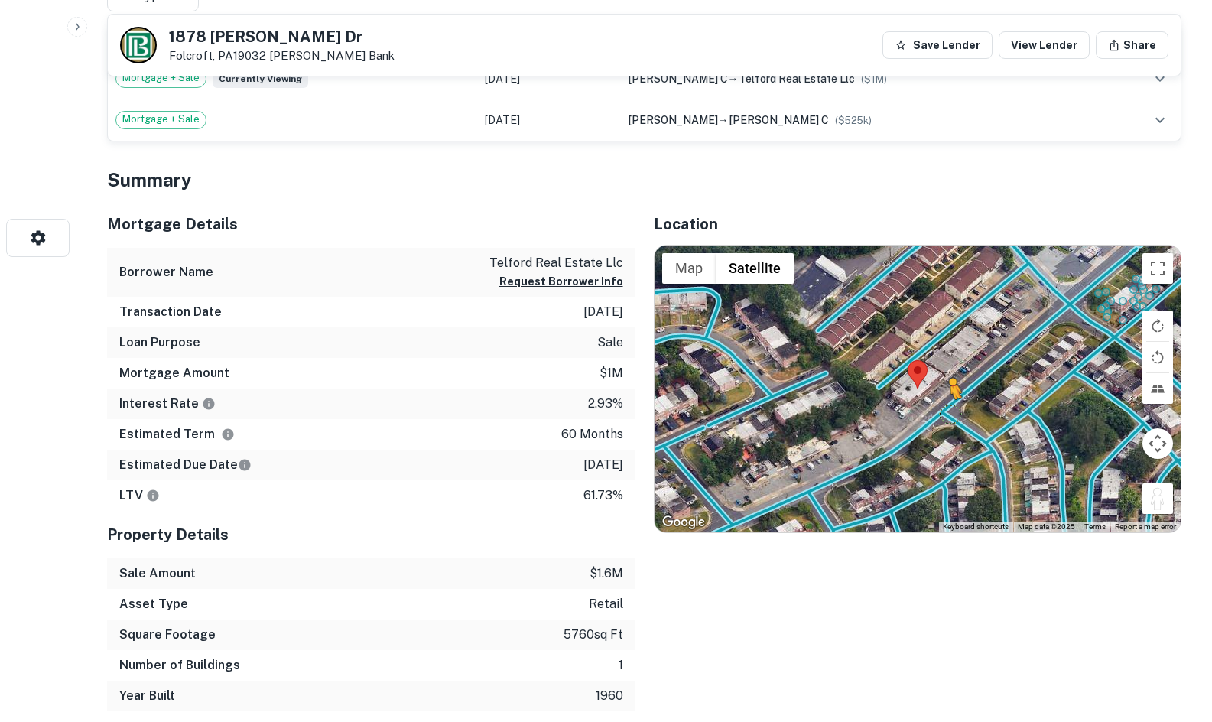
drag, startPoint x: 1157, startPoint y: 497, endPoint x: 939, endPoint y: 412, distance: 233.9
click at [939, 412] on div "To activate drag with keyboard, press Alt + Enter. Once in keyboard drag state,…" at bounding box center [918, 389] width 527 height 288
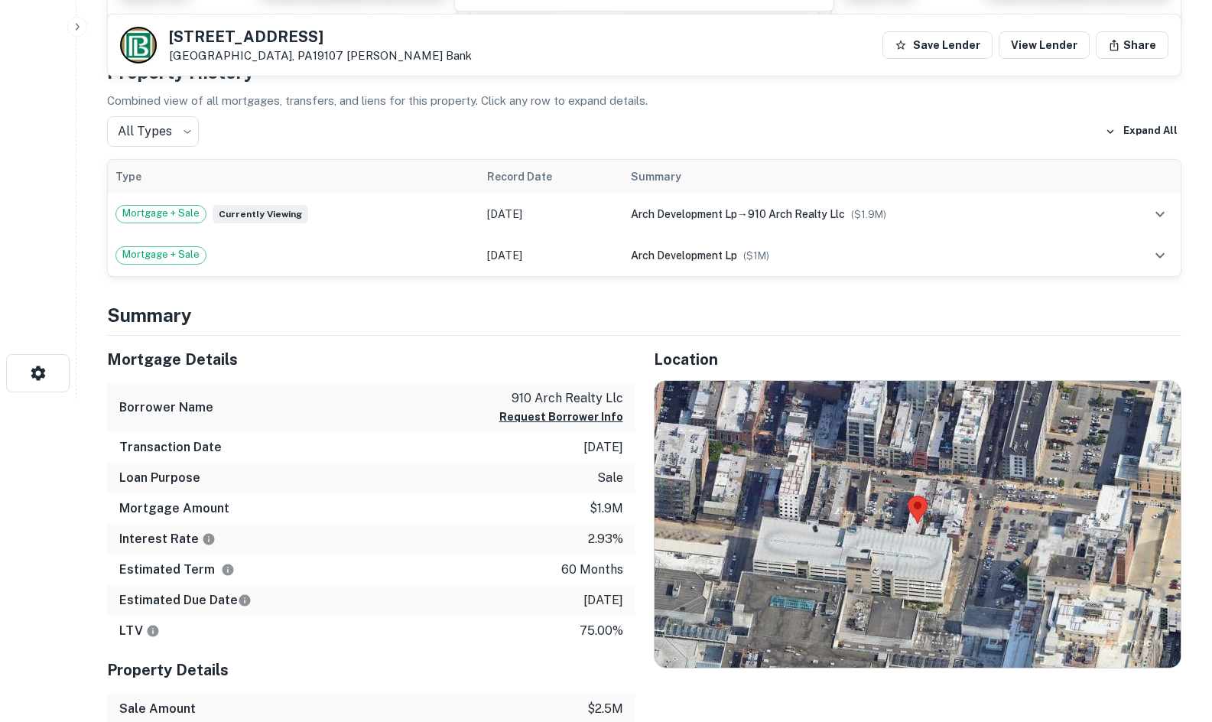
scroll to position [459, 0]
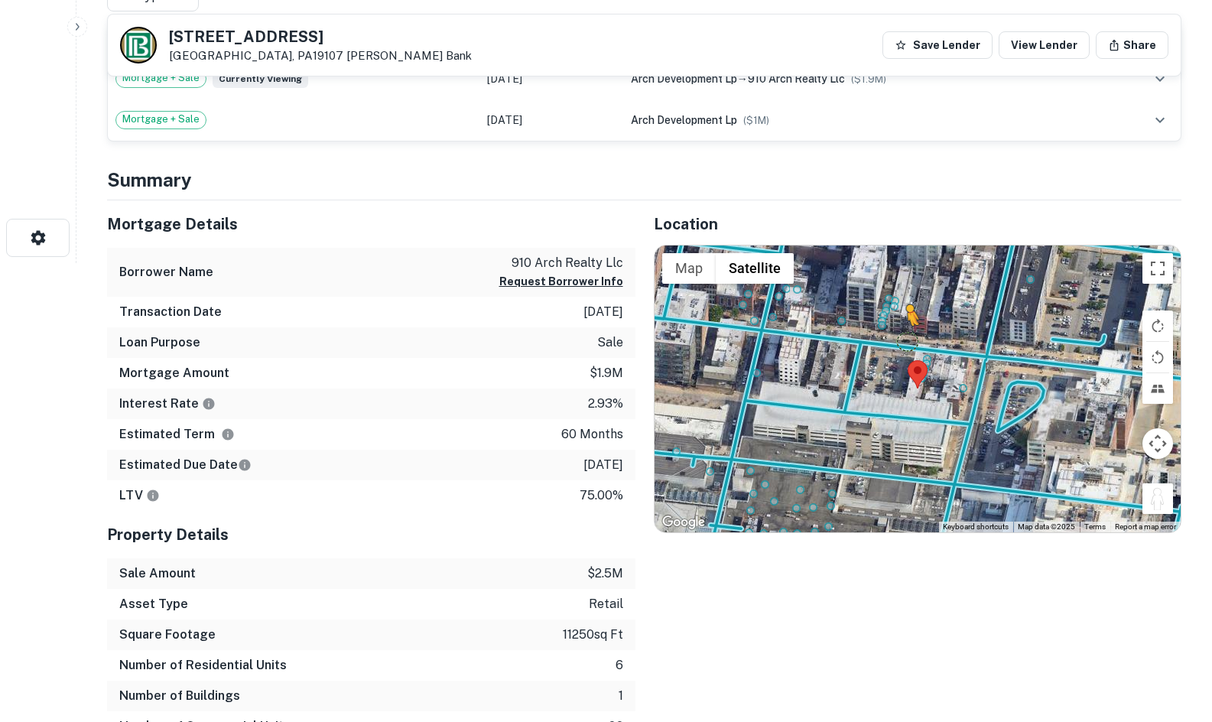
drag, startPoint x: 1165, startPoint y: 504, endPoint x: 902, endPoint y: 341, distance: 309.4
click at [902, 341] on div "To activate drag with keyboard, press Alt + Enter. Once in keyboard drag state,…" at bounding box center [918, 389] width 527 height 288
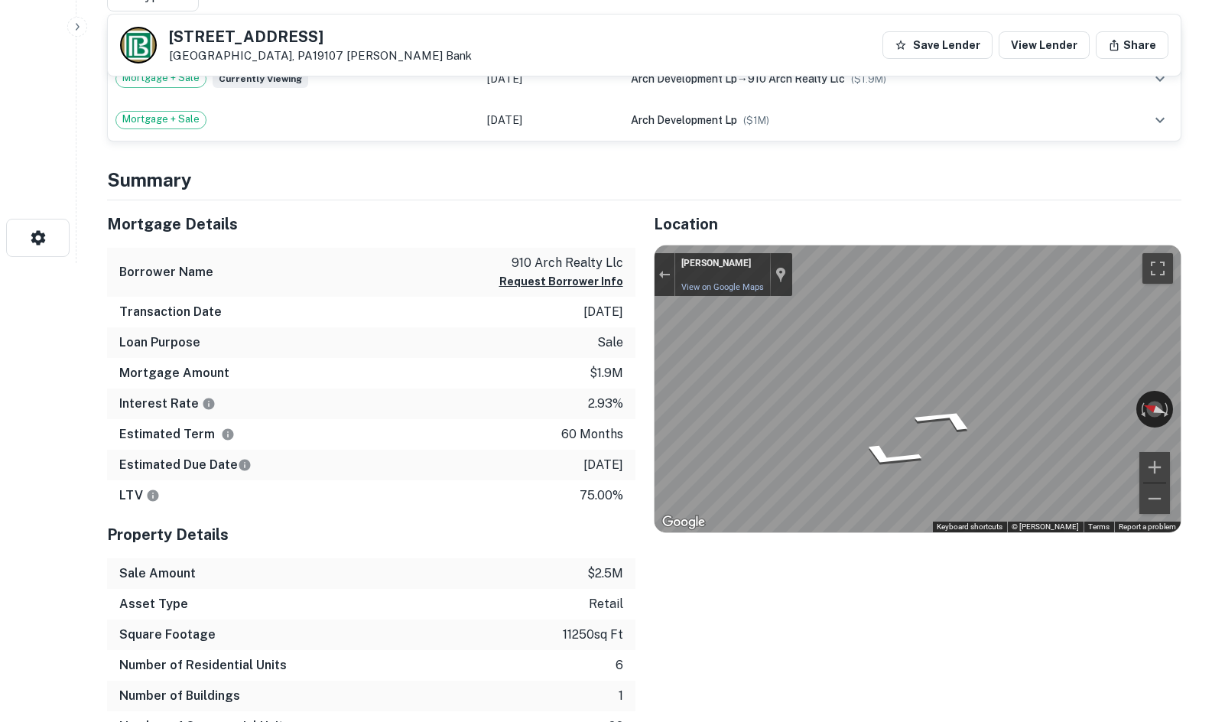
click at [611, 360] on div "Mortgage Details Borrower Name 910 arch realty llc Request Borrower Info Transa…" at bounding box center [635, 486] width 1093 height 573
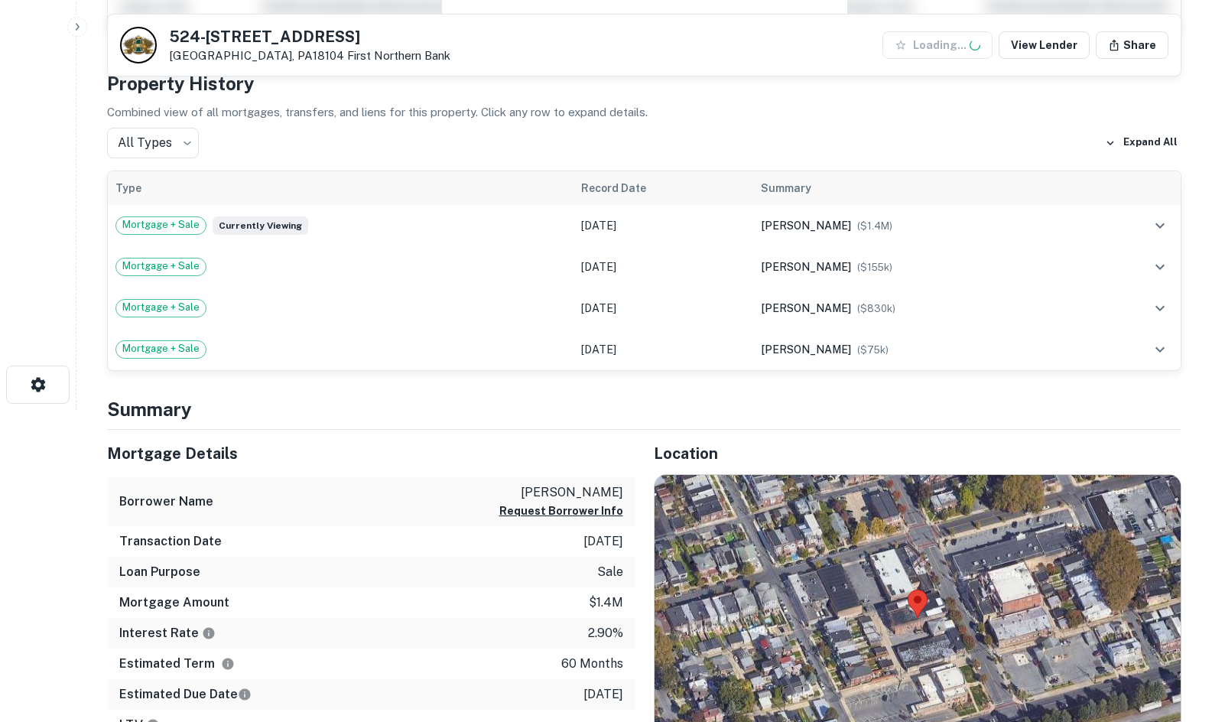
scroll to position [612, 0]
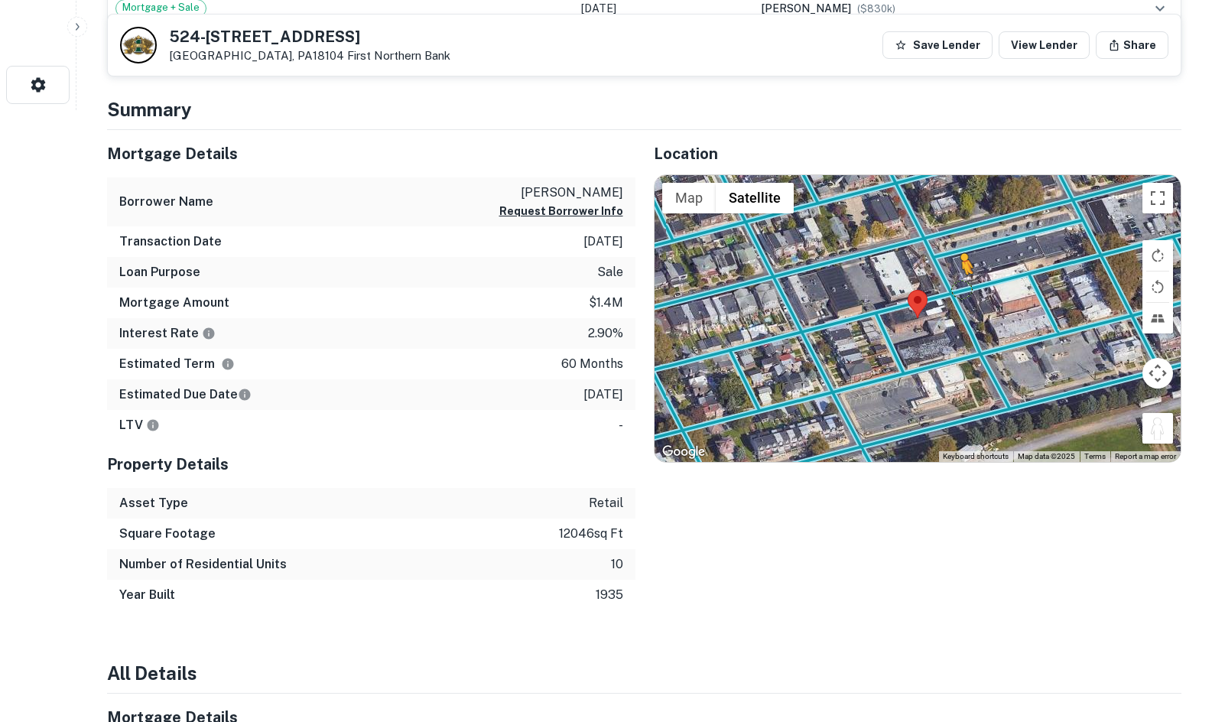
drag, startPoint x: 1155, startPoint y: 421, endPoint x: 958, endPoint y: 288, distance: 236.9
click at [959, 288] on div "To activate drag with keyboard, press Alt + Enter. Once in keyboard drag state,…" at bounding box center [918, 319] width 527 height 288
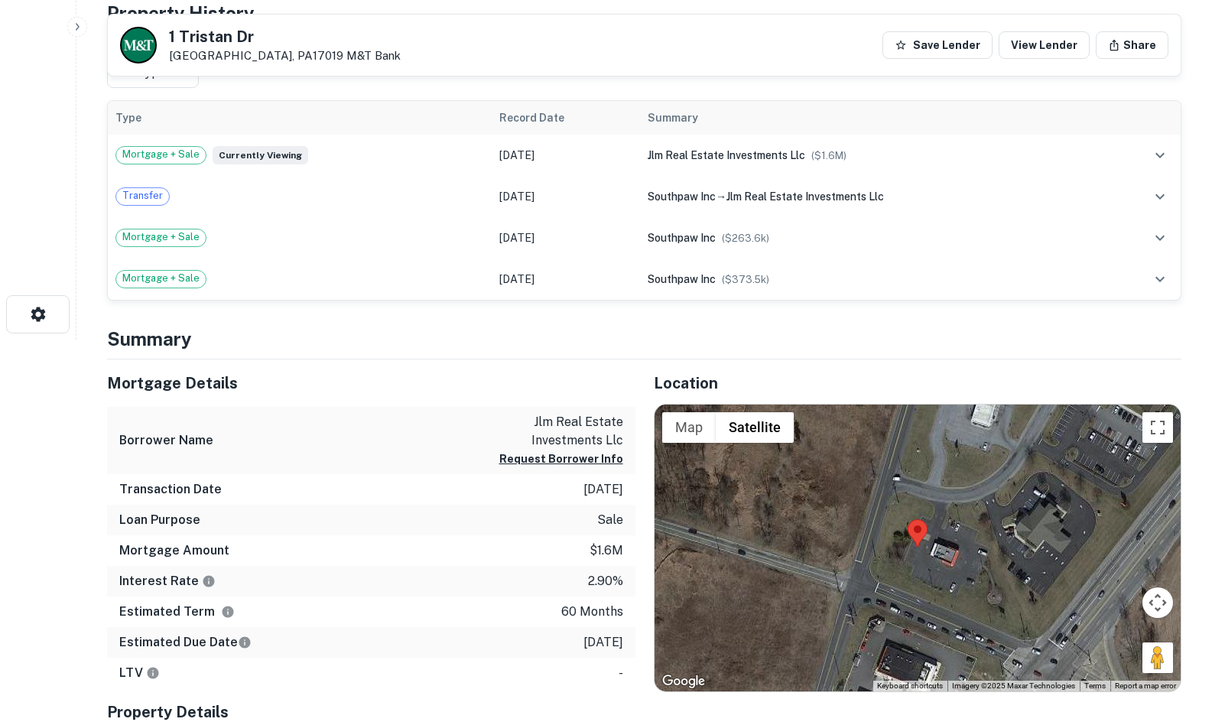
scroll to position [535, 0]
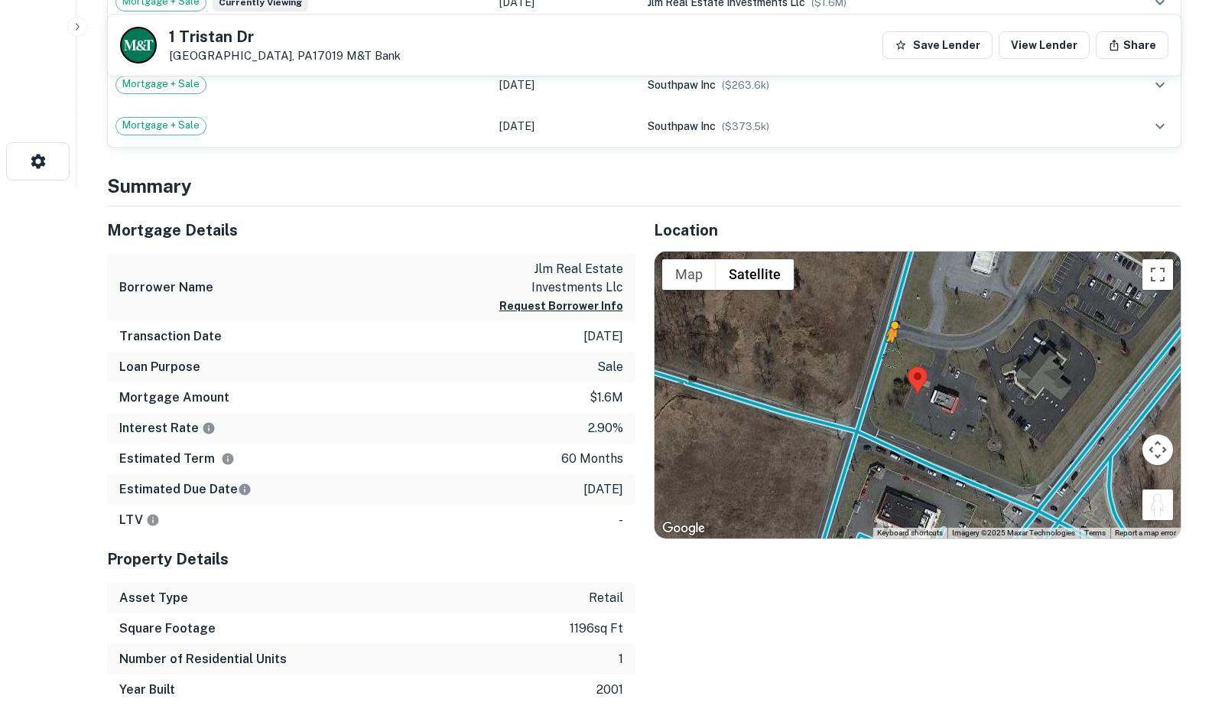
drag, startPoint x: 1159, startPoint y: 505, endPoint x: 889, endPoint y: 353, distance: 309.5
click at [889, 353] on div "To activate drag with keyboard, press Alt + Enter. Once in keyboard drag state,…" at bounding box center [918, 396] width 527 height 288
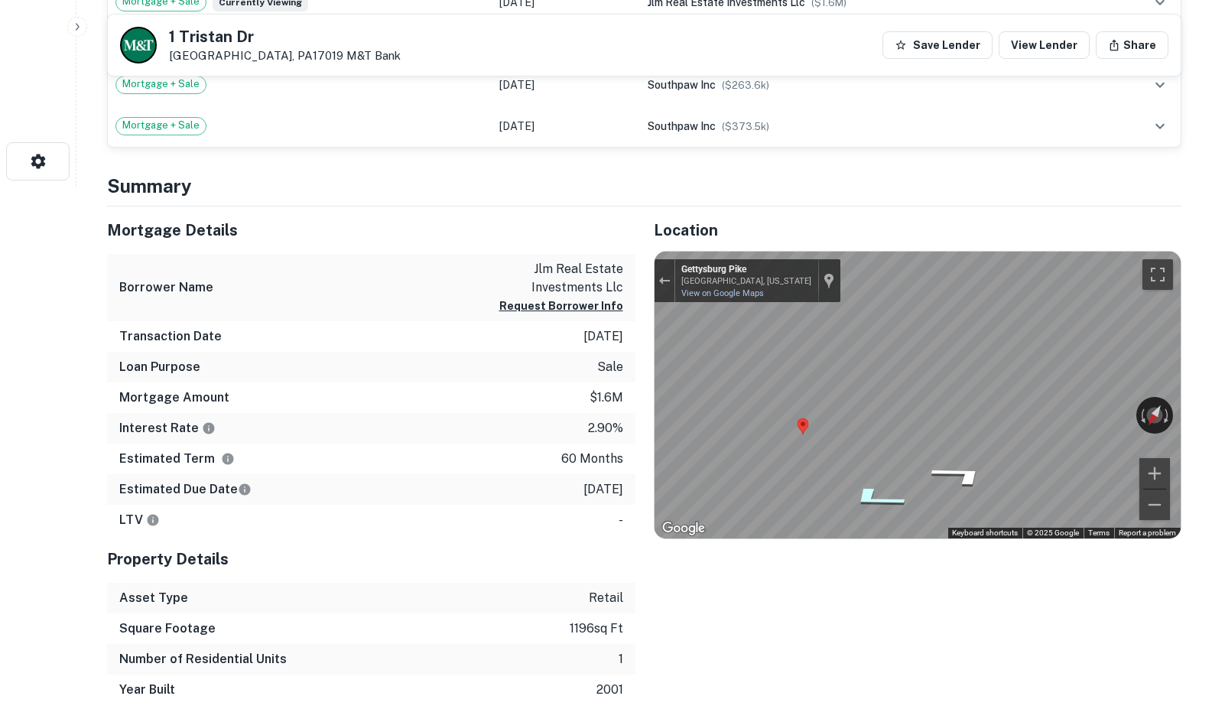
click at [870, 487] on icon "Go North, Gettysburg Pike" at bounding box center [874, 497] width 112 height 34
click at [870, 487] on icon "Go North, Gettysburg Pike" at bounding box center [875, 497] width 113 height 34
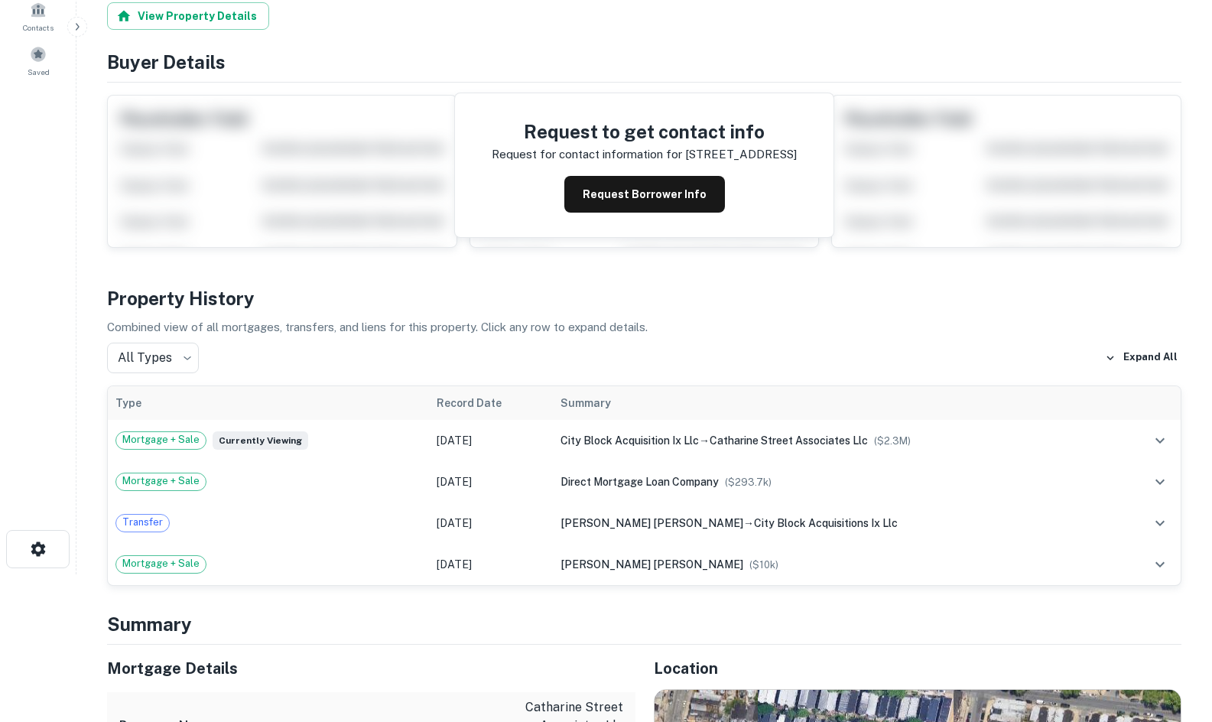
scroll to position [459, 0]
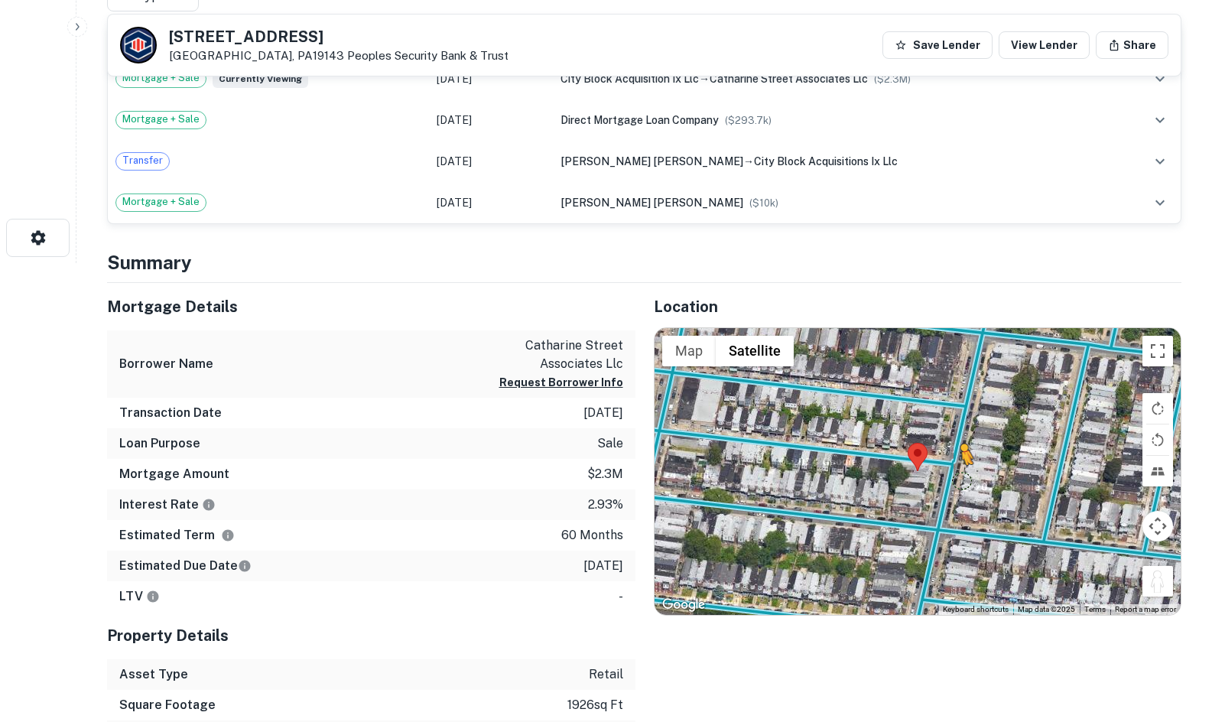
drag, startPoint x: 1152, startPoint y: 572, endPoint x: 956, endPoint y: 480, distance: 216.6
click at [956, 480] on div "To activate drag with keyboard, press Alt + Enter. Once in keyboard drag state,…" at bounding box center [918, 472] width 527 height 288
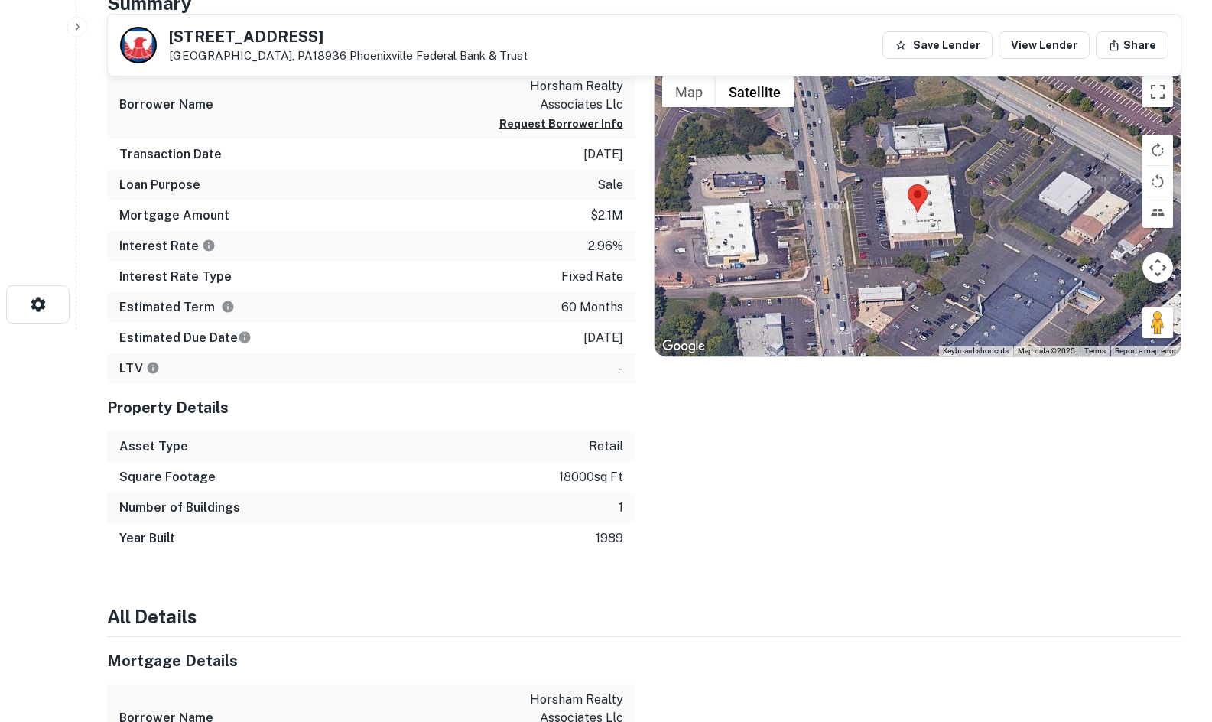
scroll to position [229, 0]
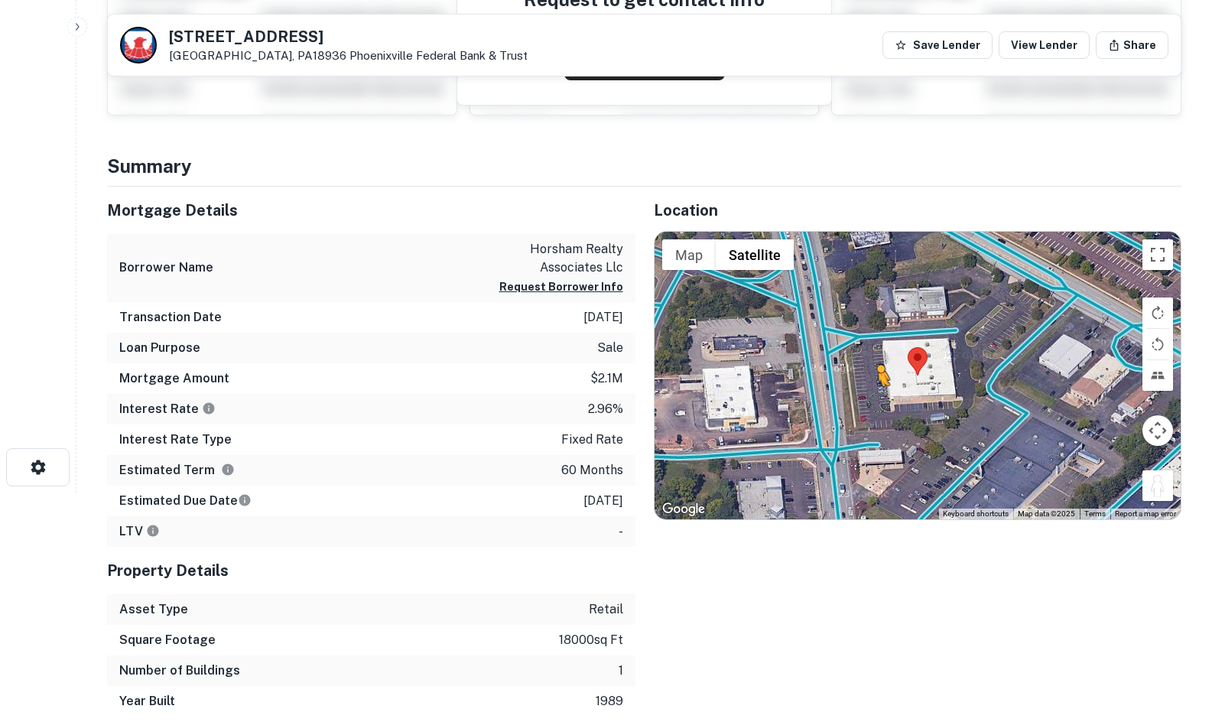
drag, startPoint x: 1165, startPoint y: 478, endPoint x: 863, endPoint y: 393, distance: 313.1
click at [864, 393] on div "To activate drag with keyboard, press Alt + Enter. Once in keyboard drag state,…" at bounding box center [918, 376] width 527 height 288
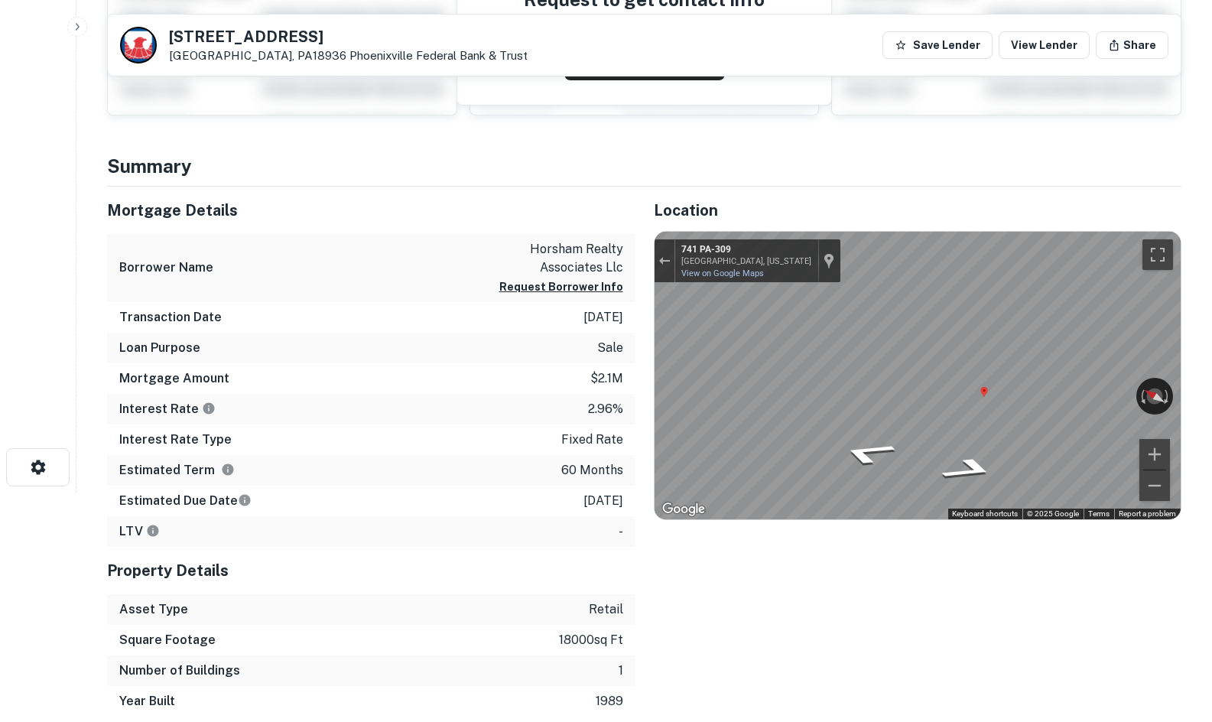
click at [632, 366] on div "Mortgage Details Borrower Name horsham realty associates llc Request Borrower I…" at bounding box center [635, 452] width 1093 height 530
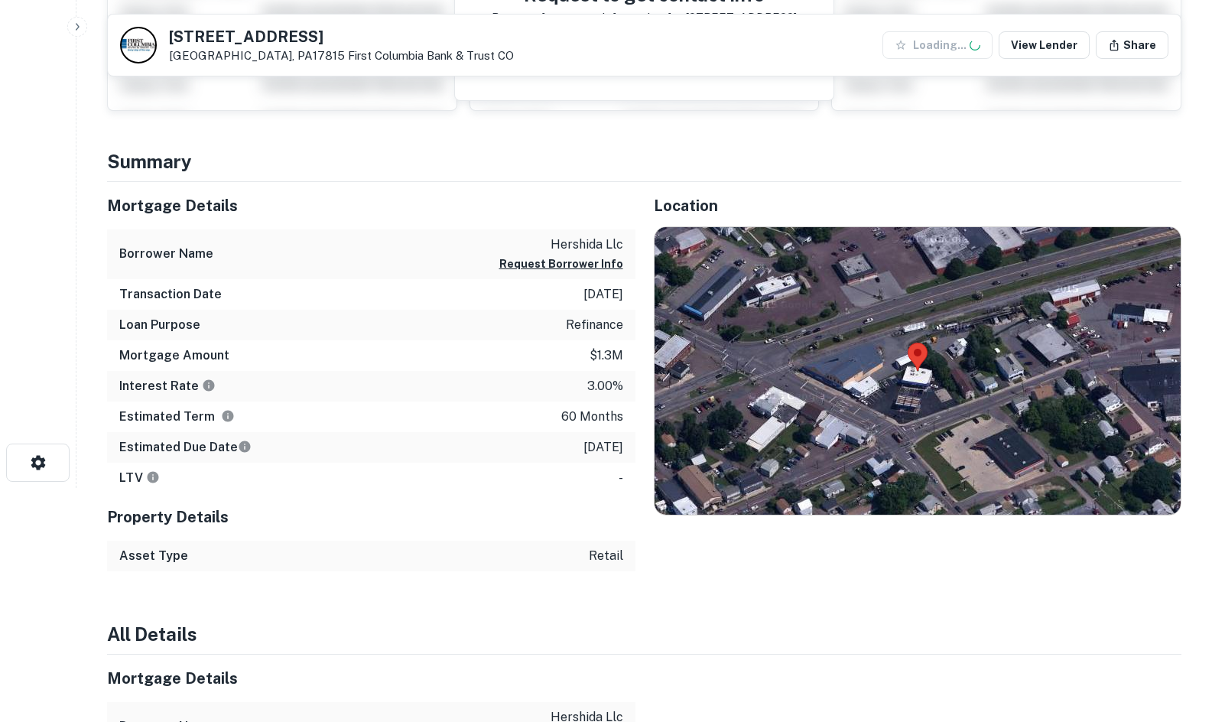
scroll to position [382, 0]
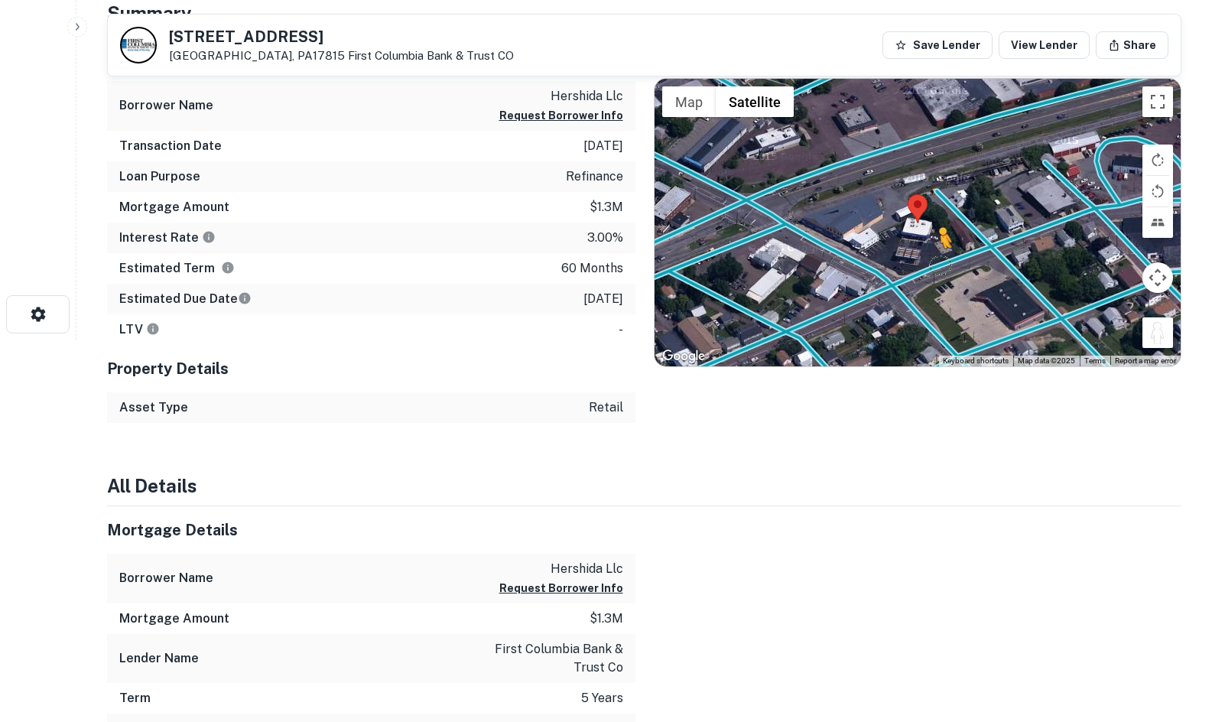
drag, startPoint x: 1162, startPoint y: 333, endPoint x: 938, endPoint y: 265, distance: 233.5
click at [938, 265] on div "To activate drag with keyboard, press Alt + Enter. Once in keyboard drag state,…" at bounding box center [918, 223] width 527 height 288
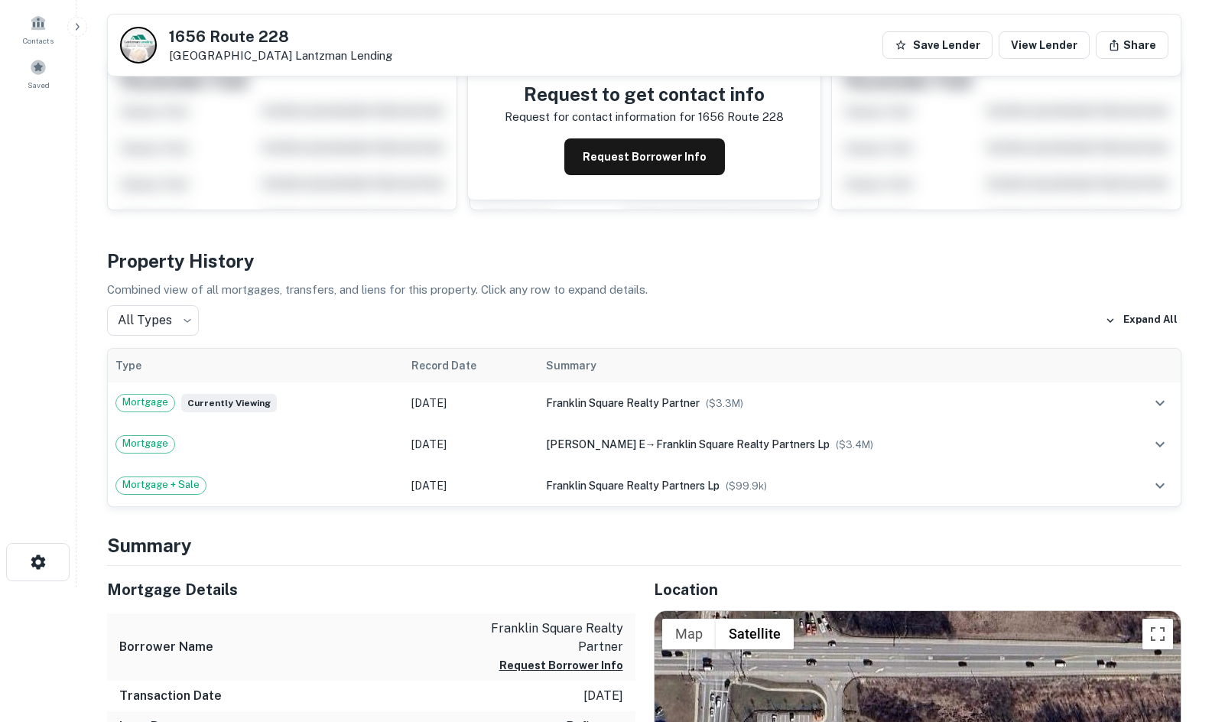
scroll to position [459, 0]
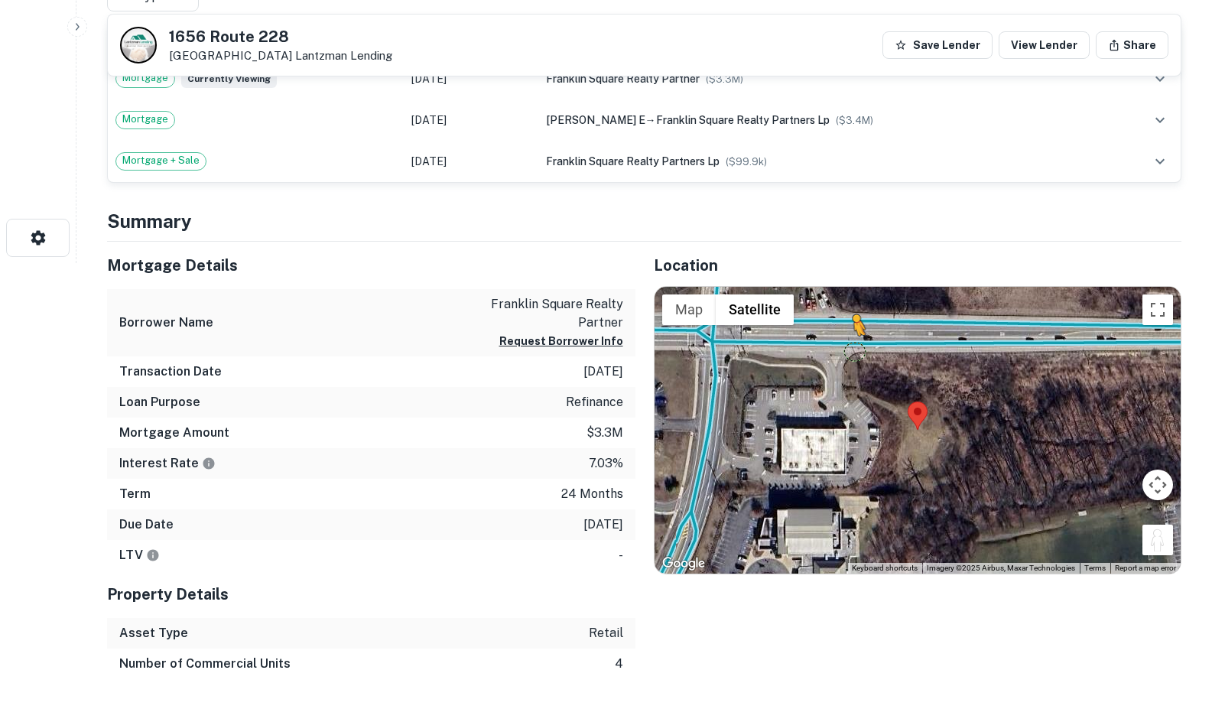
drag, startPoint x: 1162, startPoint y: 538, endPoint x: 885, endPoint y: 343, distance: 339.3
click at [885, 343] on div "To activate drag with keyboard, press Alt + Enter. Once in keyboard drag state,…" at bounding box center [918, 431] width 527 height 288
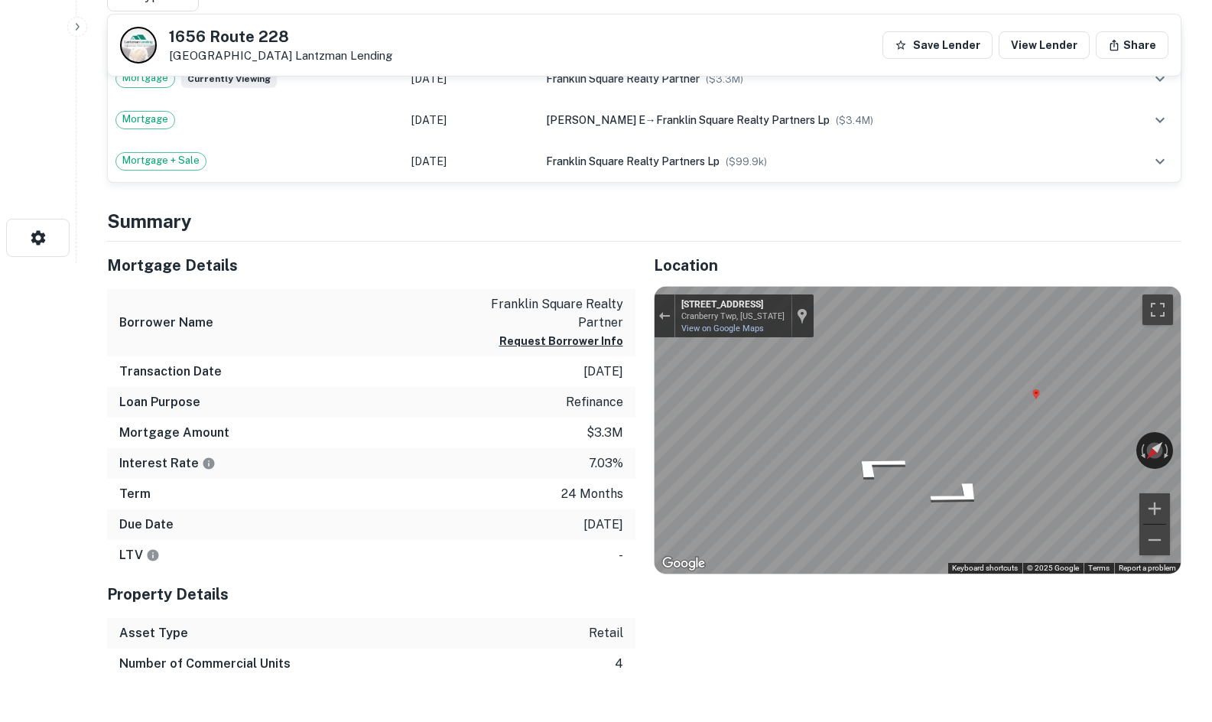
click at [690, 305] on div "← Move left → Move right ↑ Move up ↓ Move down + Zoom in - Zoom out 1618 Mars-C…" at bounding box center [918, 431] width 527 height 288
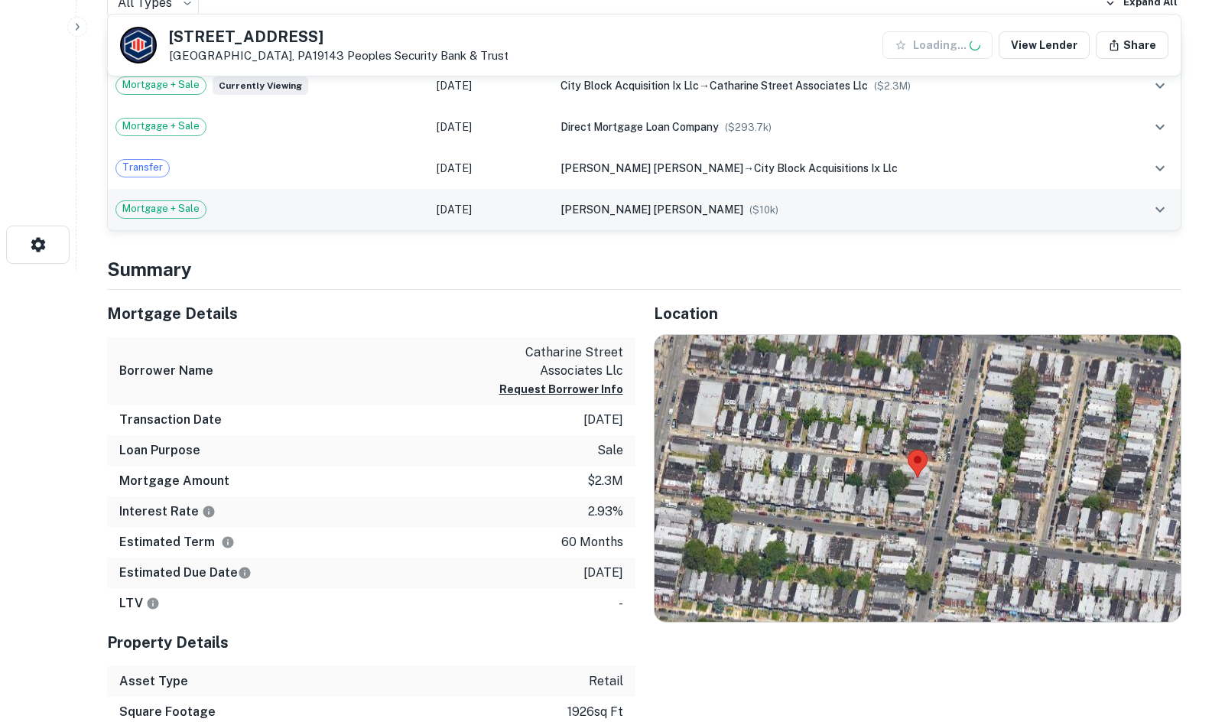
scroll to position [459, 0]
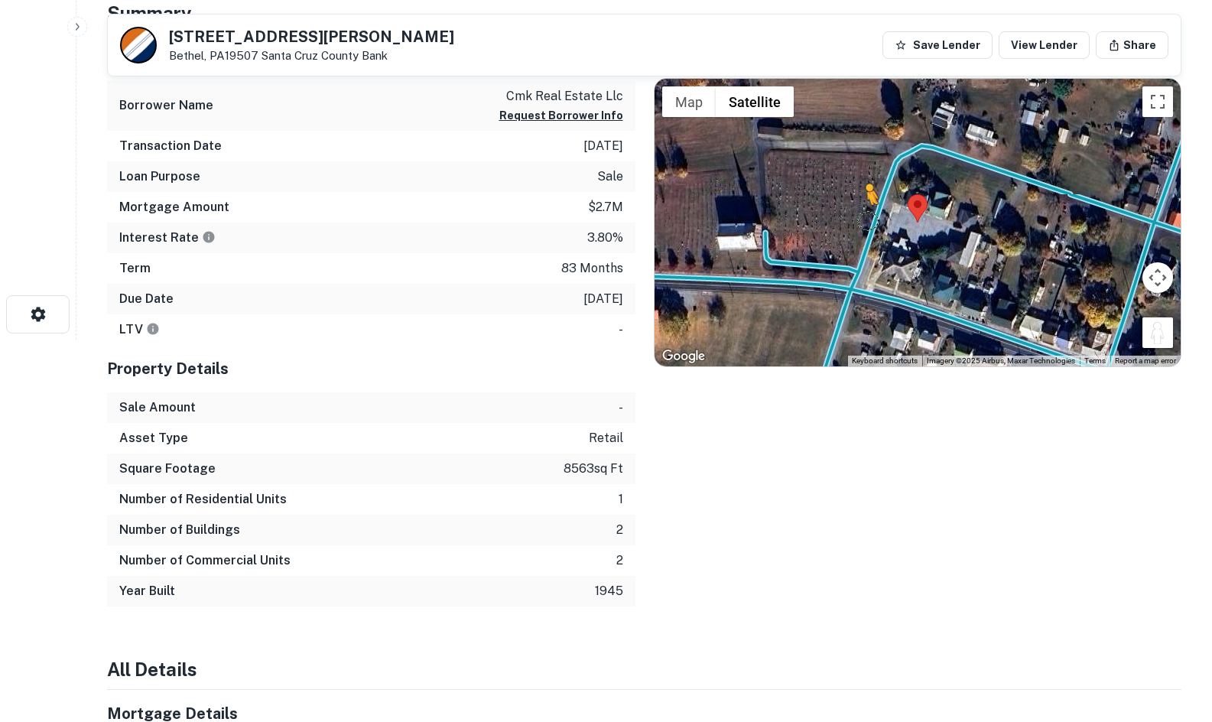
drag, startPoint x: 1146, startPoint y: 328, endPoint x: 870, endPoint y: 223, distance: 294.6
click at [870, 223] on div "To activate drag with keyboard, press Alt + Enter. Once in keyboard drag state,…" at bounding box center [918, 223] width 527 height 288
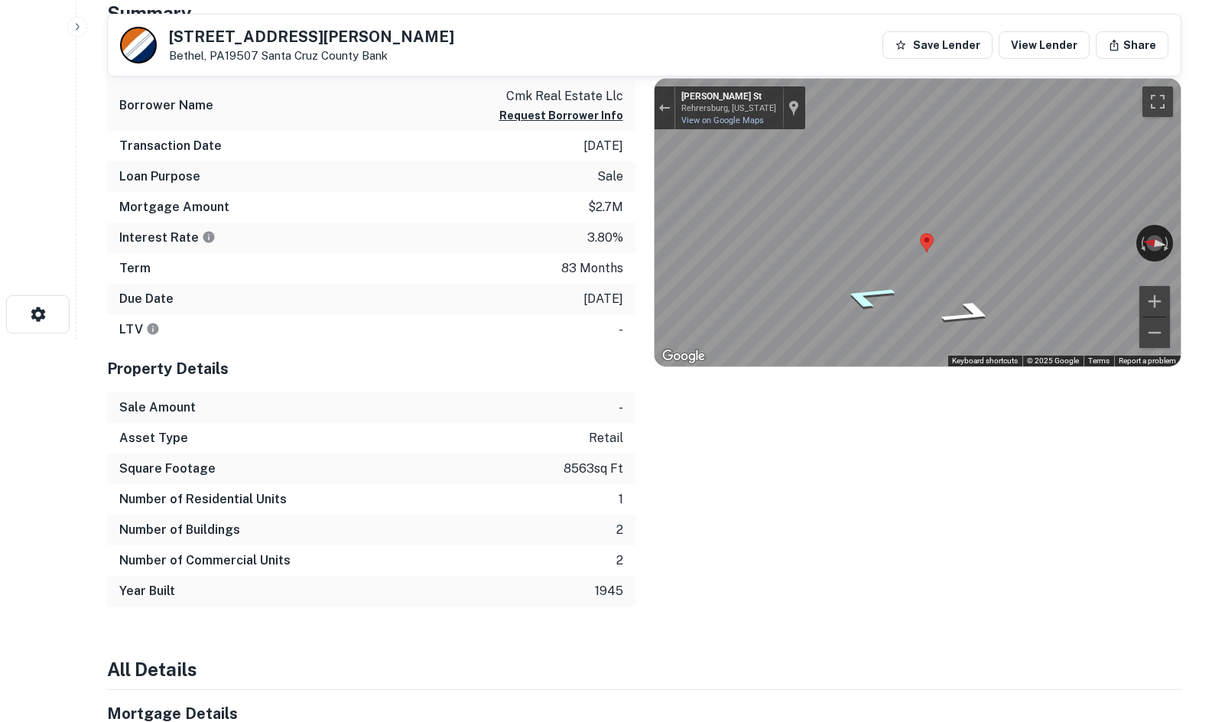
click at [870, 304] on icon "Go North, Rehrer St" at bounding box center [867, 296] width 104 height 36
click at [870, 304] on icon "Go North, Rehrer St" at bounding box center [867, 296] width 105 height 36
click at [577, 241] on div "Mortgage Details Borrower Name cmk real estate llc Request Borrower Info Transa…" at bounding box center [635, 320] width 1093 height 573
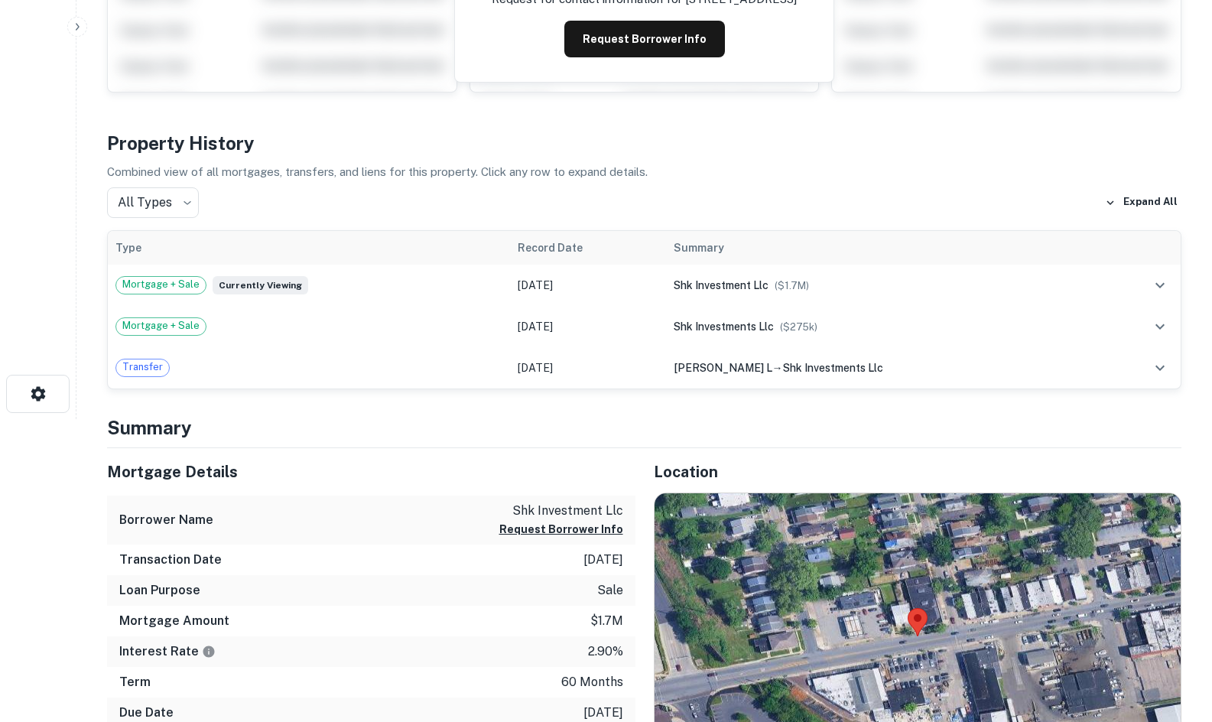
scroll to position [535, 0]
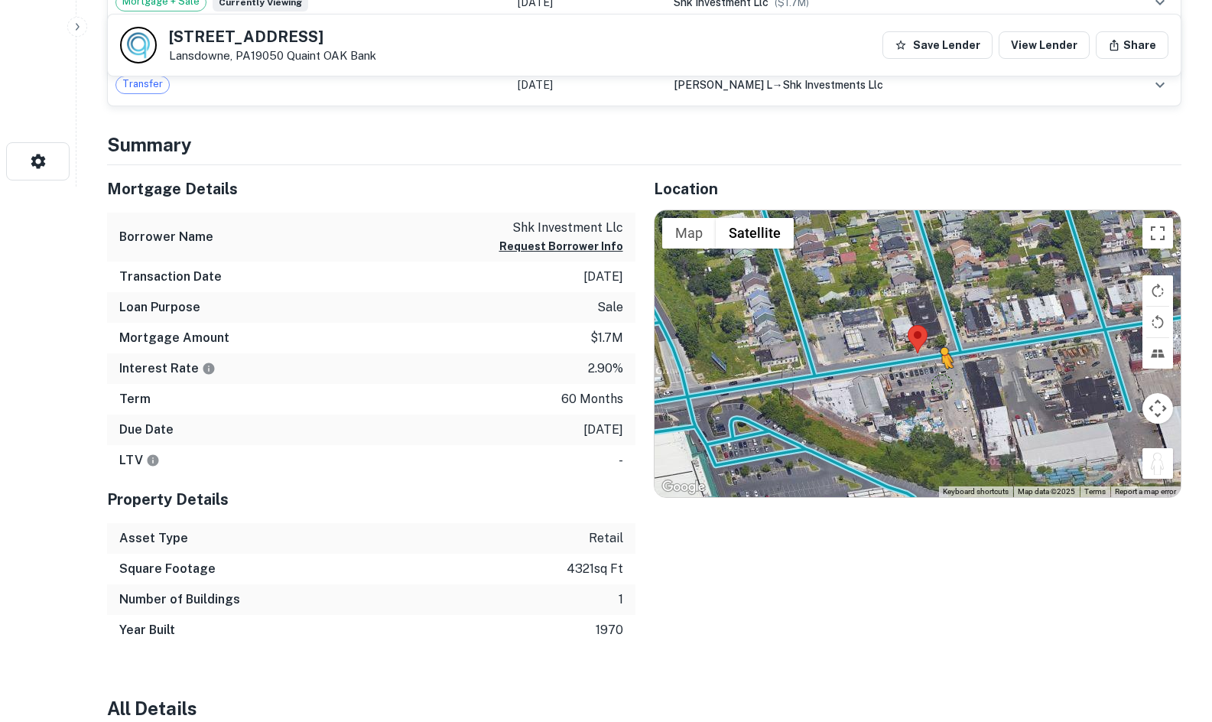
drag, startPoint x: 1084, startPoint y: 429, endPoint x: 932, endPoint y: 379, distance: 159.6
click at [932, 379] on div "To activate drag with keyboard, press Alt + Enter. Once in keyboard drag state,…" at bounding box center [918, 354] width 527 height 288
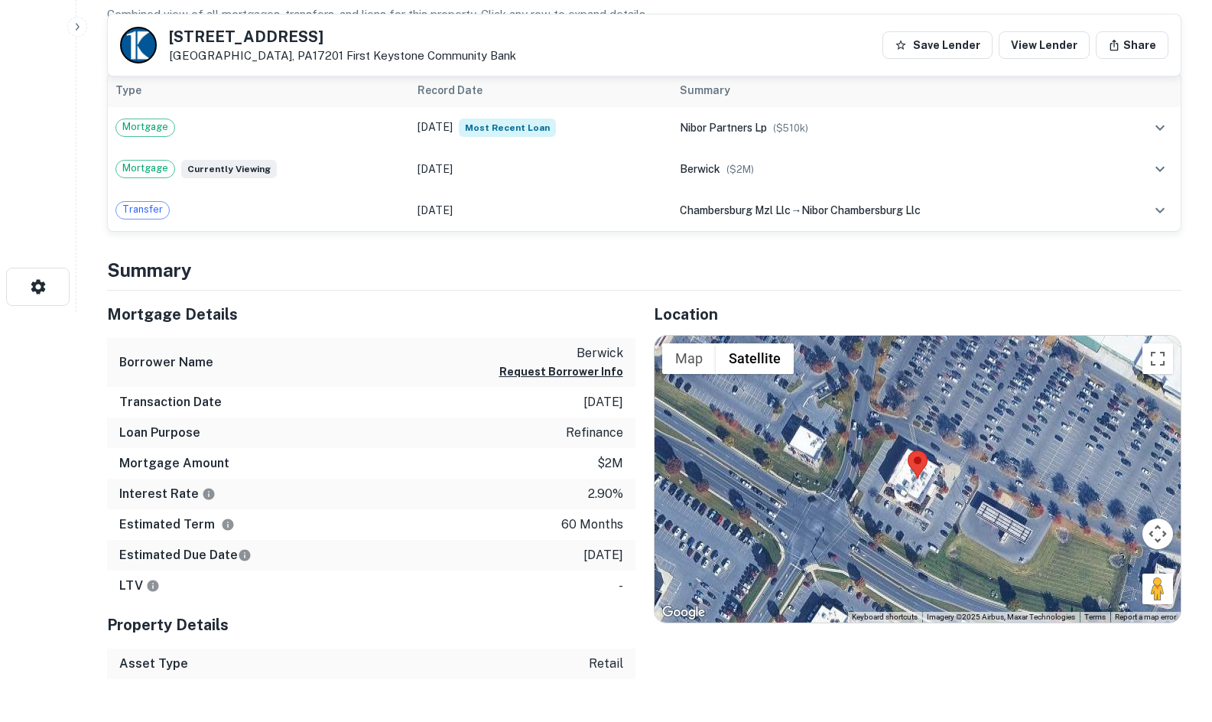
scroll to position [459, 0]
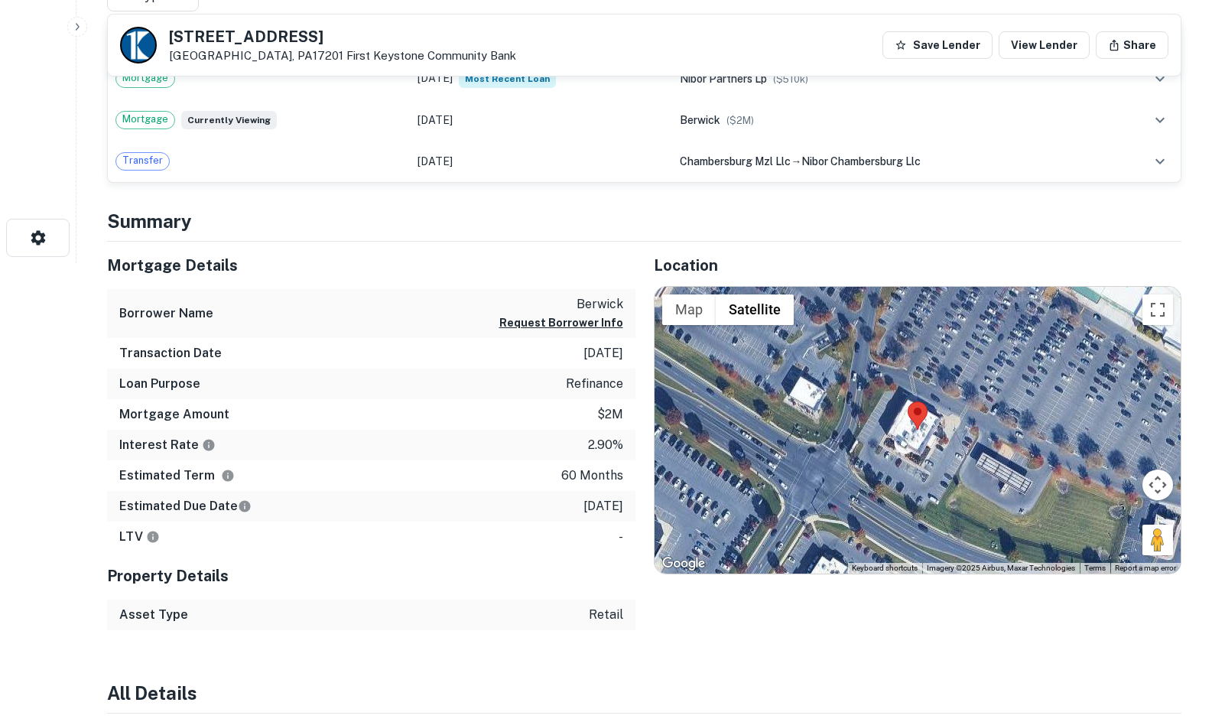
drag, startPoint x: 906, startPoint y: 473, endPoint x: 885, endPoint y: 471, distance: 21.5
click at [885, 471] on div "Map Terrain Satellite Labels Keyboard shortcuts Map Data Imagery ©2025 Airbus, …" at bounding box center [918, 431] width 527 height 288
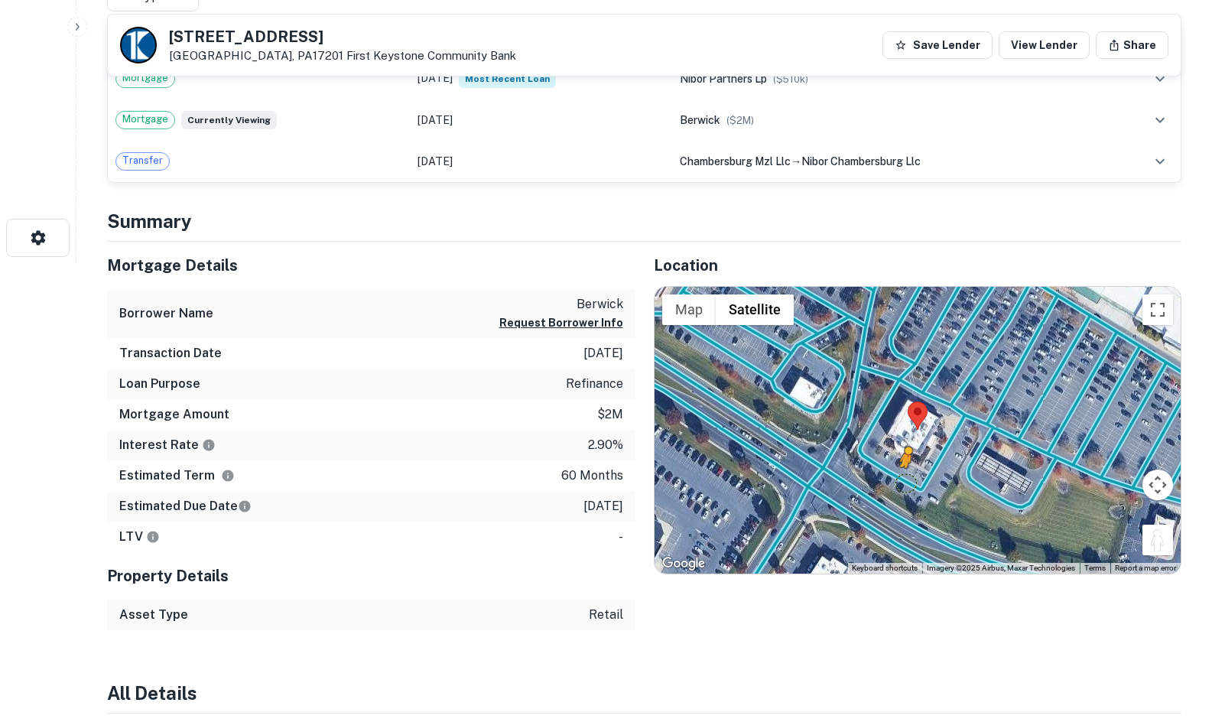
drag, startPoint x: 1160, startPoint y: 545, endPoint x: 897, endPoint y: 482, distance: 270.5
click at [897, 482] on div "To activate drag with keyboard, press Alt + Enter. Once in keyboard drag state,…" at bounding box center [918, 431] width 527 height 288
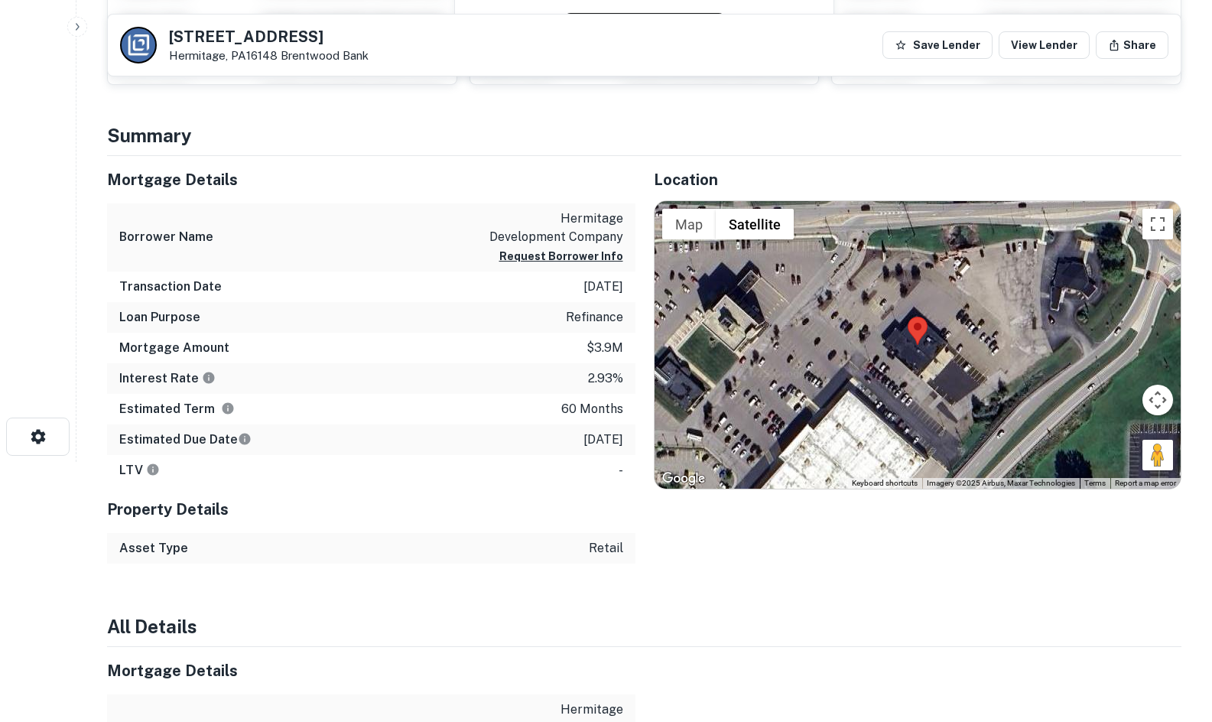
scroll to position [306, 0]
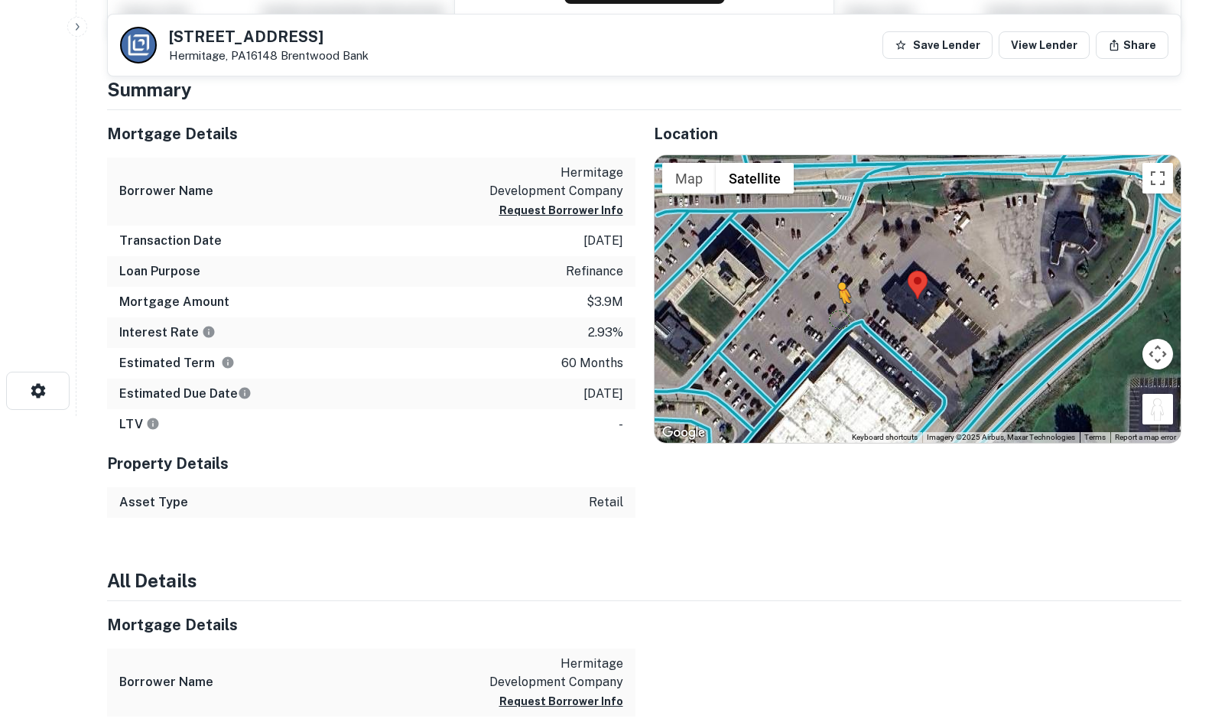
drag, startPoint x: 1163, startPoint y: 410, endPoint x: 834, endPoint y: 315, distance: 342.3
click at [834, 315] on div "To activate drag with keyboard, press Alt + Enter. Once in keyboard drag state,…" at bounding box center [918, 299] width 527 height 288
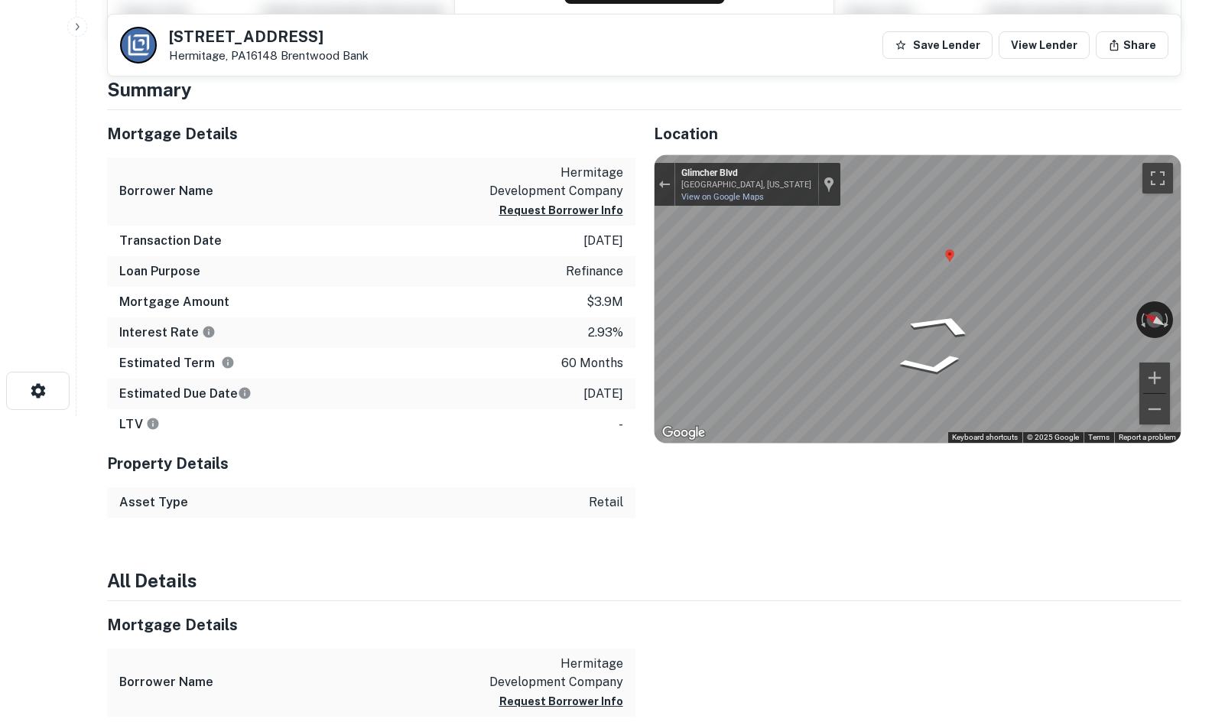
click at [642, 237] on div "Location ← Move left → Move right ↑ Move up ↓ Move down + Zoom in - Zoom out Ho…" at bounding box center [909, 314] width 547 height 408
click at [928, 330] on icon "Go East" at bounding box center [933, 339] width 107 height 32
click at [882, 366] on icon "Go West, Glimcher Blvd" at bounding box center [870, 367] width 109 height 41
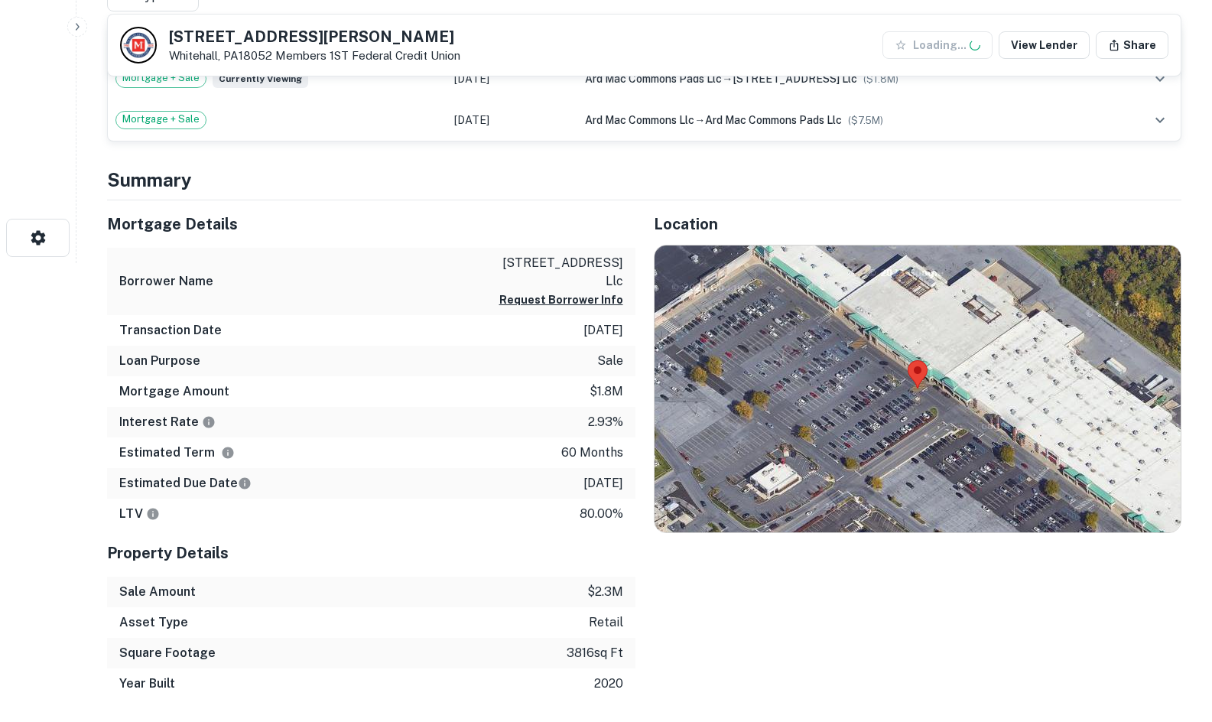
scroll to position [459, 0]
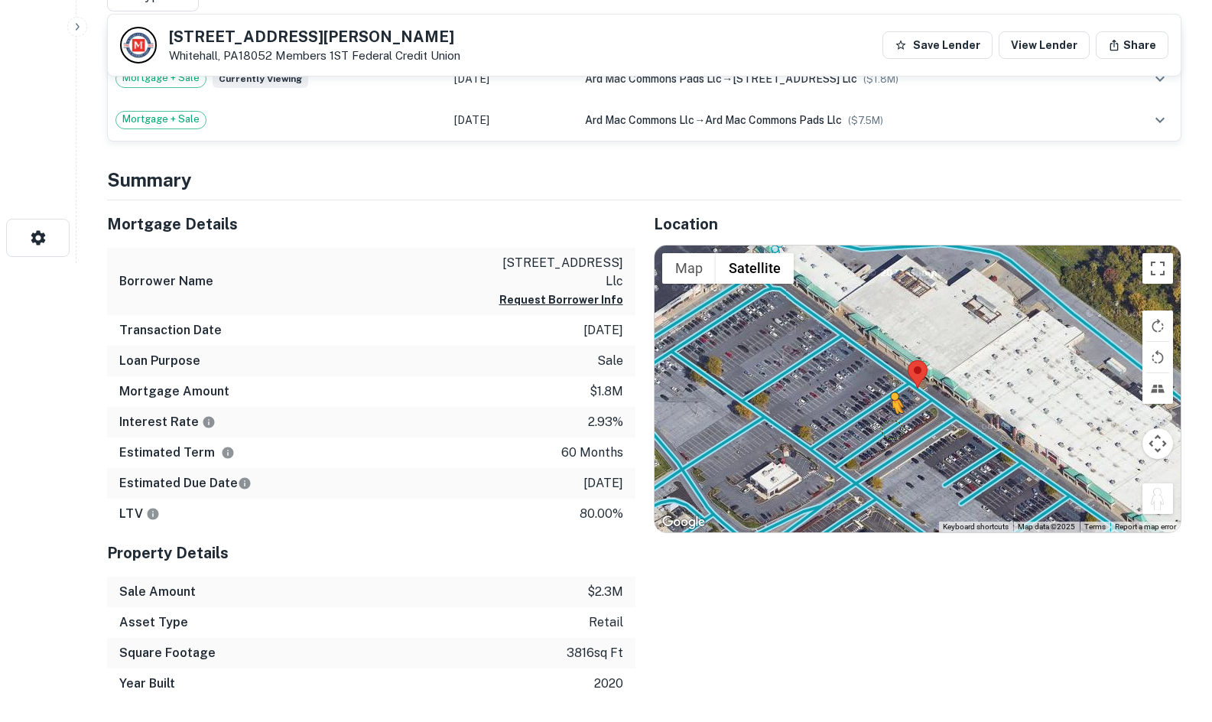
drag, startPoint x: 1162, startPoint y: 504, endPoint x: 835, endPoint y: 413, distance: 339.0
click at [835, 414] on div "To activate drag with keyboard, press Alt + Enter. Once in keyboard drag state,…" at bounding box center [918, 389] width 527 height 288
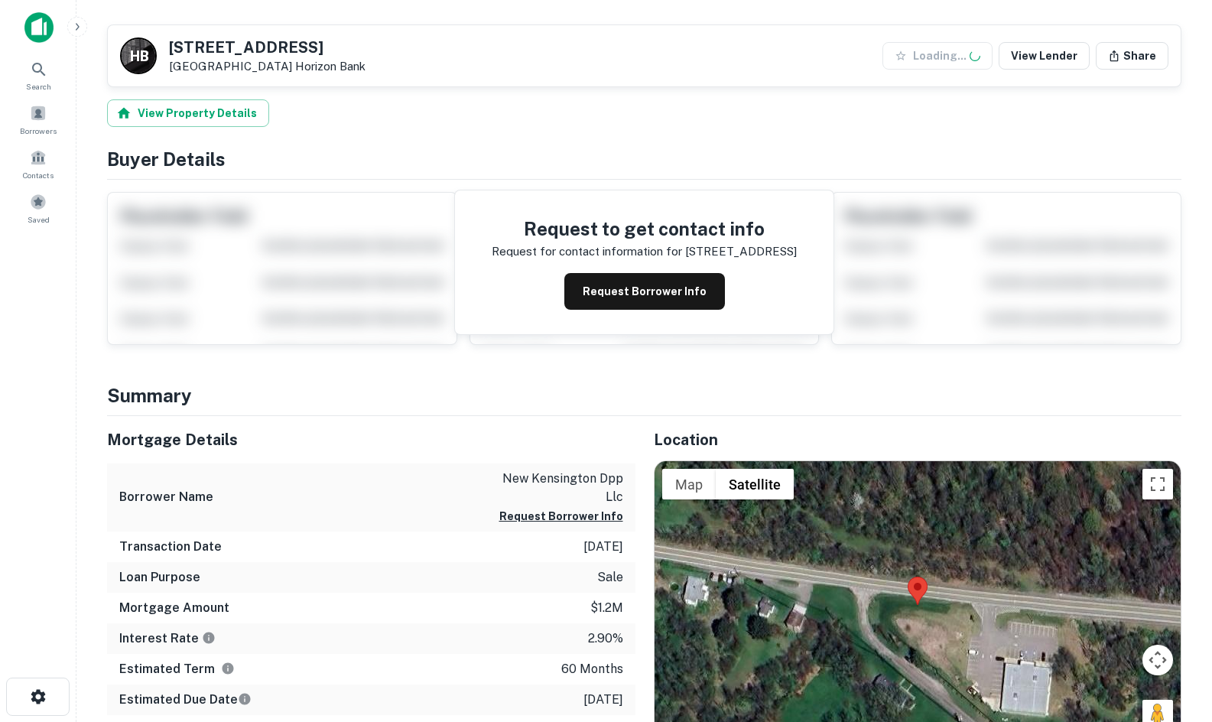
scroll to position [382, 0]
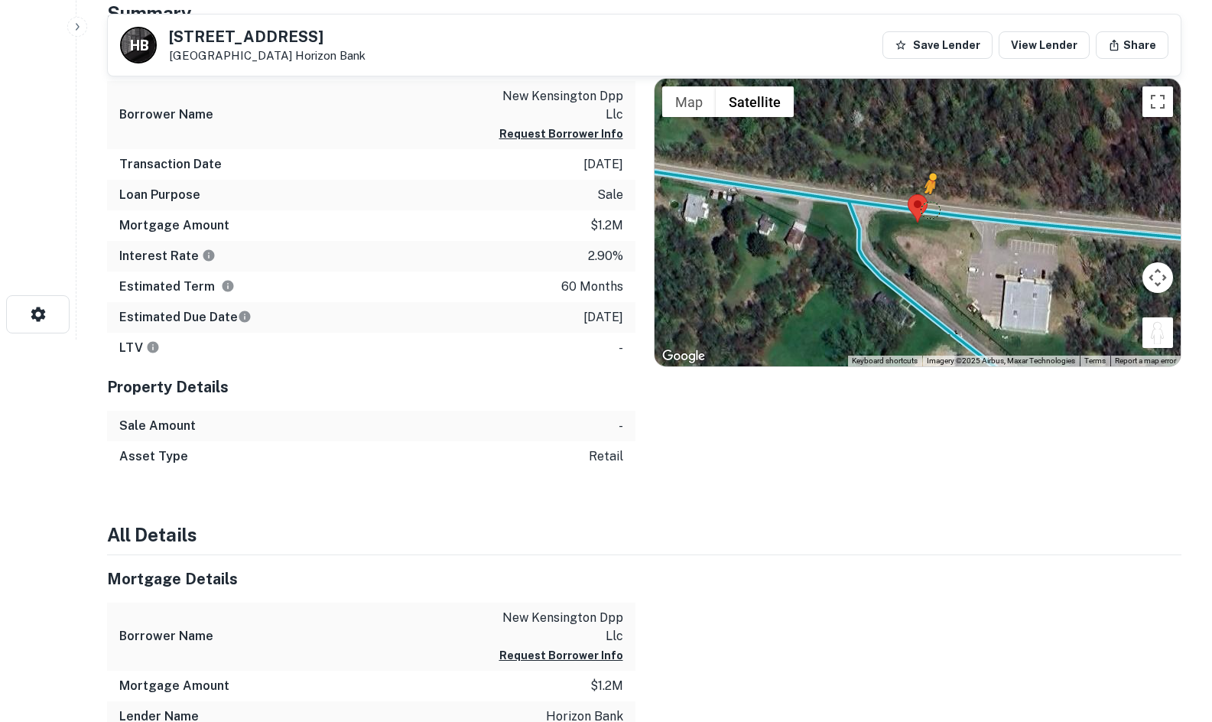
drag, startPoint x: 1148, startPoint y: 325, endPoint x: 937, endPoint y: 210, distance: 240.6
click at [937, 210] on div "To activate drag with keyboard, press Alt + Enter. Once in keyboard drag state,…" at bounding box center [918, 223] width 527 height 288
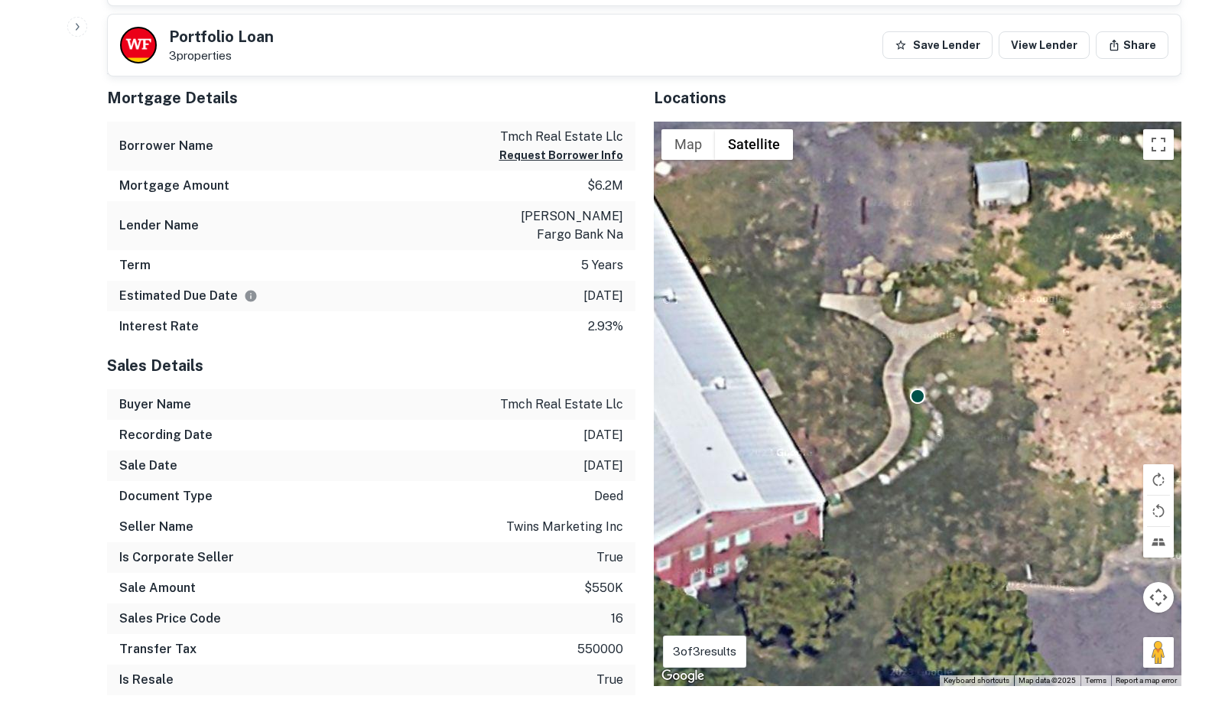
scroll to position [841, 0]
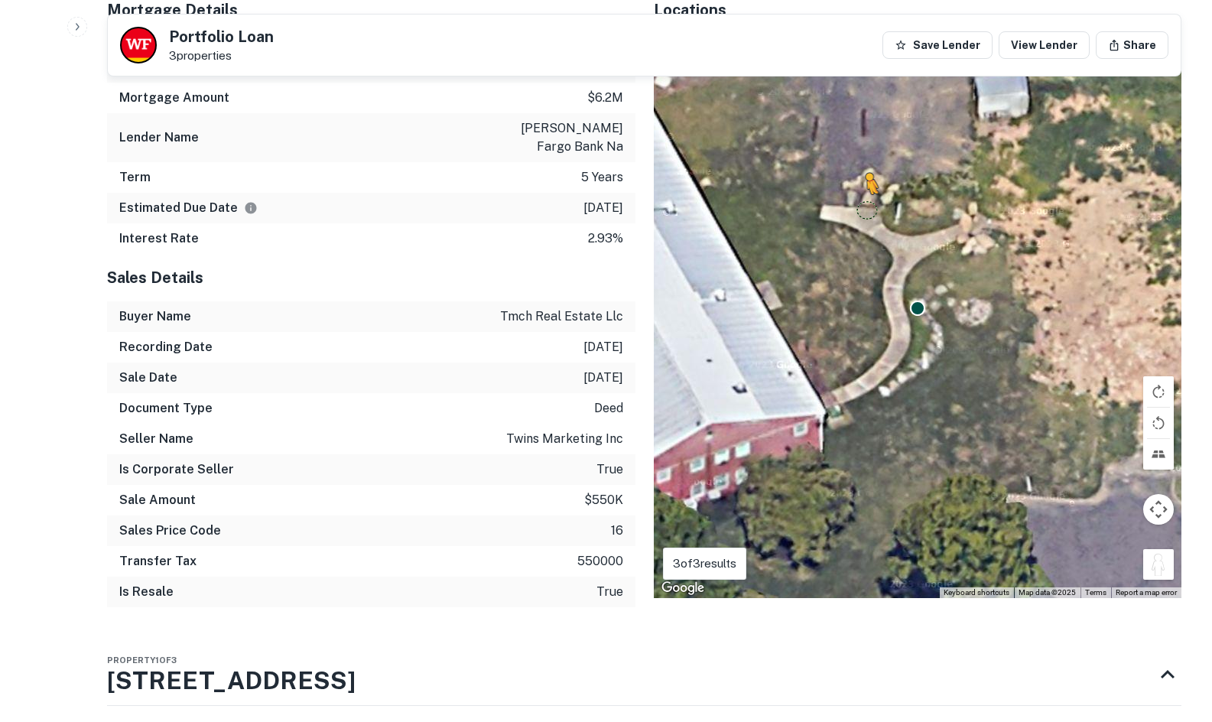
drag, startPoint x: 1130, startPoint y: 543, endPoint x: 853, endPoint y: 194, distance: 445.3
click at [859, 180] on div "To activate drag with keyboard, press Alt + Enter. Once in keyboard drag state,…" at bounding box center [918, 316] width 528 height 564
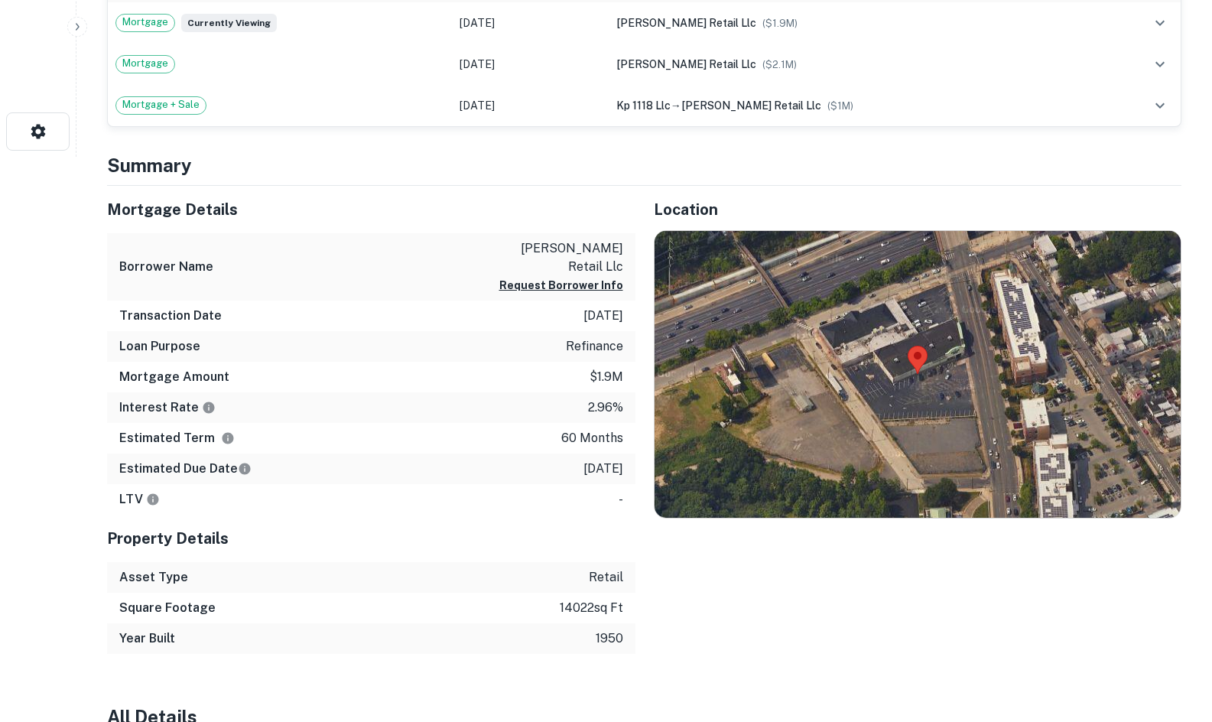
scroll to position [612, 0]
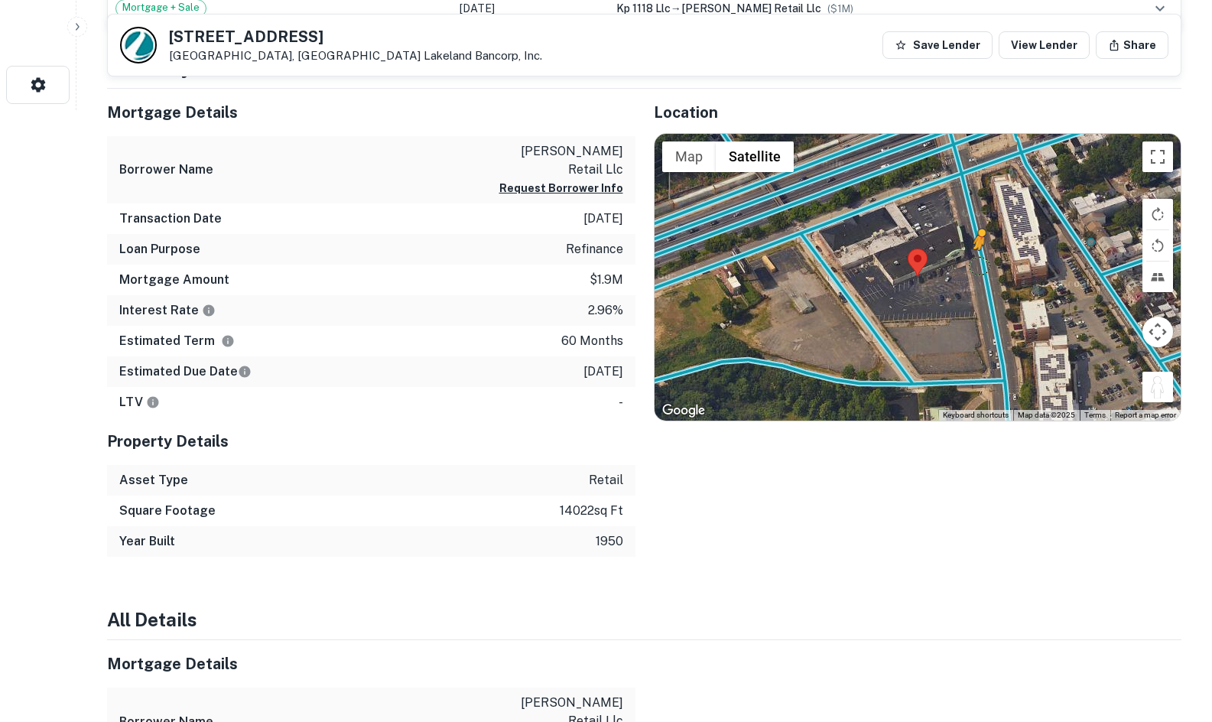
drag, startPoint x: 1170, startPoint y: 385, endPoint x: 960, endPoint y: 255, distance: 247.3
click at [960, 255] on div "To activate drag with keyboard, press Alt + Enter. Once in keyboard drag state,…" at bounding box center [918, 278] width 527 height 288
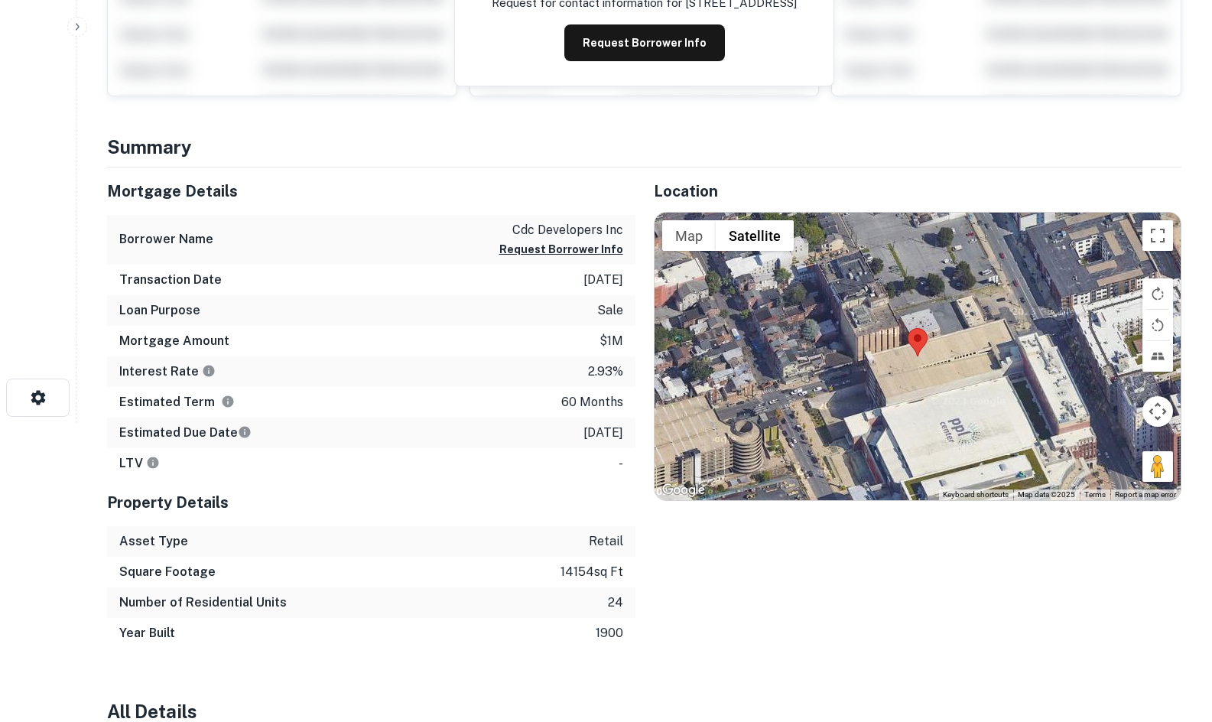
scroll to position [382, 0]
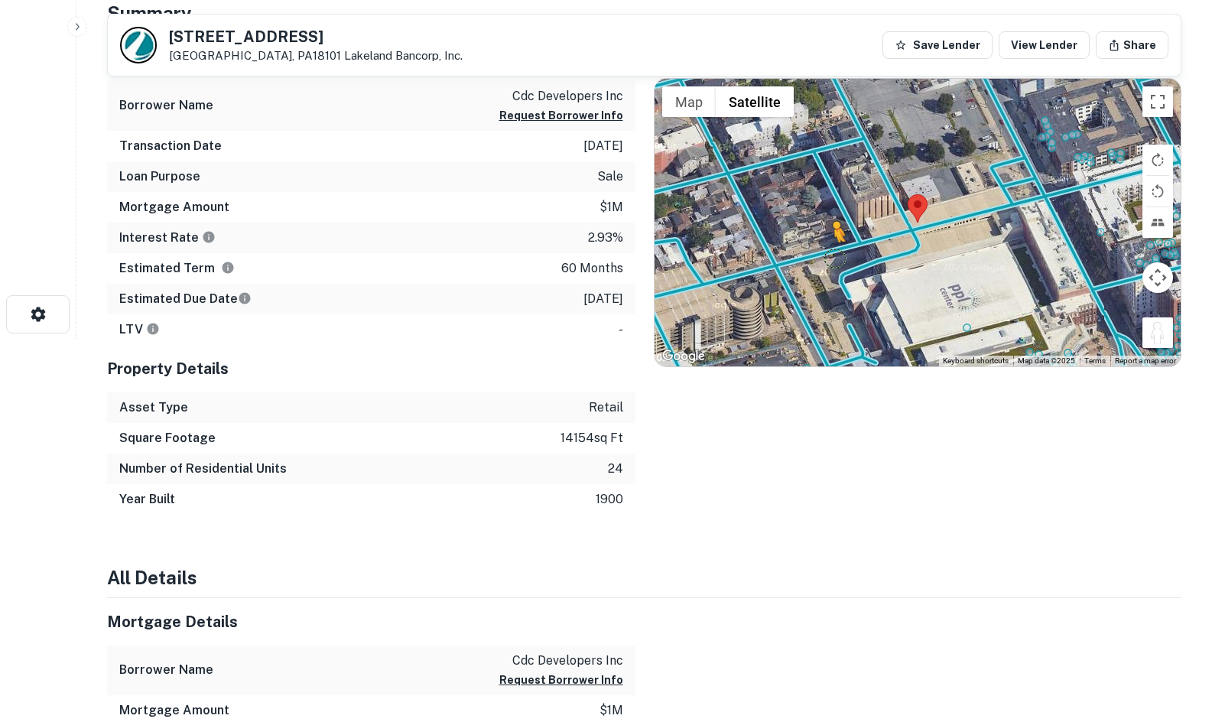
drag, startPoint x: 1160, startPoint y: 343, endPoint x: 833, endPoint y: 258, distance: 338.4
click at [833, 258] on div "To activate drag with keyboard, press Alt + Enter. Once in keyboard drag state,…" at bounding box center [918, 223] width 527 height 288
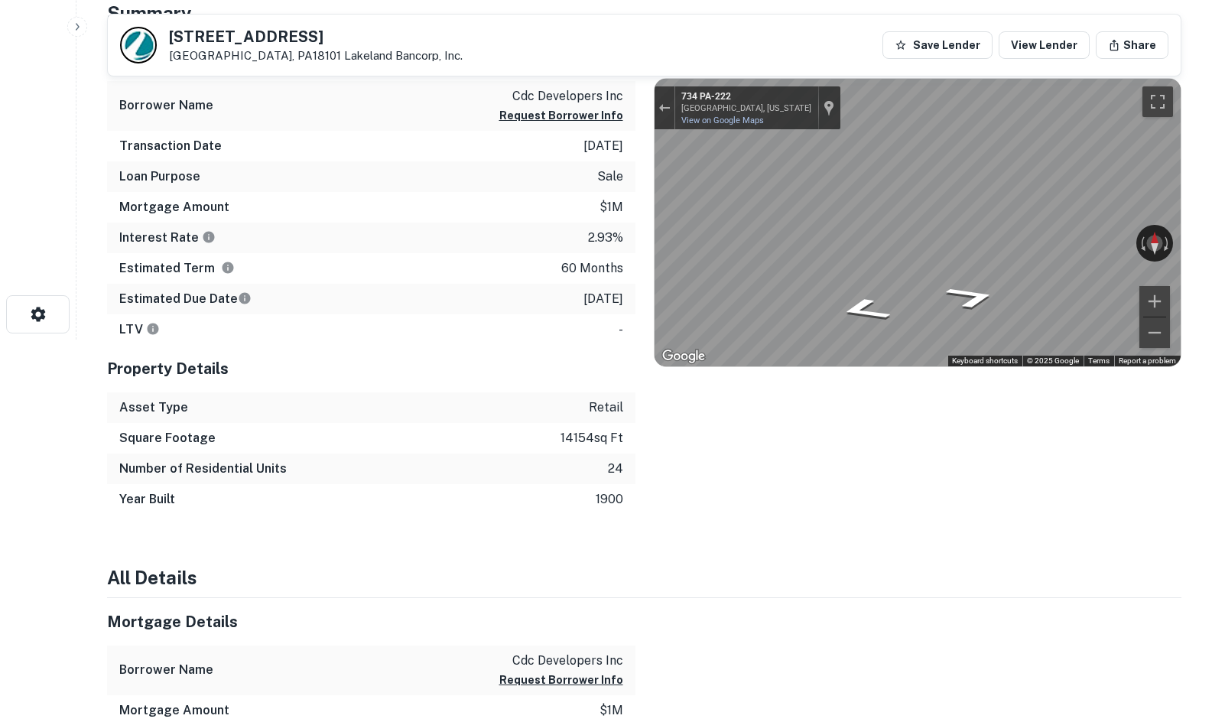
drag, startPoint x: 1049, startPoint y: 245, endPoint x: 629, endPoint y: 218, distance: 421.5
click at [613, 218] on div "Mortgage Details Borrower Name cdc developers inc Request Borrower Info Transac…" at bounding box center [635, 274] width 1093 height 481
click at [454, 194] on div "Mortgage Details Borrower Name cdc developers inc Request Borrower Info Transac…" at bounding box center [635, 274] width 1093 height 481
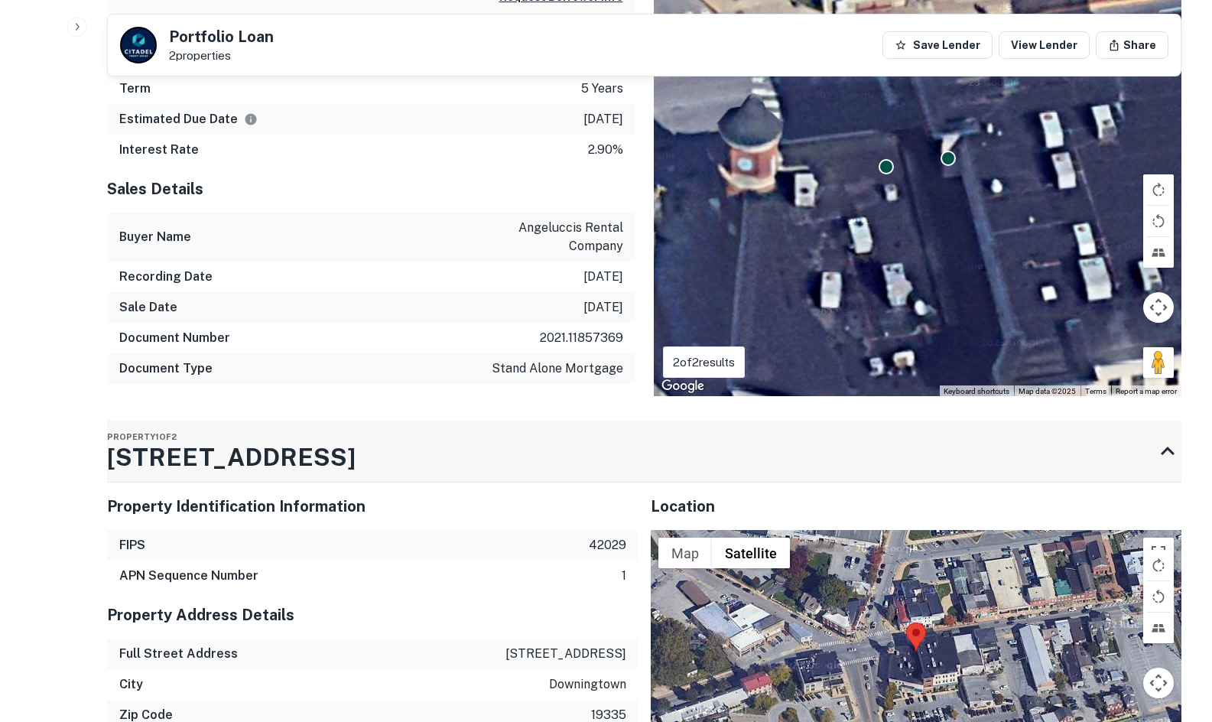
scroll to position [1147, 0]
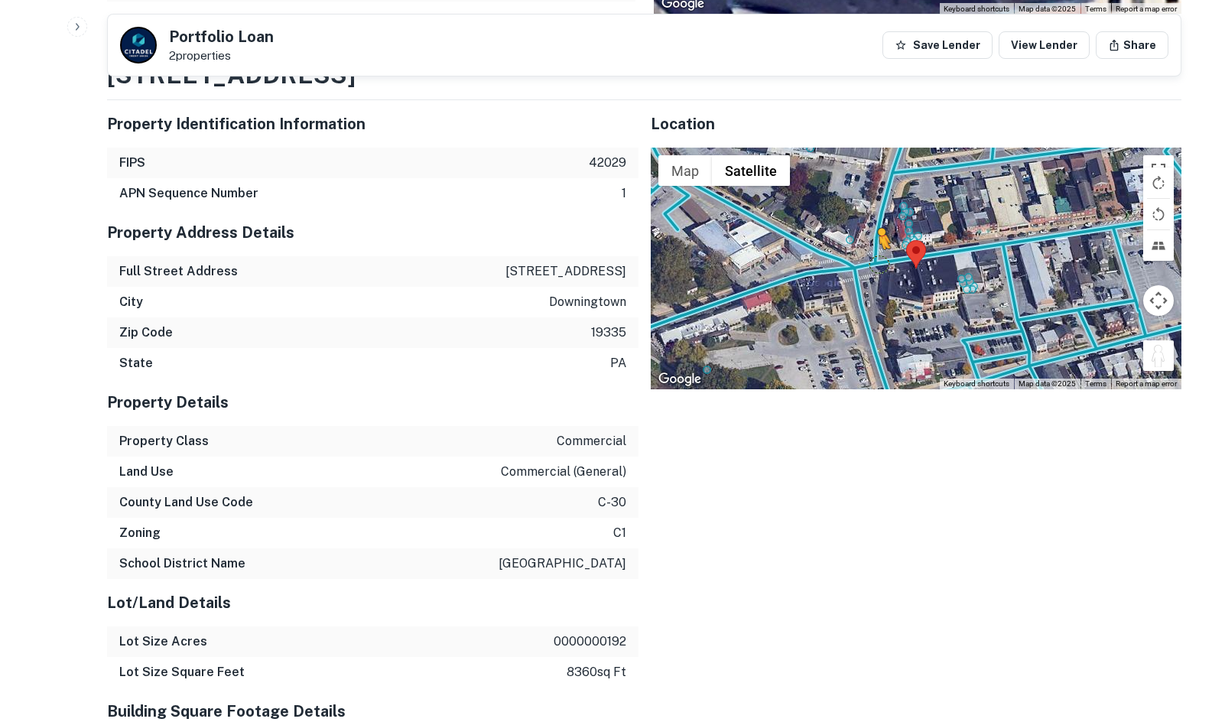
drag, startPoint x: 1166, startPoint y: 356, endPoint x: 875, endPoint y: 261, distance: 305.9
click at [875, 261] on div "To activate drag with keyboard, press Alt + Enter. Once in keyboard drag state,…" at bounding box center [917, 269] width 532 height 242
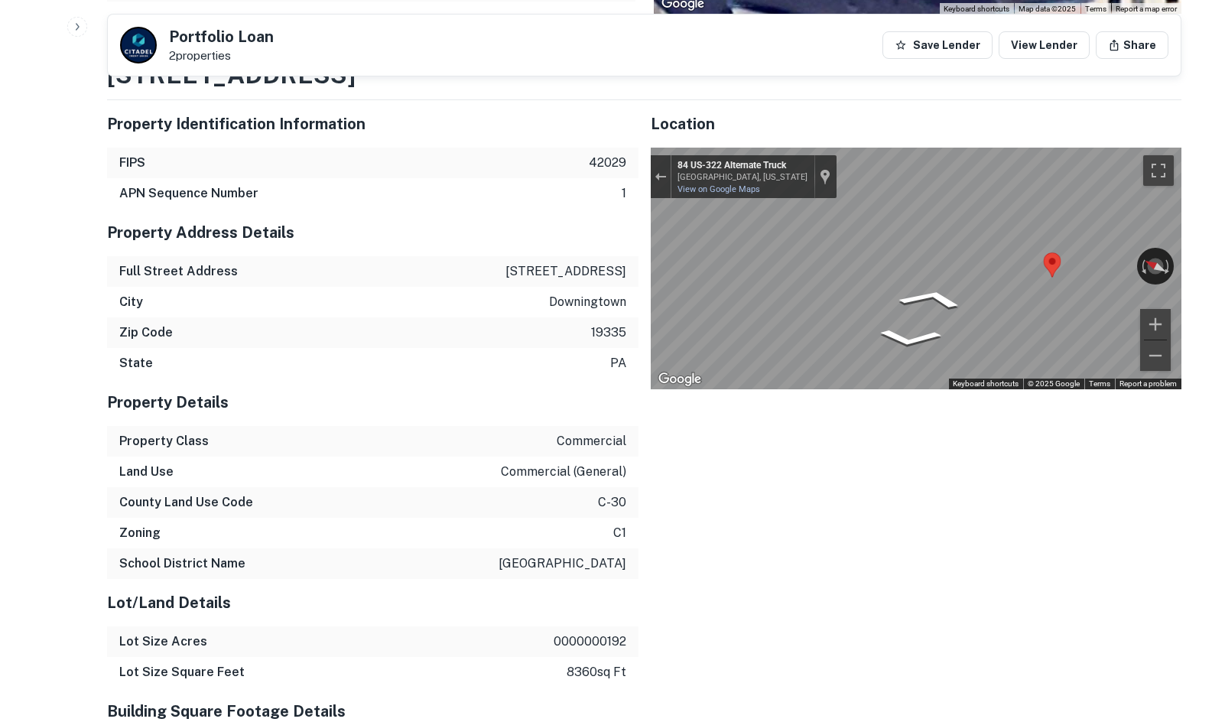
click at [595, 239] on div "Property Identification Information FIPS 42029 APN Sequence Number 1 Property A…" at bounding box center [638, 658] width 1087 height 1140
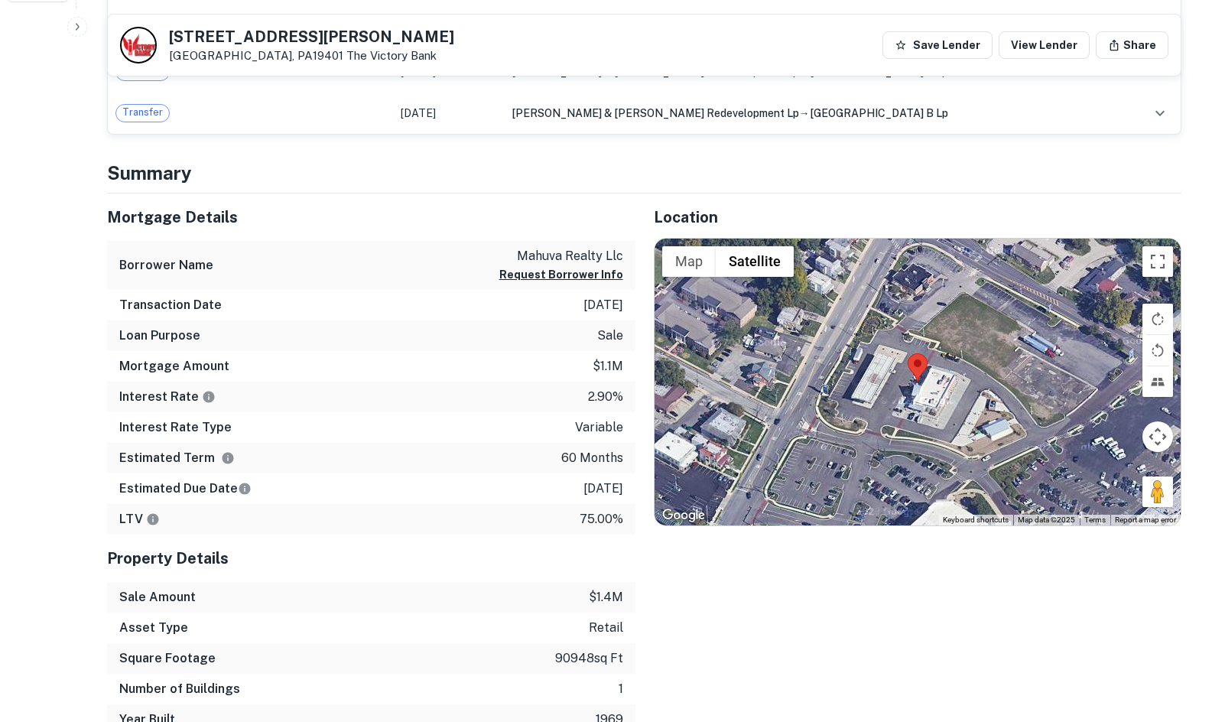
scroll to position [765, 0]
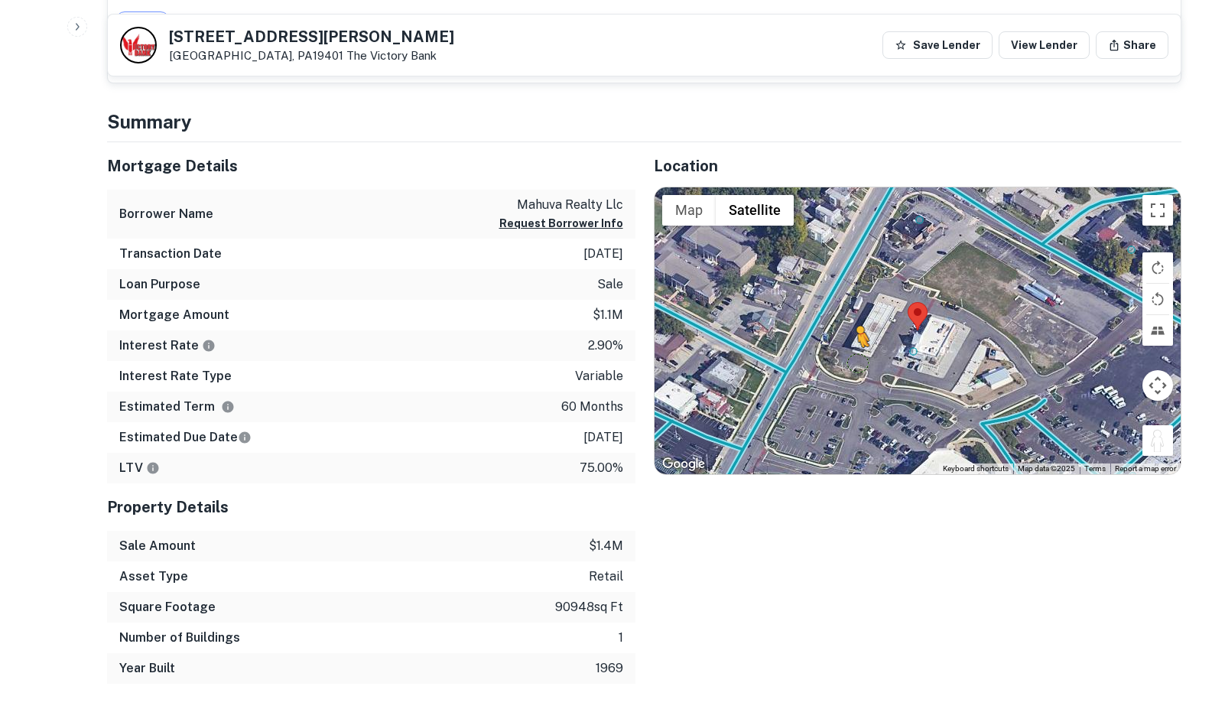
drag, startPoint x: 1156, startPoint y: 448, endPoint x: 854, endPoint y: 359, distance: 314.1
click at [854, 359] on div "To activate drag with keyboard, press Alt + Enter. Once in keyboard drag state,…" at bounding box center [918, 331] width 527 height 288
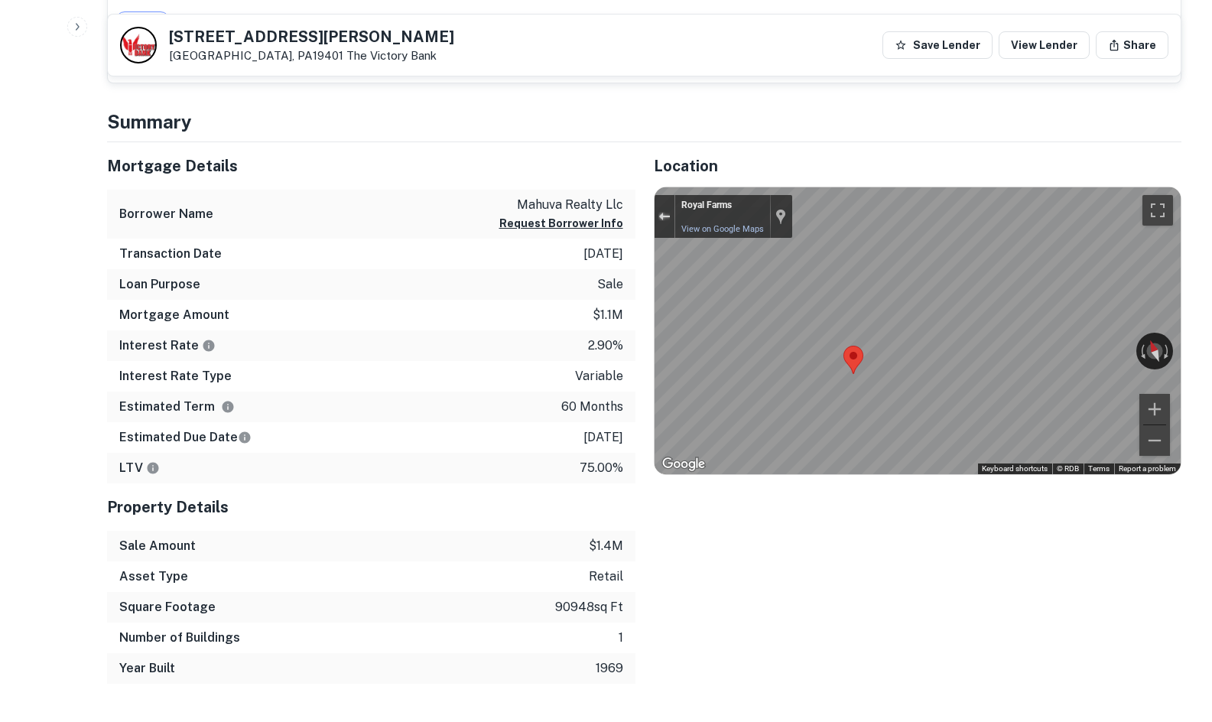
click at [665, 219] on div "Exit the Street View" at bounding box center [663, 216] width 11 height 9
